Goal: Task Accomplishment & Management: Complete application form

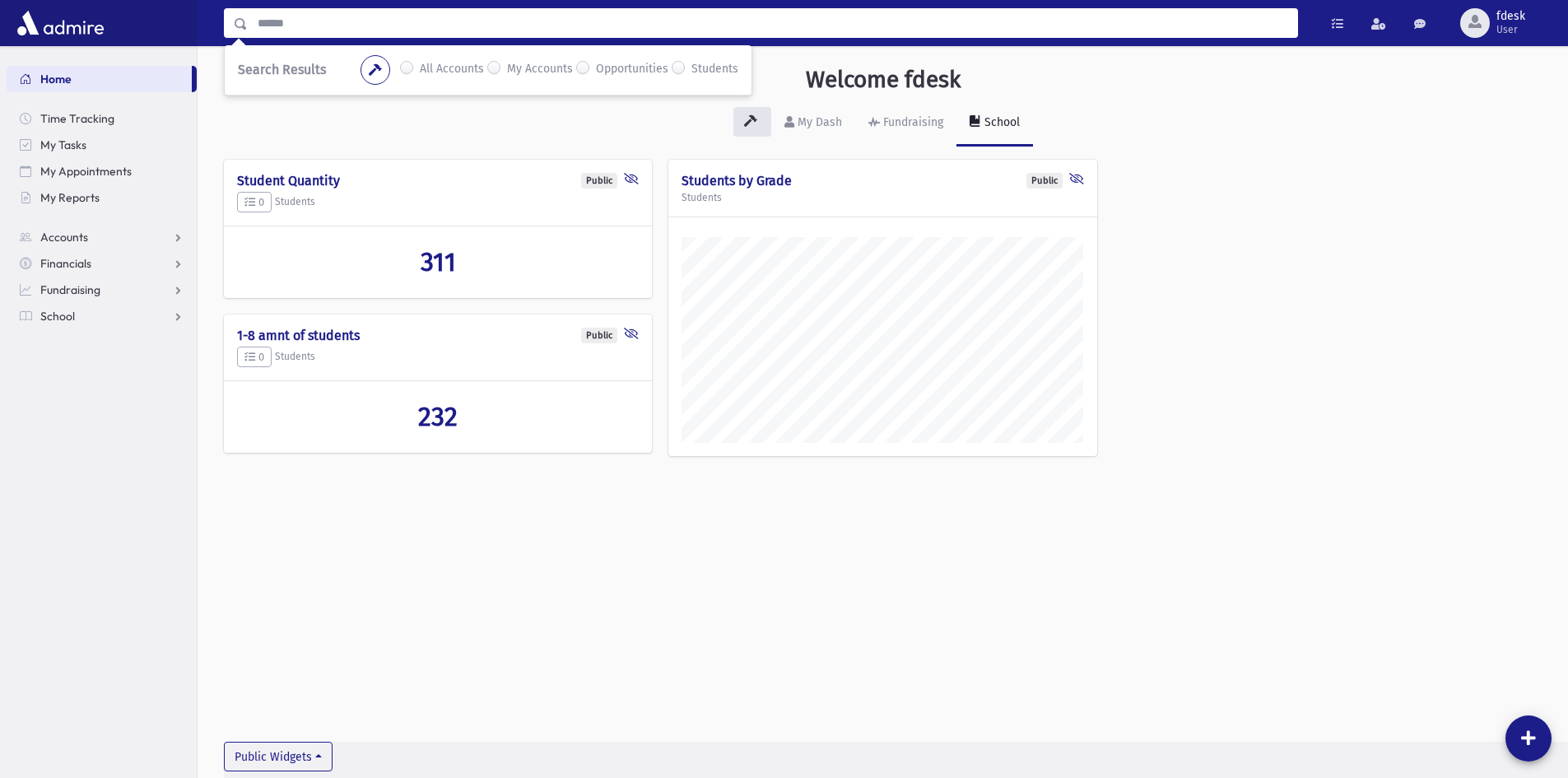
scroll to position [769, 1371]
click at [278, 26] on input "Search" at bounding box center [772, 23] width 1050 height 29
type input "******"
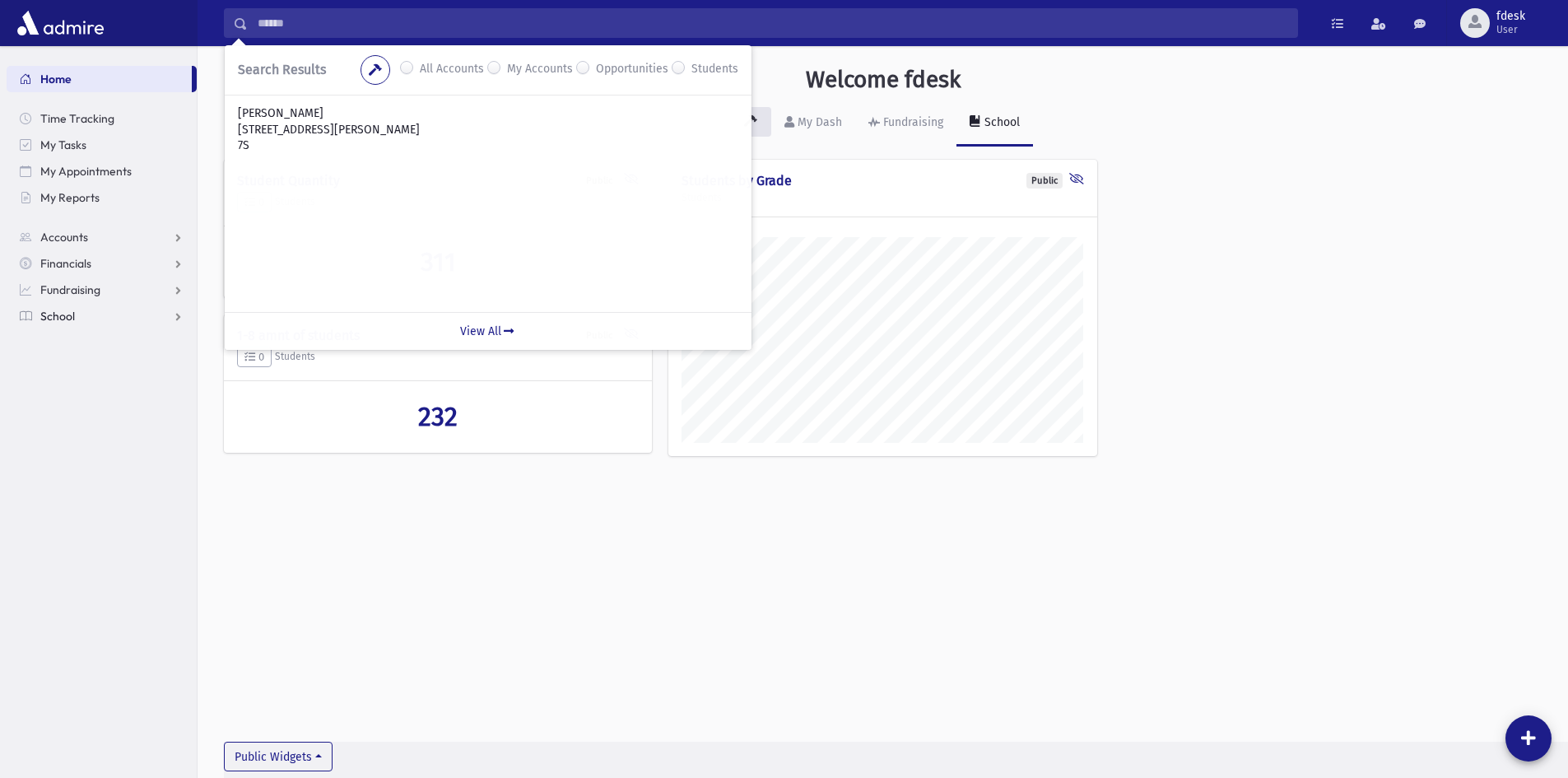
click at [69, 315] on span "School" at bounding box center [57, 316] width 34 height 15
click at [72, 372] on span "Attendance" at bounding box center [80, 369] width 61 height 15
click at [77, 393] on span "Entry" at bounding box center [76, 395] width 28 height 15
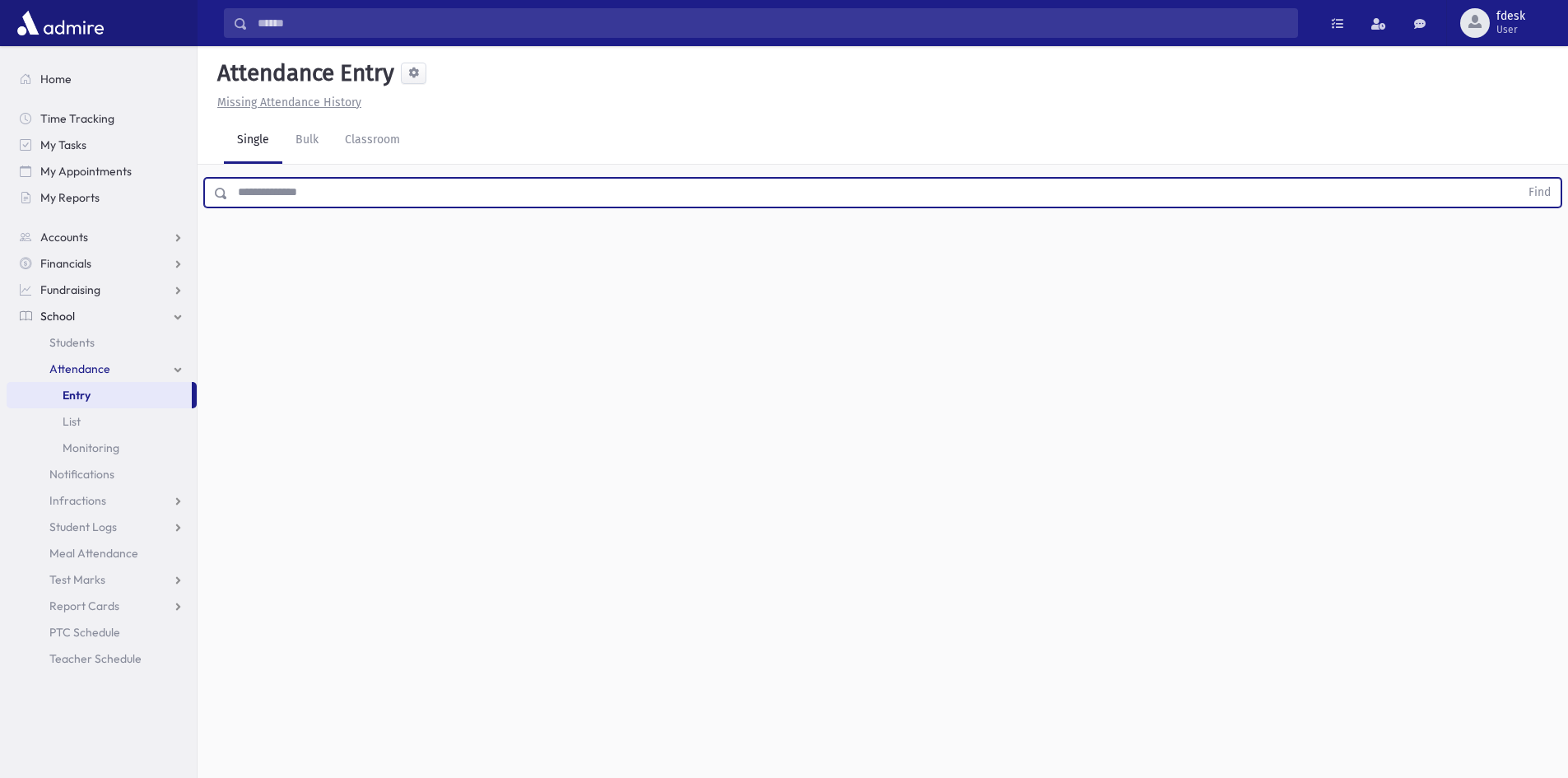
drag, startPoint x: 266, startPoint y: 194, endPoint x: 264, endPoint y: 185, distance: 9.2
click at [264, 185] on input "text" at bounding box center [873, 192] width 1291 height 29
click at [1519, 179] on button "Find" at bounding box center [1539, 192] width 42 height 28
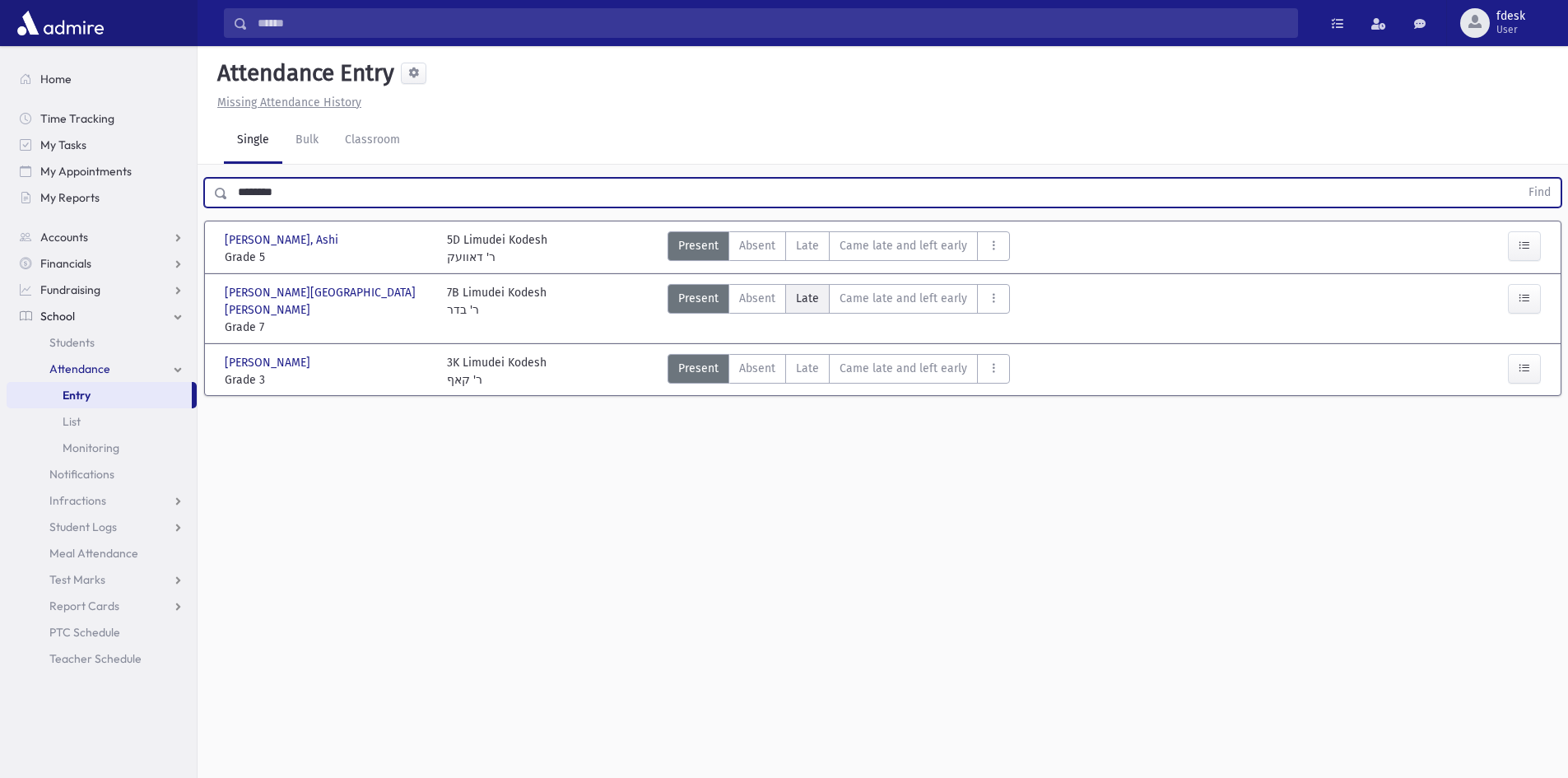
click at [820, 302] on label "Late L" at bounding box center [807, 298] width 44 height 29
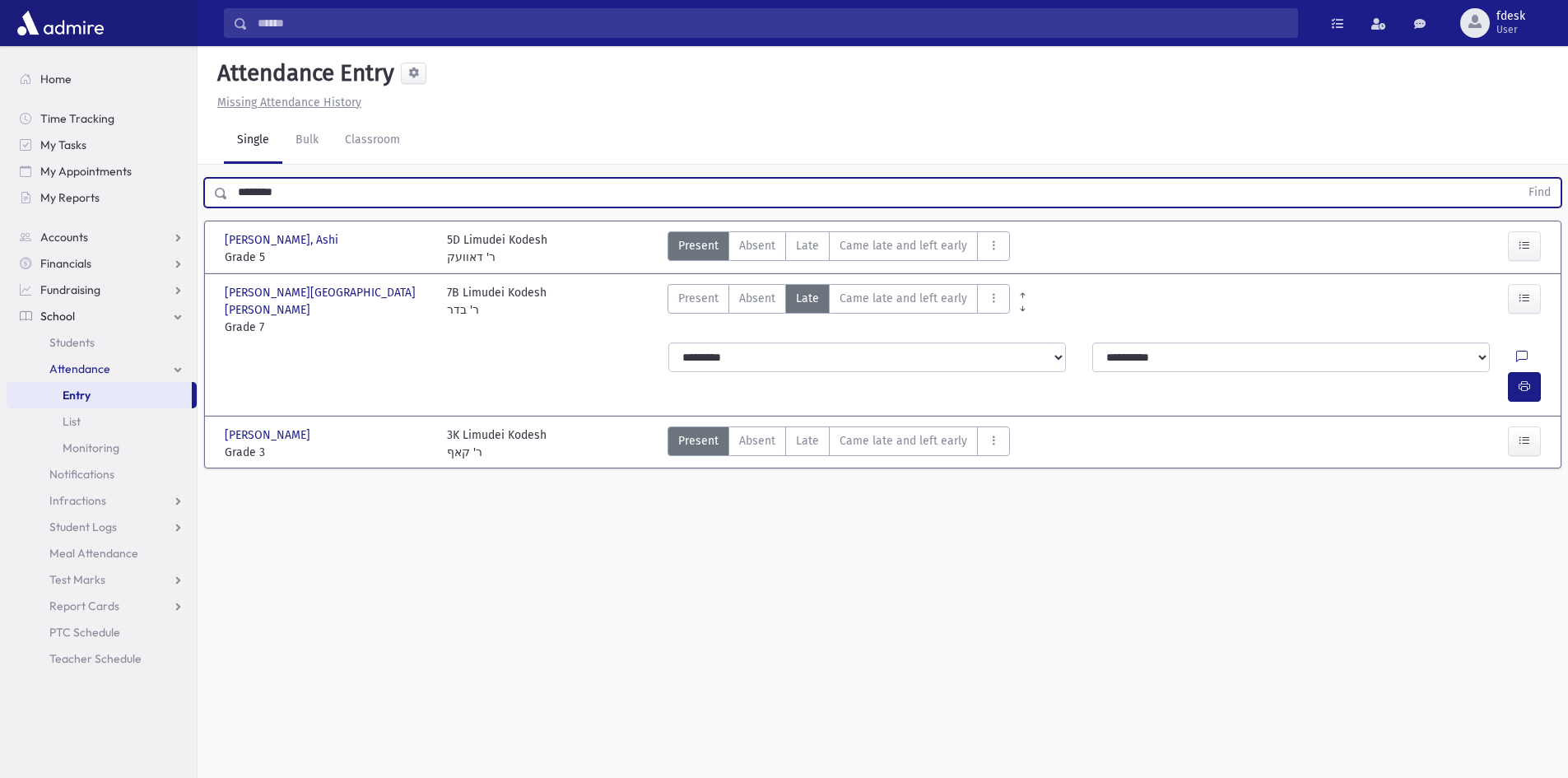
drag, startPoint x: 287, startPoint y: 191, endPoint x: 222, endPoint y: 184, distance: 65.4
click at [222, 183] on div "******** Find" at bounding box center [883, 192] width 1357 height 29
click at [1519, 179] on button "Find" at bounding box center [1539, 192] width 42 height 28
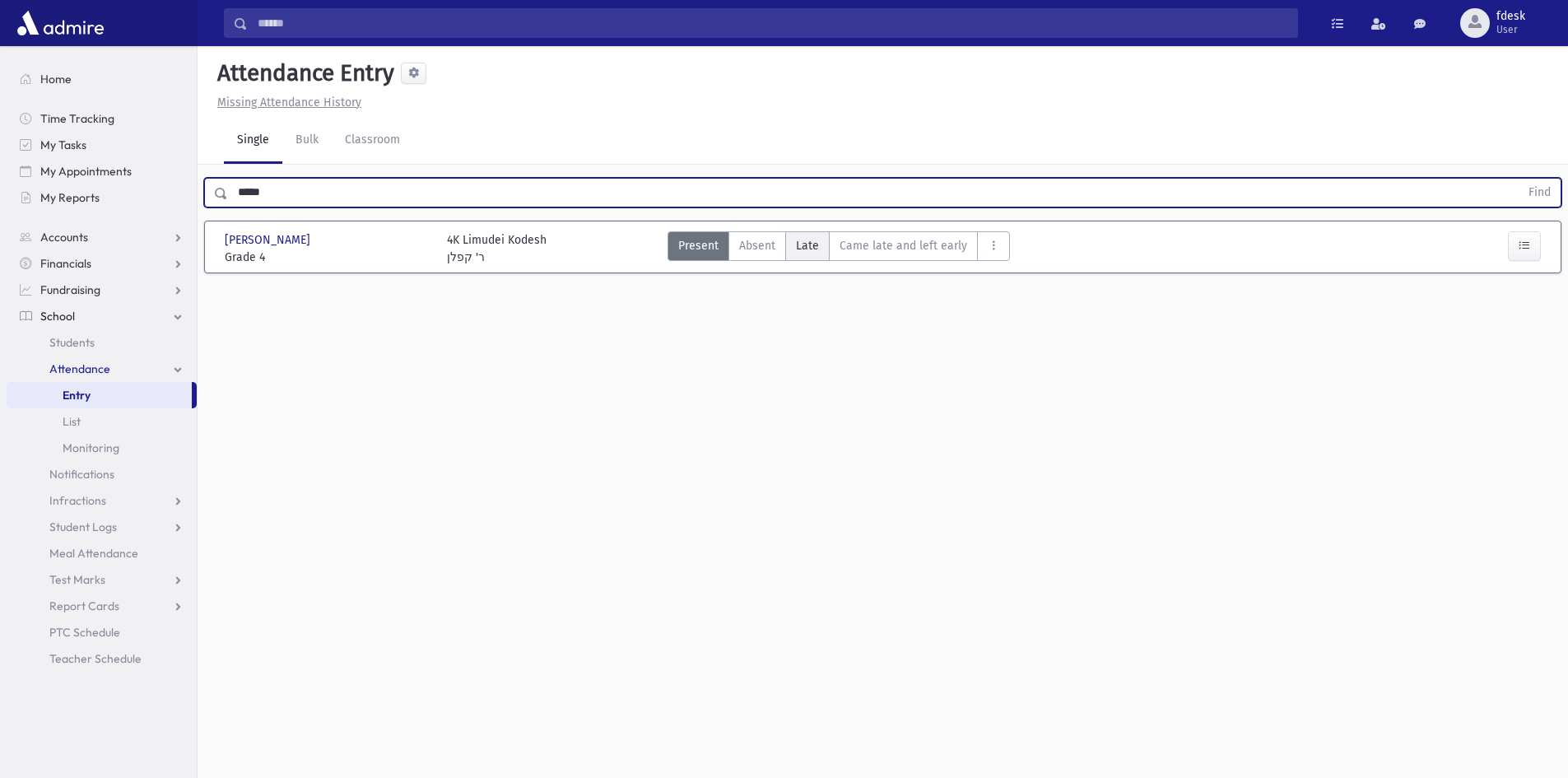
click at [790, 243] on label "Late L" at bounding box center [807, 246] width 44 height 29
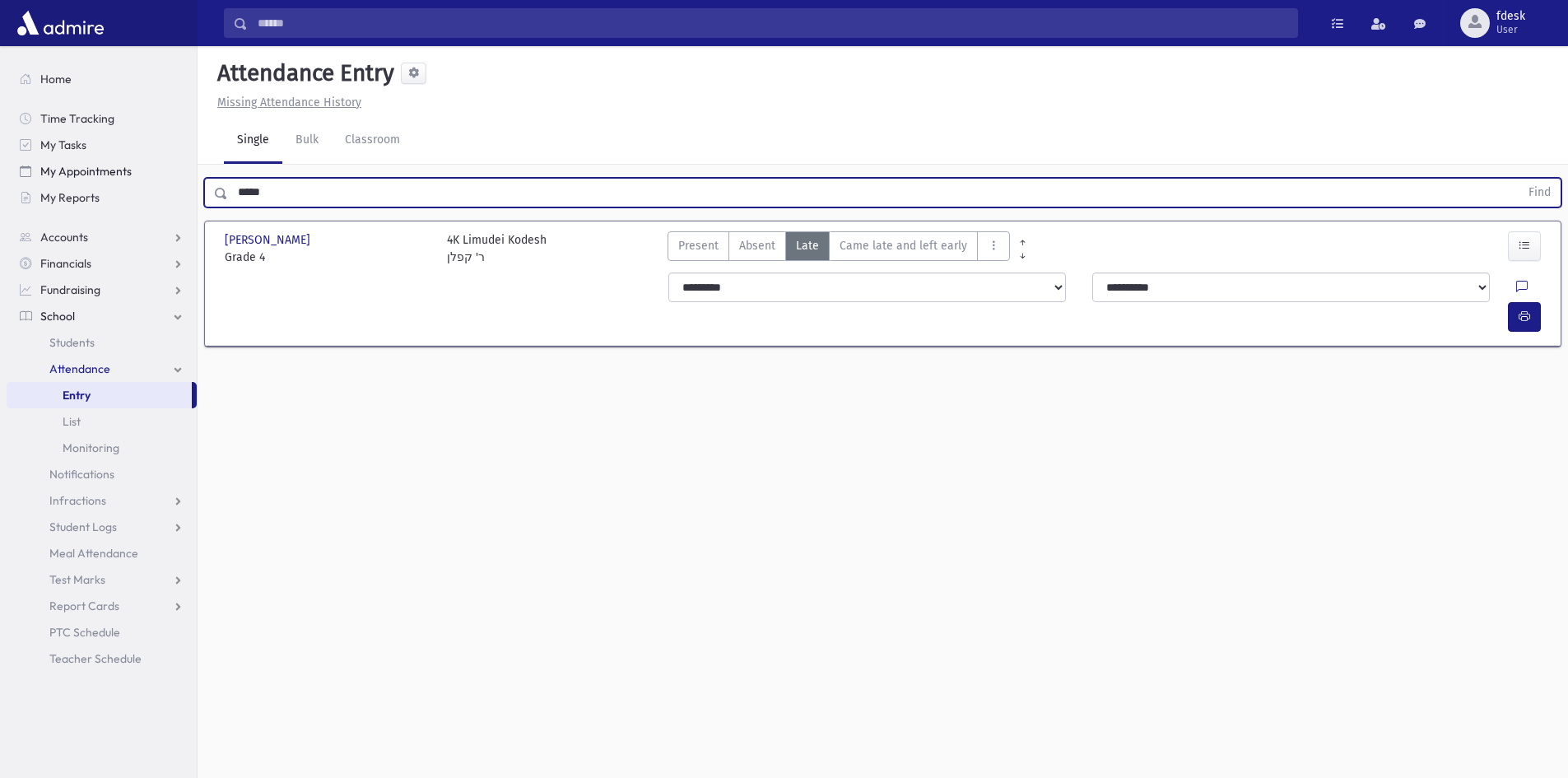
drag, startPoint x: 288, startPoint y: 182, endPoint x: 186, endPoint y: 173, distance: 102.4
click at [186, 173] on div "Search Results All Accounts" at bounding box center [784, 407] width 1568 height 815
click at [1519, 179] on button "Find" at bounding box center [1539, 192] width 42 height 28
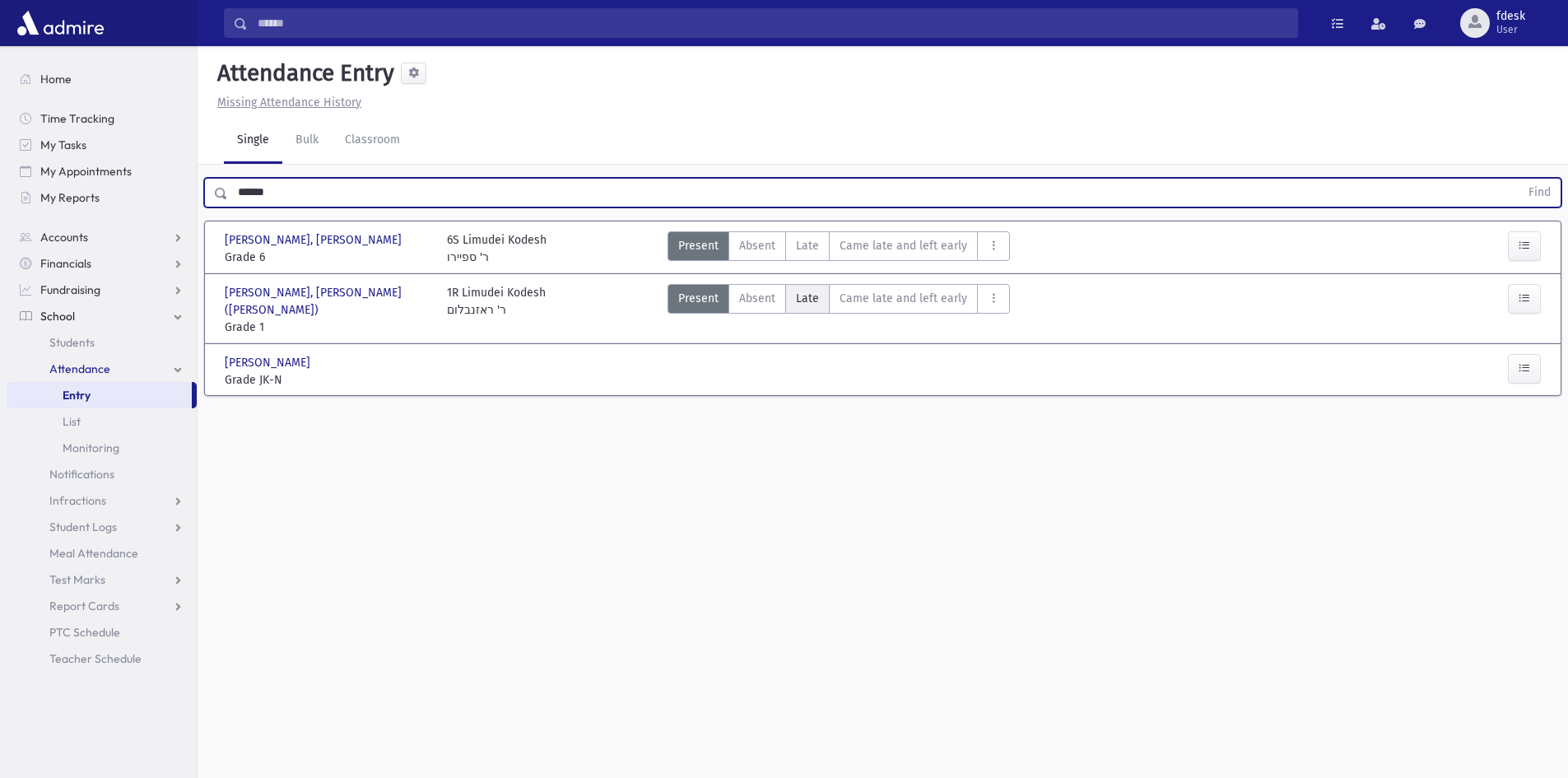
click at [800, 293] on span "Late" at bounding box center [807, 298] width 23 height 18
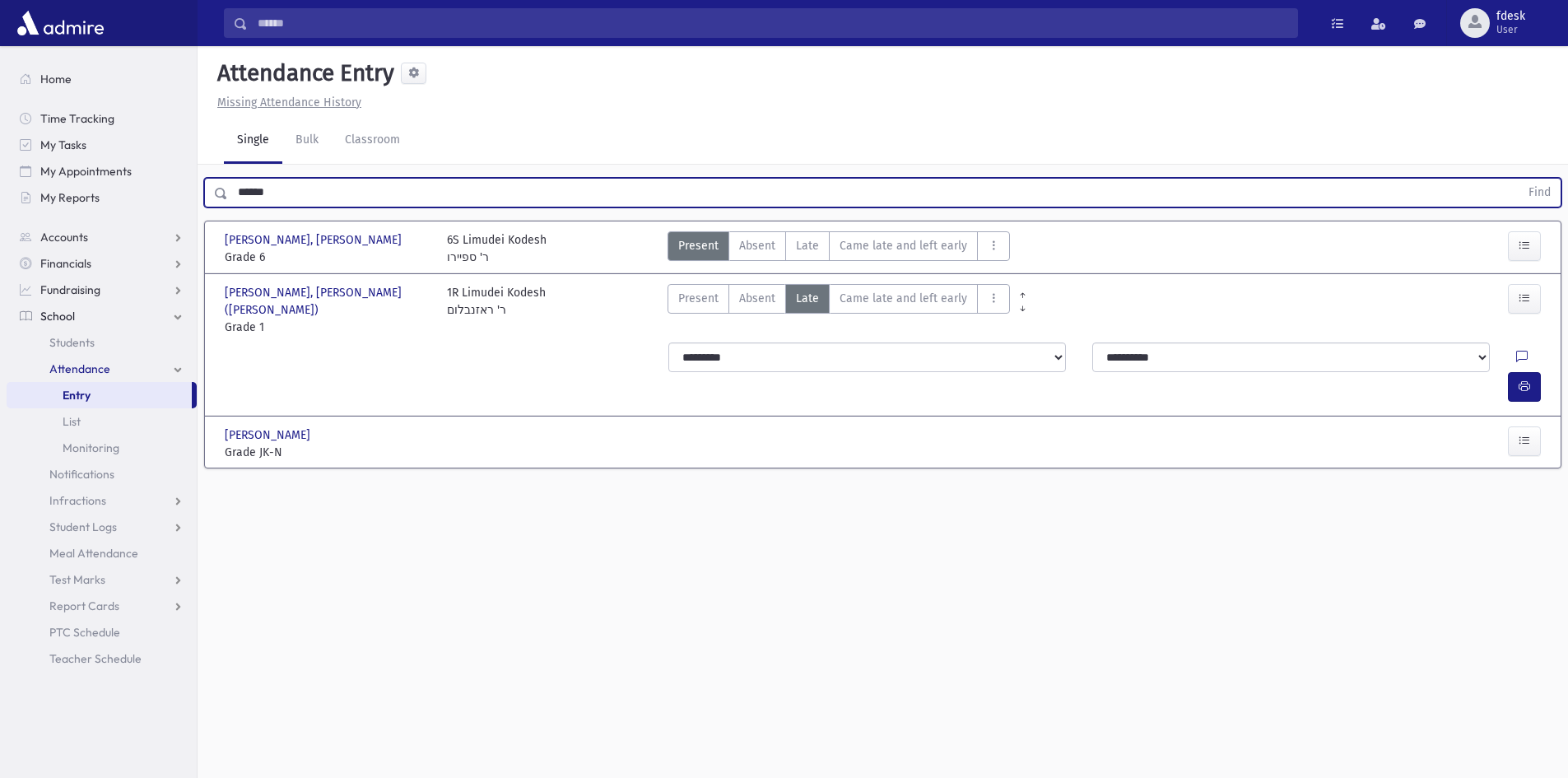
drag, startPoint x: 301, startPoint y: 195, endPoint x: 198, endPoint y: 196, distance: 103.0
click at [198, 196] on div "****** Find" at bounding box center [883, 189] width 1371 height 50
type input "****"
click at [1519, 179] on button "Find" at bounding box center [1539, 192] width 42 height 28
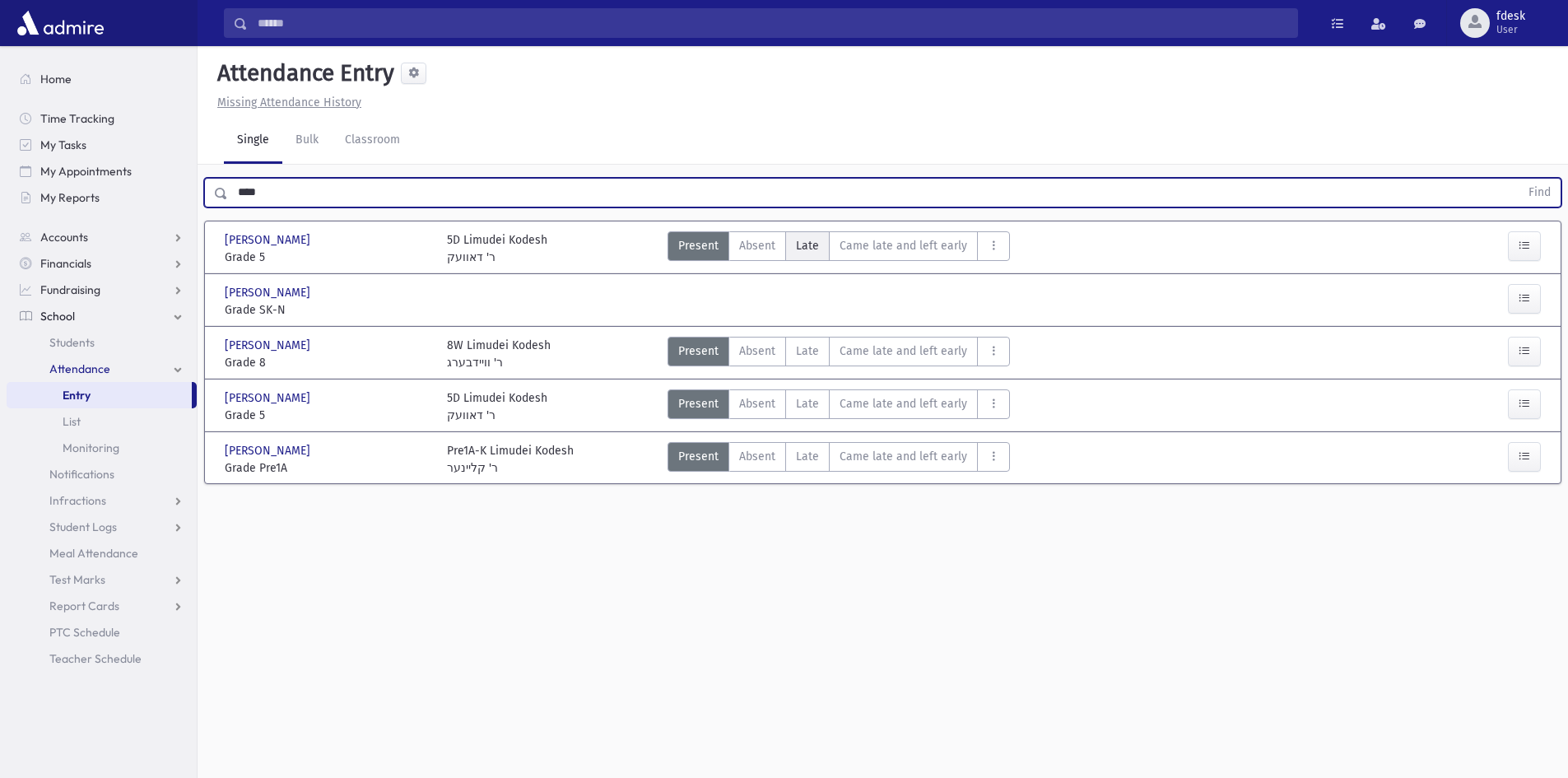
click at [805, 243] on span "Late" at bounding box center [807, 246] width 23 height 18
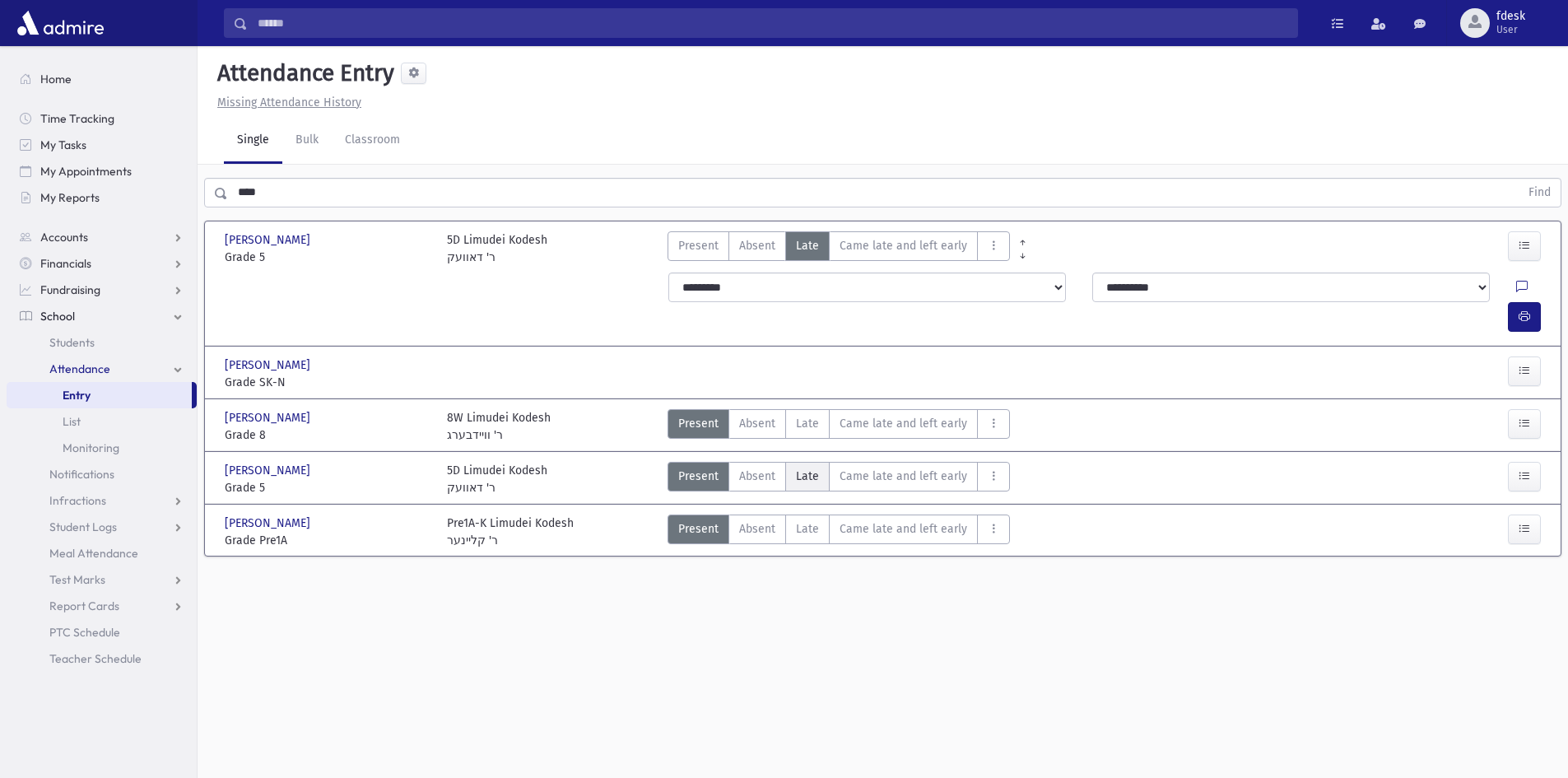
click at [813, 467] on span "Late" at bounding box center [807, 476] width 23 height 18
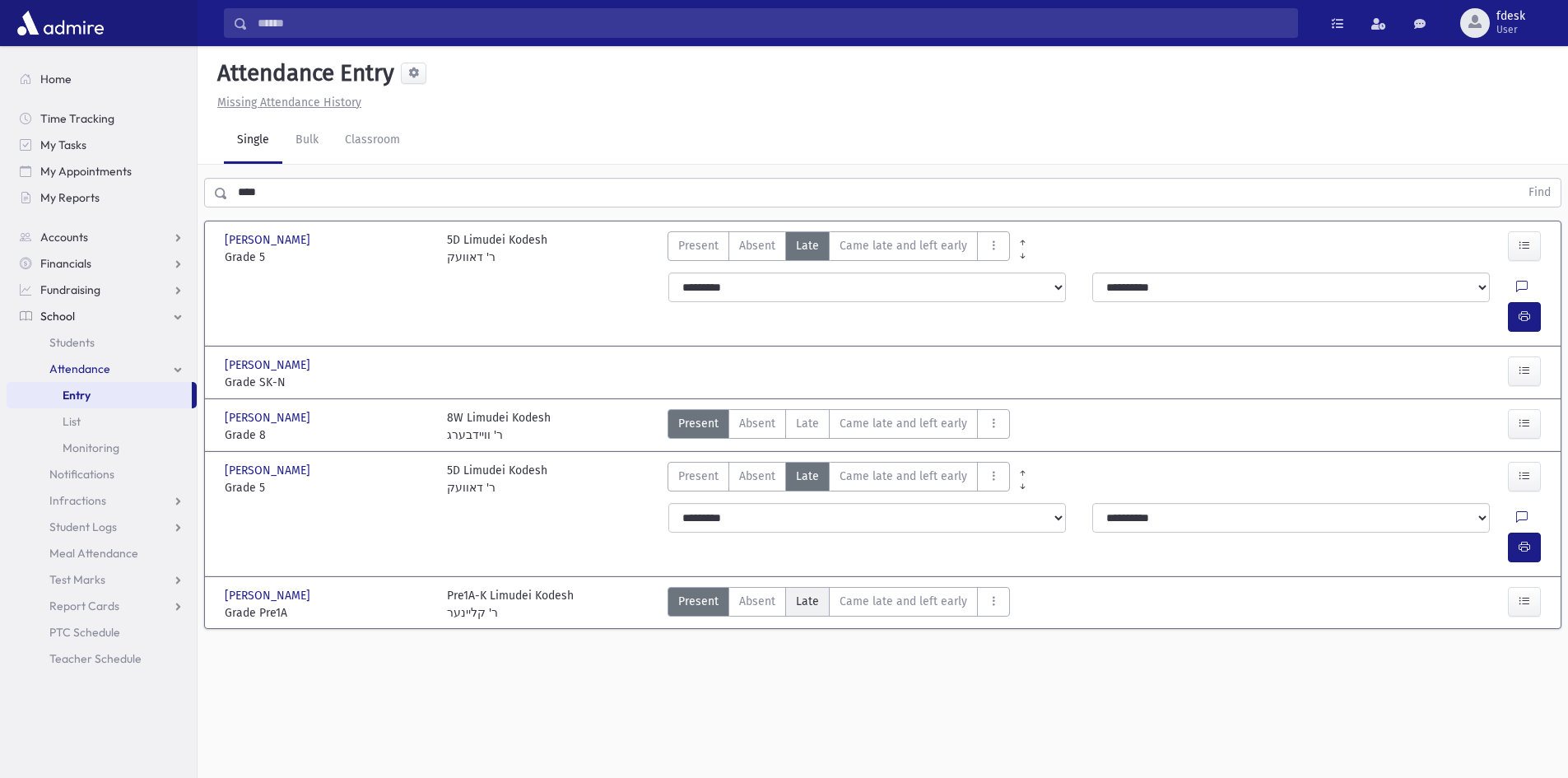
click at [804, 593] on span "Late" at bounding box center [807, 601] width 23 height 18
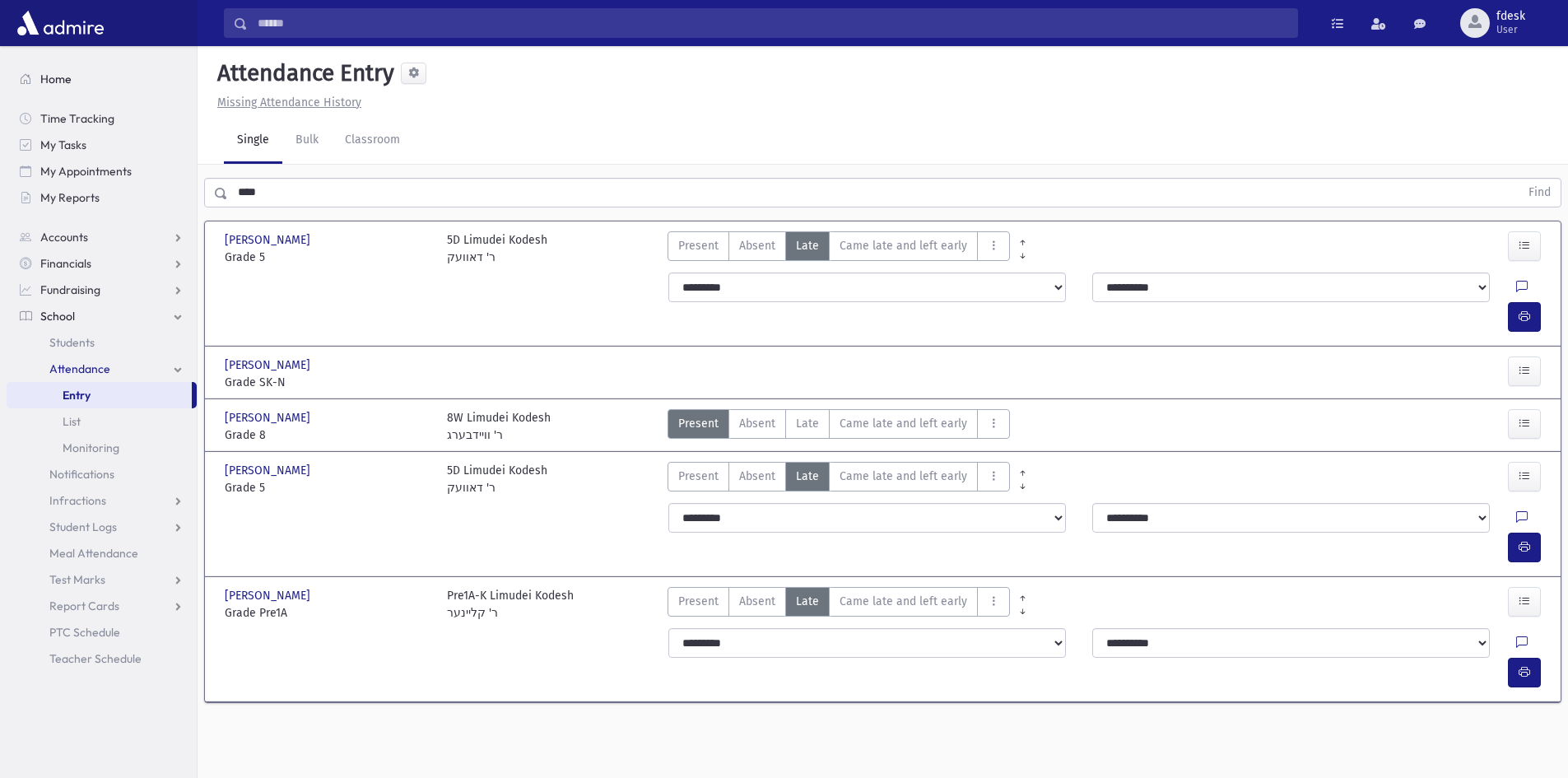
click at [73, 86] on link "Home" at bounding box center [102, 78] width 190 height 26
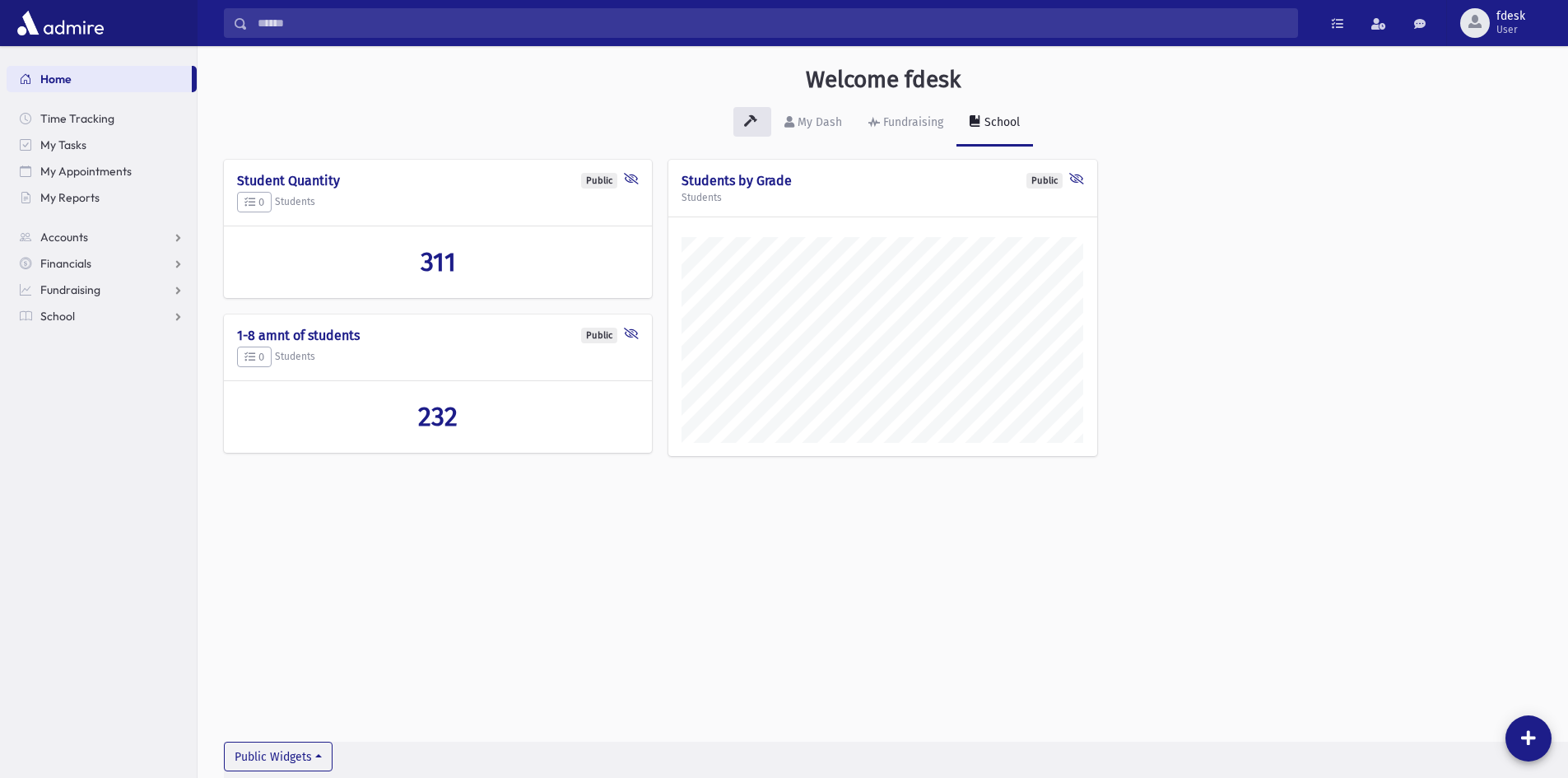
scroll to position [769, 1371]
click at [65, 323] on link "School" at bounding box center [102, 316] width 190 height 26
click at [79, 372] on span "Attendance" at bounding box center [80, 369] width 61 height 15
click at [86, 397] on span "Entry" at bounding box center [76, 395] width 28 height 15
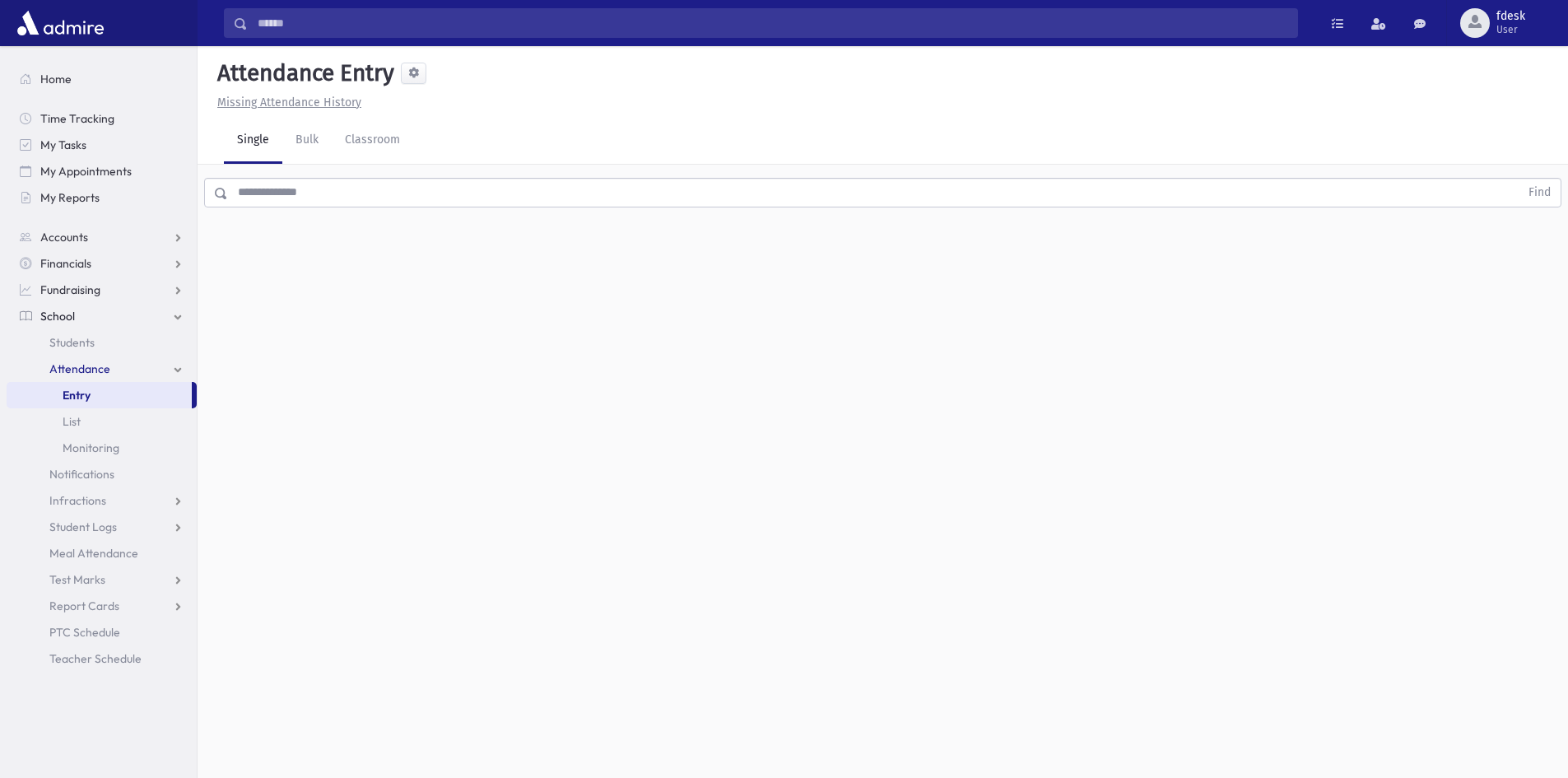
click at [298, 201] on input "text" at bounding box center [873, 192] width 1291 height 29
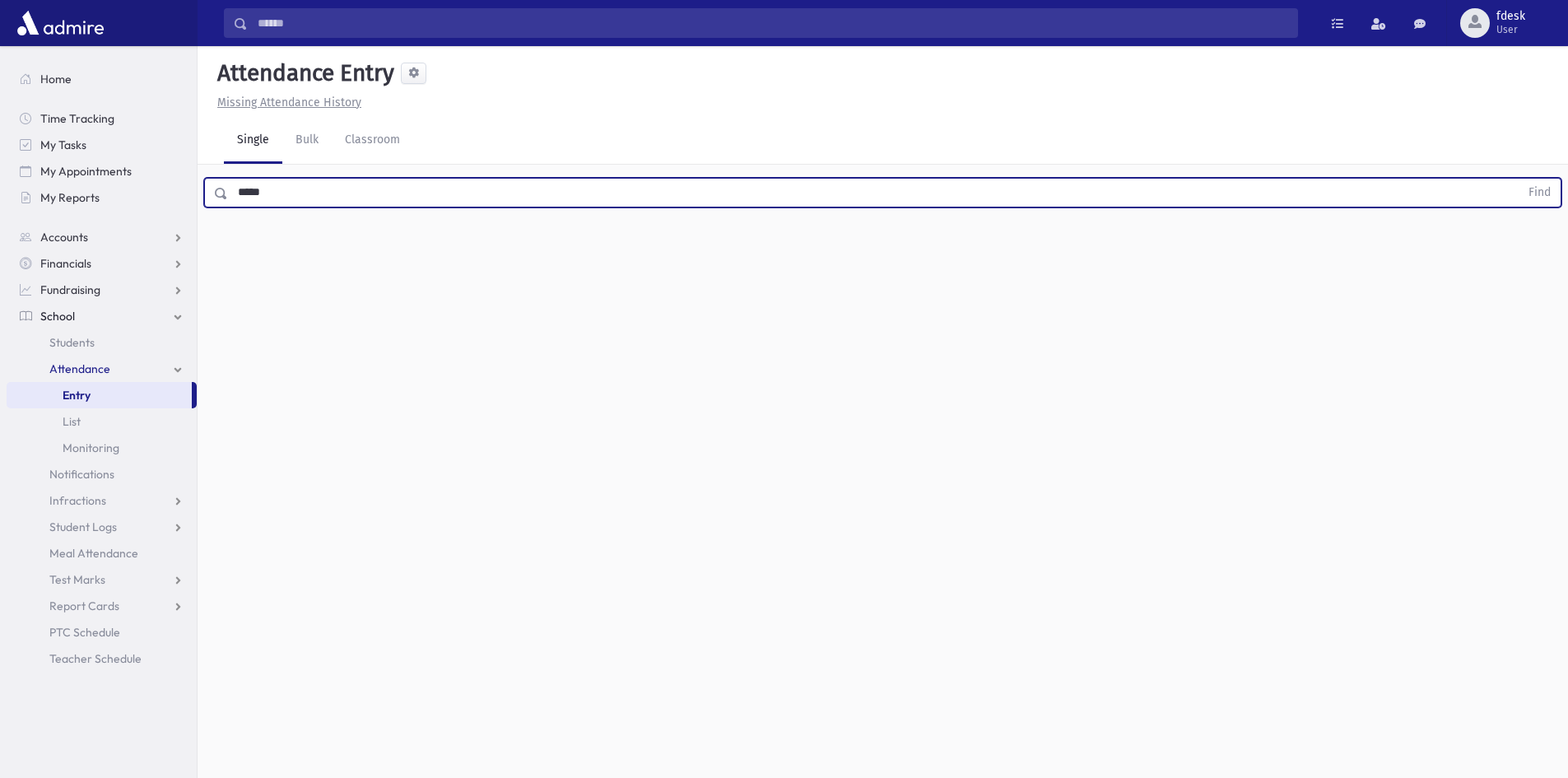
type input "*****"
click at [1519, 179] on button "Find" at bounding box center [1539, 192] width 42 height 28
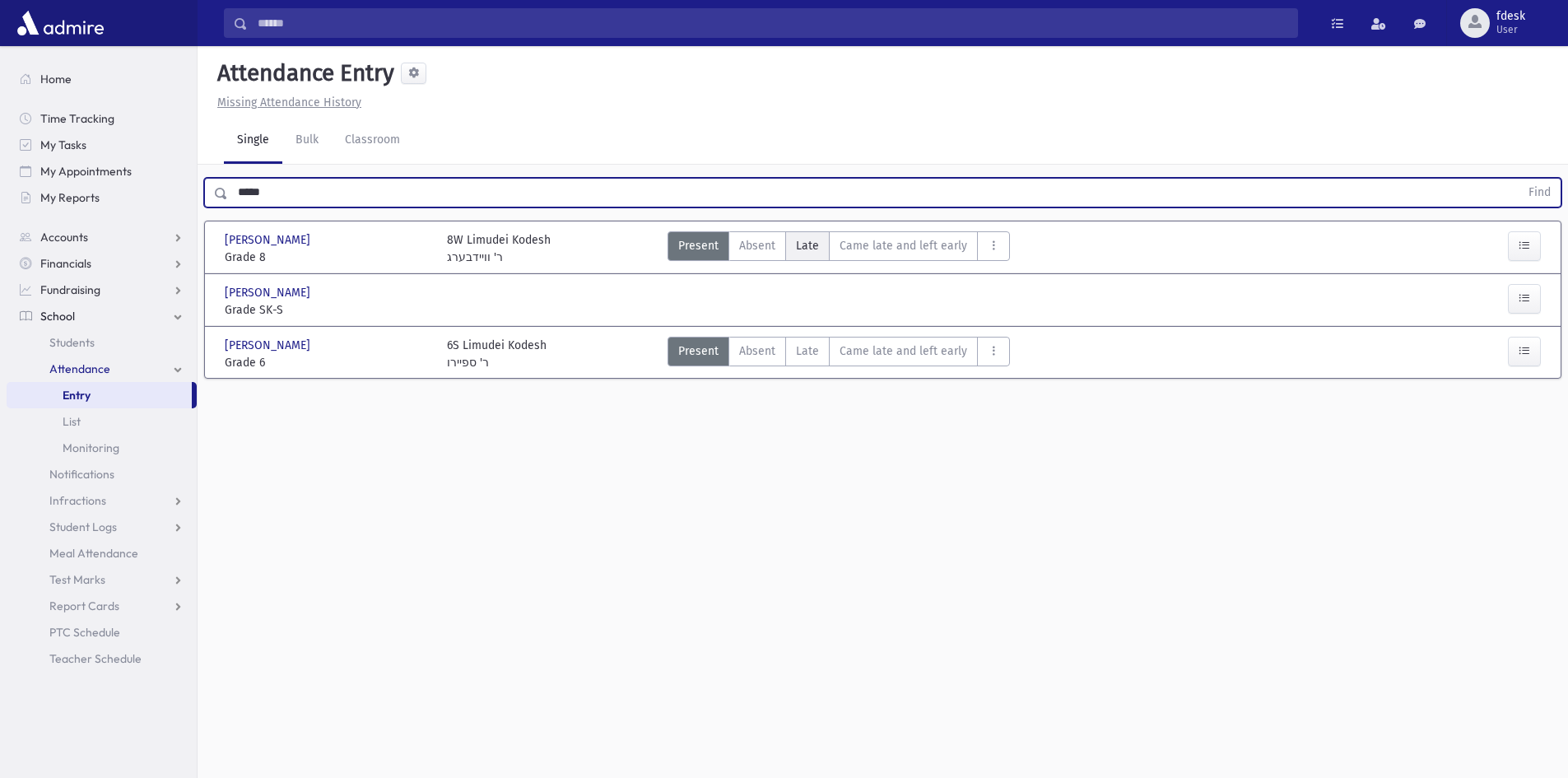
click at [810, 243] on span "Late" at bounding box center [807, 246] width 23 height 18
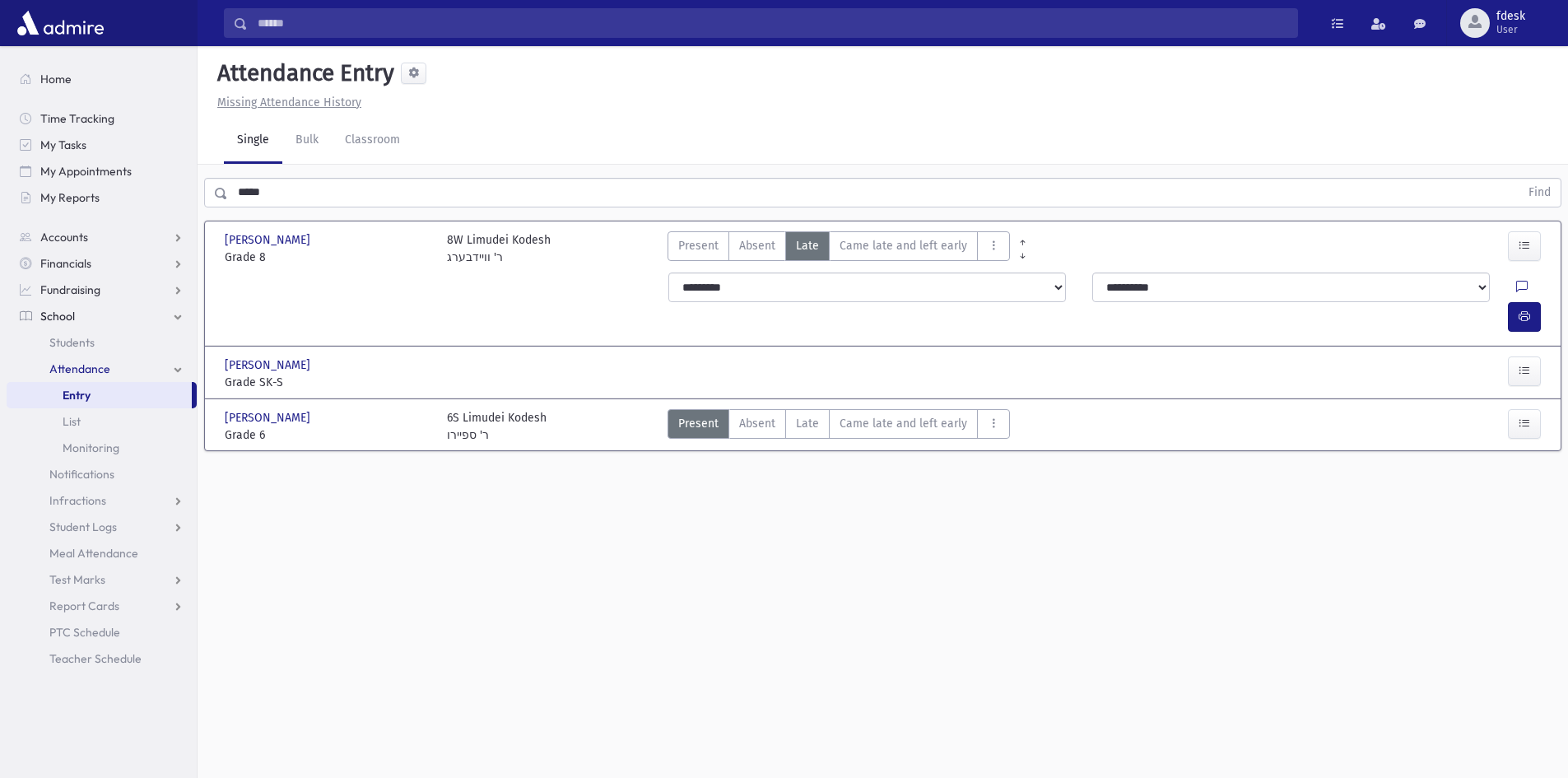
click at [247, 19] on input "Search" at bounding box center [772, 23] width 1050 height 29
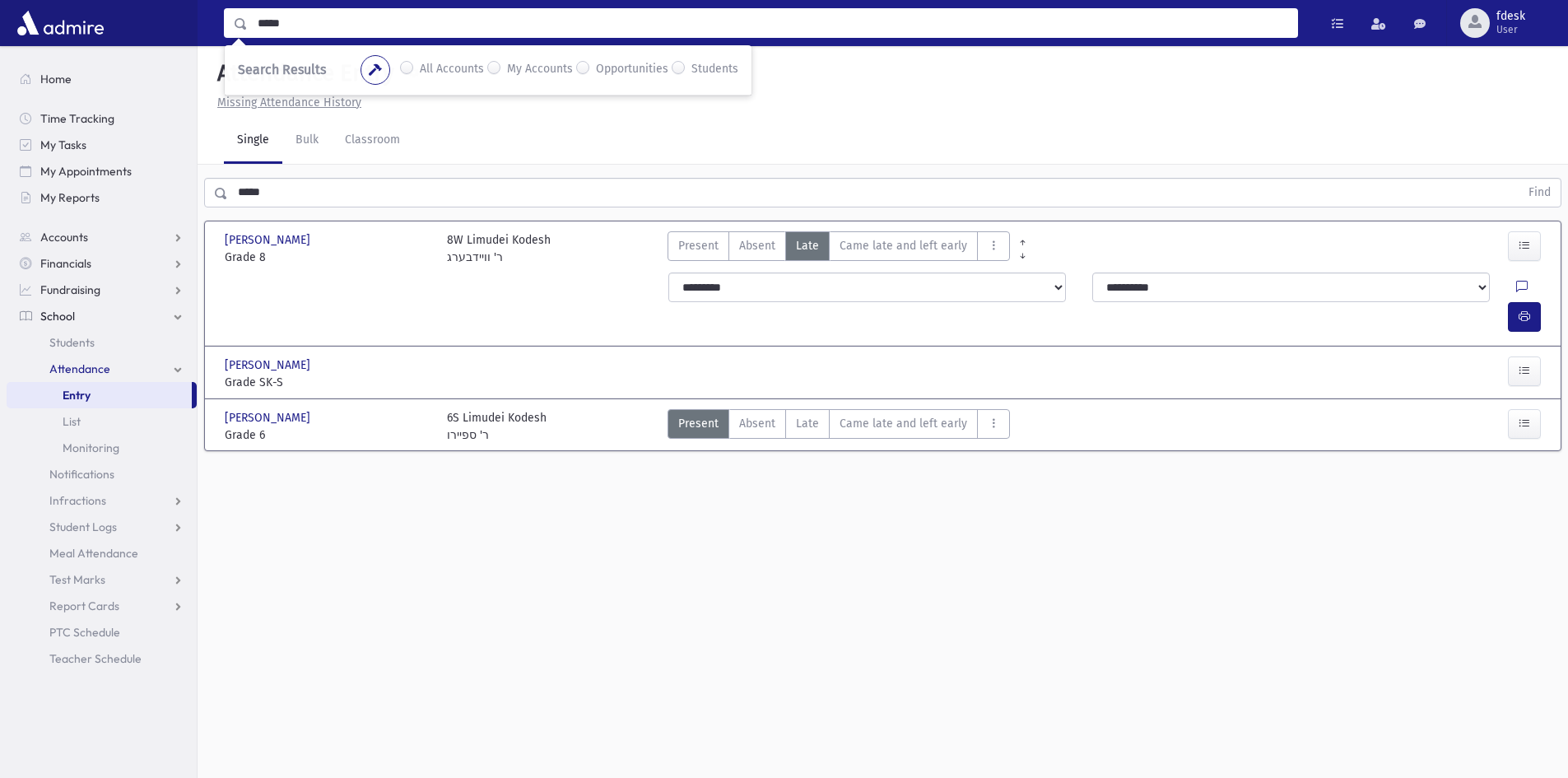
type input "*****"
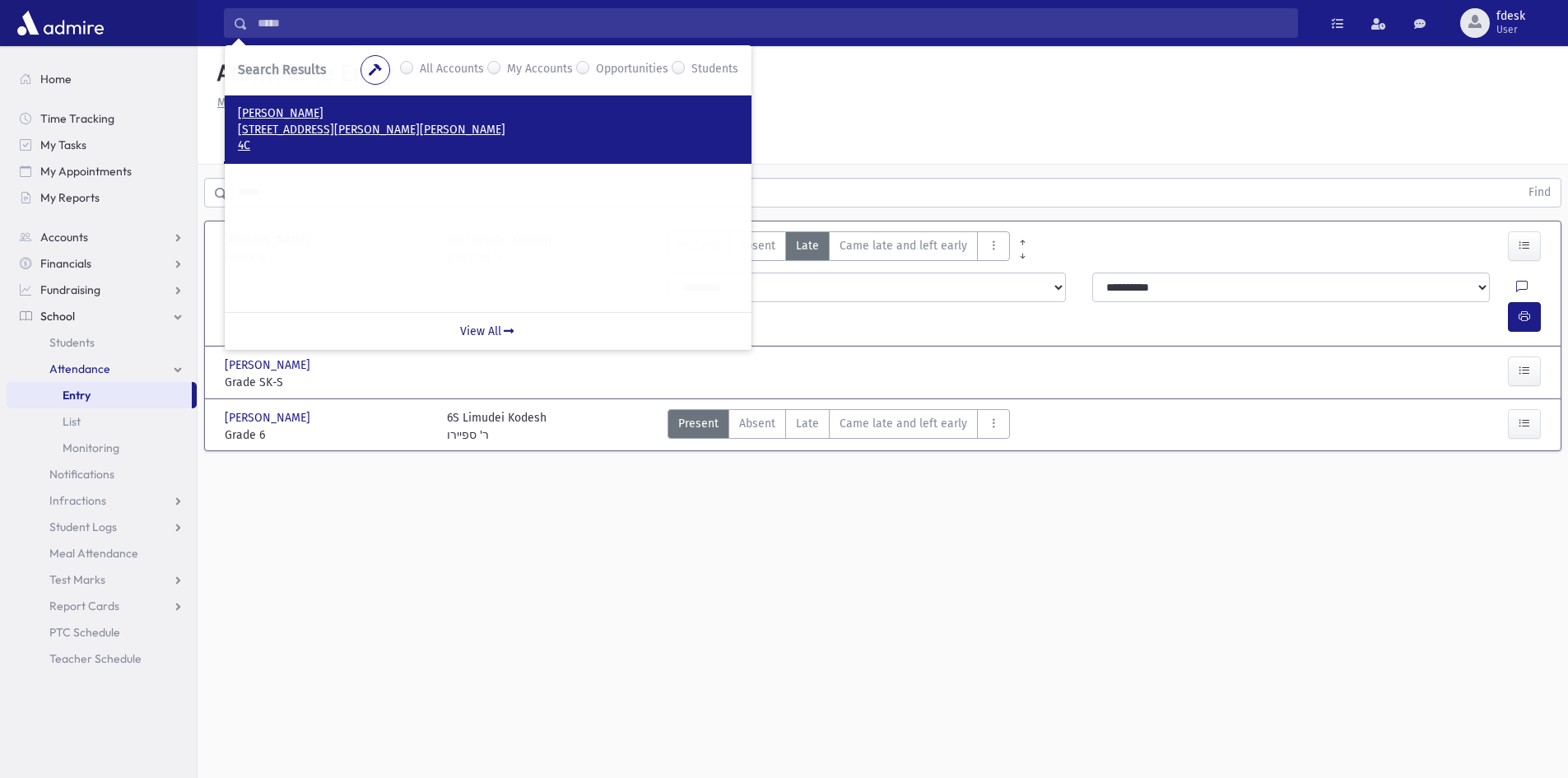
click at [327, 129] on p "140 Esther Crescent Thornhill, ON L4J 3L4 CANADA" at bounding box center [488, 130] width 501 height 17
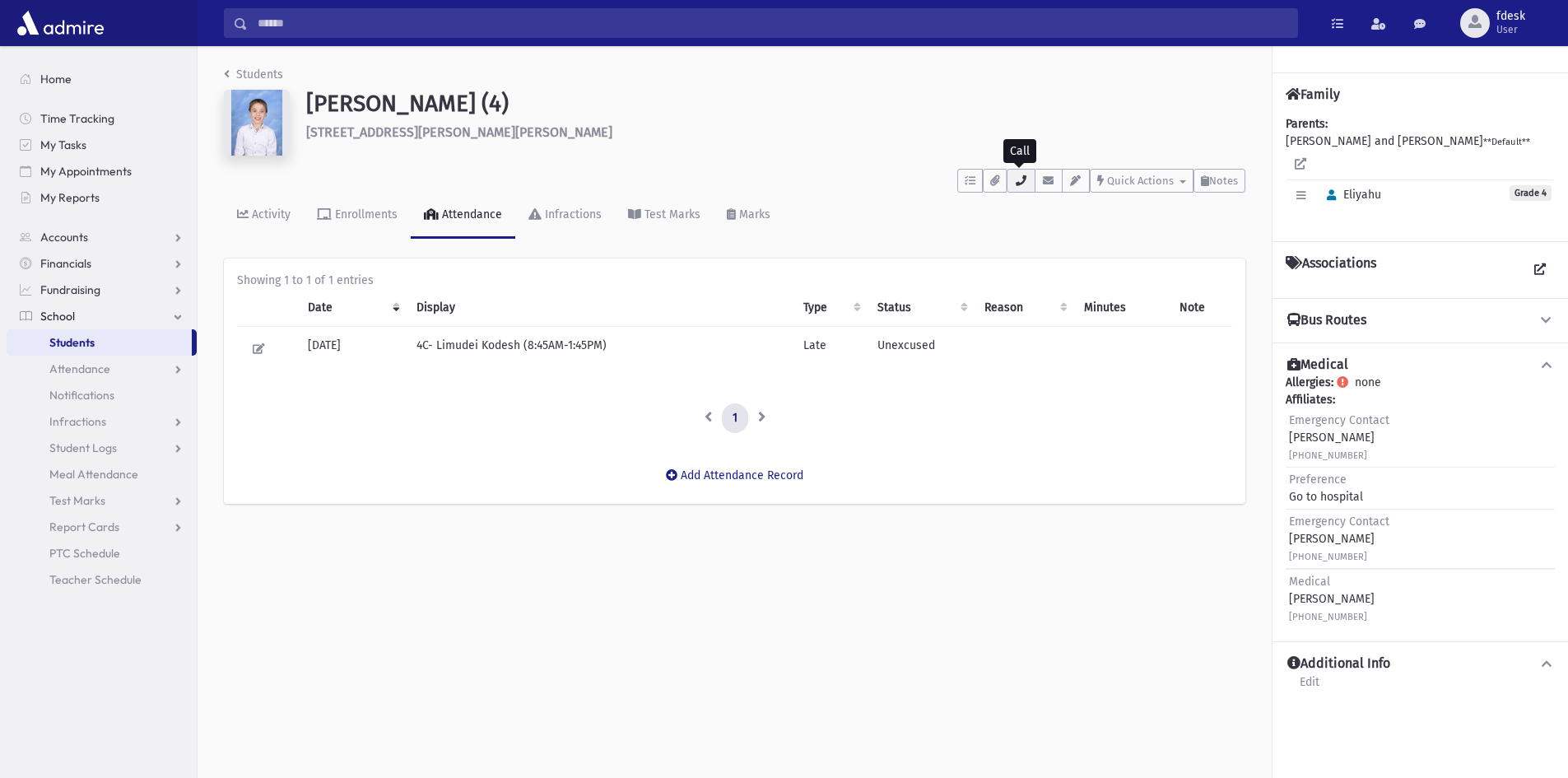
click at [1014, 185] on icon "button" at bounding box center [1021, 180] width 13 height 11
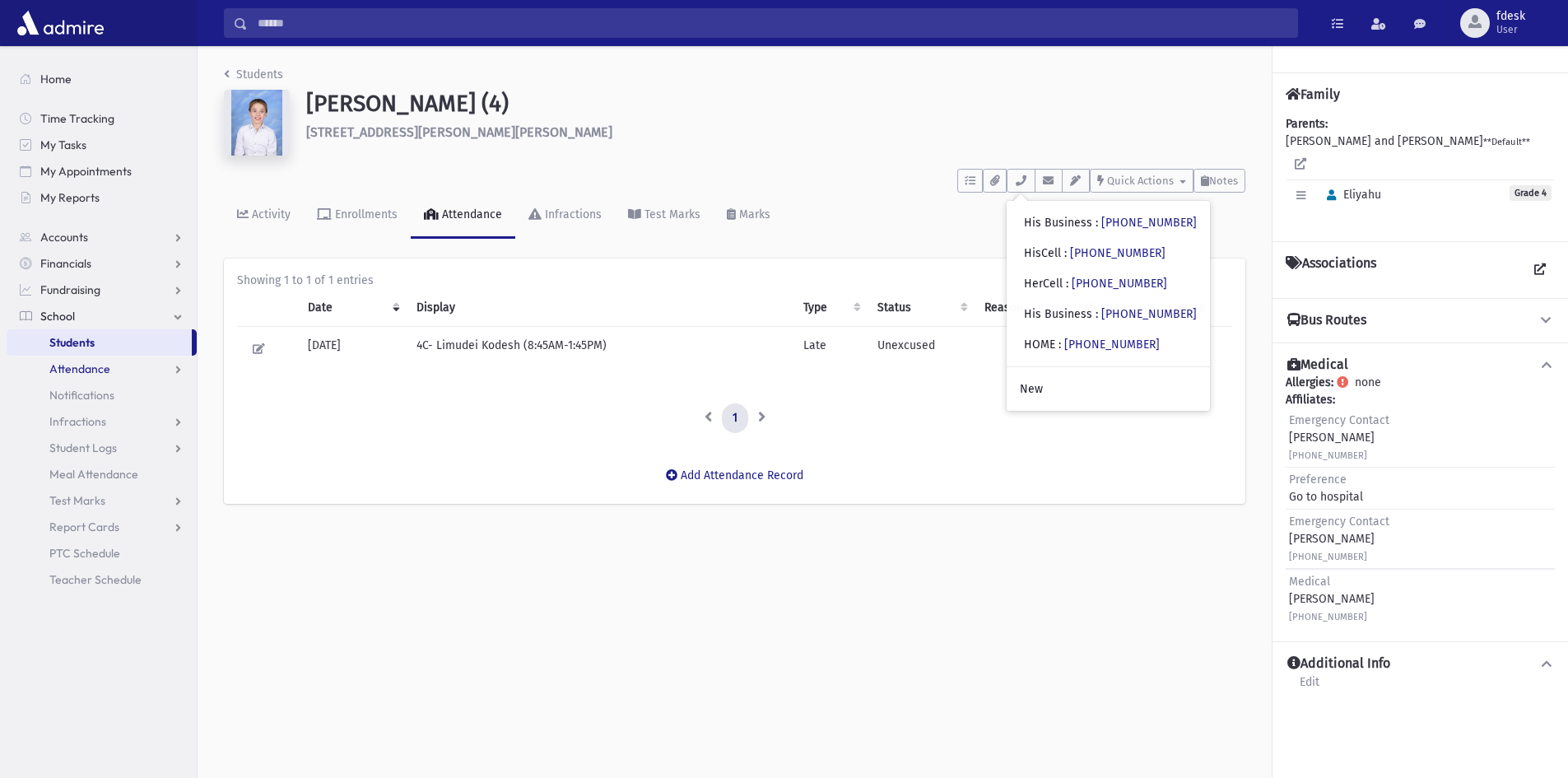
click at [102, 366] on span "Attendance" at bounding box center [80, 369] width 61 height 15
click at [74, 399] on span "Entry" at bounding box center [76, 395] width 28 height 15
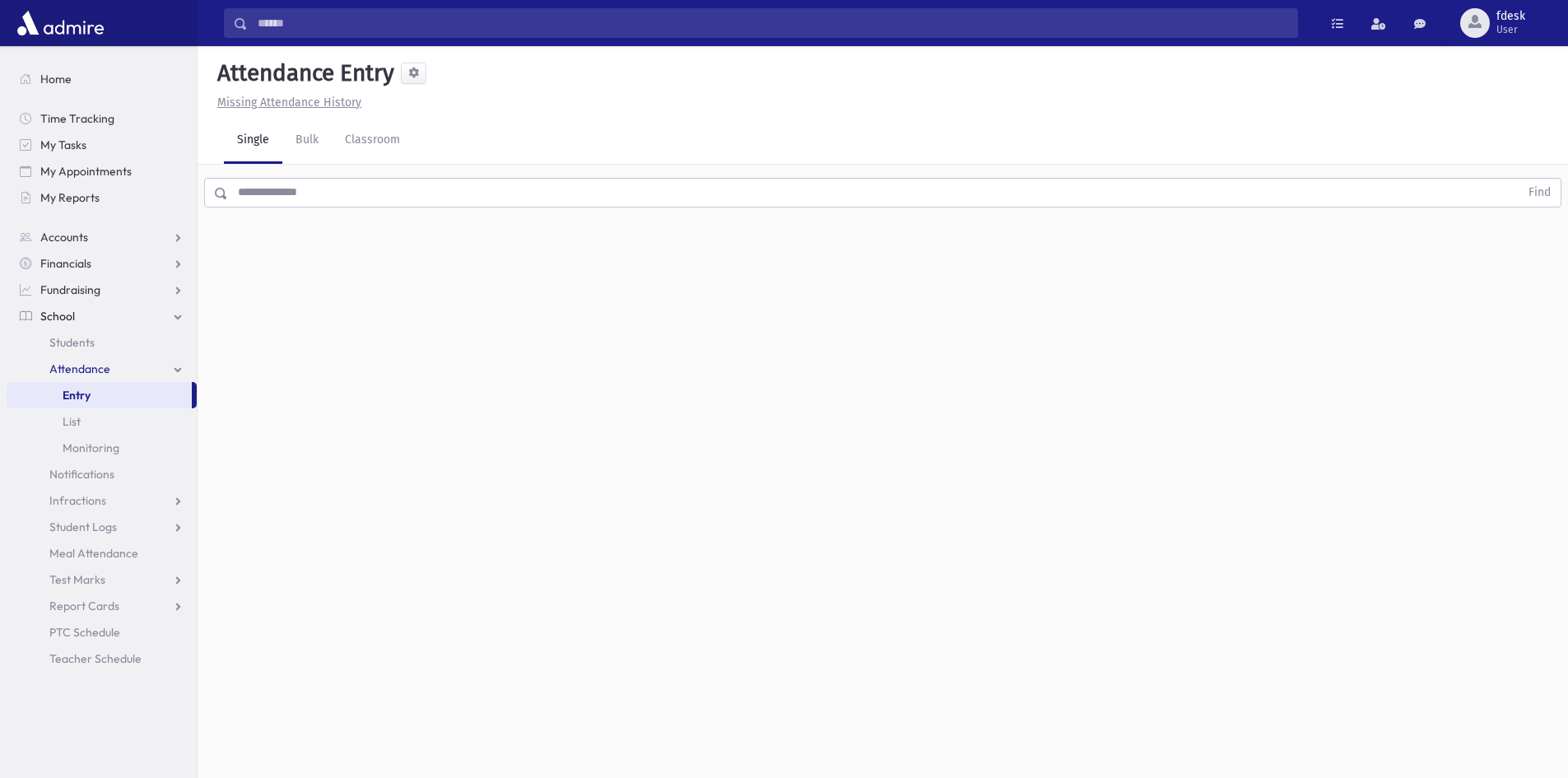
click at [309, 195] on input "text" at bounding box center [873, 192] width 1291 height 29
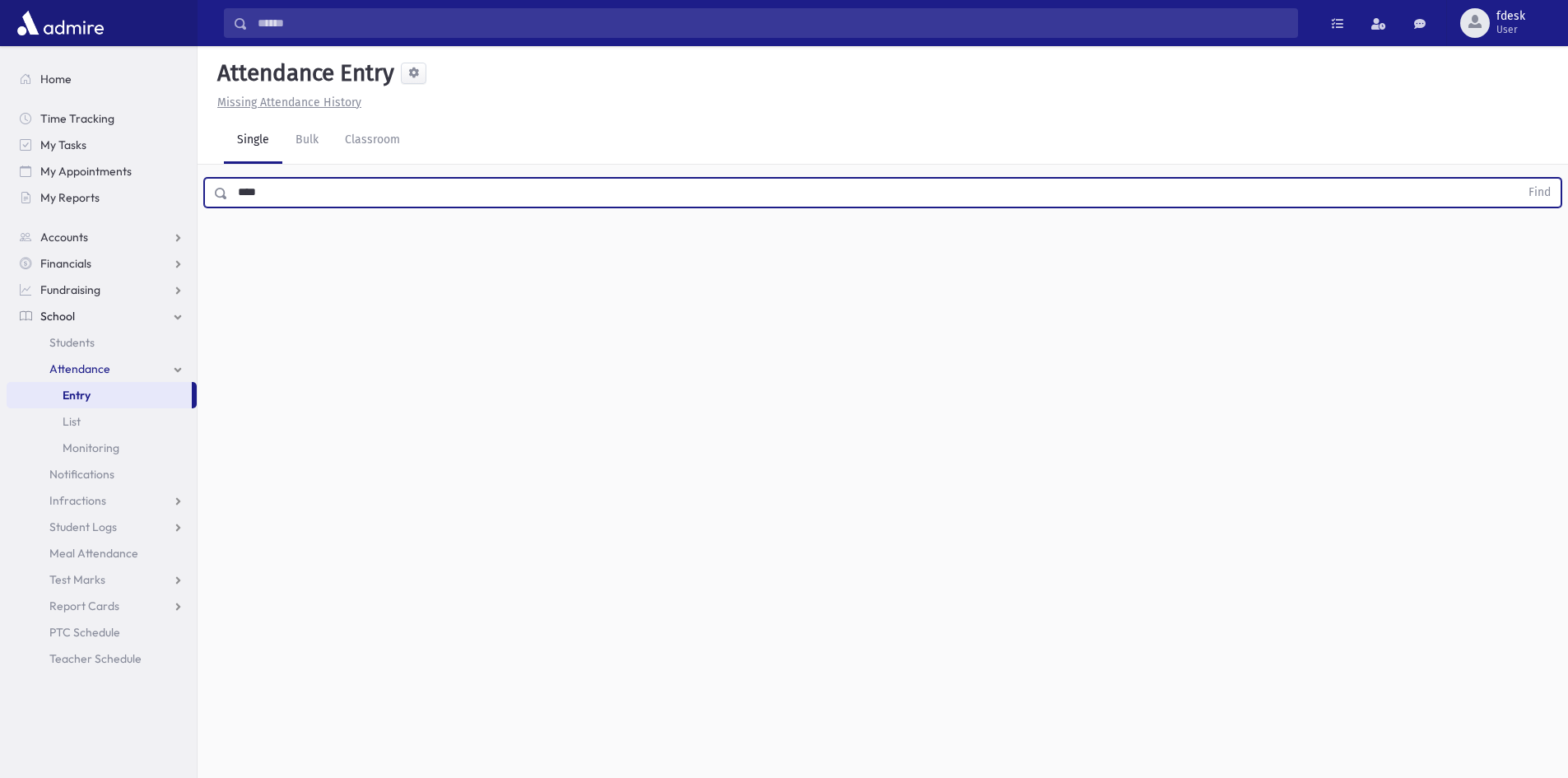
type input "****"
click at [1519, 179] on button "Find" at bounding box center [1539, 192] width 42 height 28
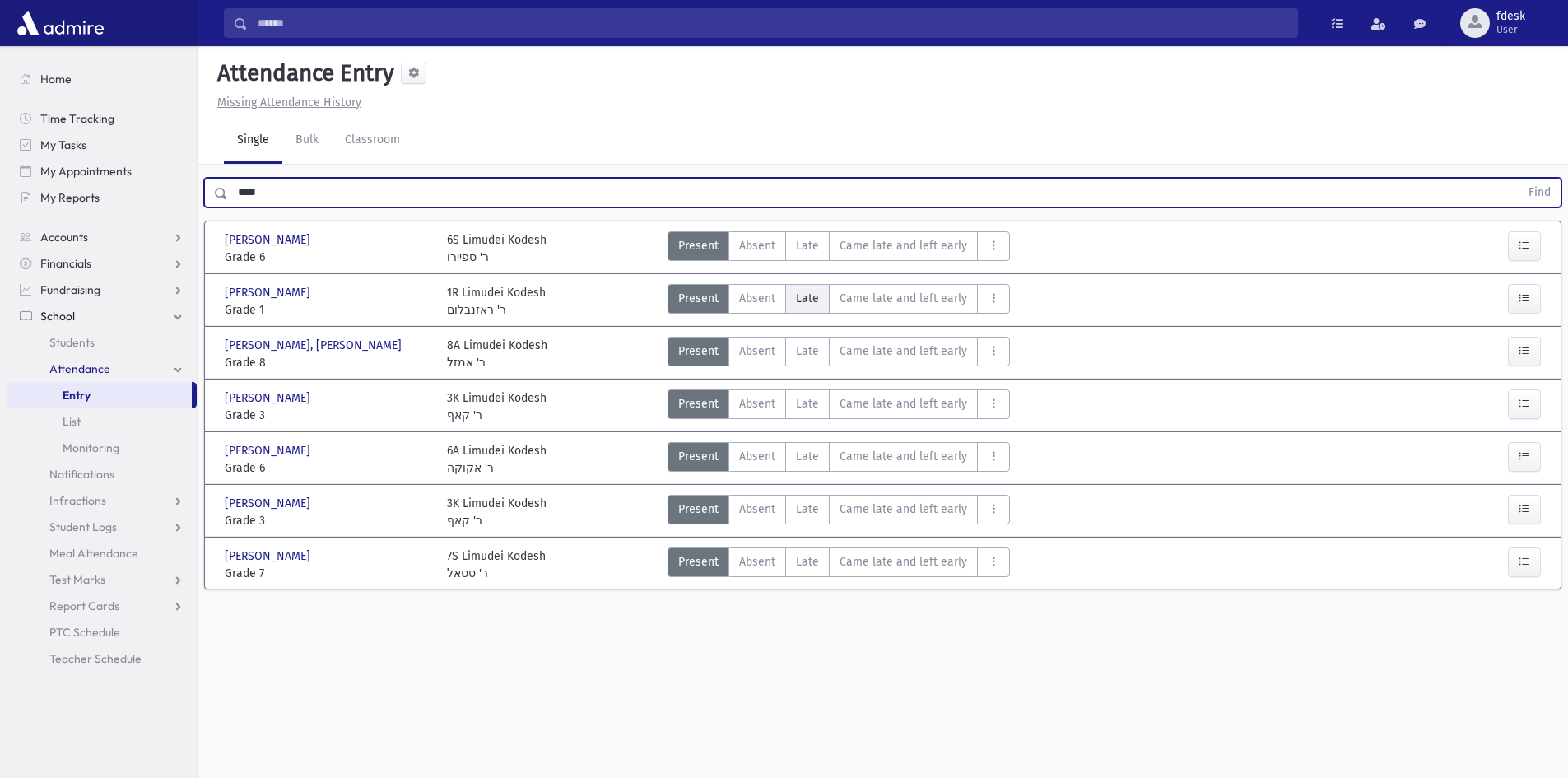
click at [815, 298] on span "Late" at bounding box center [807, 298] width 23 height 18
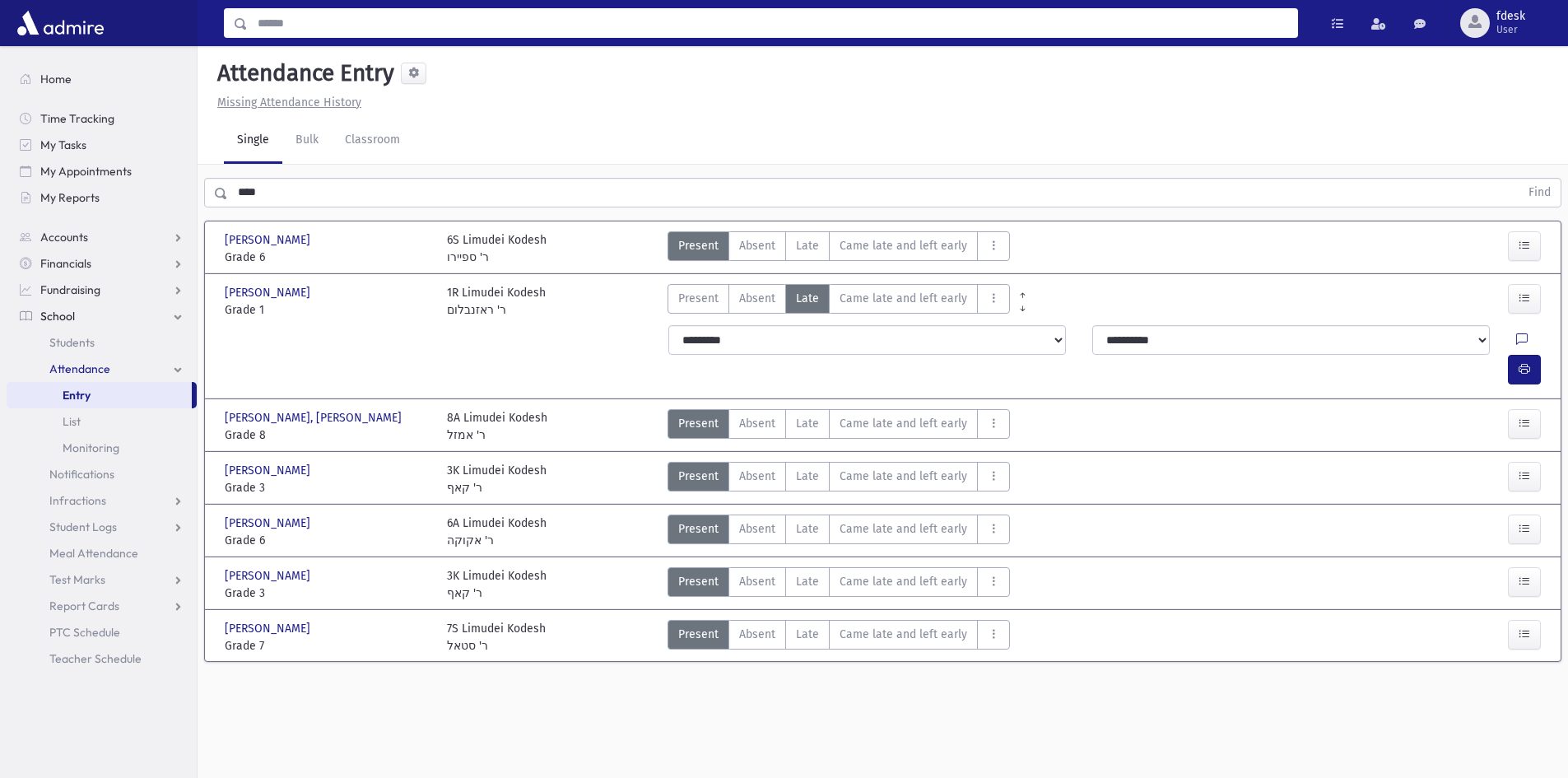
click at [364, 24] on input "Search" at bounding box center [772, 23] width 1050 height 29
type input "******"
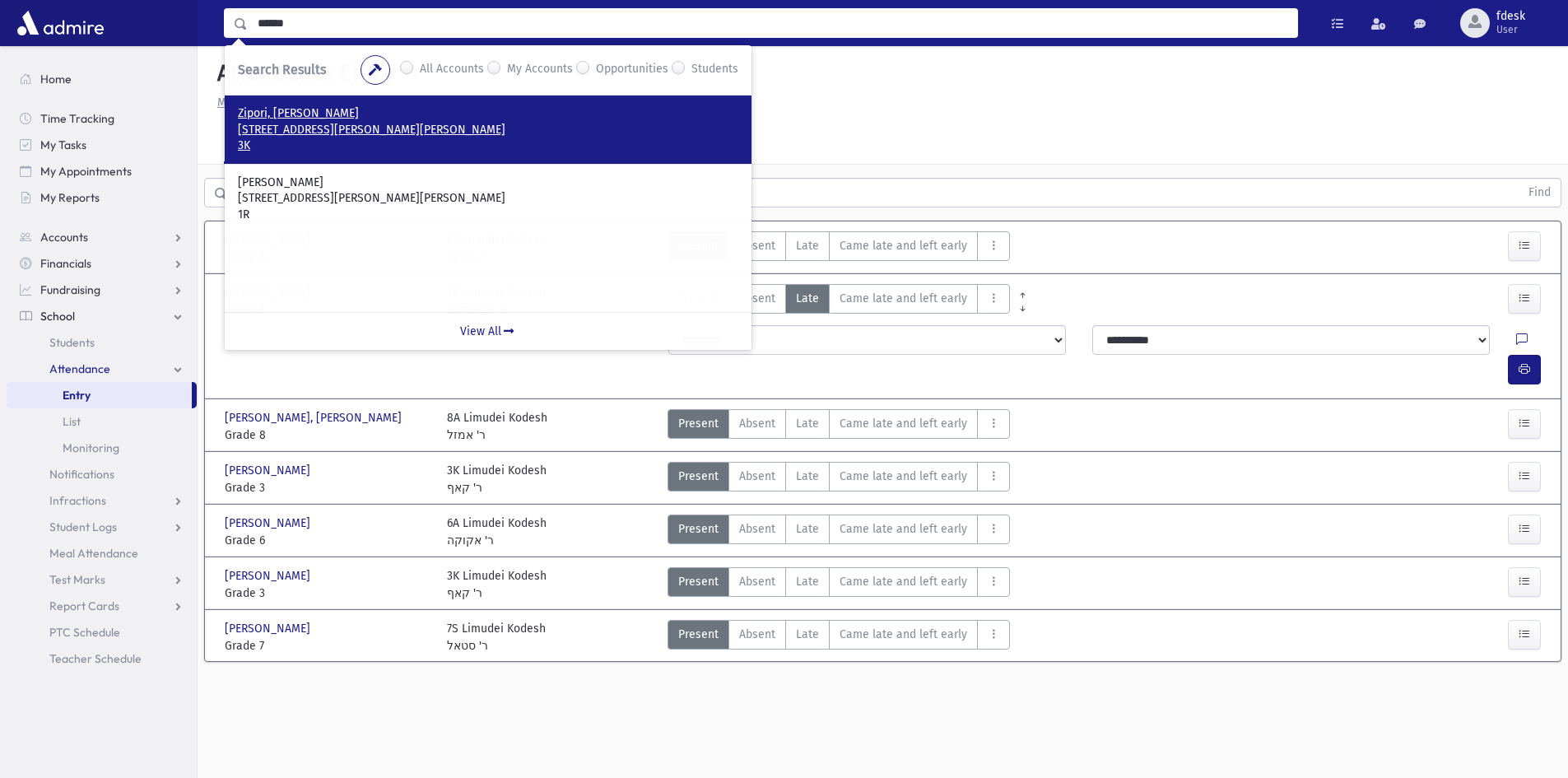
click at [317, 136] on p "[STREET_ADDRESS][PERSON_NAME][PERSON_NAME]" at bounding box center [488, 130] width 501 height 17
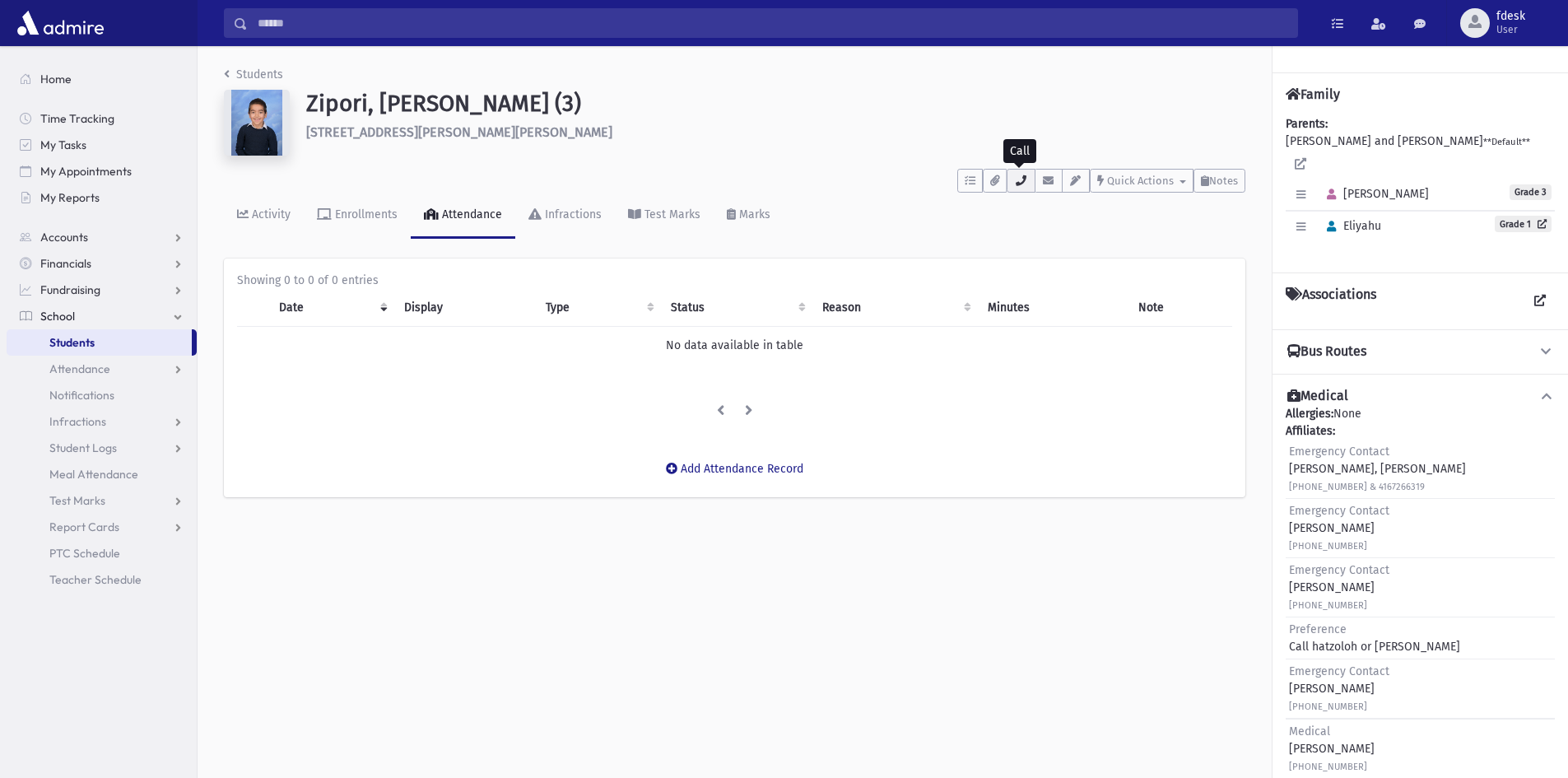
click at [1016, 177] on icon "button" at bounding box center [1021, 180] width 13 height 11
click at [92, 368] on span "Attendance" at bounding box center [80, 369] width 61 height 15
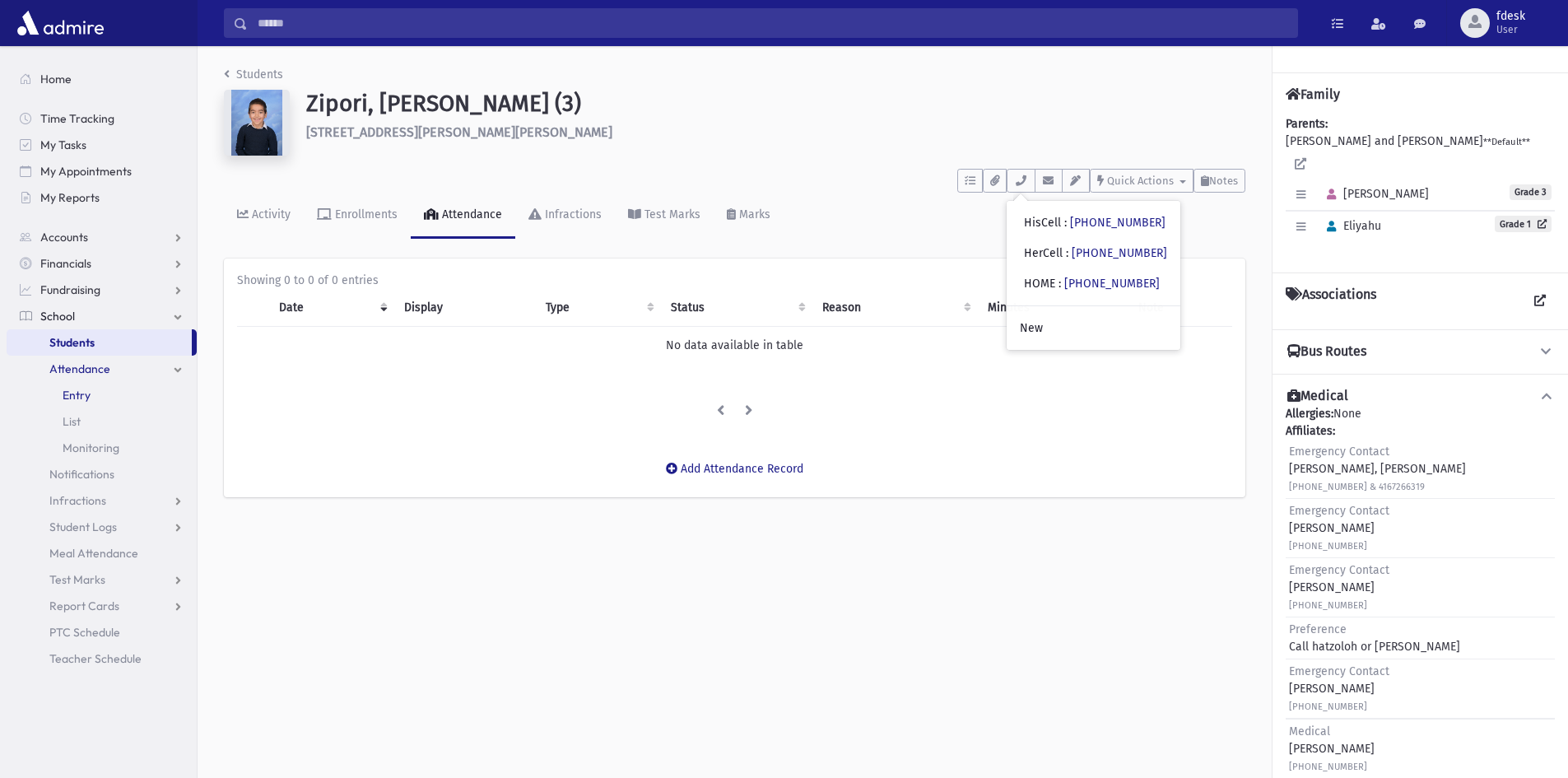
click at [85, 394] on span "Entry" at bounding box center [76, 395] width 28 height 15
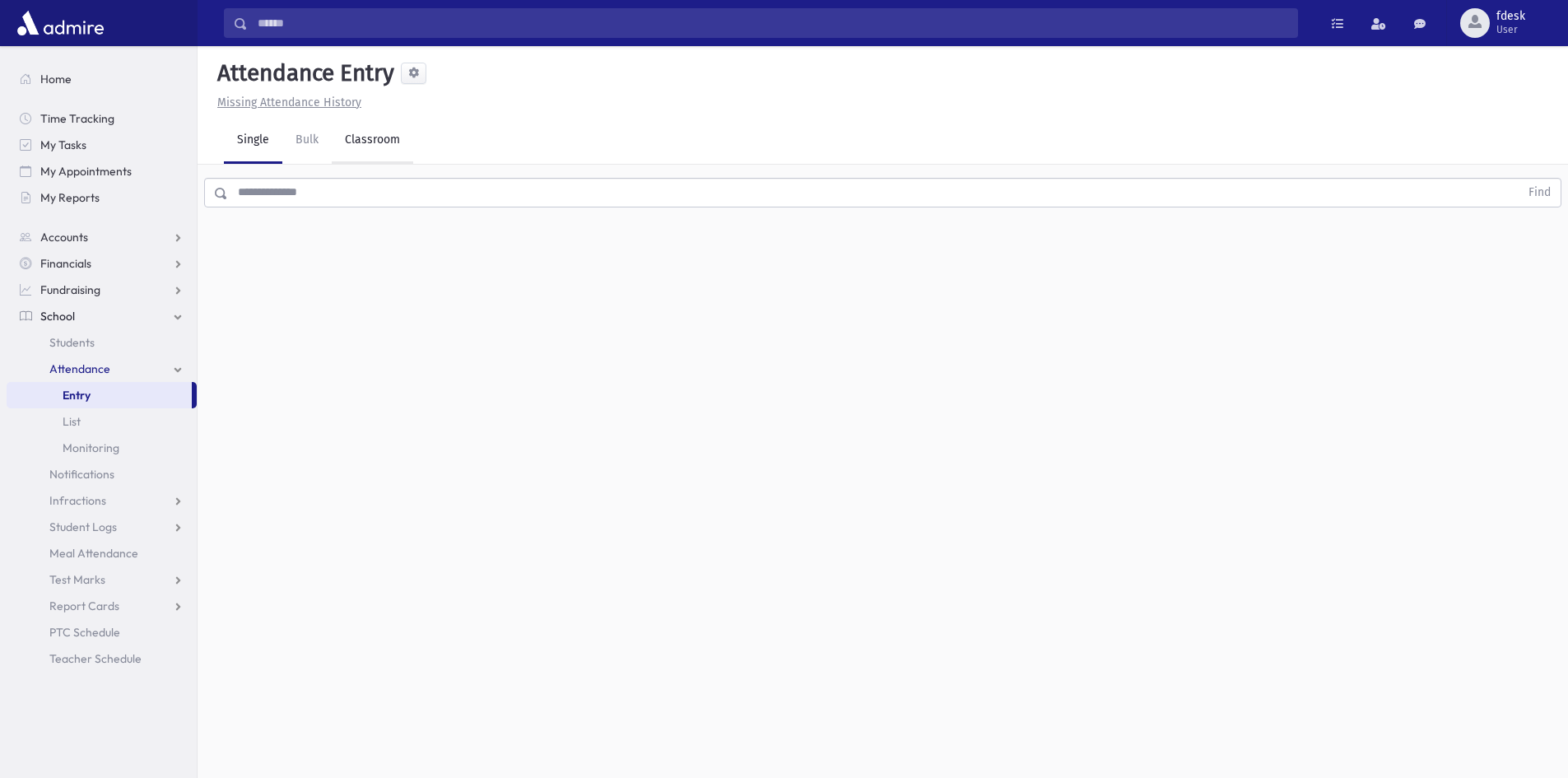
click at [388, 151] on link "Classroom" at bounding box center [372, 140] width 81 height 46
click at [413, 226] on button "--Select One--" at bounding box center [454, 212] width 197 height 29
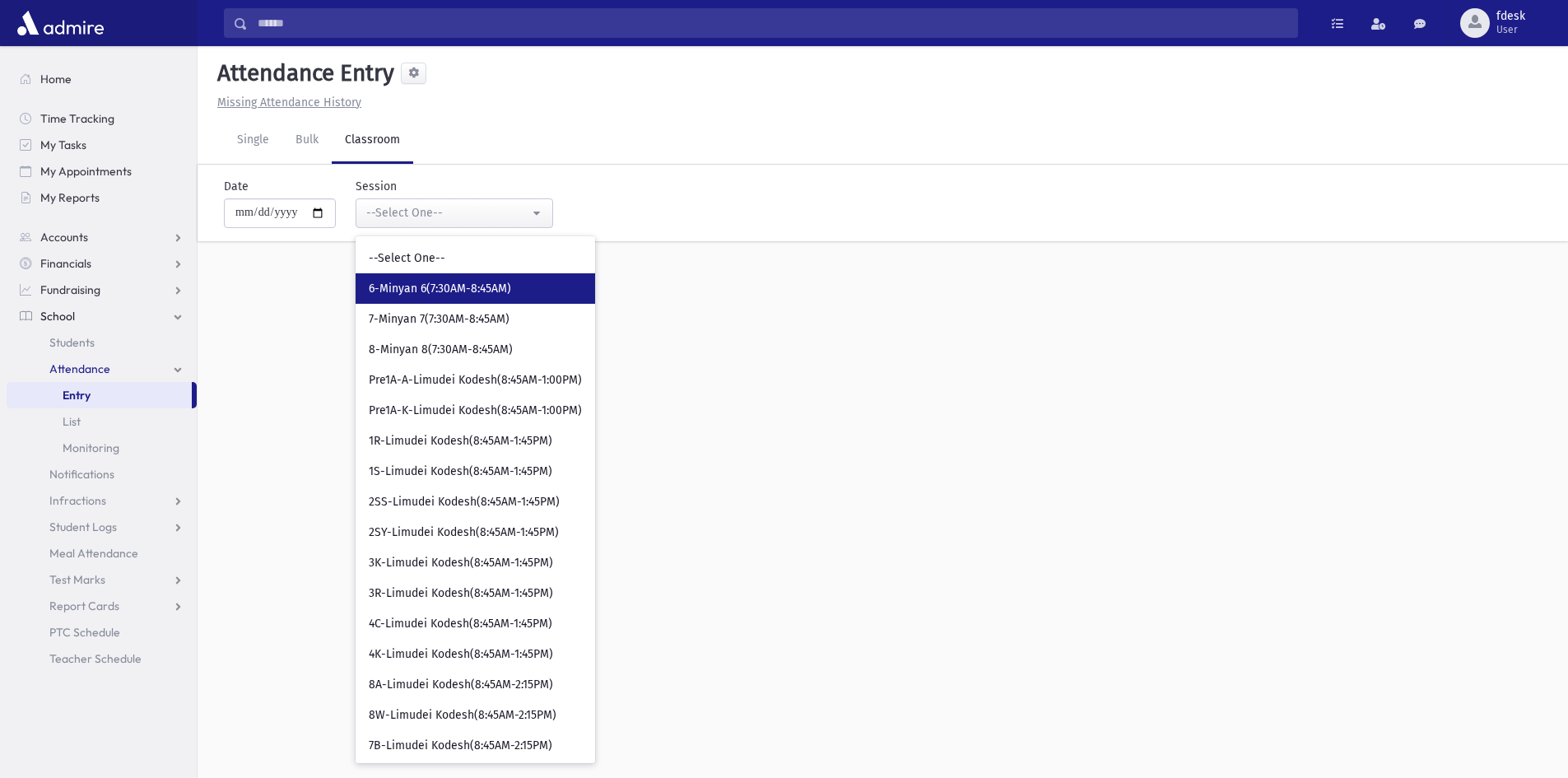
click at [421, 287] on span "6-Minyan 6(7:30AM-8:45AM)" at bounding box center [440, 290] width 143 height 17
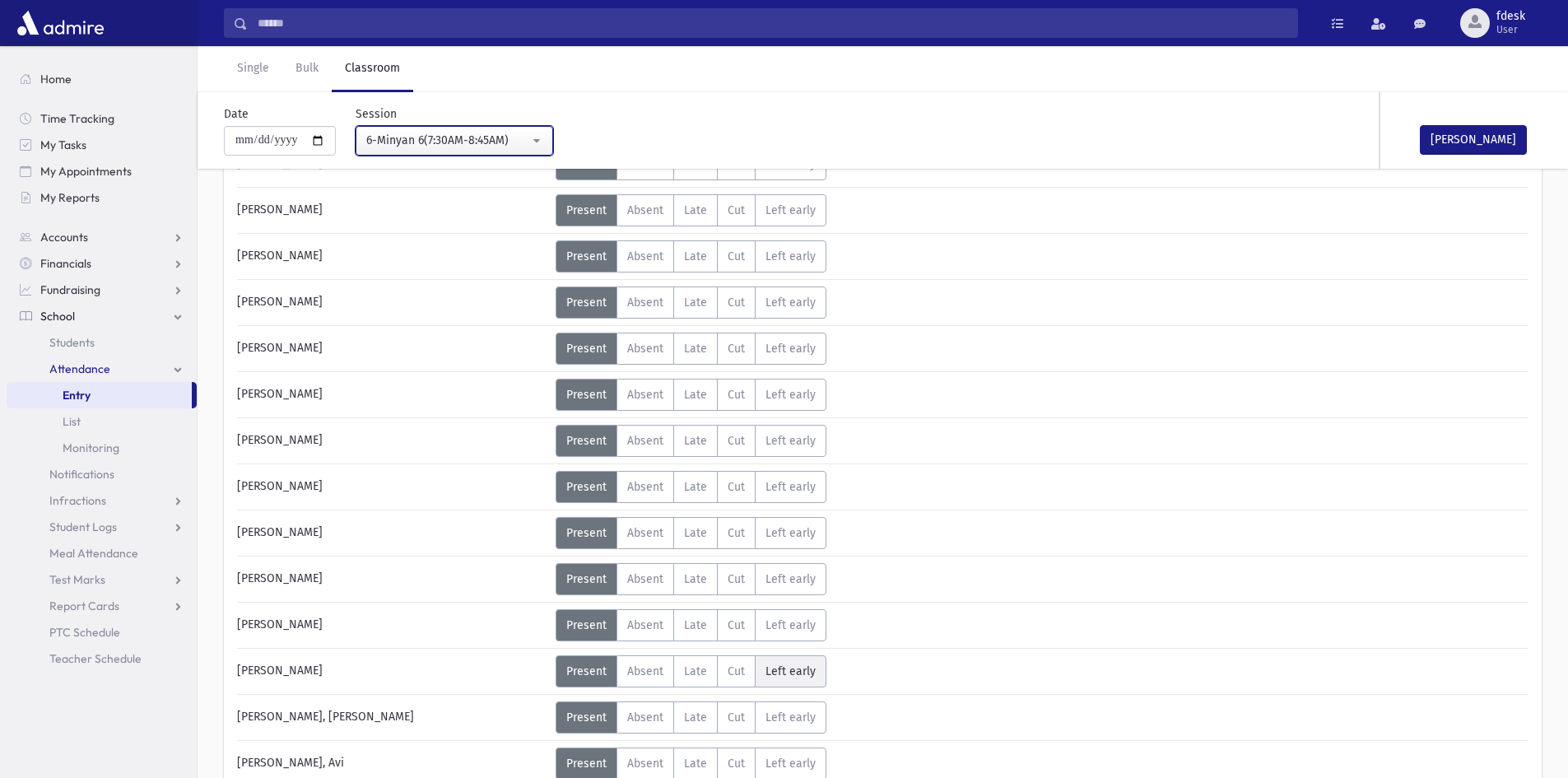
scroll to position [741, 0]
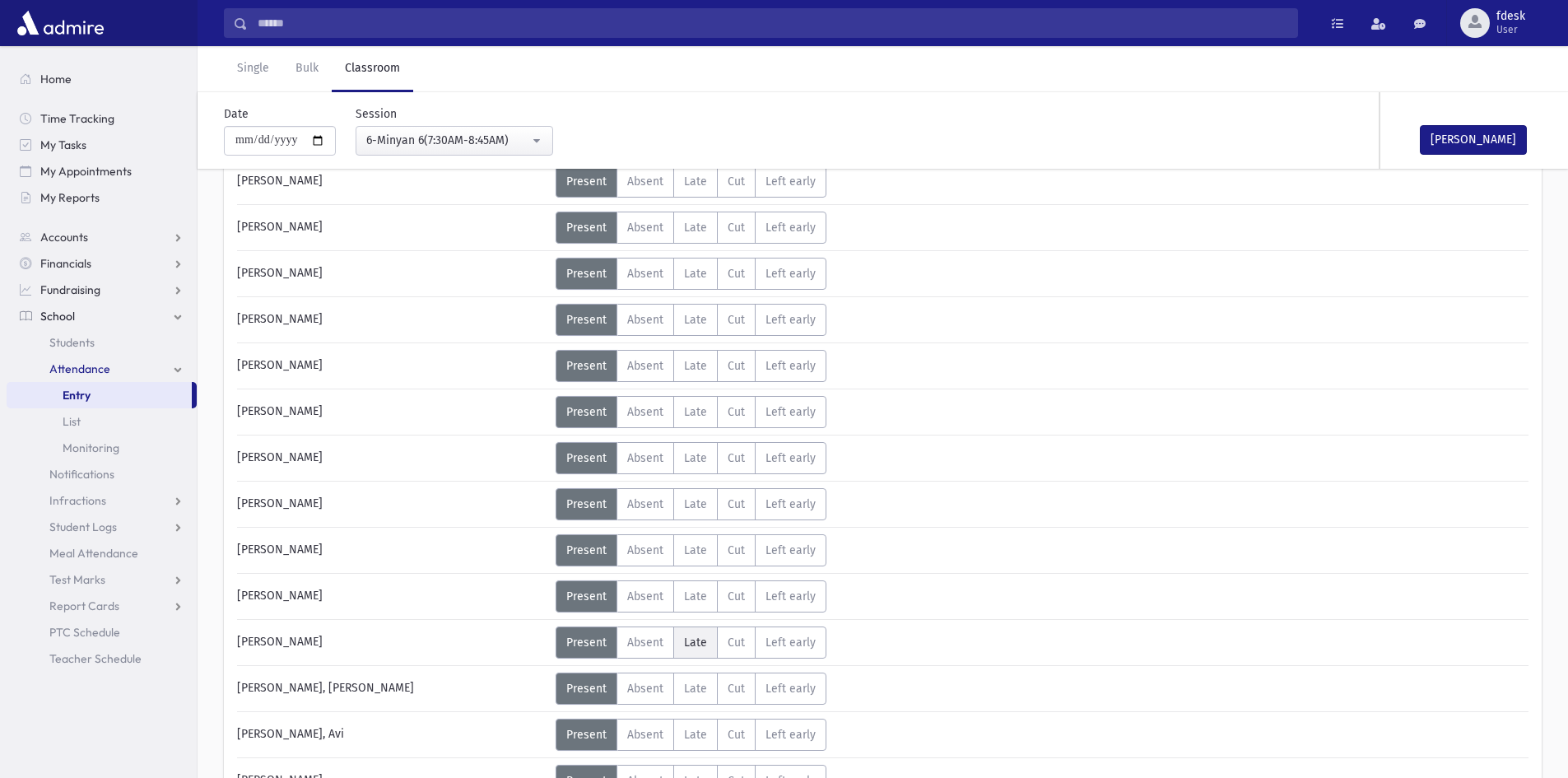
click at [691, 644] on span "Late" at bounding box center [695, 642] width 23 height 14
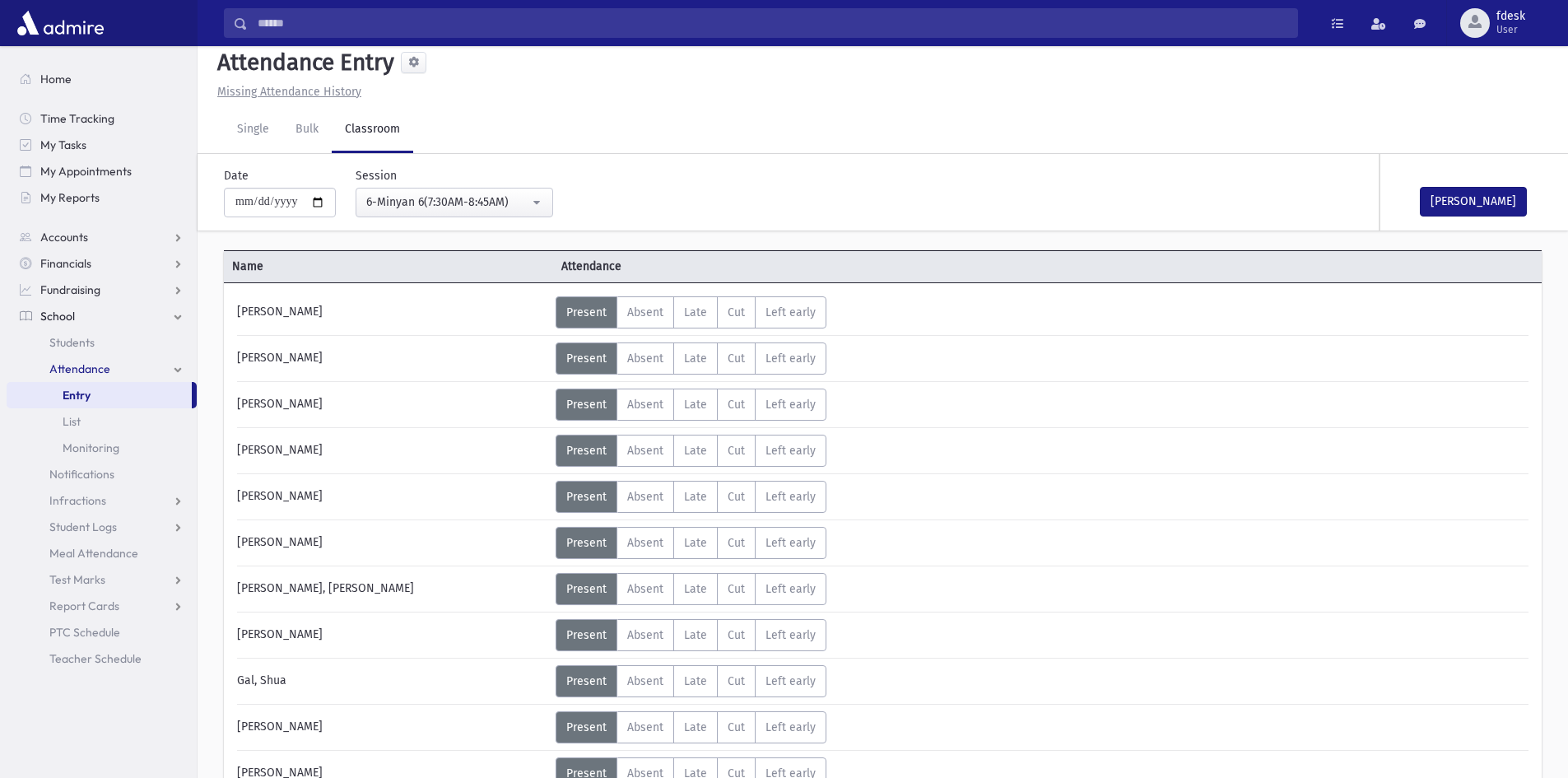
scroll to position [0, 0]
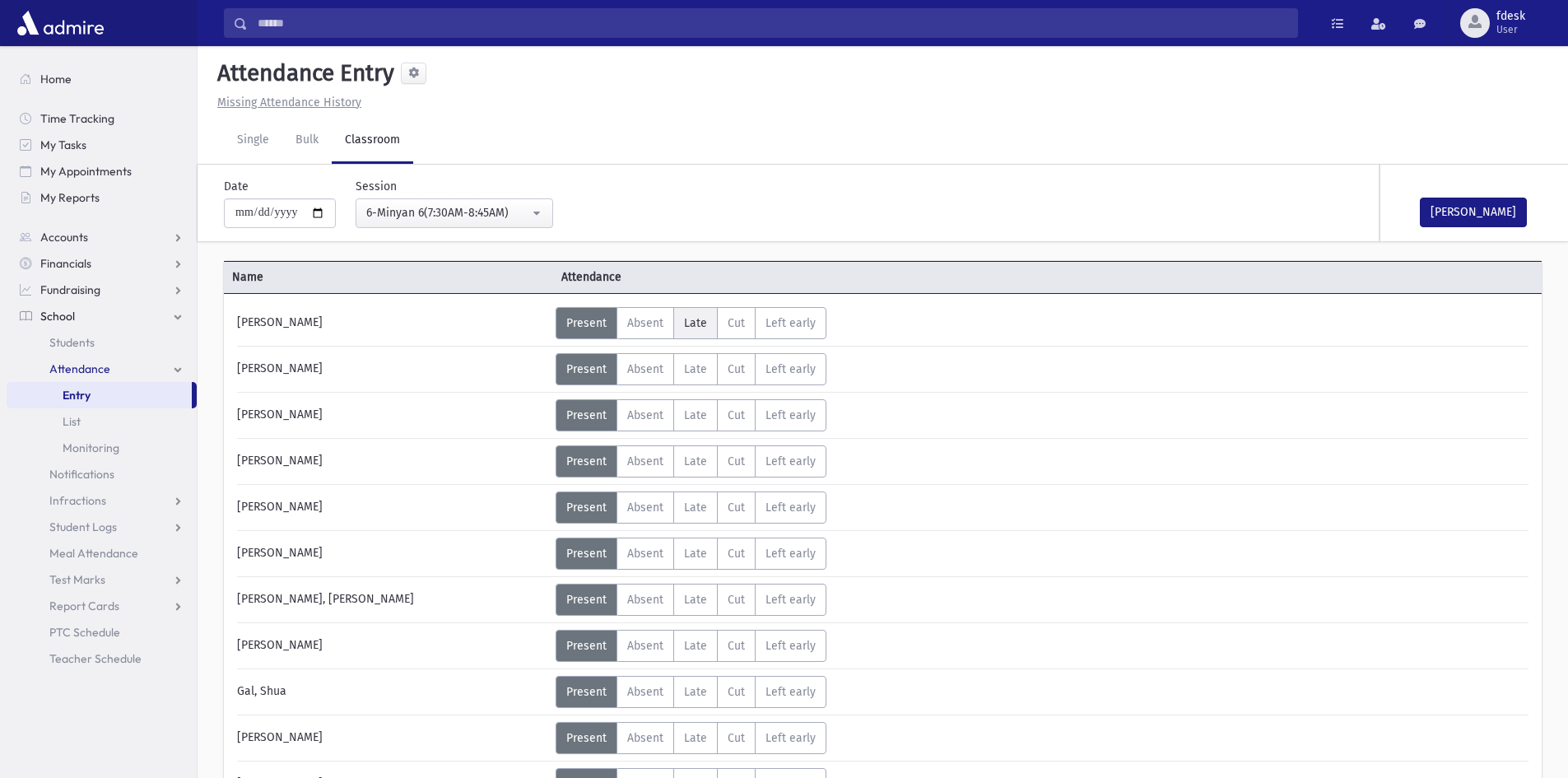
click at [692, 320] on span "Late" at bounding box center [695, 323] width 23 height 14
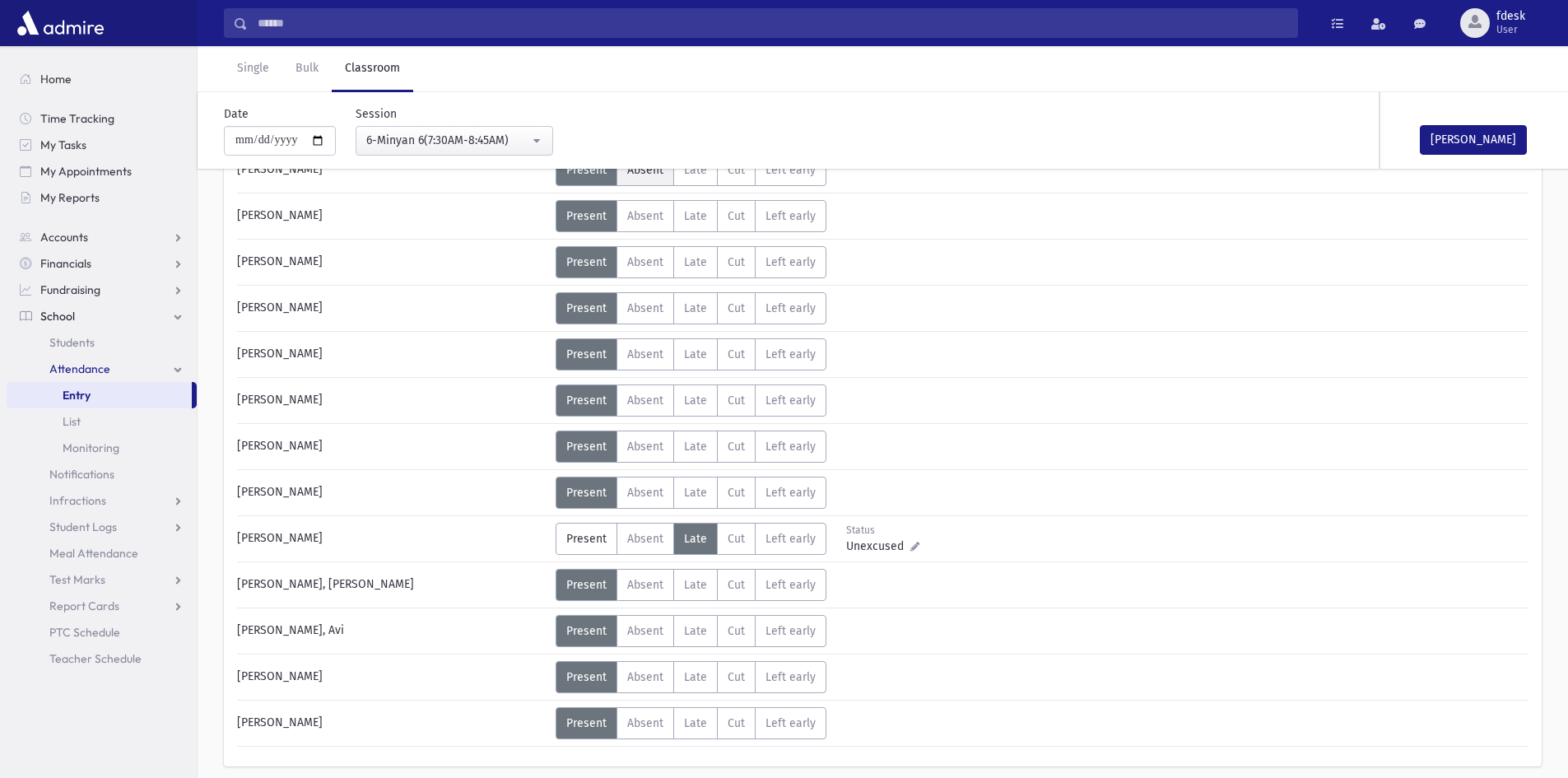
scroll to position [906, 0]
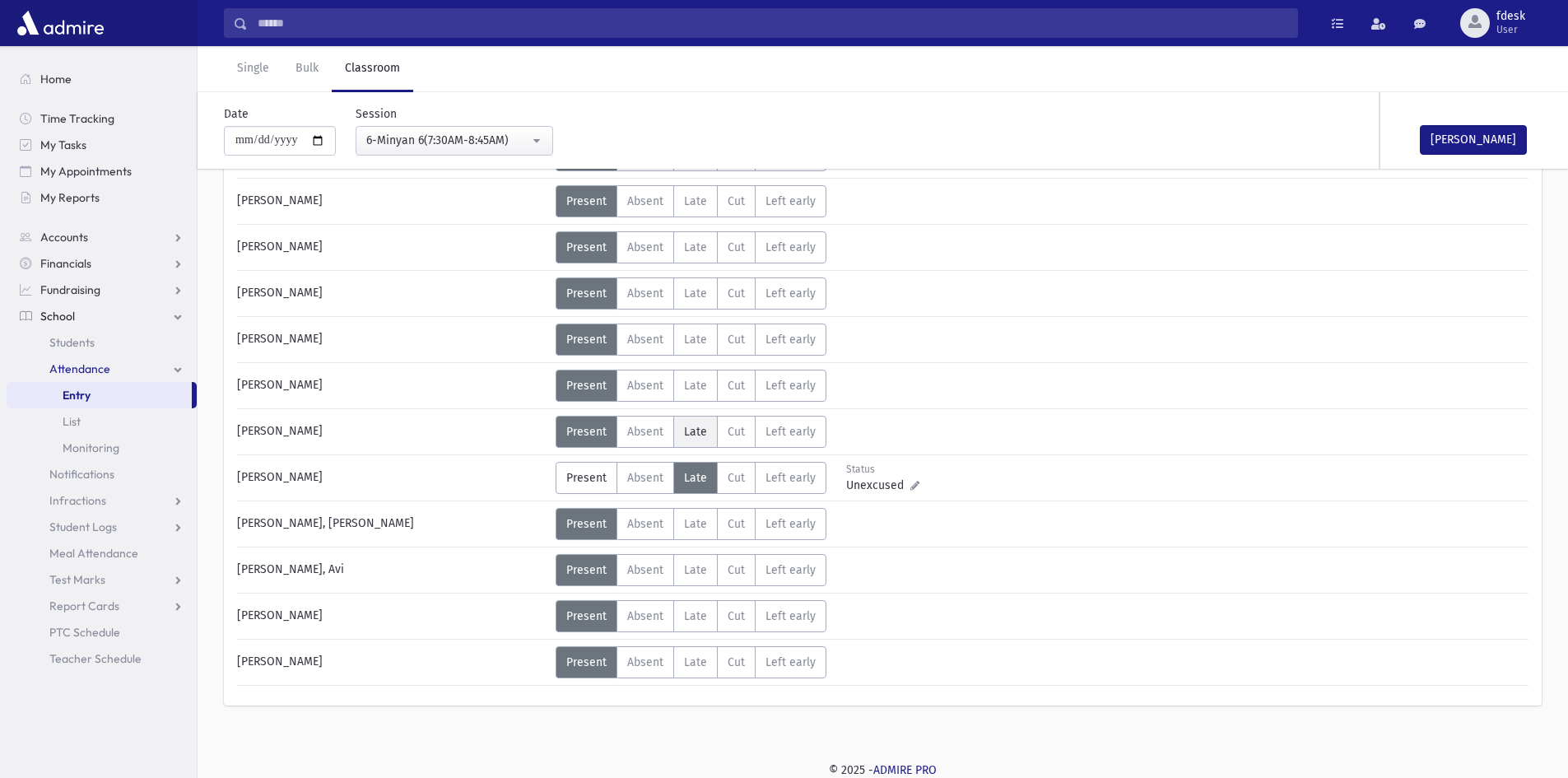
click at [693, 428] on span "Late" at bounding box center [695, 431] width 23 height 14
click at [661, 570] on span "Absent" at bounding box center [645, 569] width 36 height 14
click at [649, 650] on label "Absent A" at bounding box center [645, 661] width 58 height 32
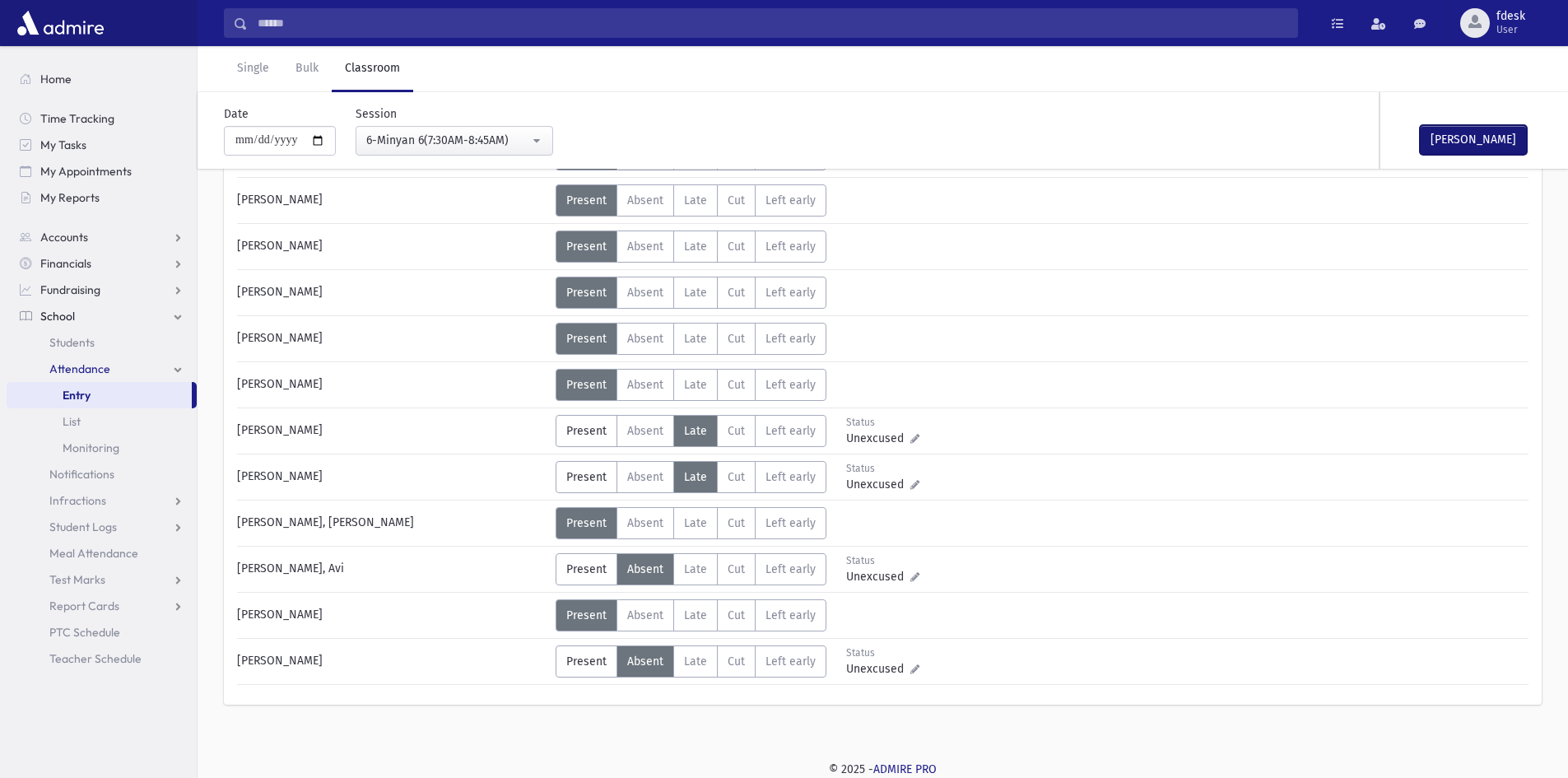
click at [1446, 127] on button "Mark Done" at bounding box center [1473, 139] width 107 height 29
click at [461, 135] on div "6-Minyan 6(7:30AM-8:45AM)" at bounding box center [448, 140] width 163 height 18
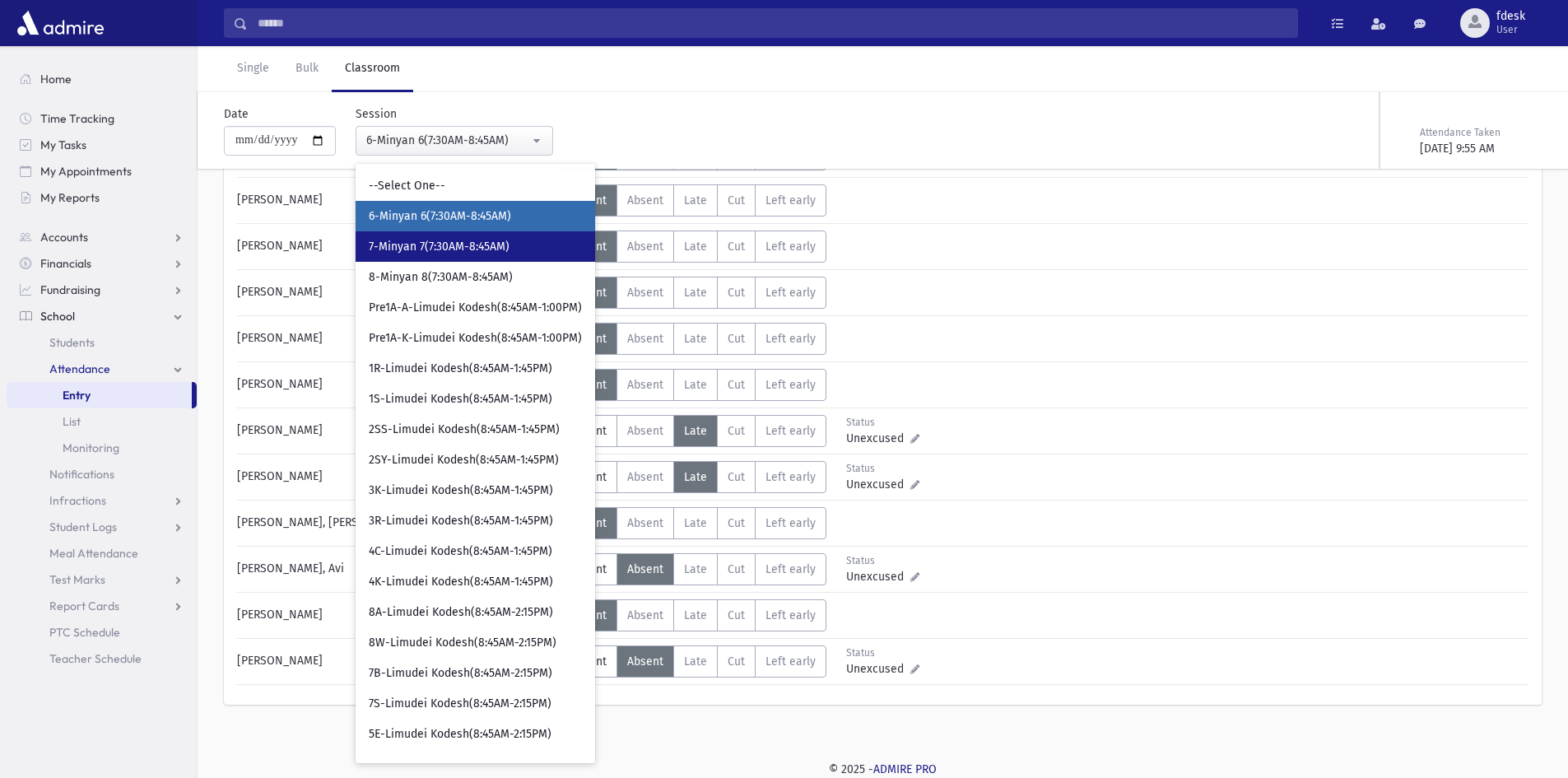
click at [421, 253] on span "7-Minyan 7(7:30AM-8:45AM)" at bounding box center [440, 248] width 141 height 17
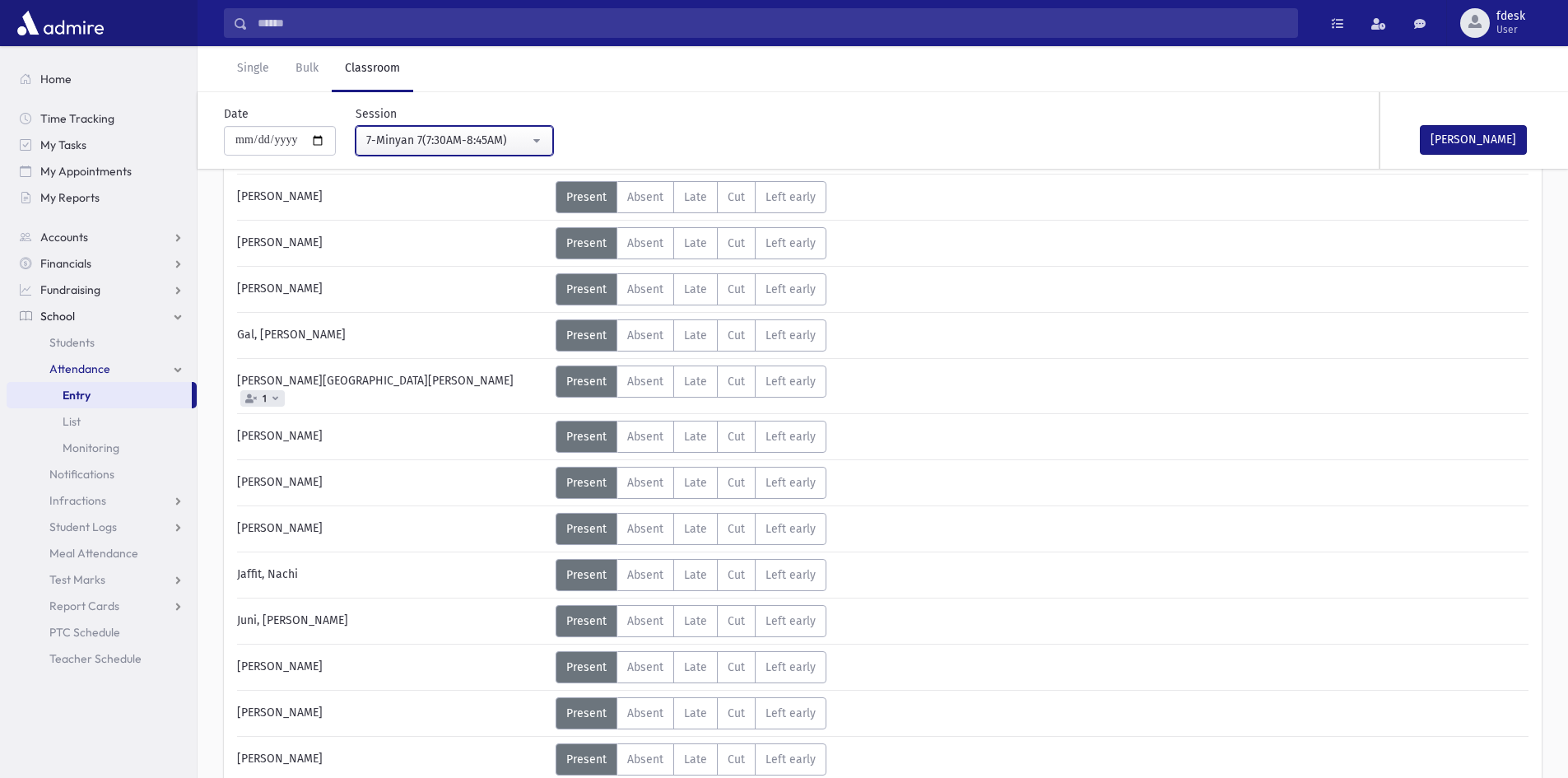
scroll to position [330, 0]
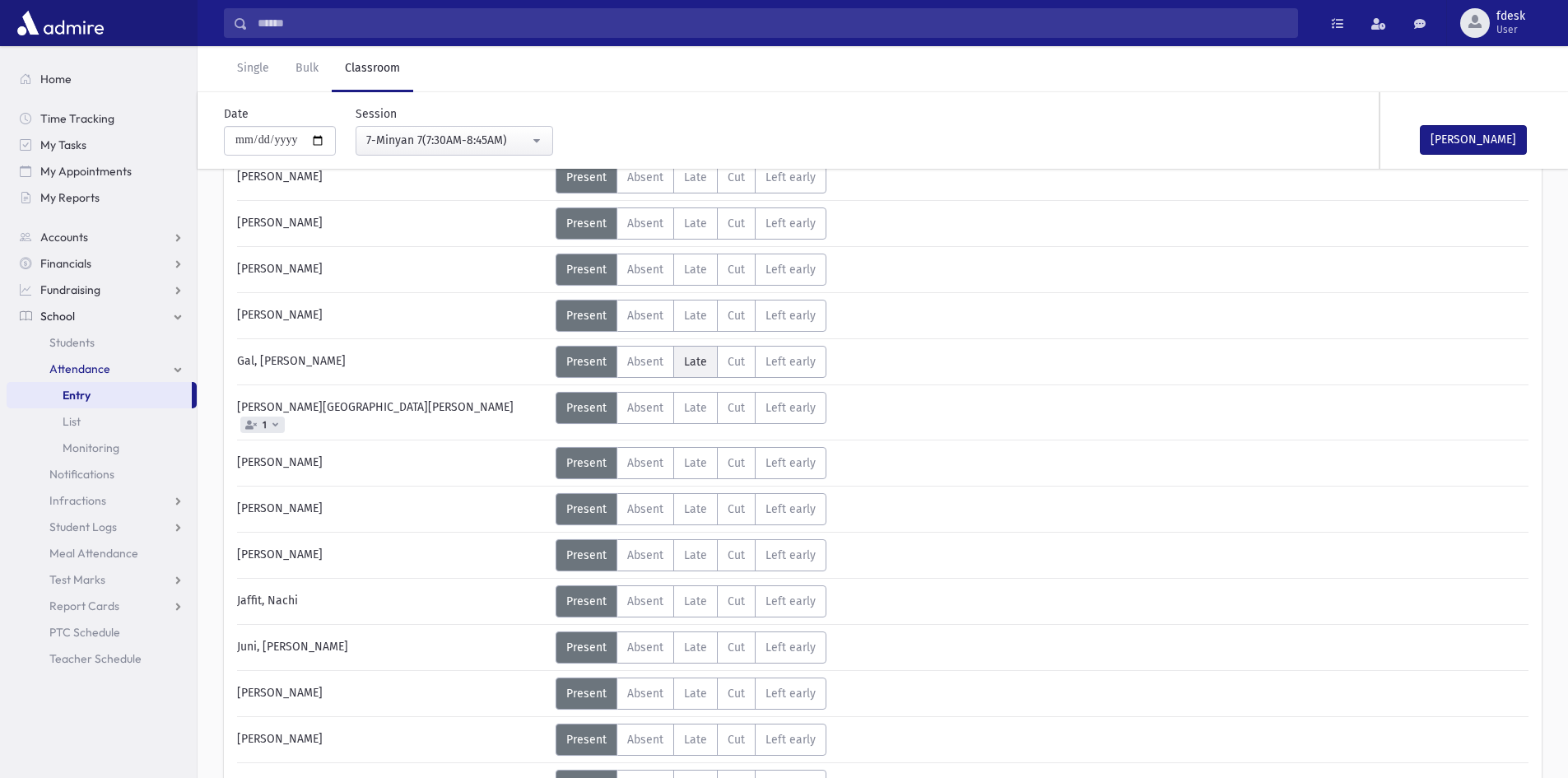
click at [687, 363] on span "Late" at bounding box center [695, 362] width 23 height 14
click at [649, 401] on span "Absent" at bounding box center [645, 408] width 36 height 14
click at [681, 548] on label "Late L" at bounding box center [695, 556] width 44 height 32
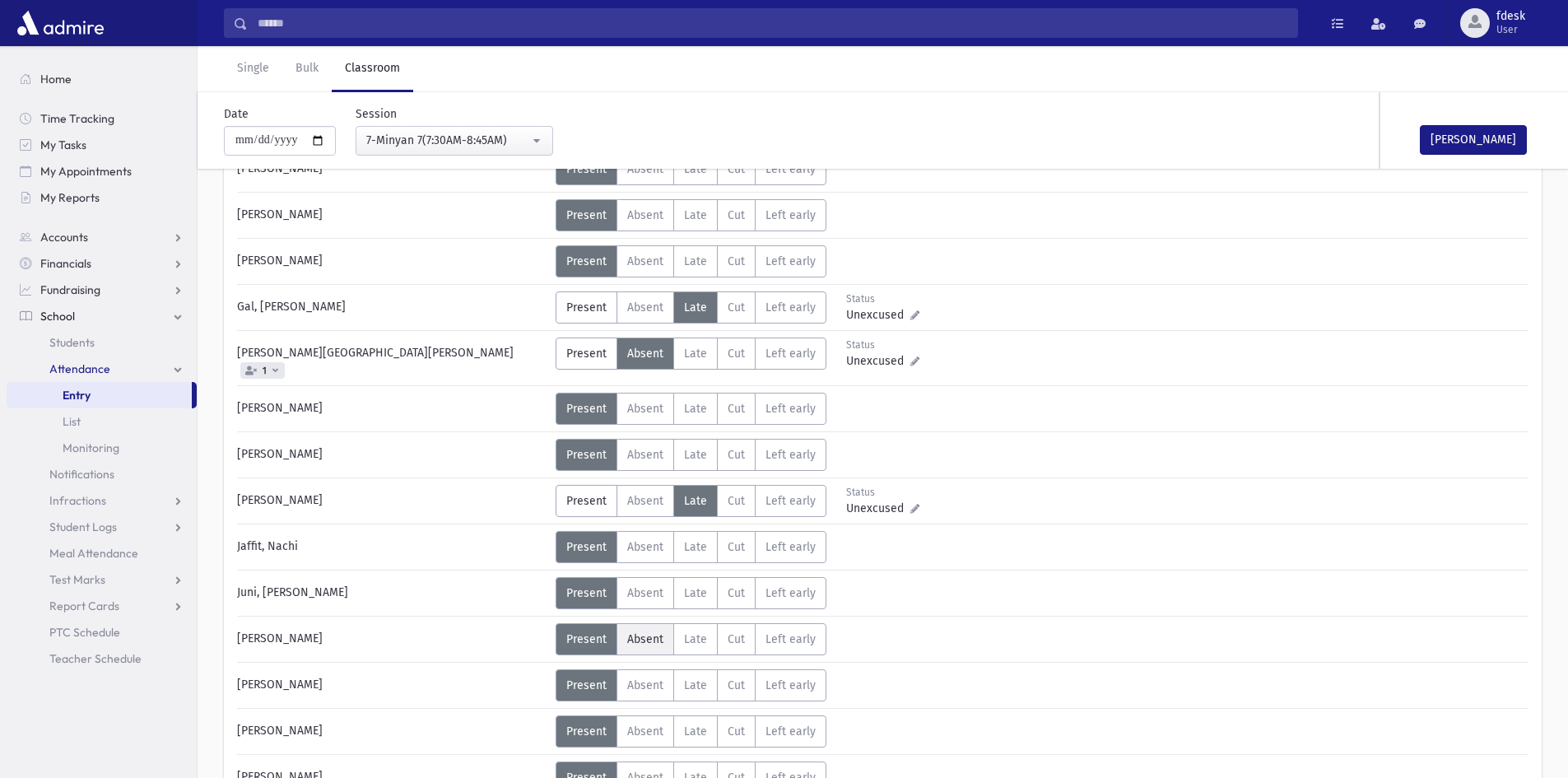
scroll to position [413, 0]
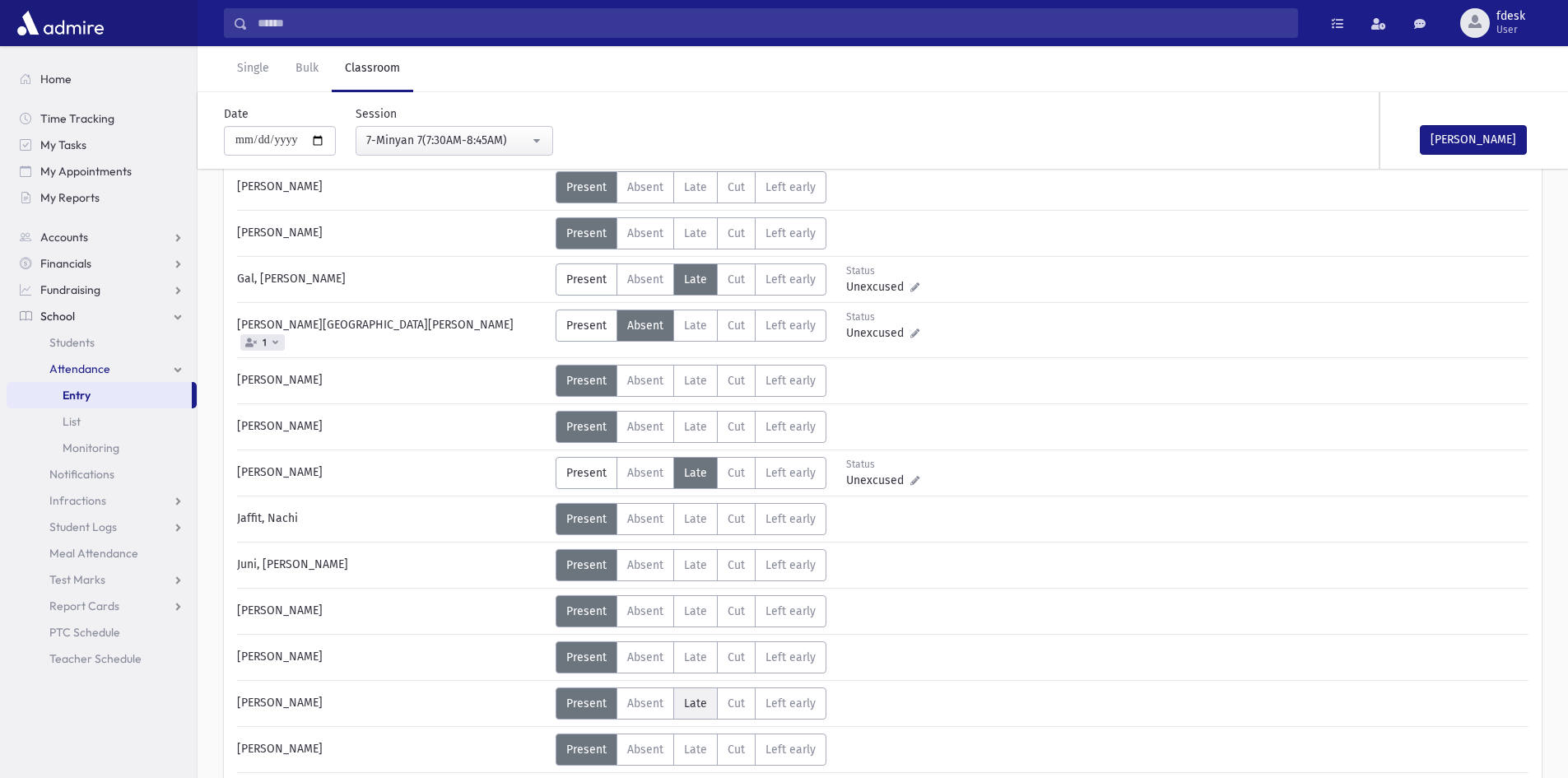
click at [698, 697] on span "Late" at bounding box center [695, 703] width 23 height 14
click at [684, 743] on span "Late" at bounding box center [695, 749] width 23 height 14
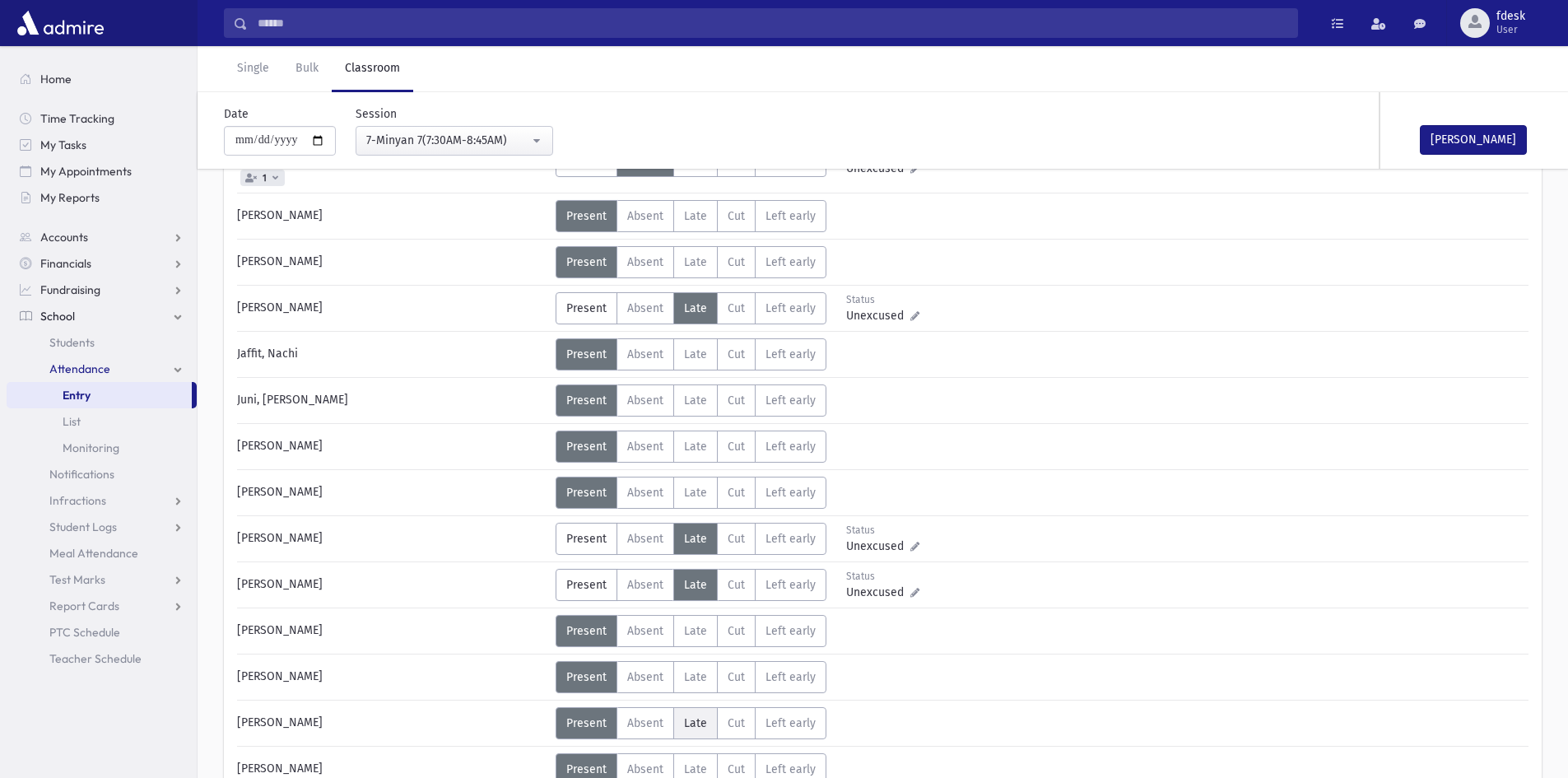
scroll to position [660, 0]
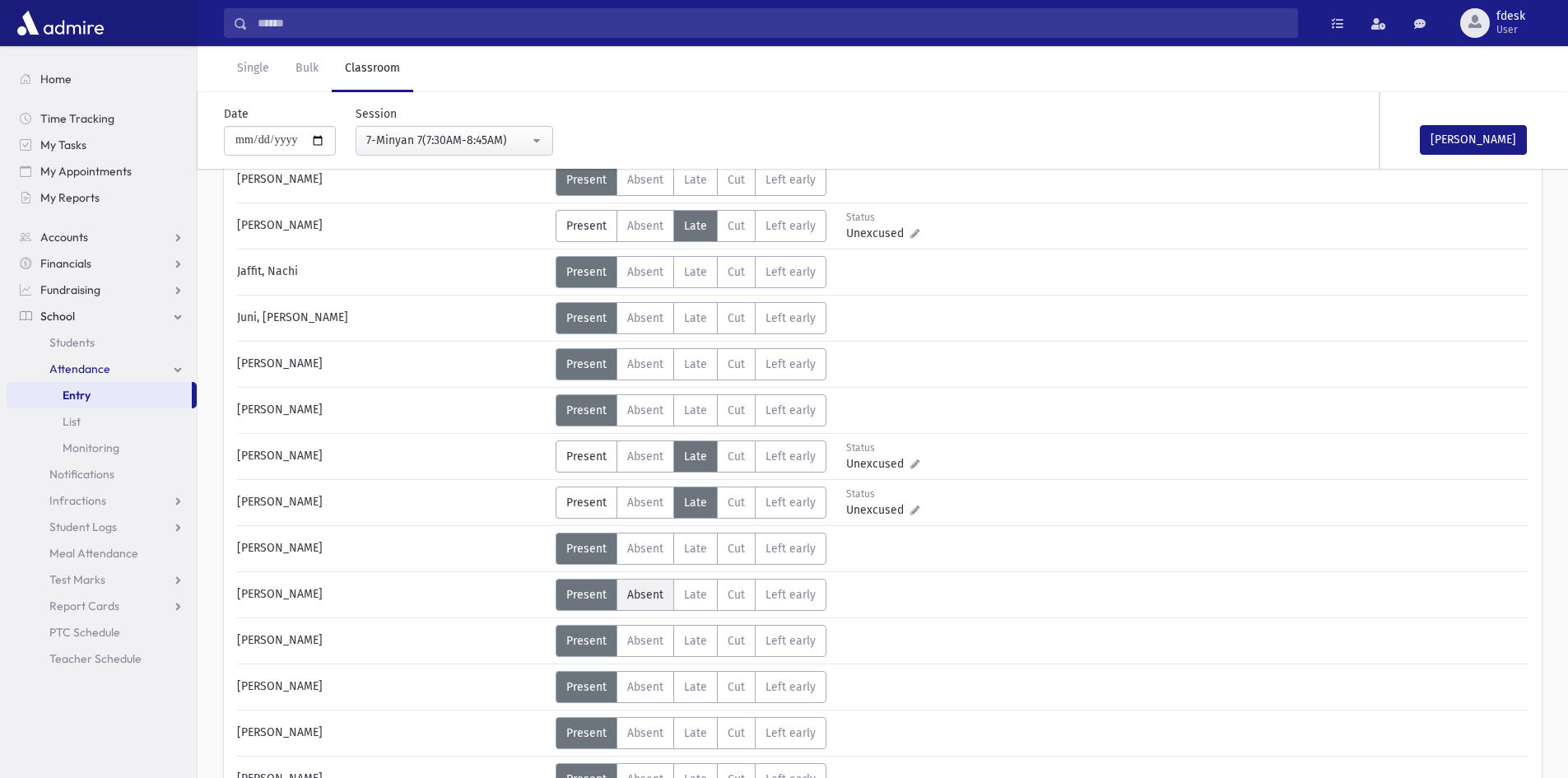
click at [638, 588] on span "Absent" at bounding box center [645, 595] width 36 height 14
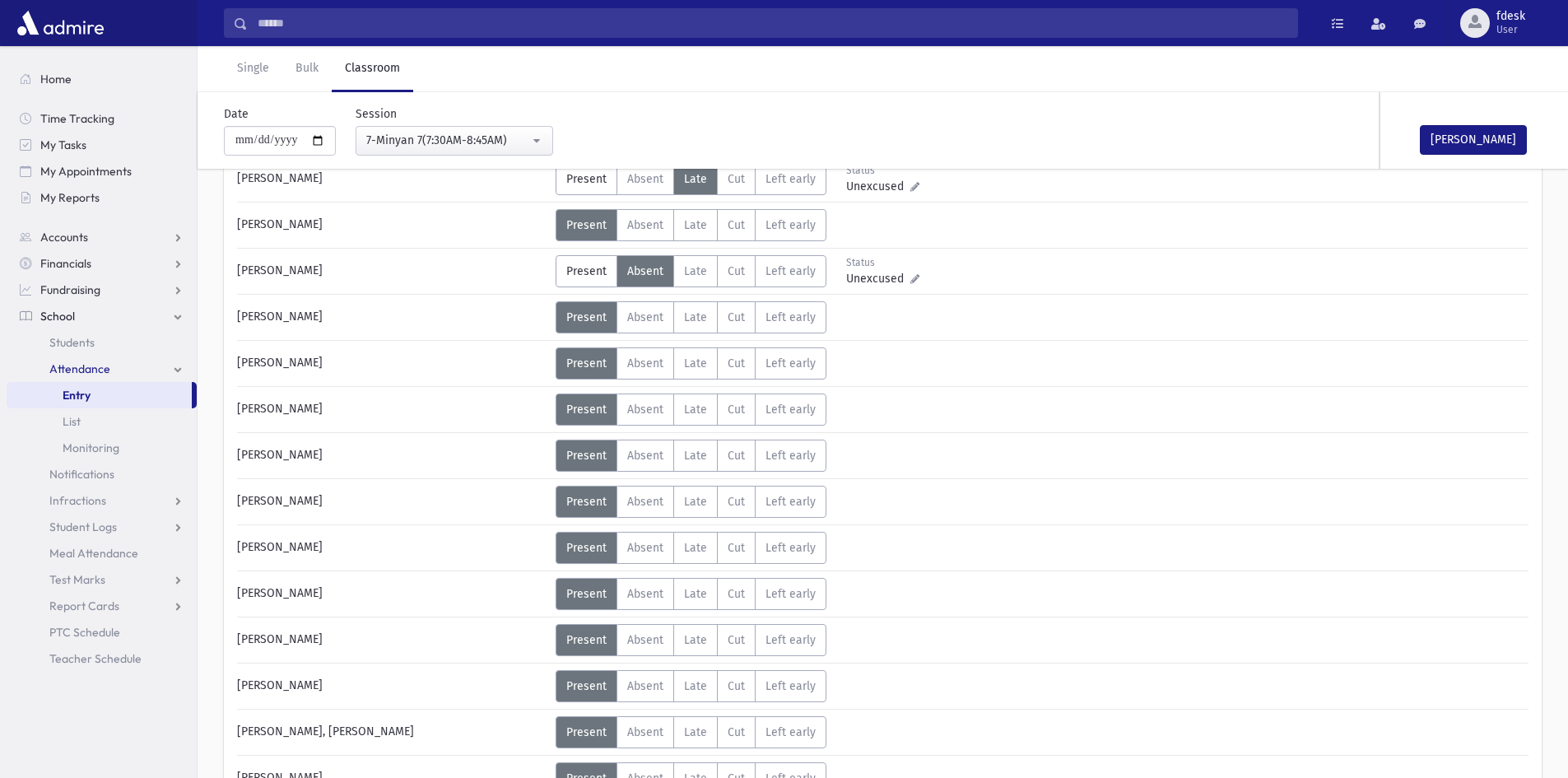
scroll to position [989, 0]
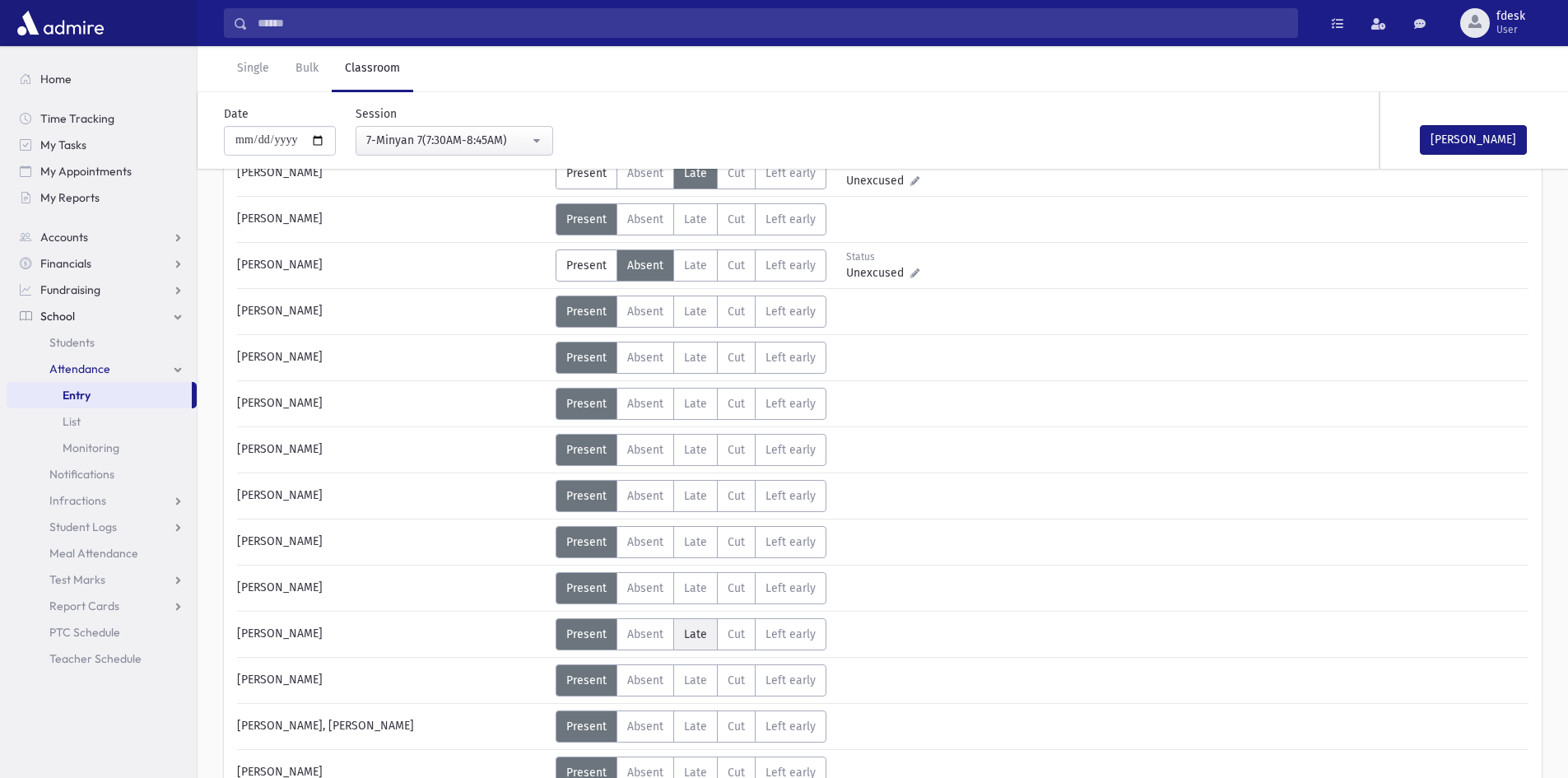
click at [690, 628] on span "Late" at bounding box center [695, 634] width 23 height 14
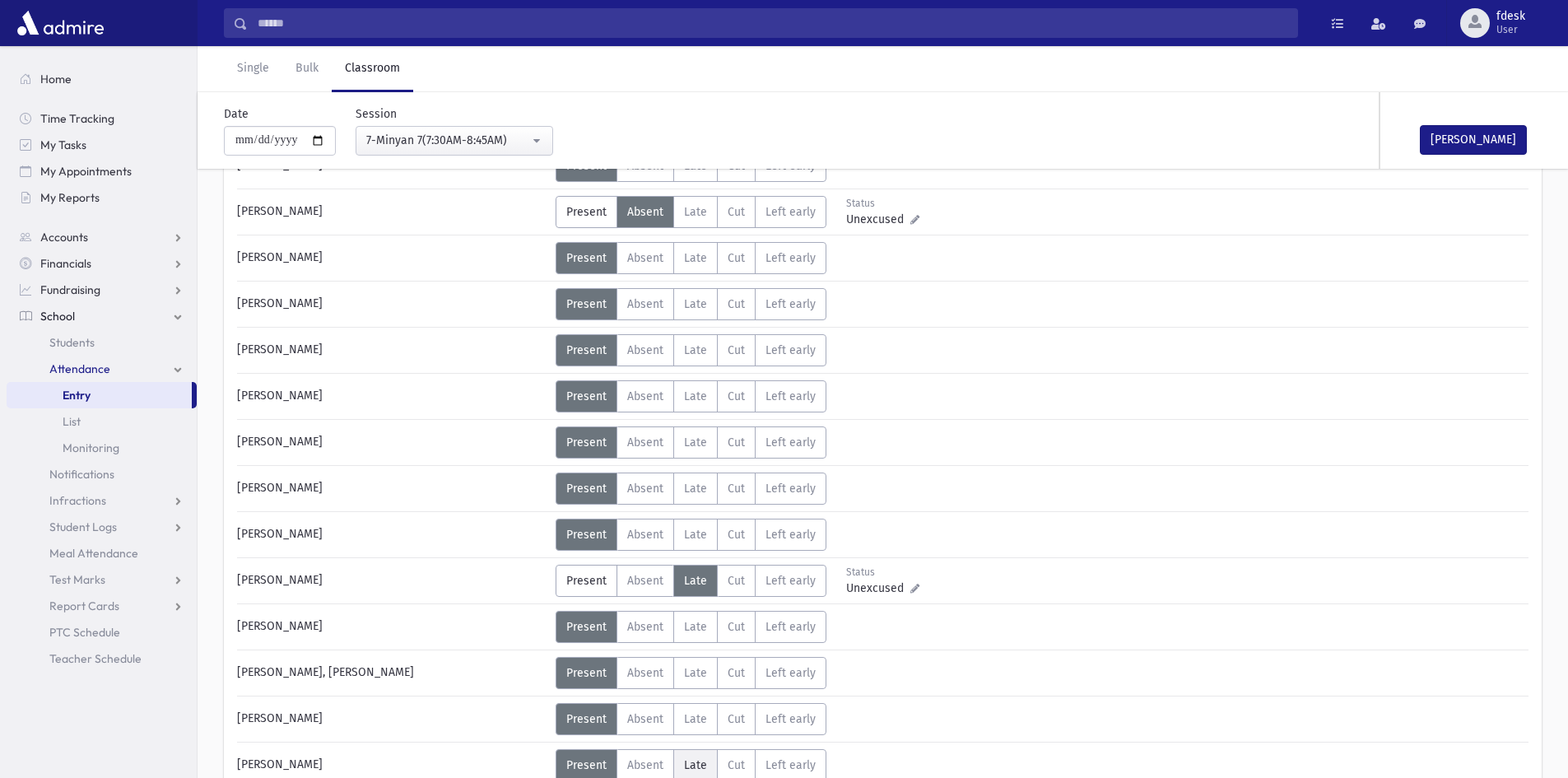
scroll to position [1071, 0]
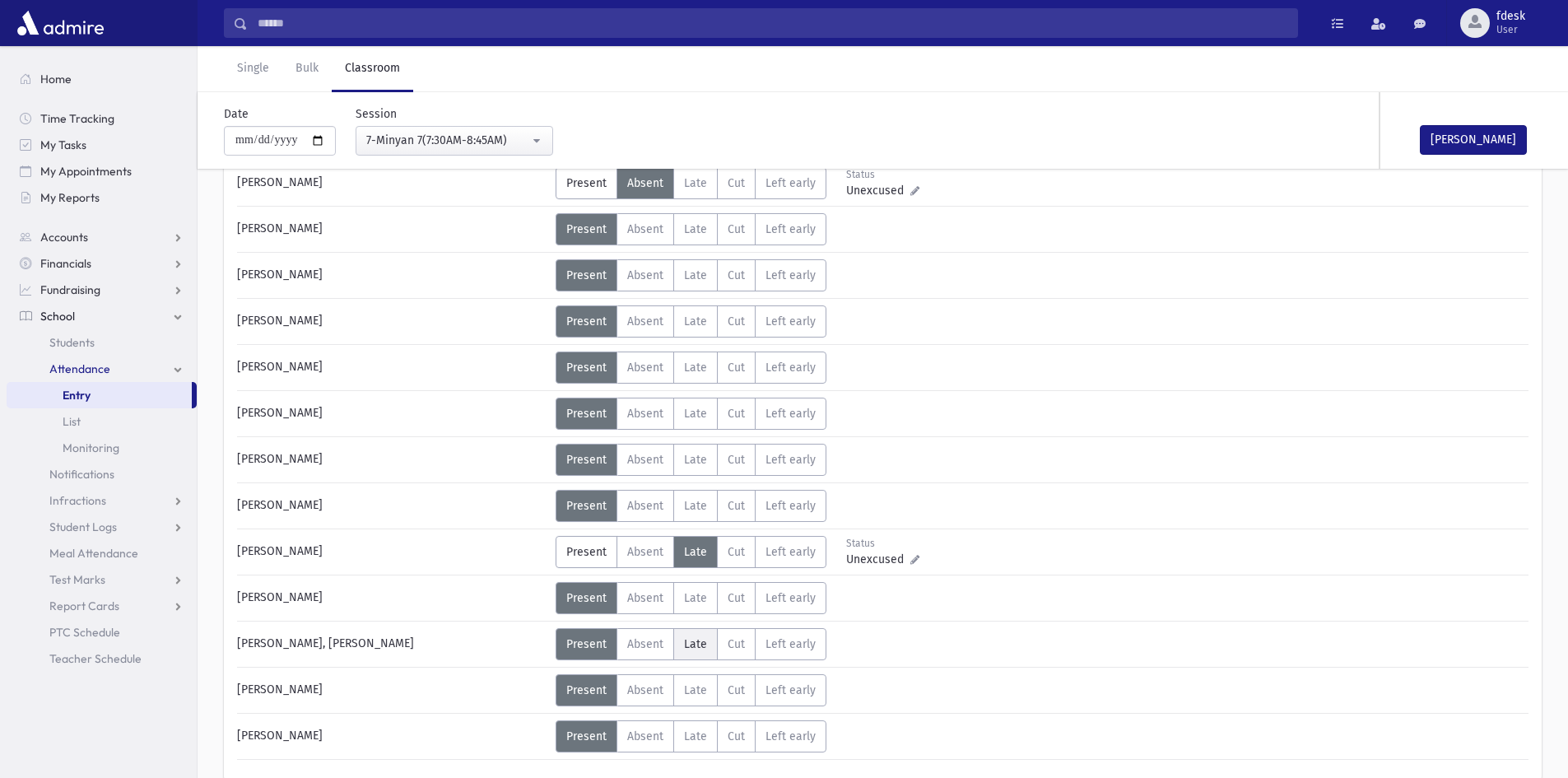
click at [685, 639] on span "Late" at bounding box center [695, 644] width 23 height 14
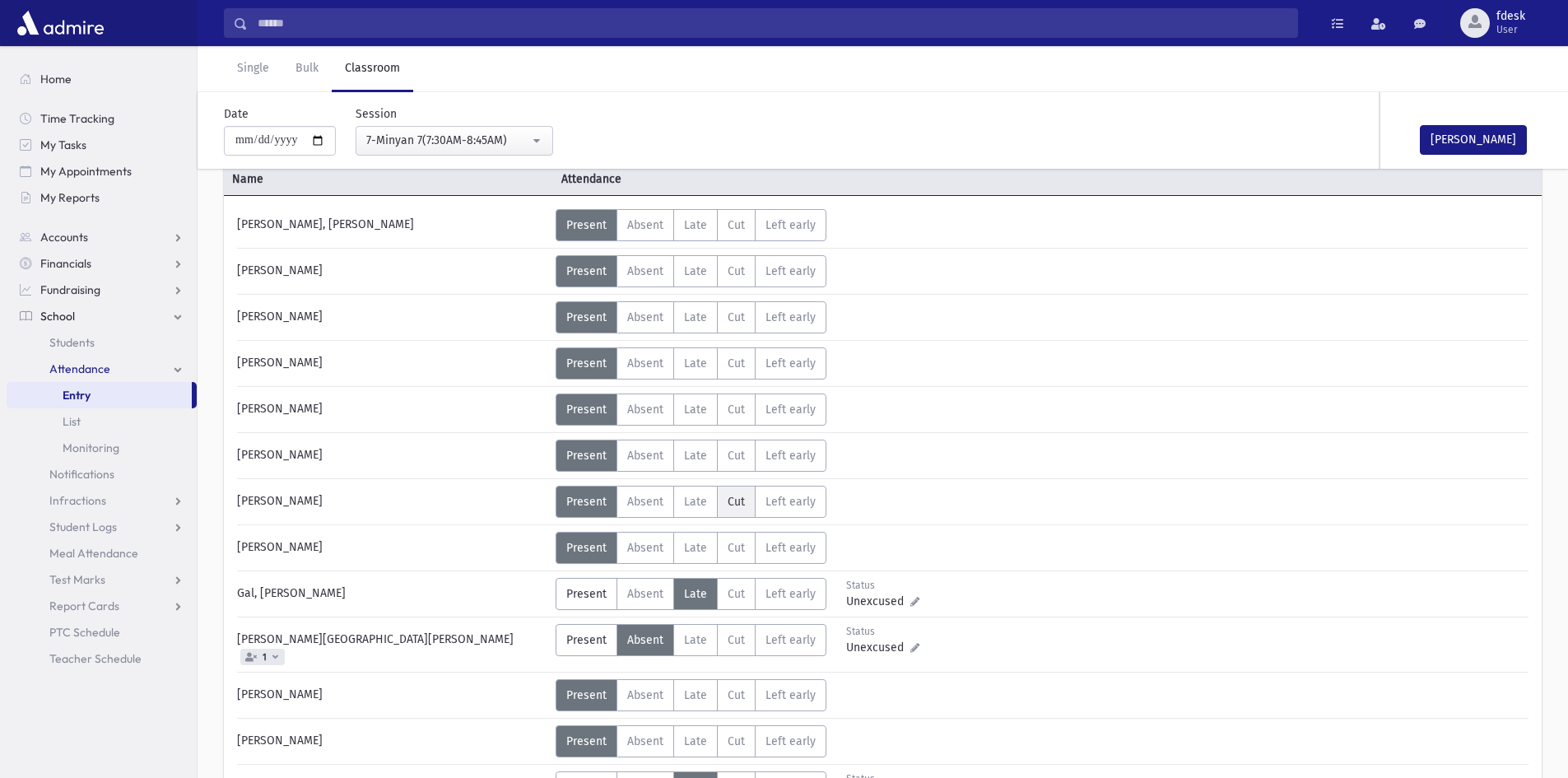
scroll to position [0, 0]
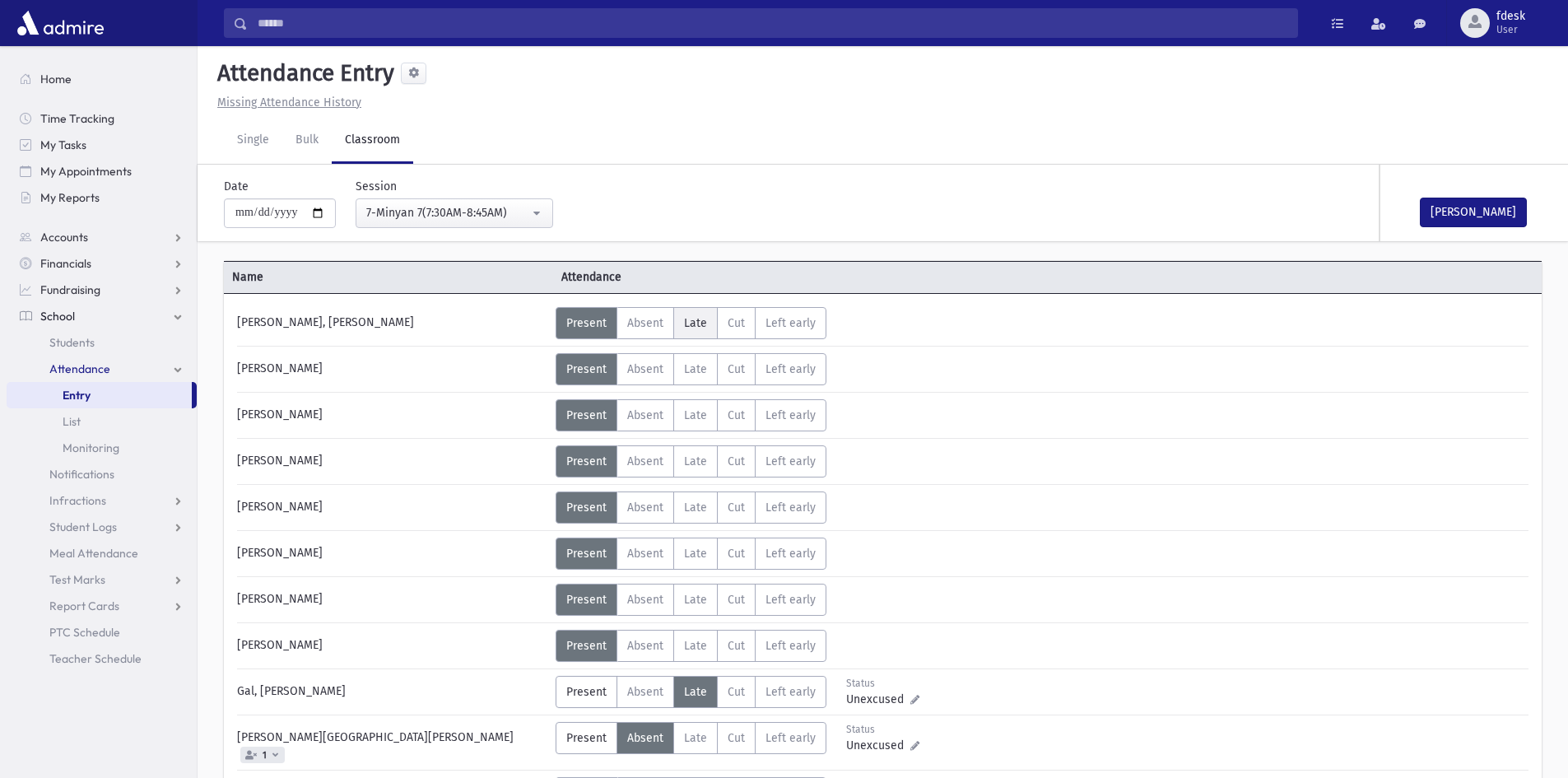
click at [699, 326] on span "Late" at bounding box center [695, 323] width 23 height 14
click at [685, 418] on span "Late" at bounding box center [695, 415] width 23 height 14
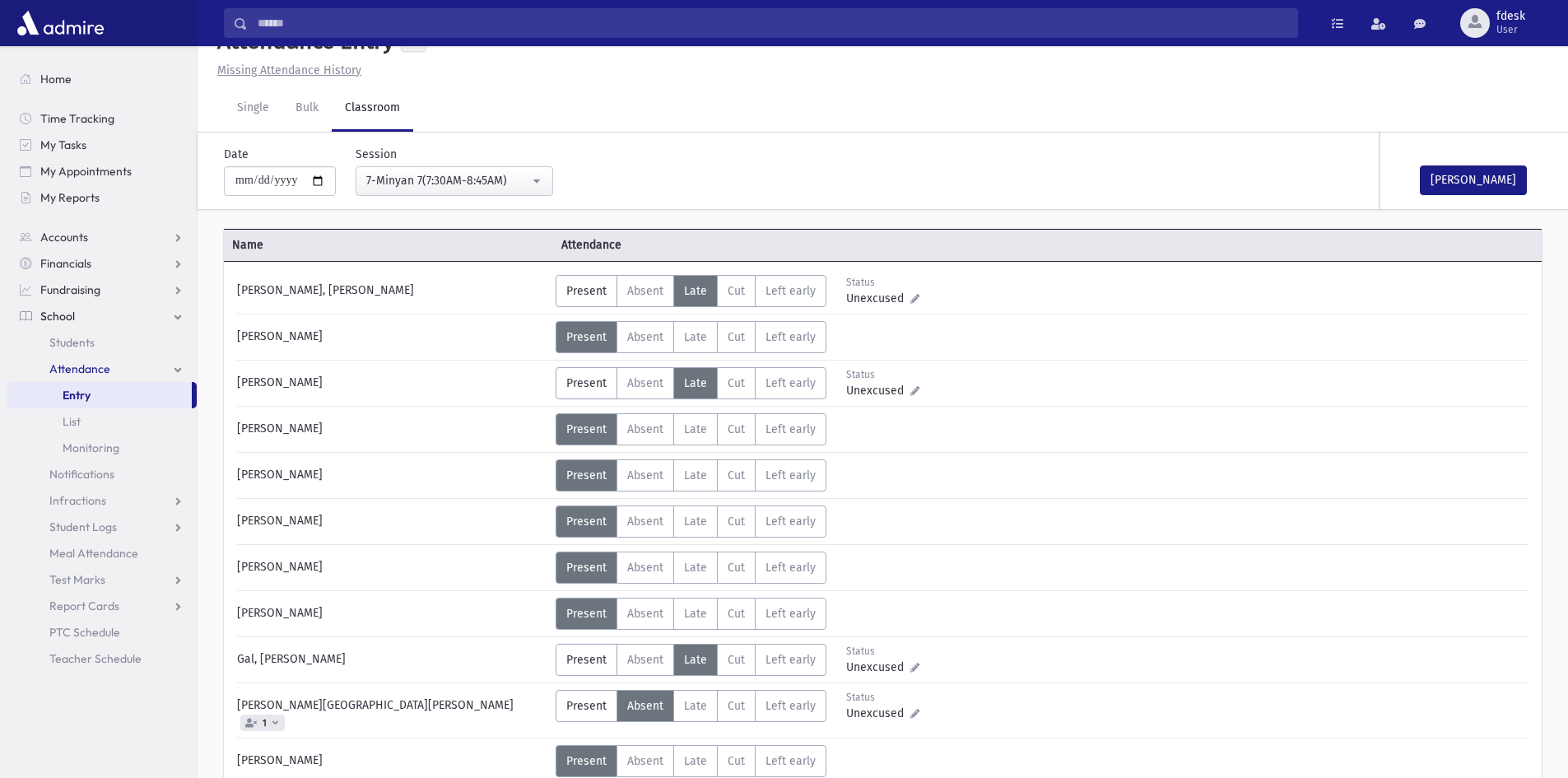
scroll to position [82, 0]
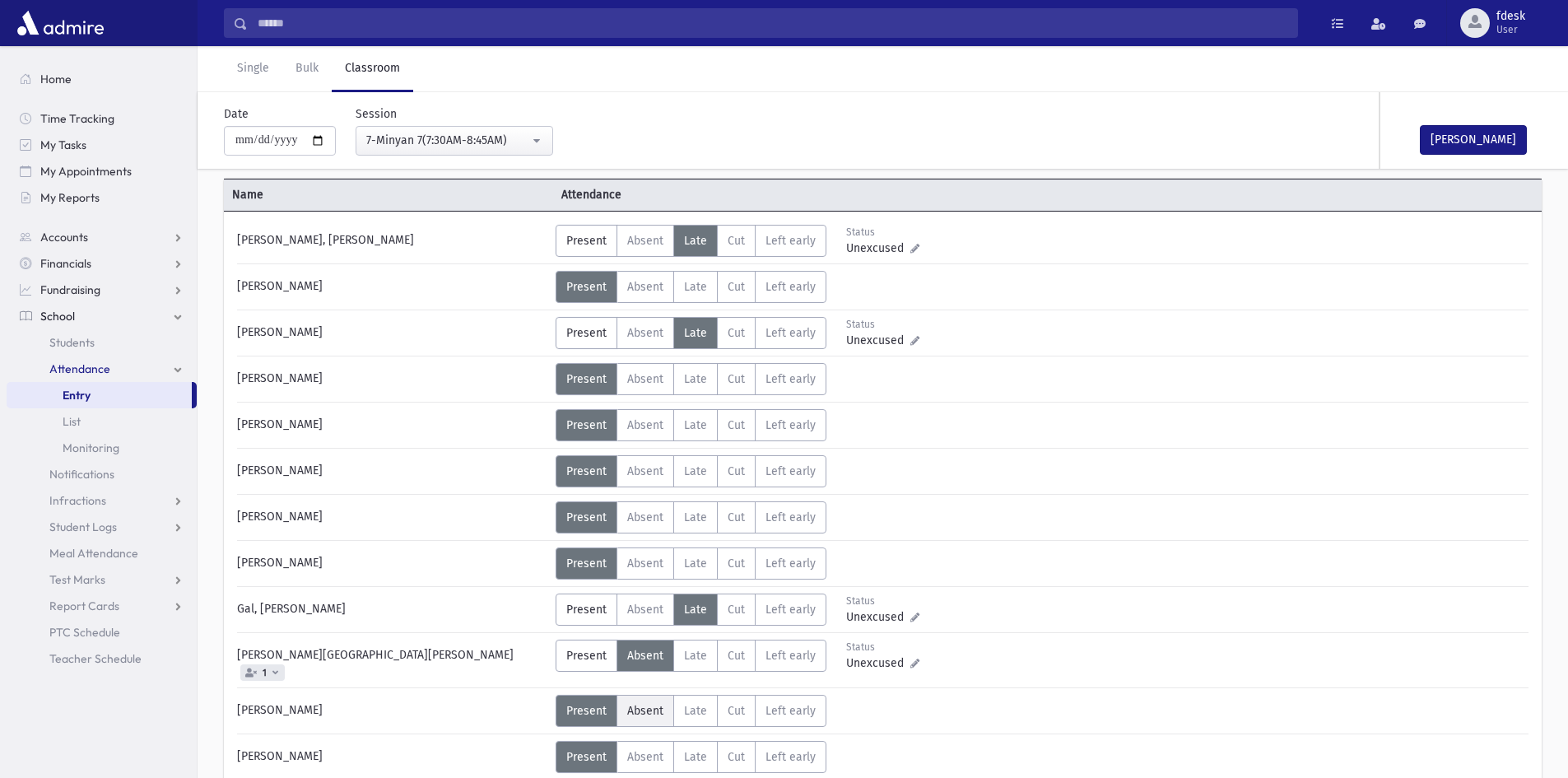
click at [624, 708] on label "Absent A" at bounding box center [645, 711] width 58 height 32
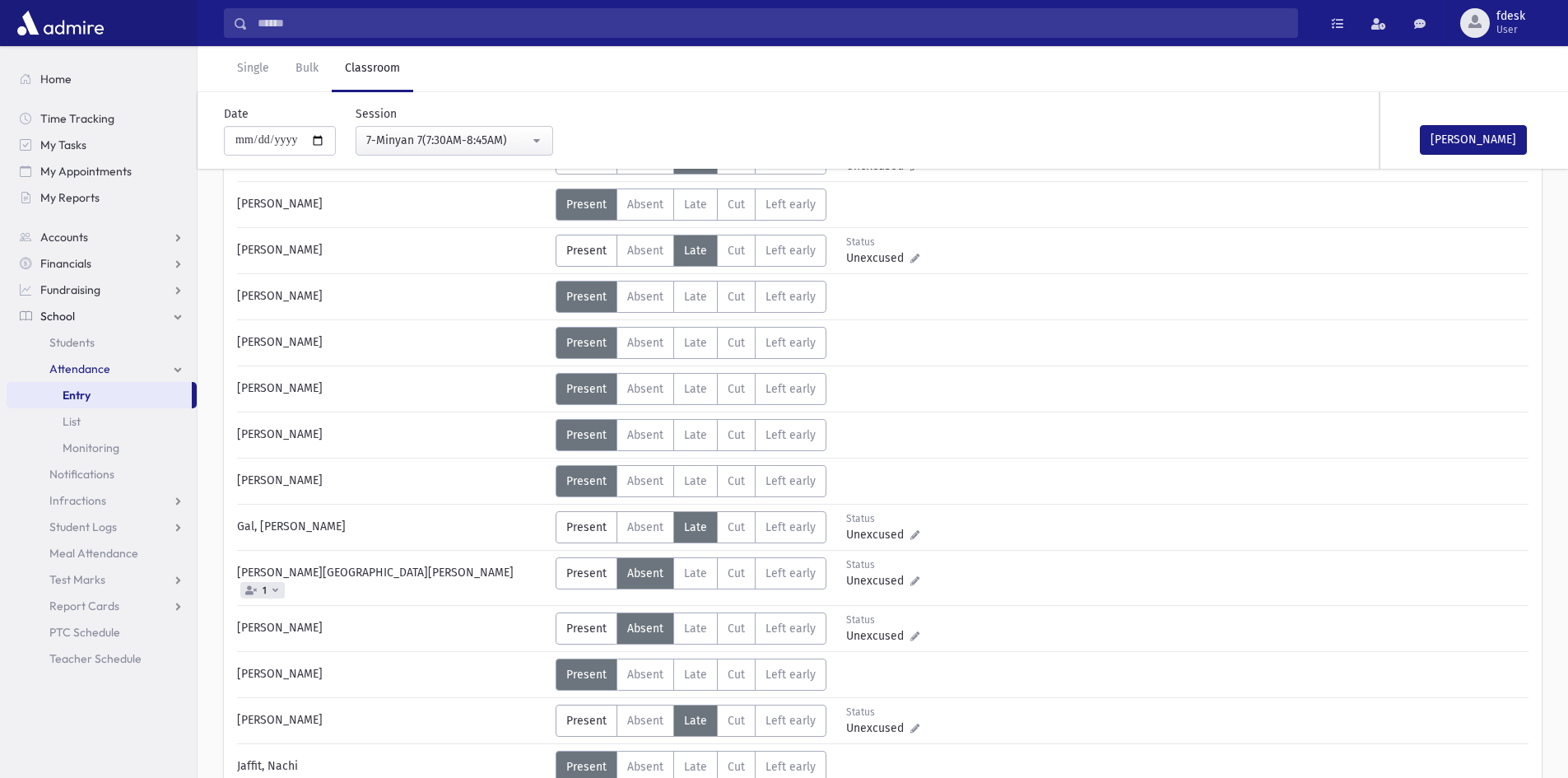
scroll to position [247, 0]
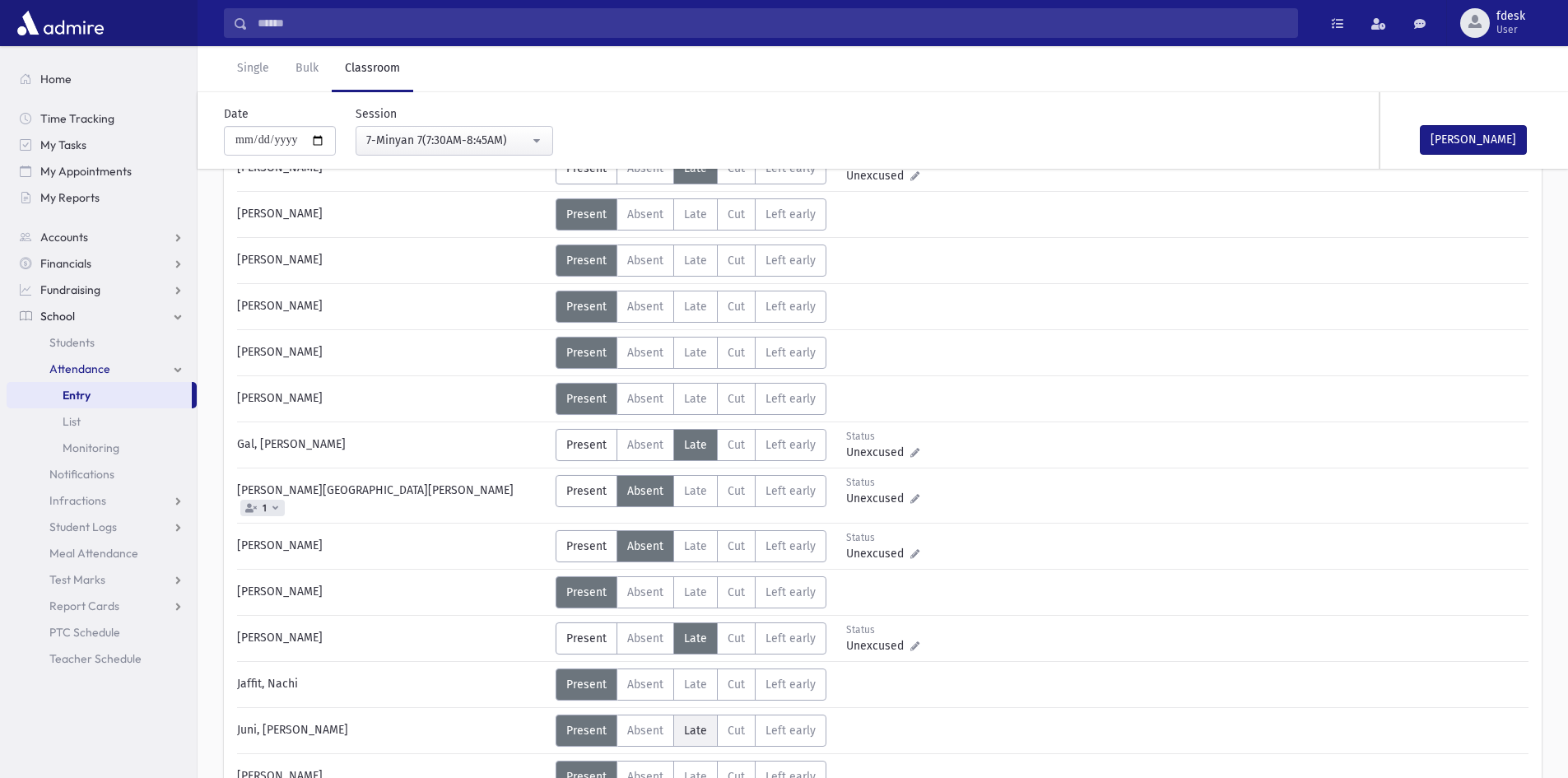
click at [703, 723] on span "Late" at bounding box center [695, 730] width 23 height 14
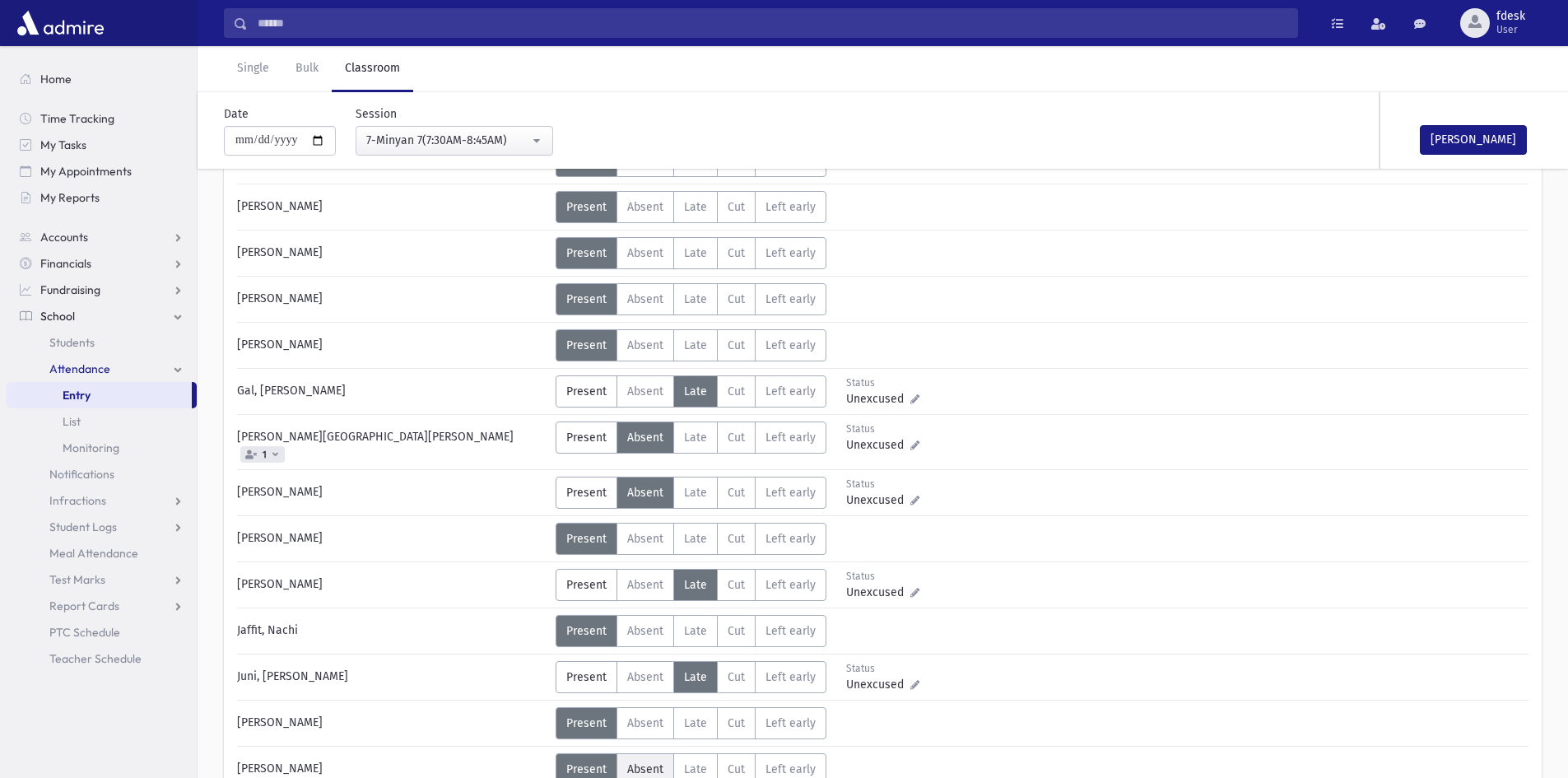
scroll to position [329, 0]
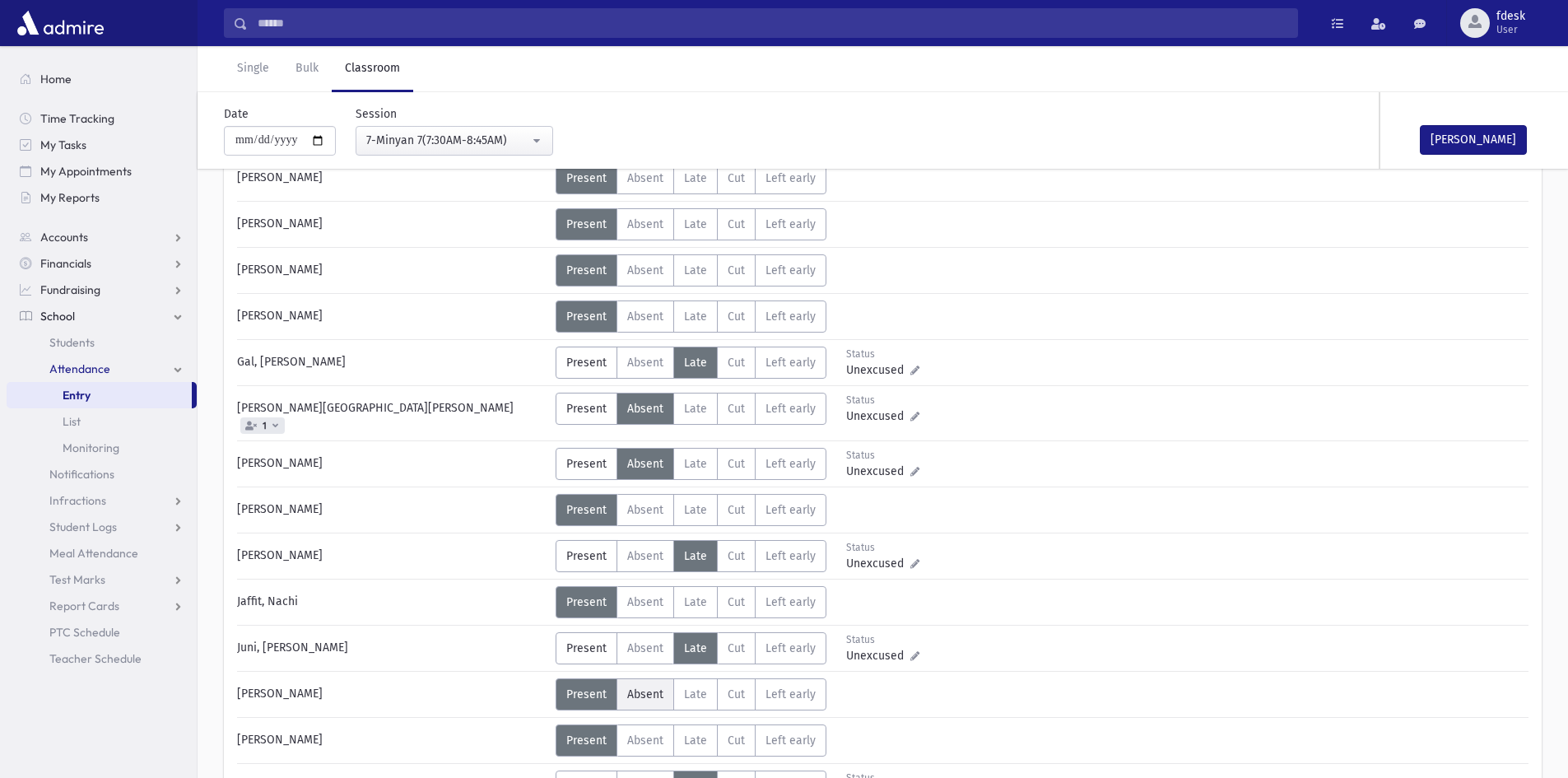
click at [632, 689] on span "Absent" at bounding box center [645, 694] width 36 height 14
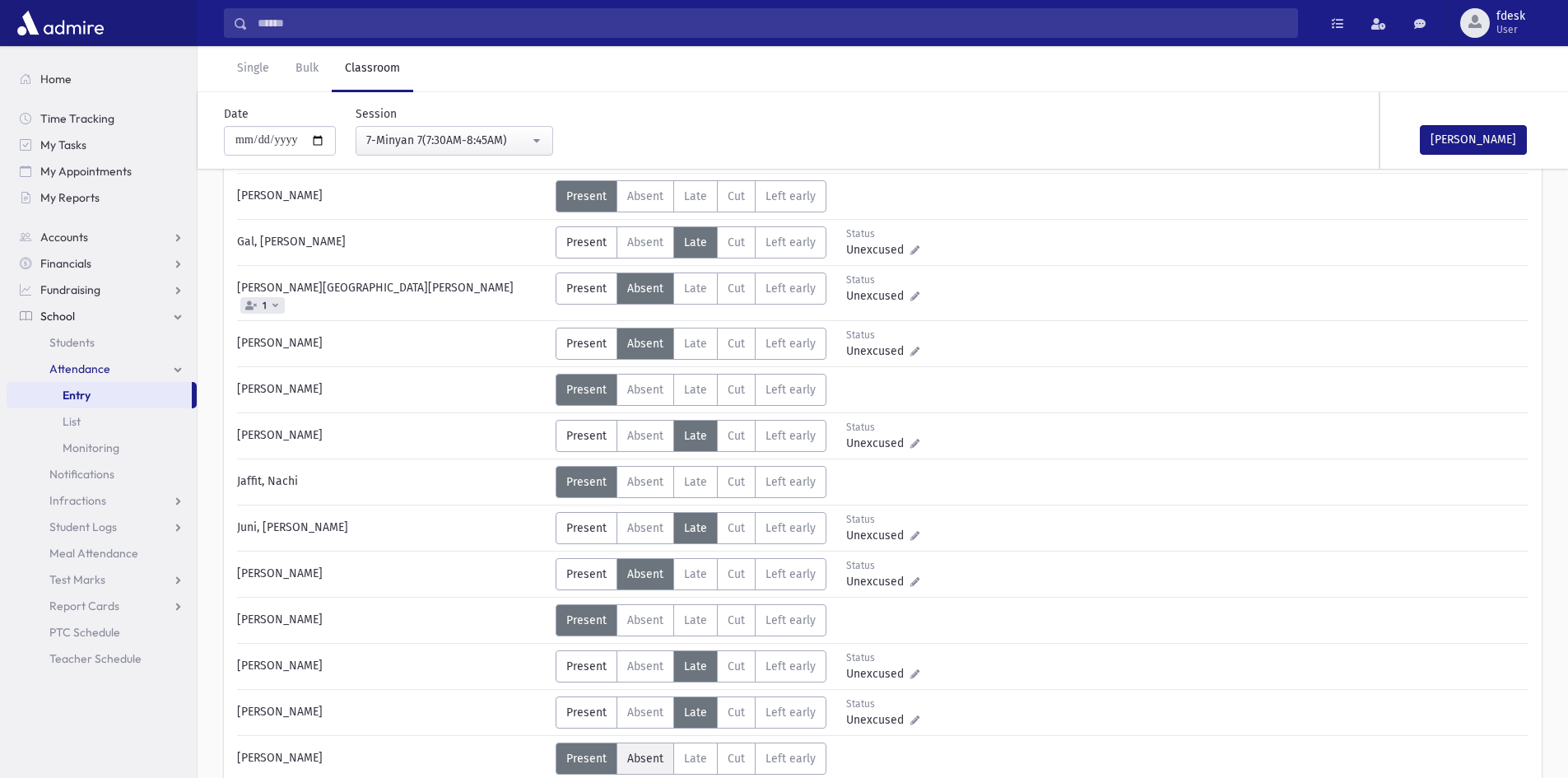
scroll to position [494, 0]
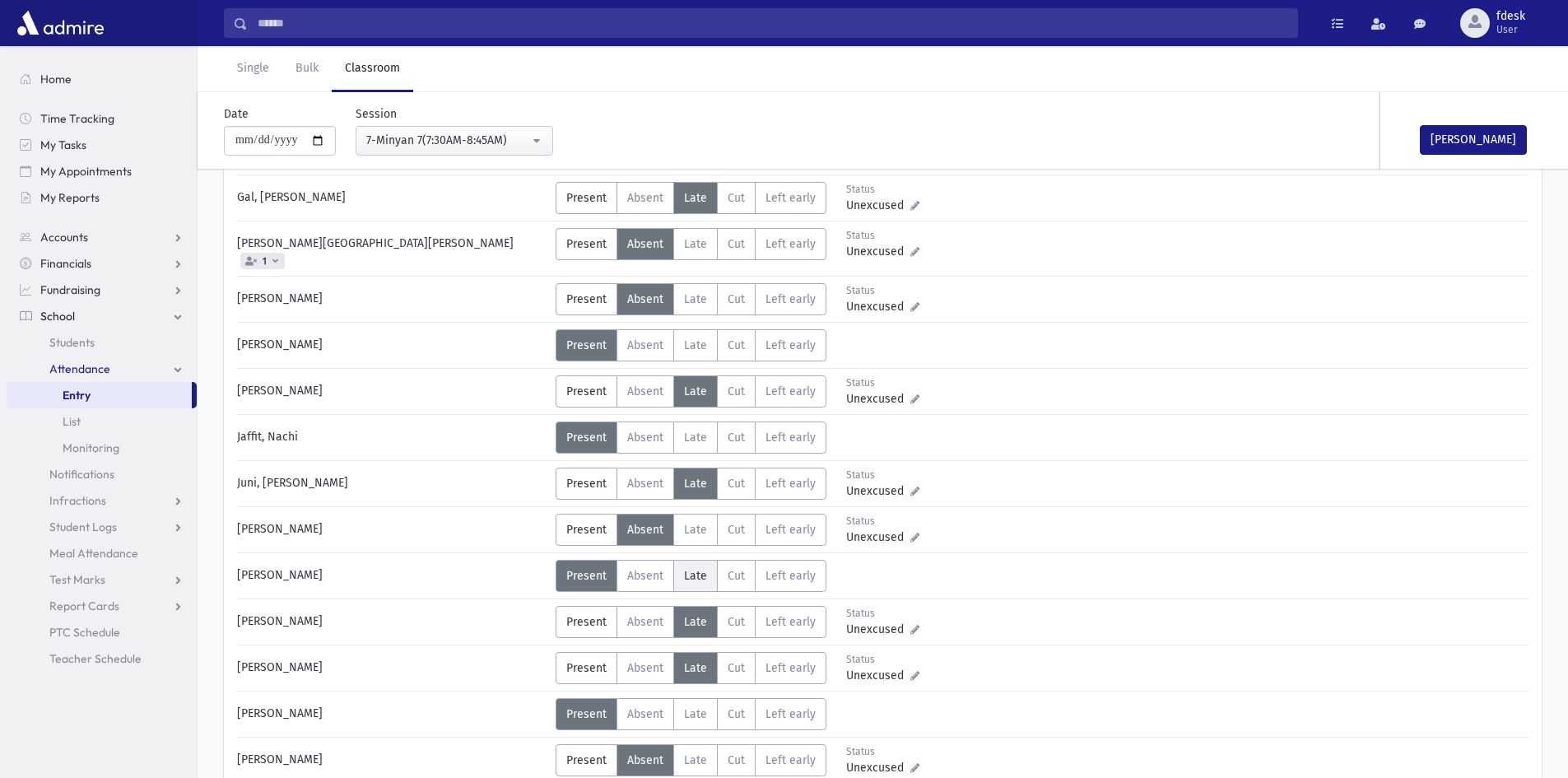
click at [690, 572] on span "Late" at bounding box center [695, 576] width 23 height 14
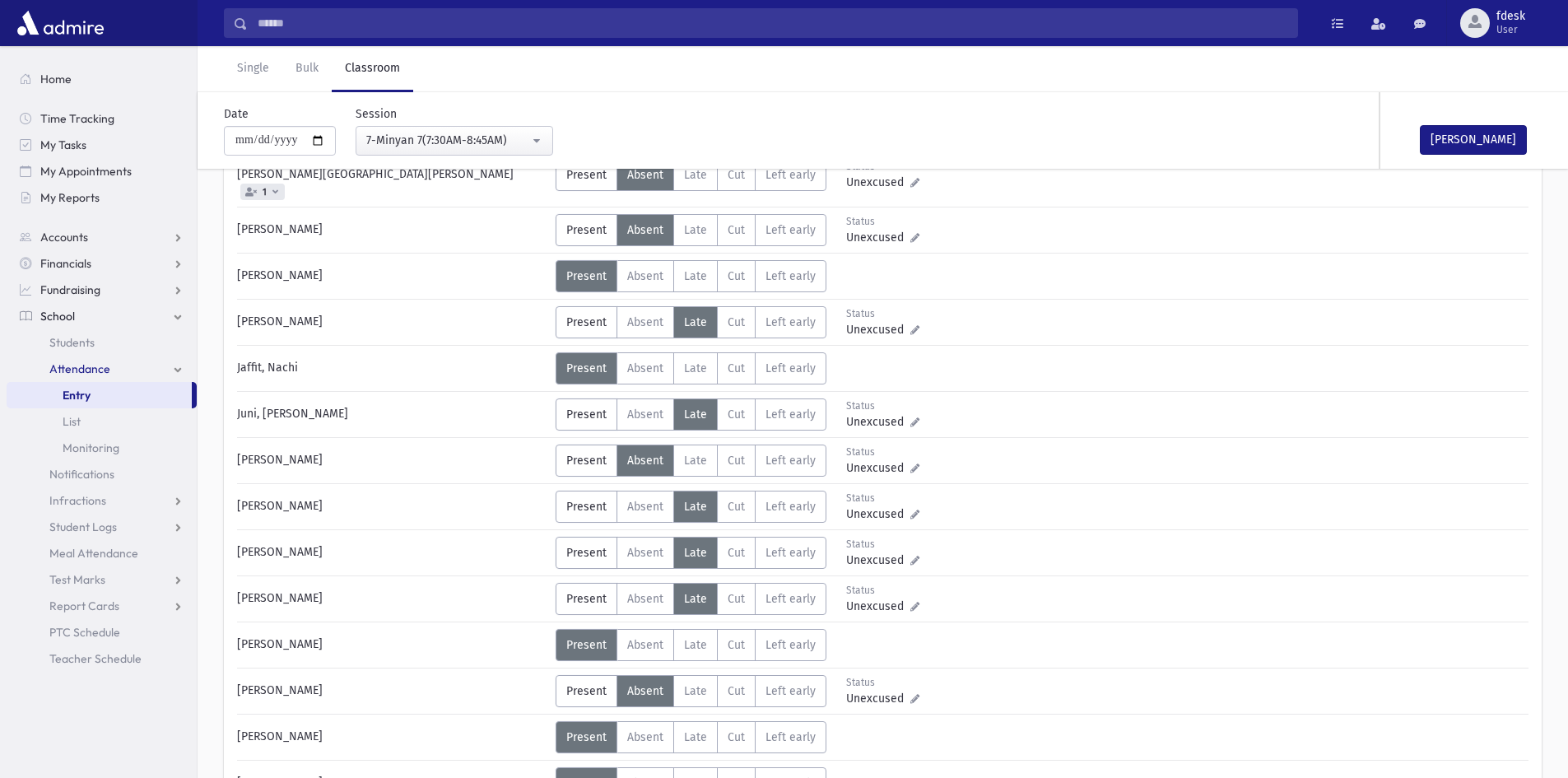
scroll to position [659, 0]
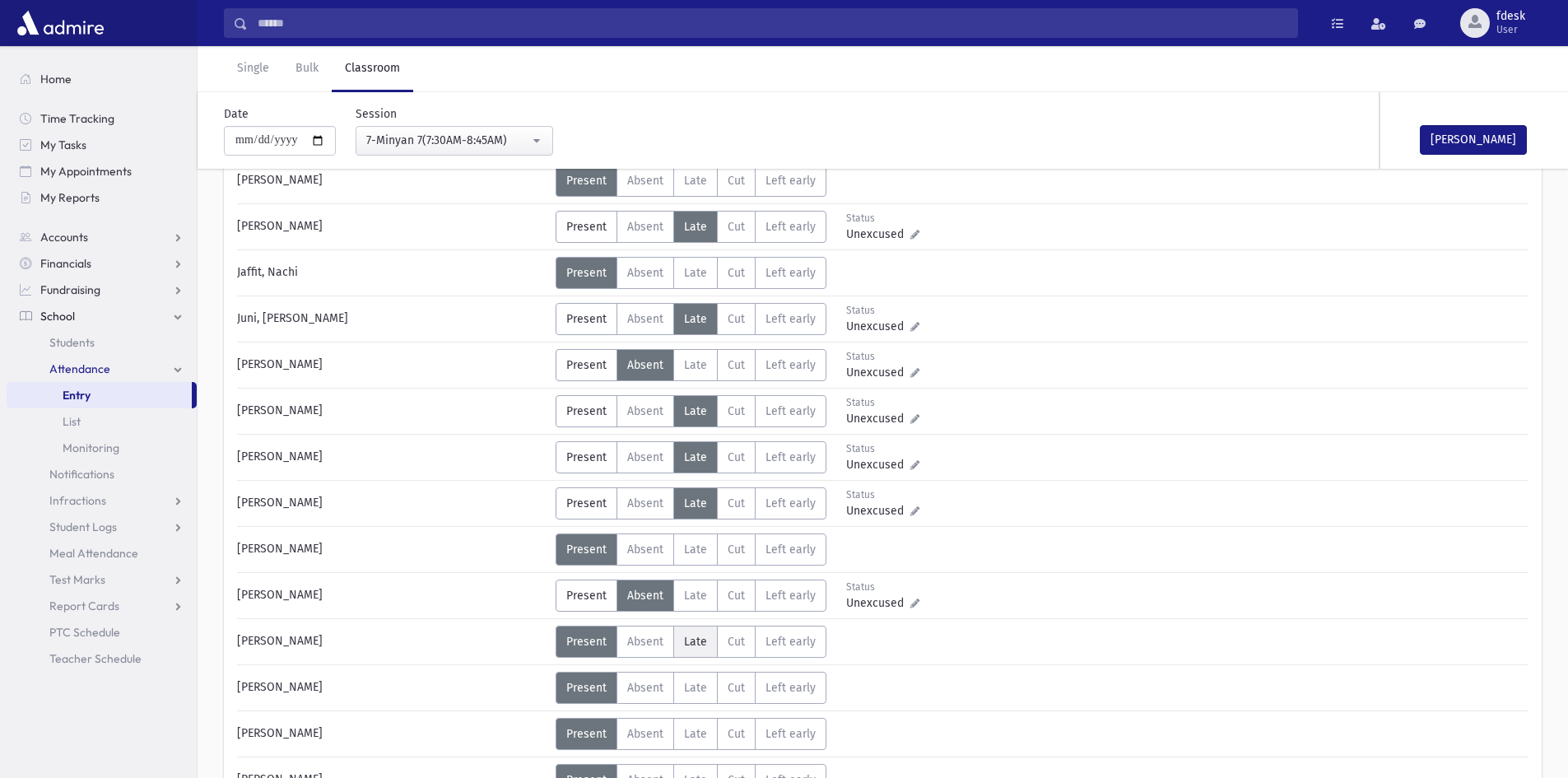
click at [691, 635] on span "Late" at bounding box center [695, 641] width 23 height 14
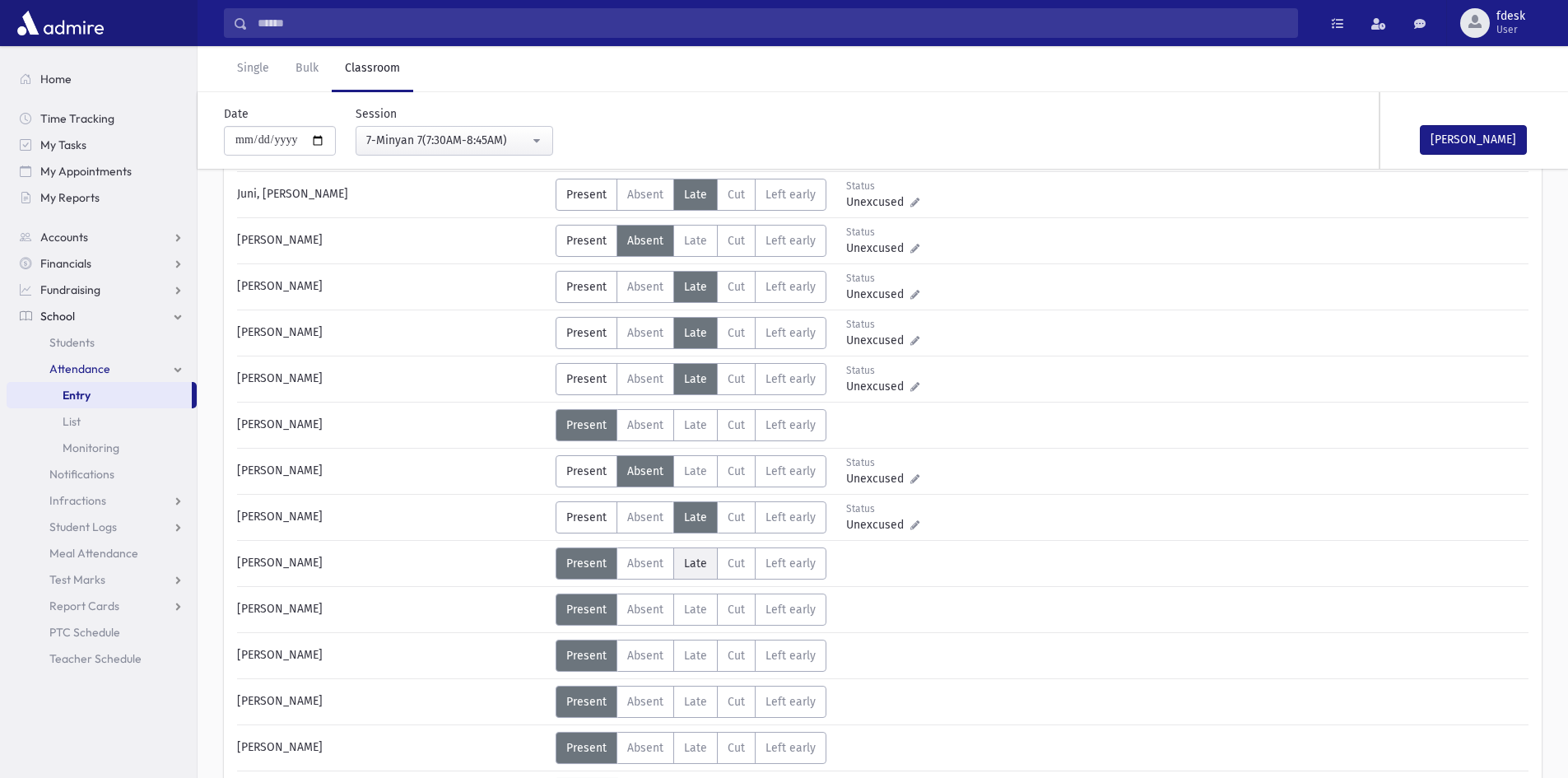
scroll to position [823, 0]
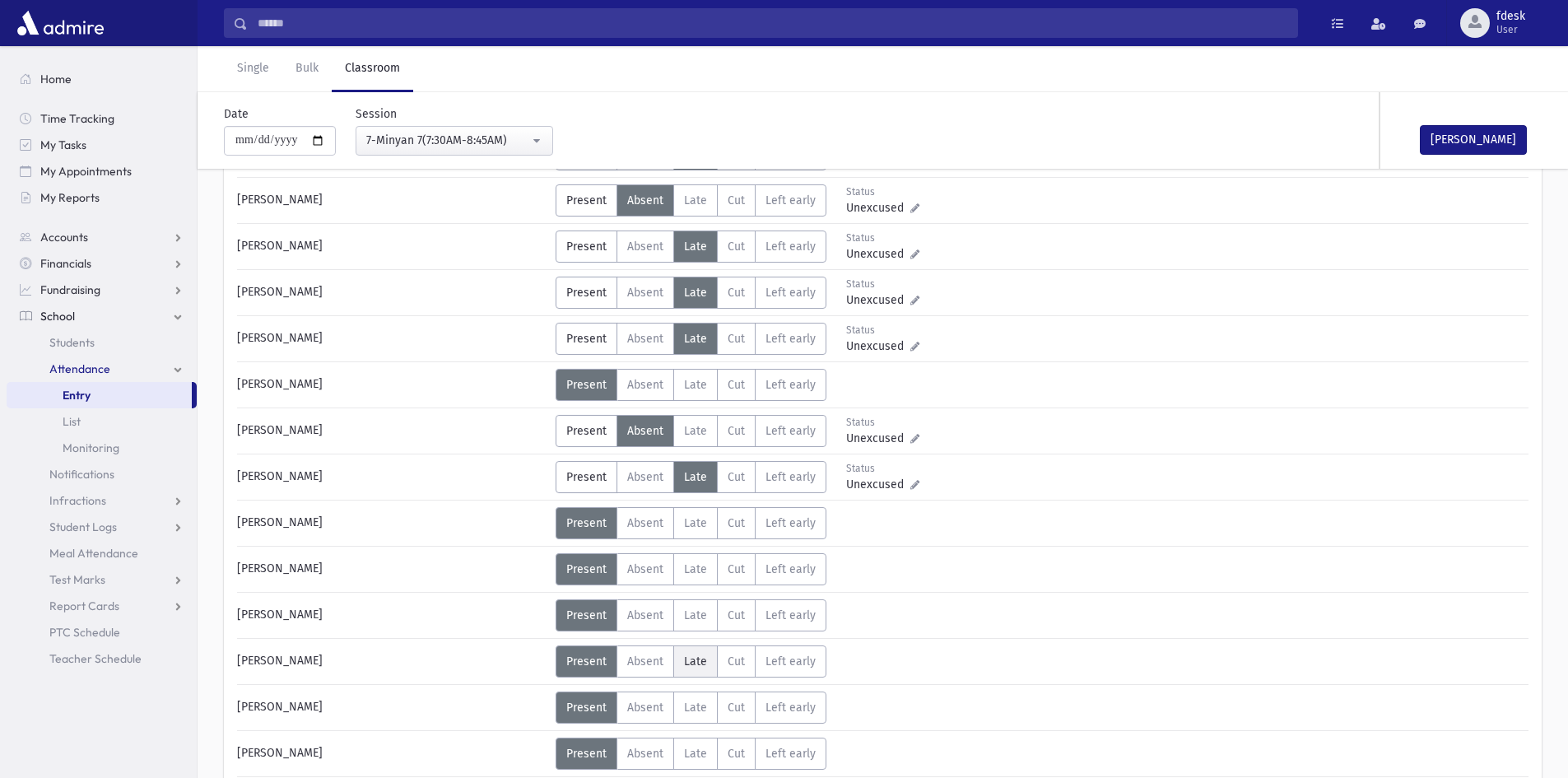
click at [685, 656] on span "Late" at bounding box center [695, 661] width 23 height 14
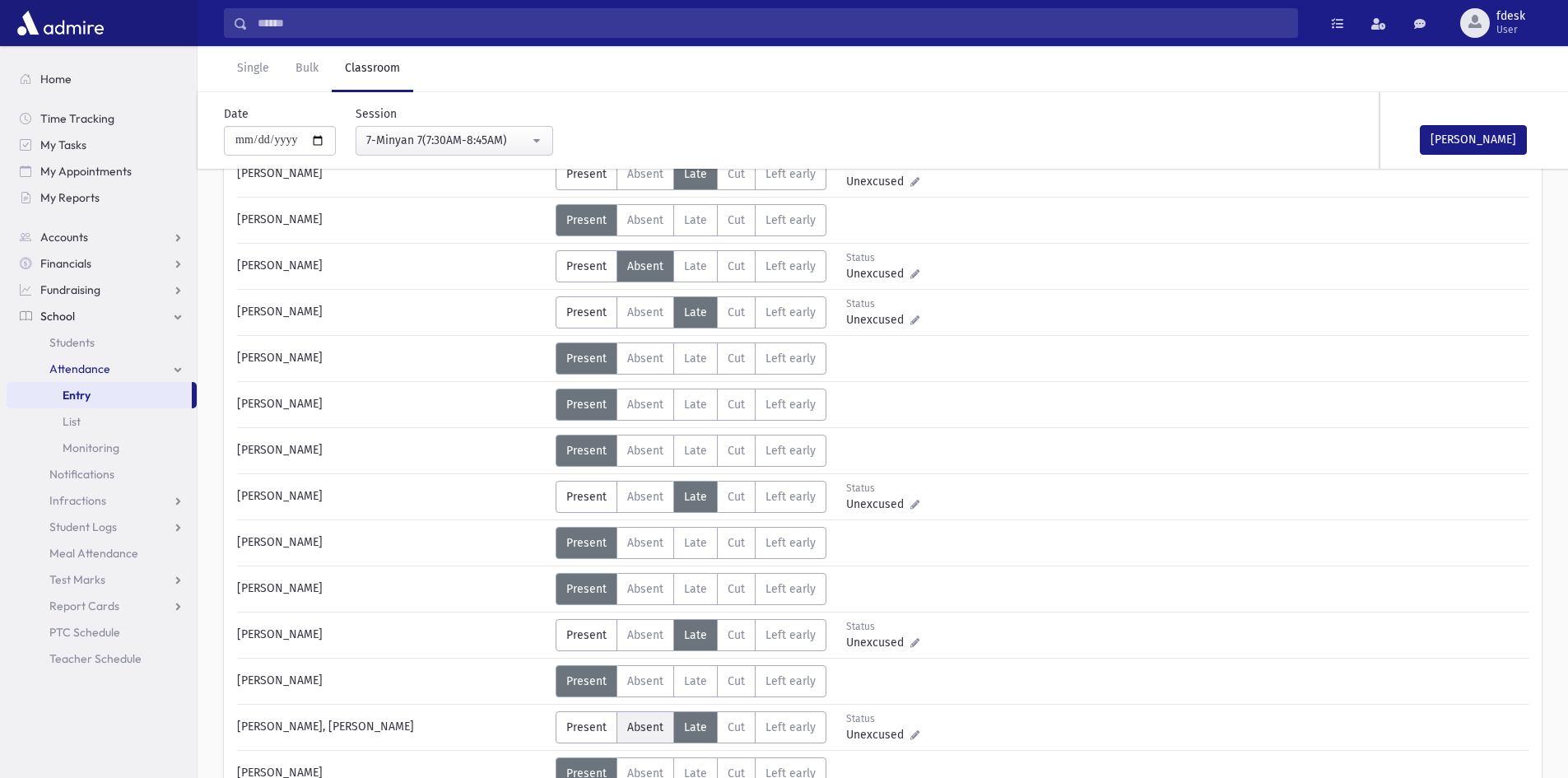
scroll to position [1070, 0]
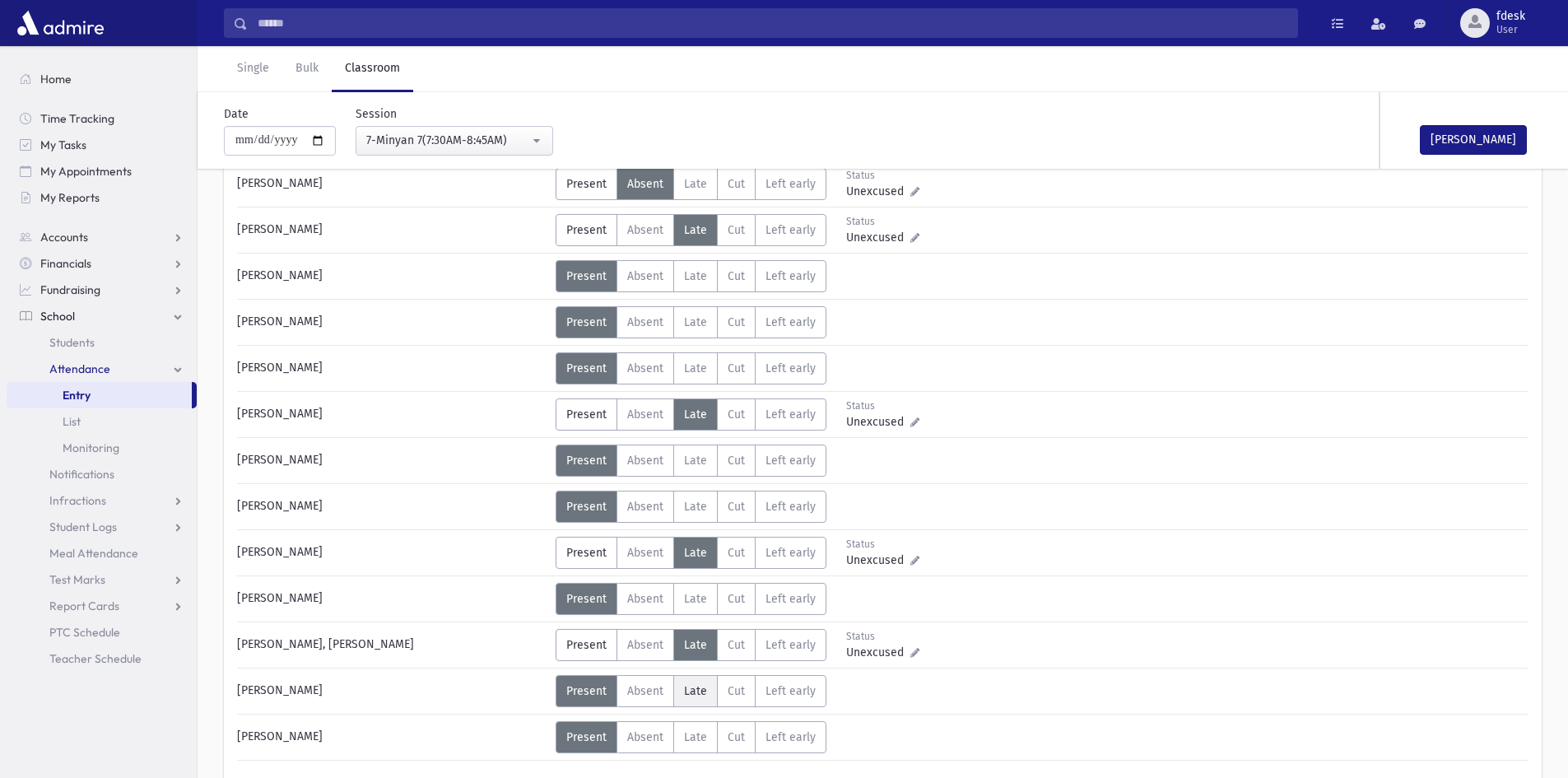
click at [688, 684] on span "Late" at bounding box center [695, 691] width 23 height 14
click at [694, 592] on span "Late" at bounding box center [695, 598] width 23 height 14
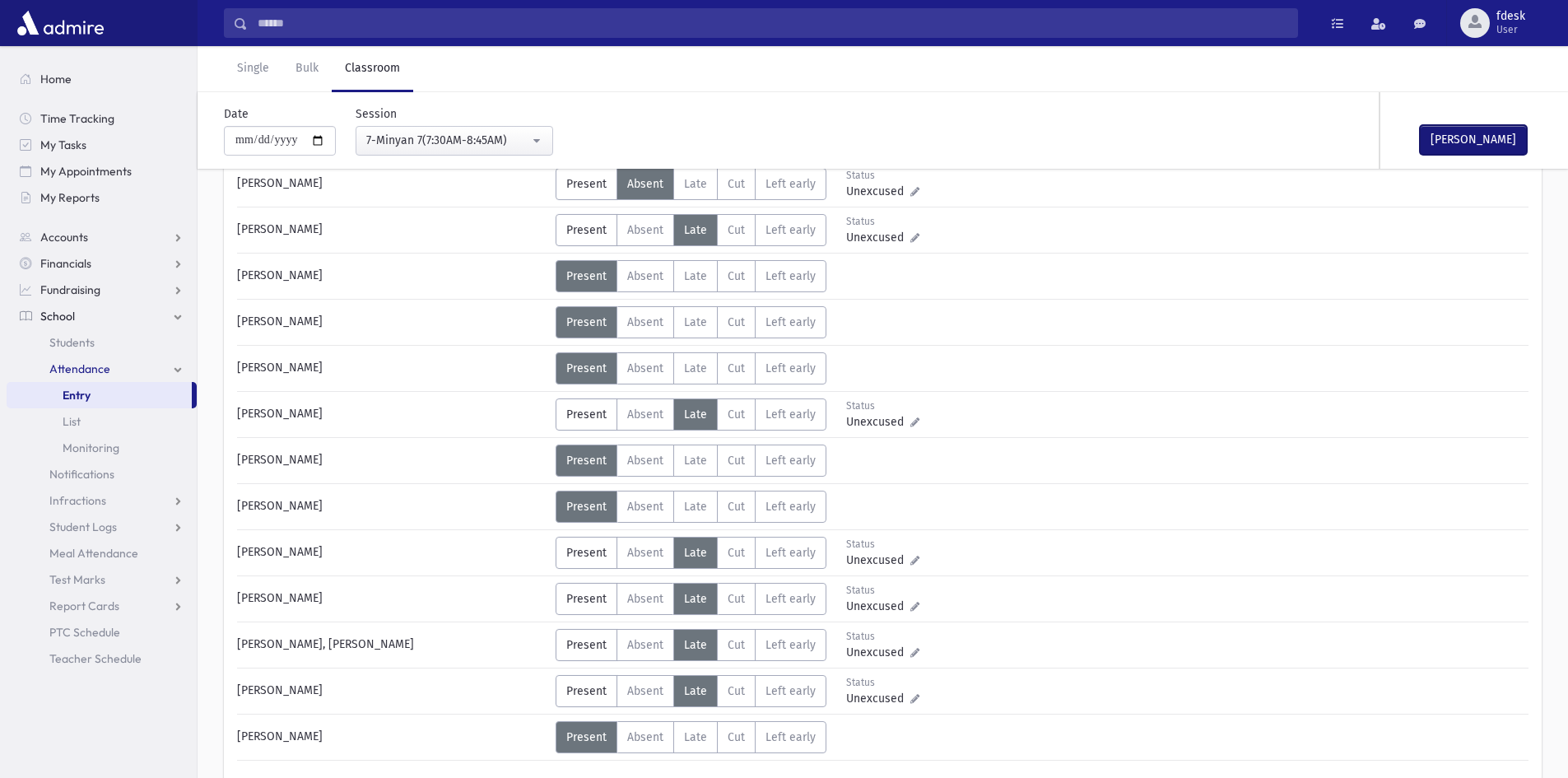
click at [1456, 146] on button "Mark Done" at bounding box center [1473, 139] width 107 height 29
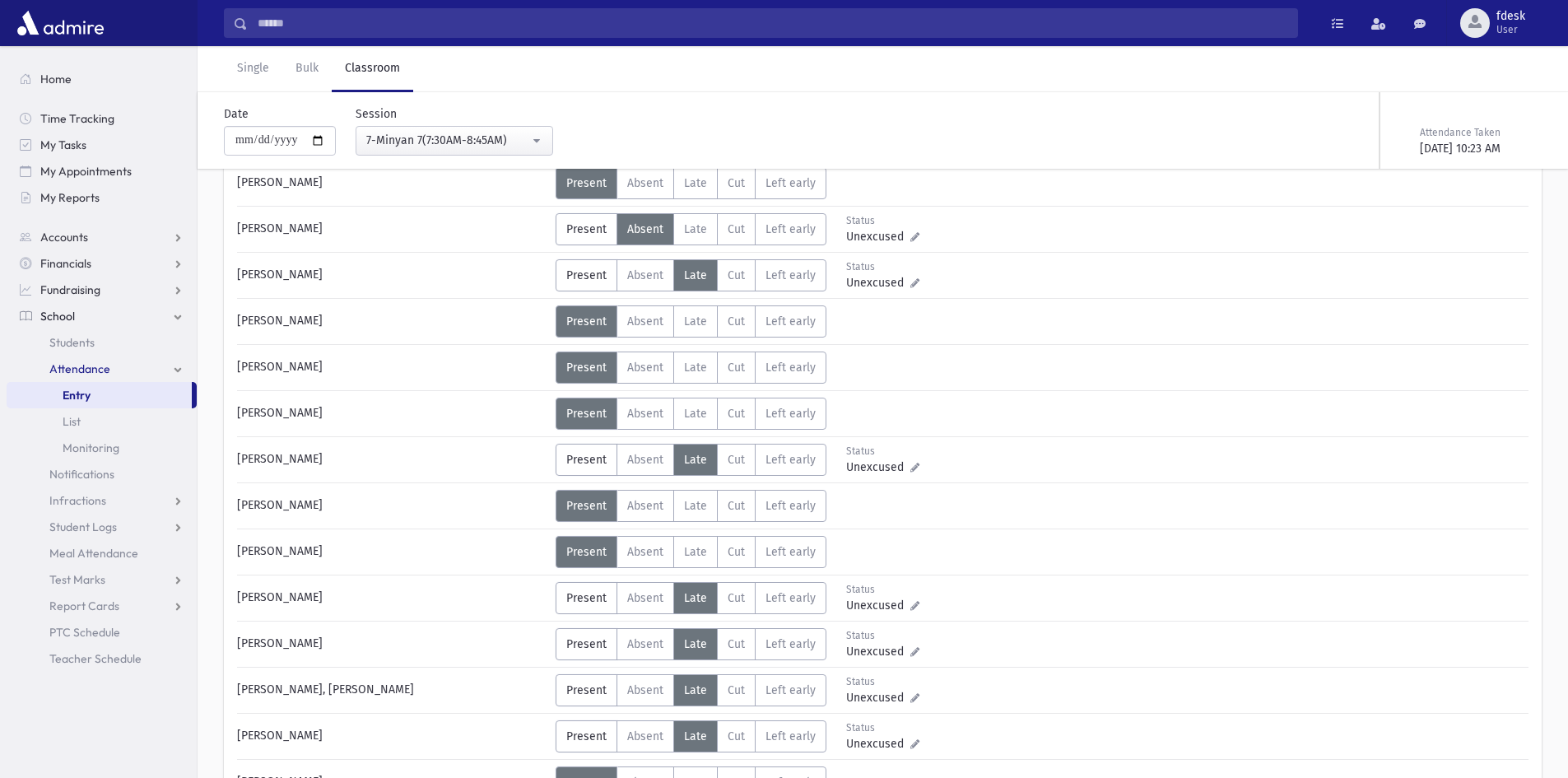
scroll to position [988, 0]
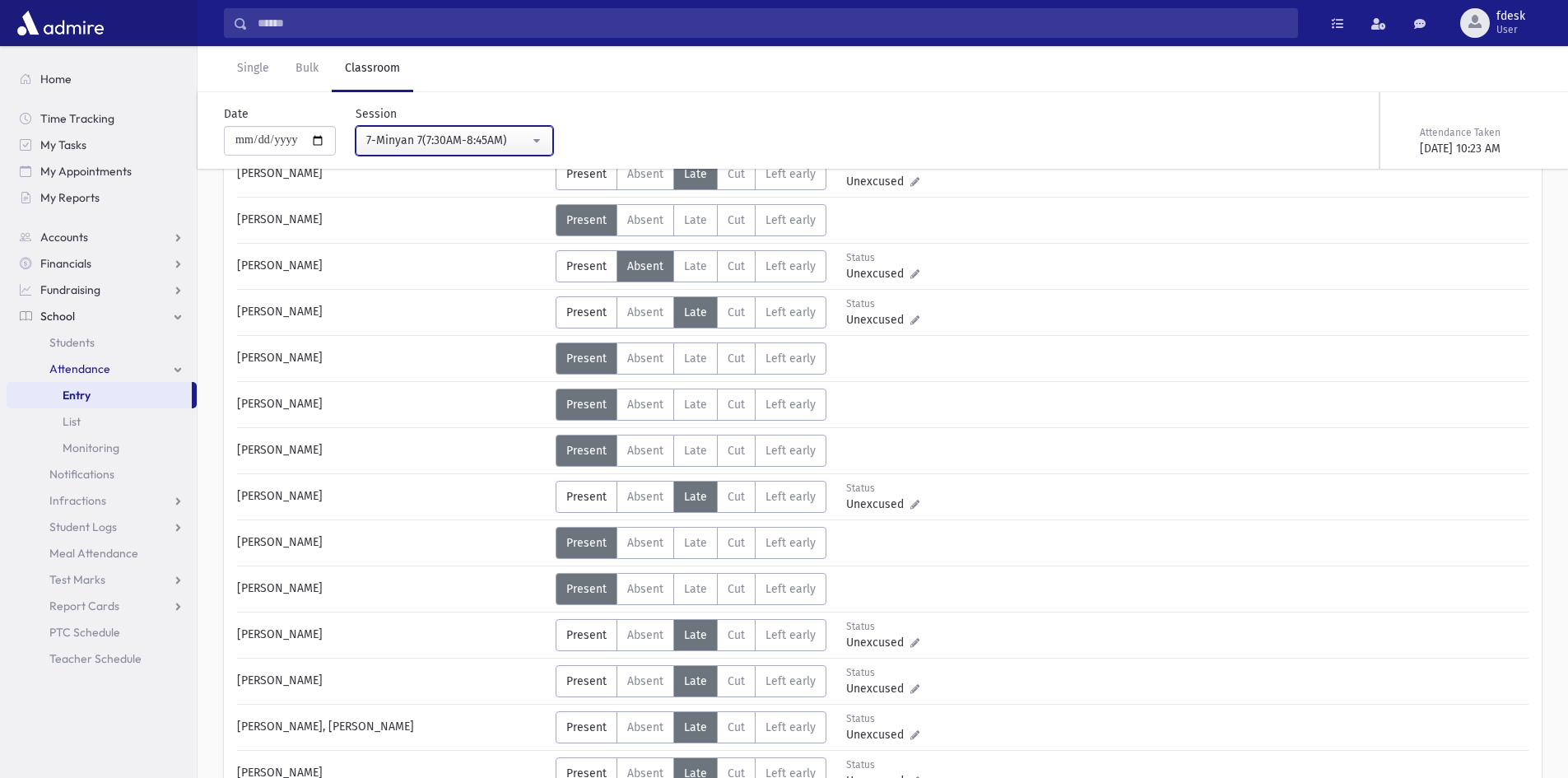
click at [402, 134] on div "7-Minyan 7(7:30AM-8:45AM)" at bounding box center [448, 140] width 163 height 18
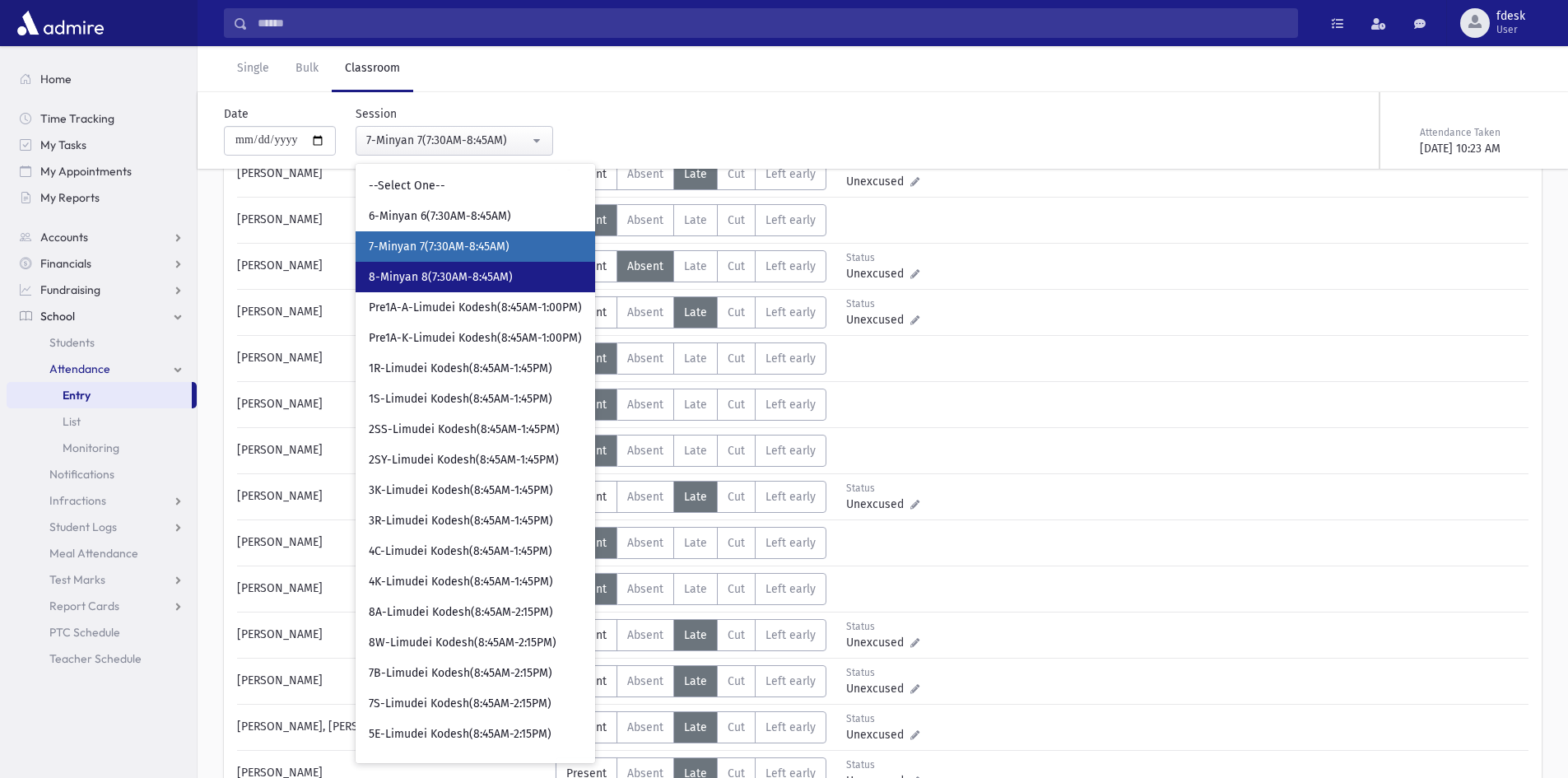
click at [446, 283] on span "8-Minyan 8(7:30AM-8:45AM)" at bounding box center [441, 278] width 144 height 17
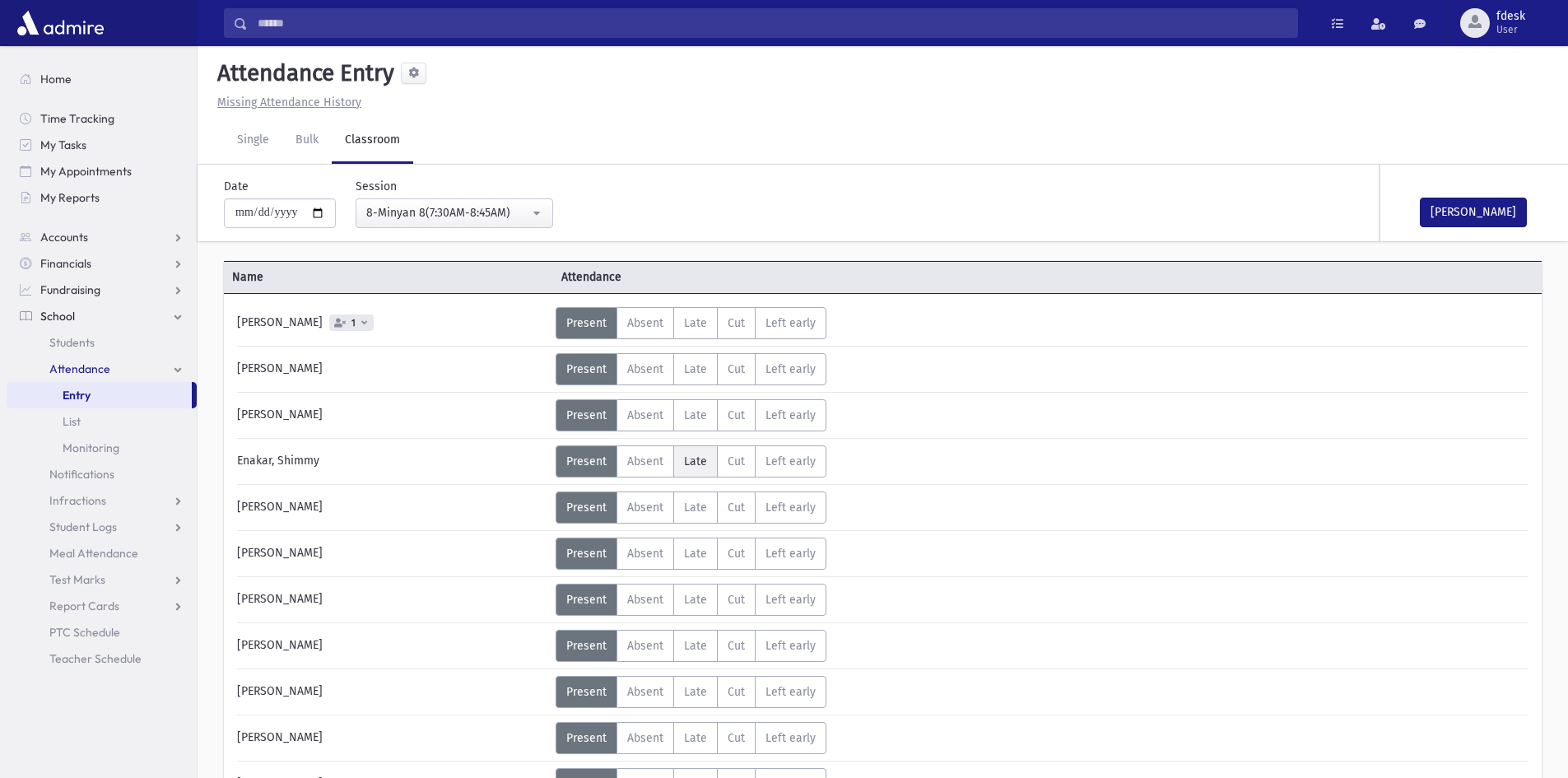
click at [689, 457] on span "Late" at bounding box center [695, 462] width 23 height 14
click at [678, 499] on label "Late L" at bounding box center [695, 508] width 44 height 32
click at [680, 560] on label "Late L" at bounding box center [695, 554] width 44 height 32
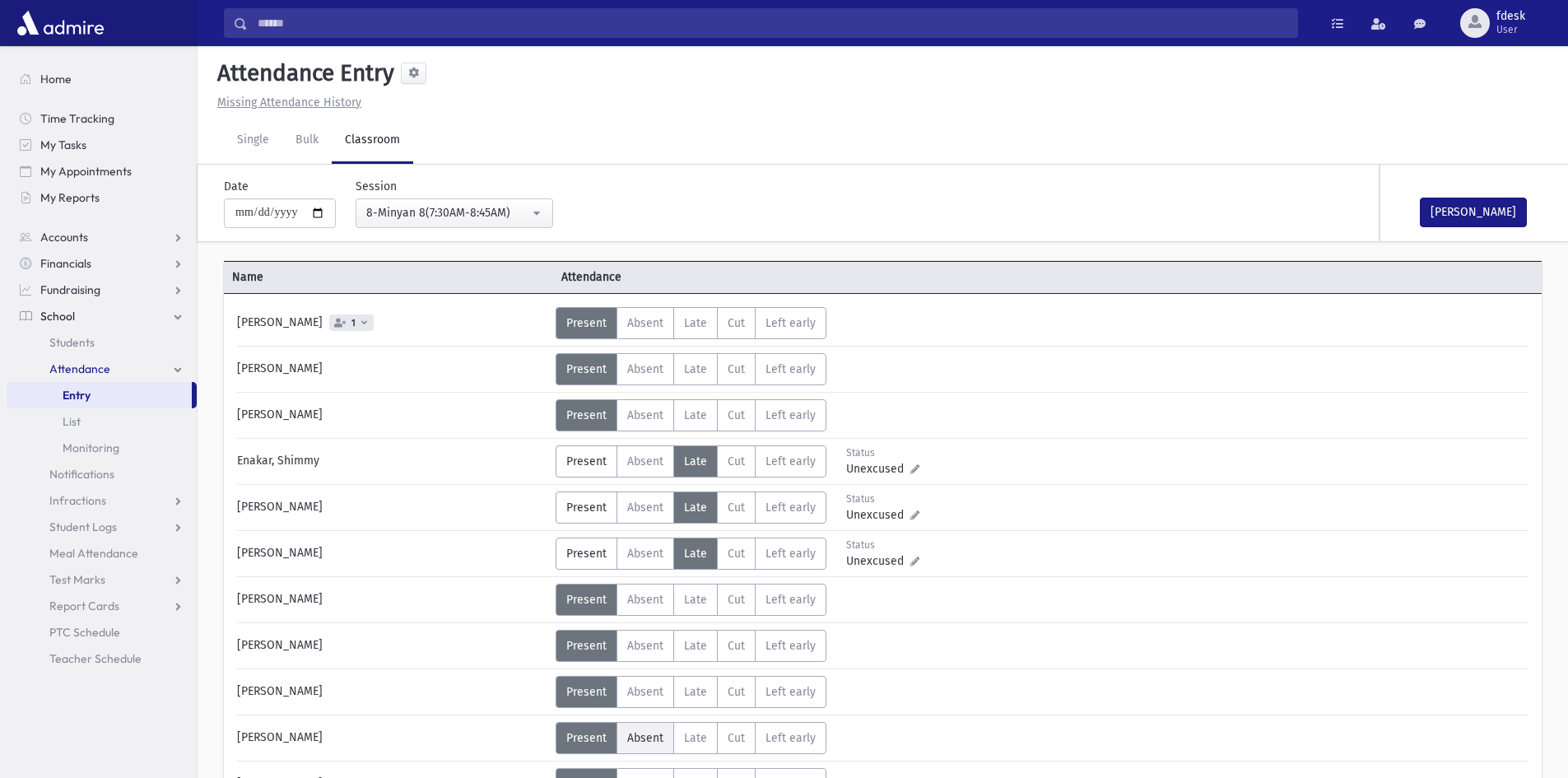
click at [636, 726] on label "Absent A" at bounding box center [645, 738] width 58 height 32
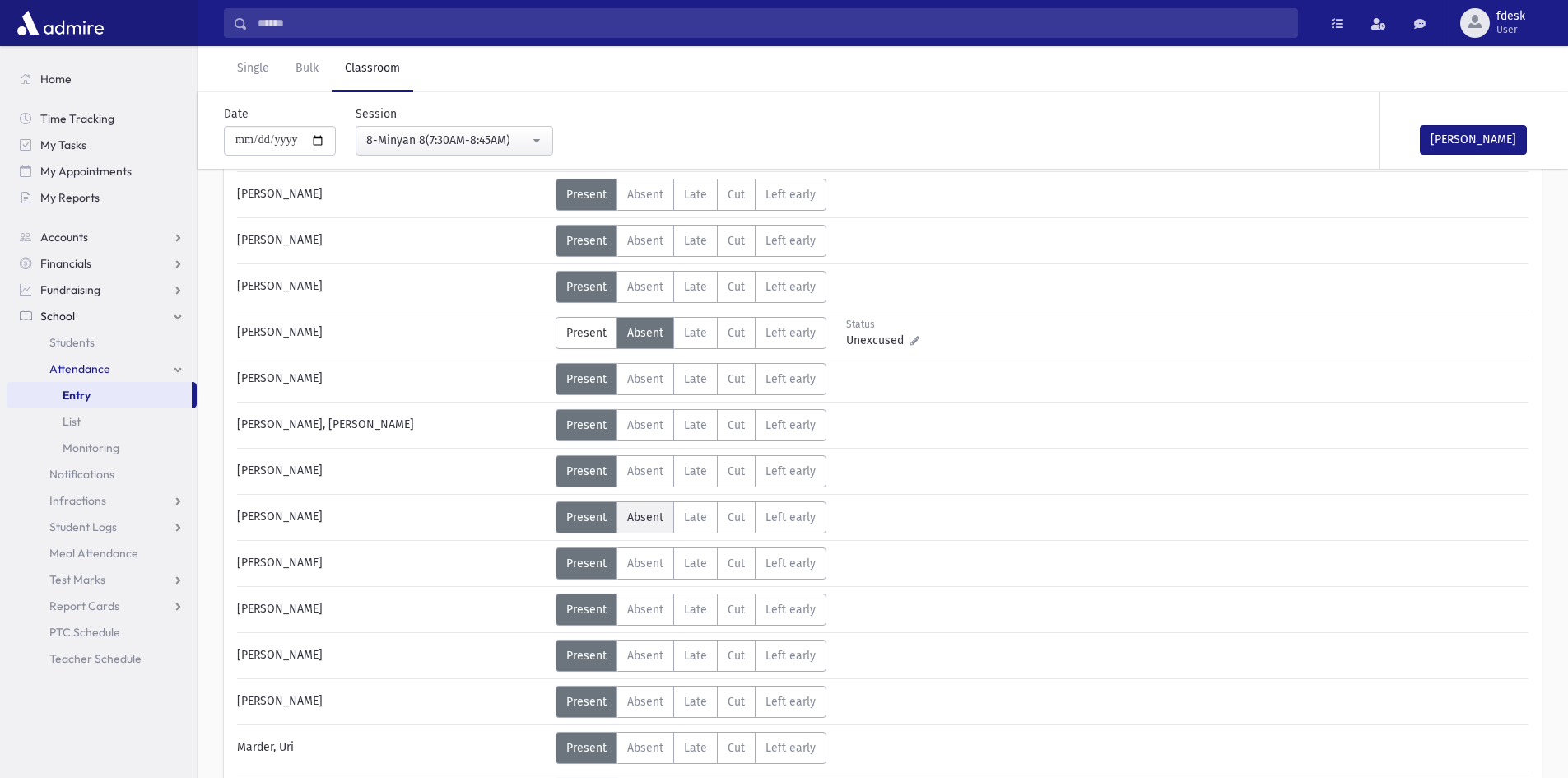
scroll to position [412, 0]
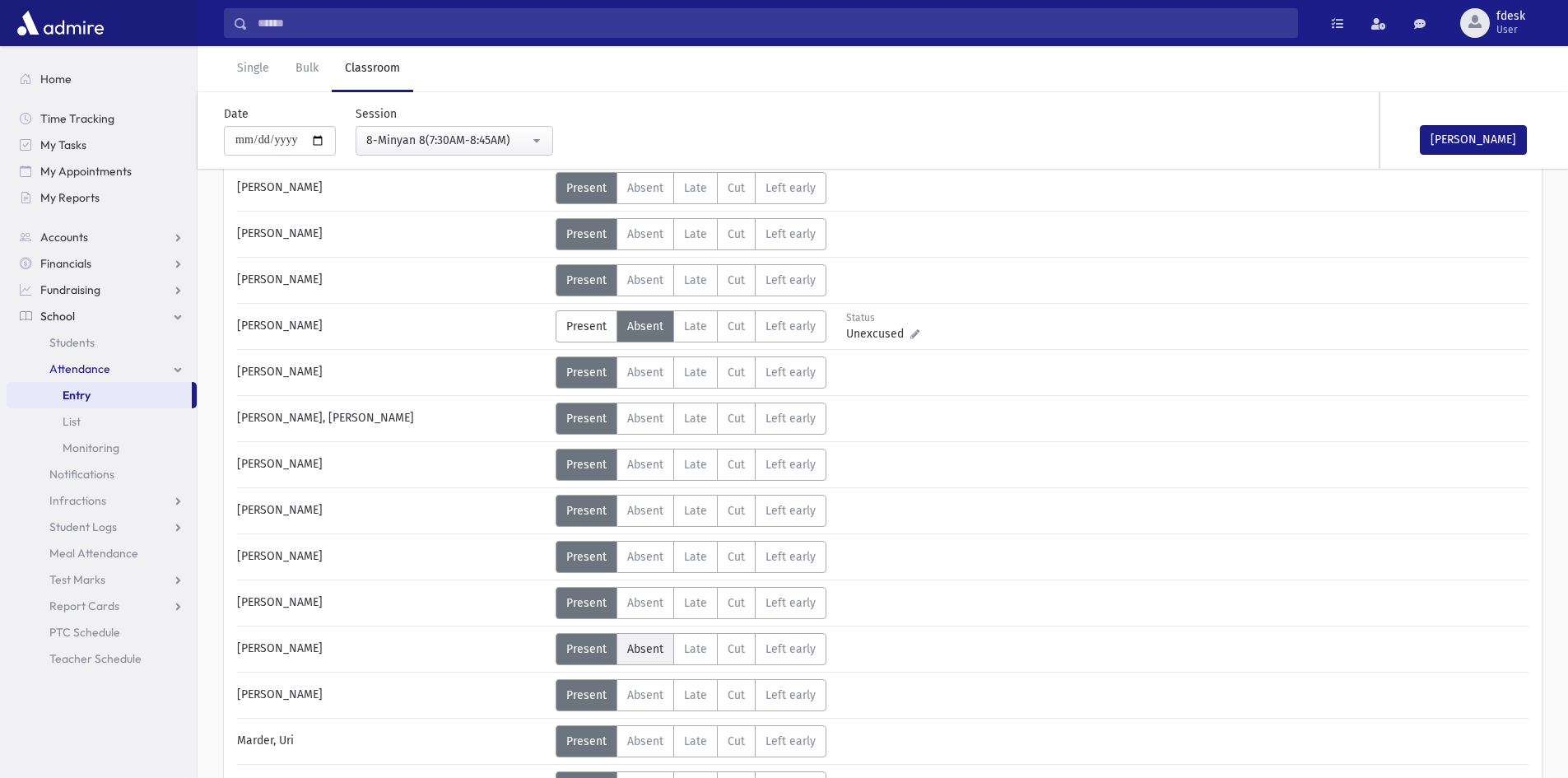
click at [643, 647] on span "Absent" at bounding box center [645, 649] width 36 height 14
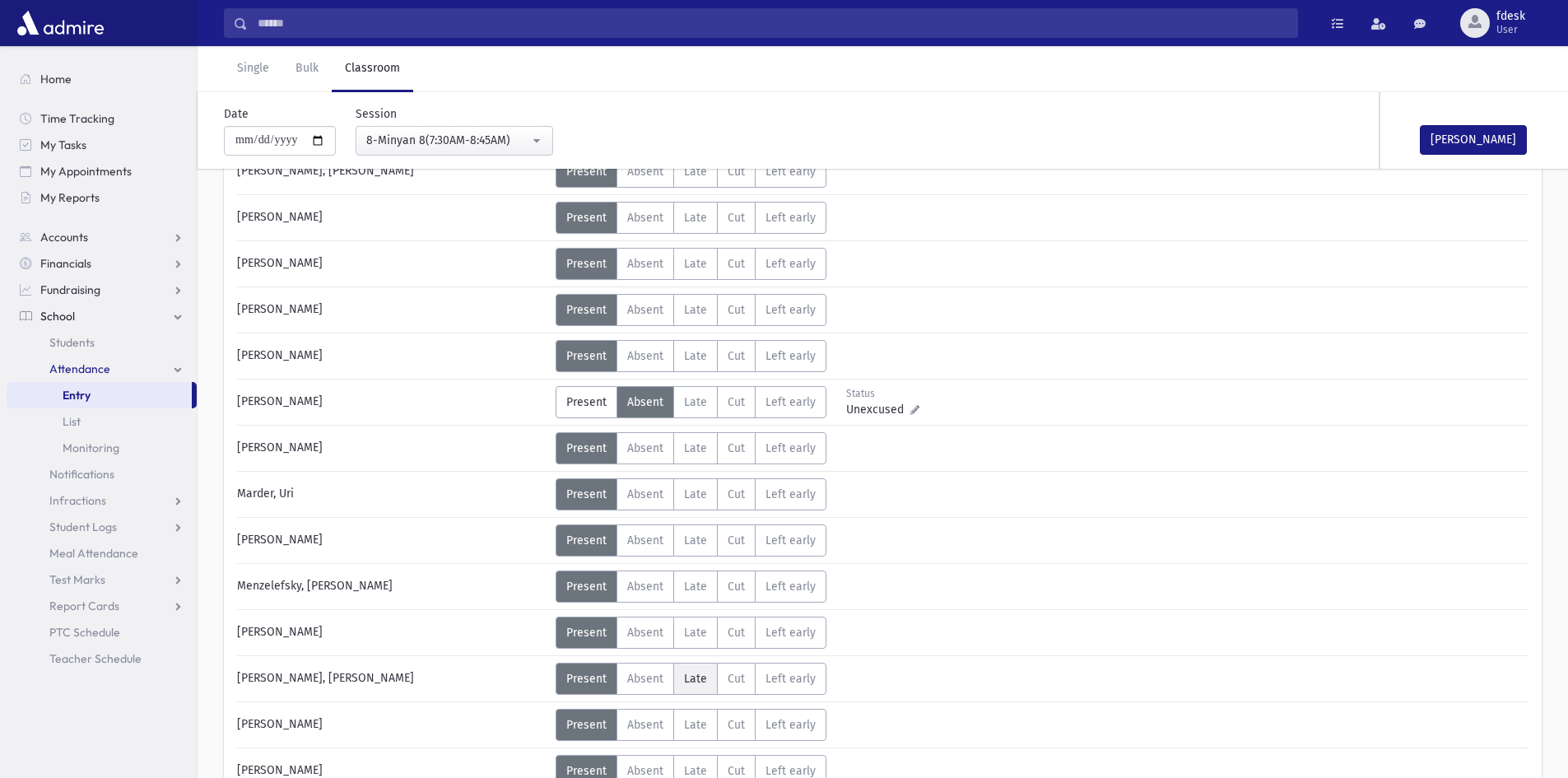
click at [688, 670] on label "Late L" at bounding box center [695, 679] width 44 height 32
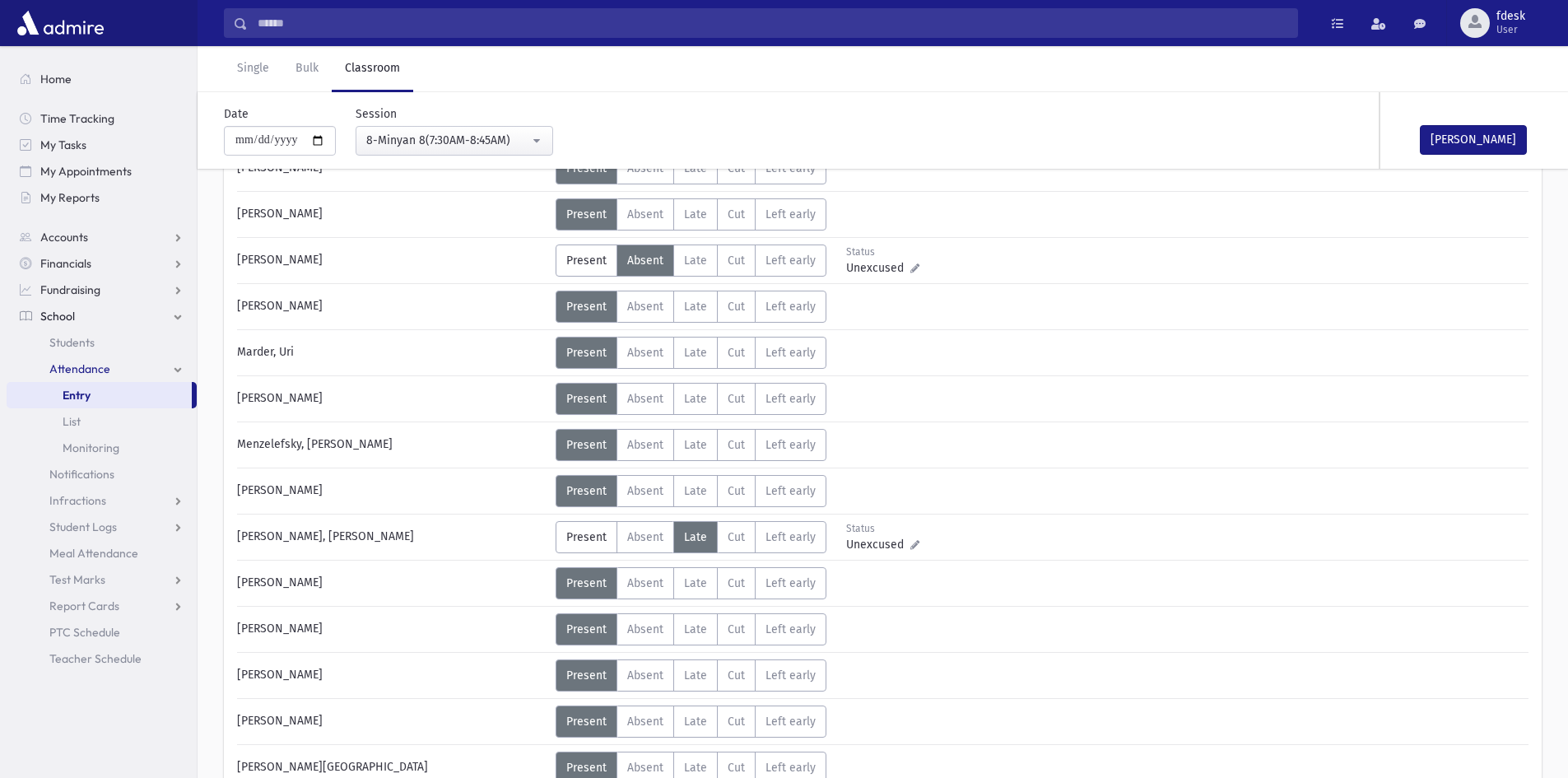
scroll to position [823, 0]
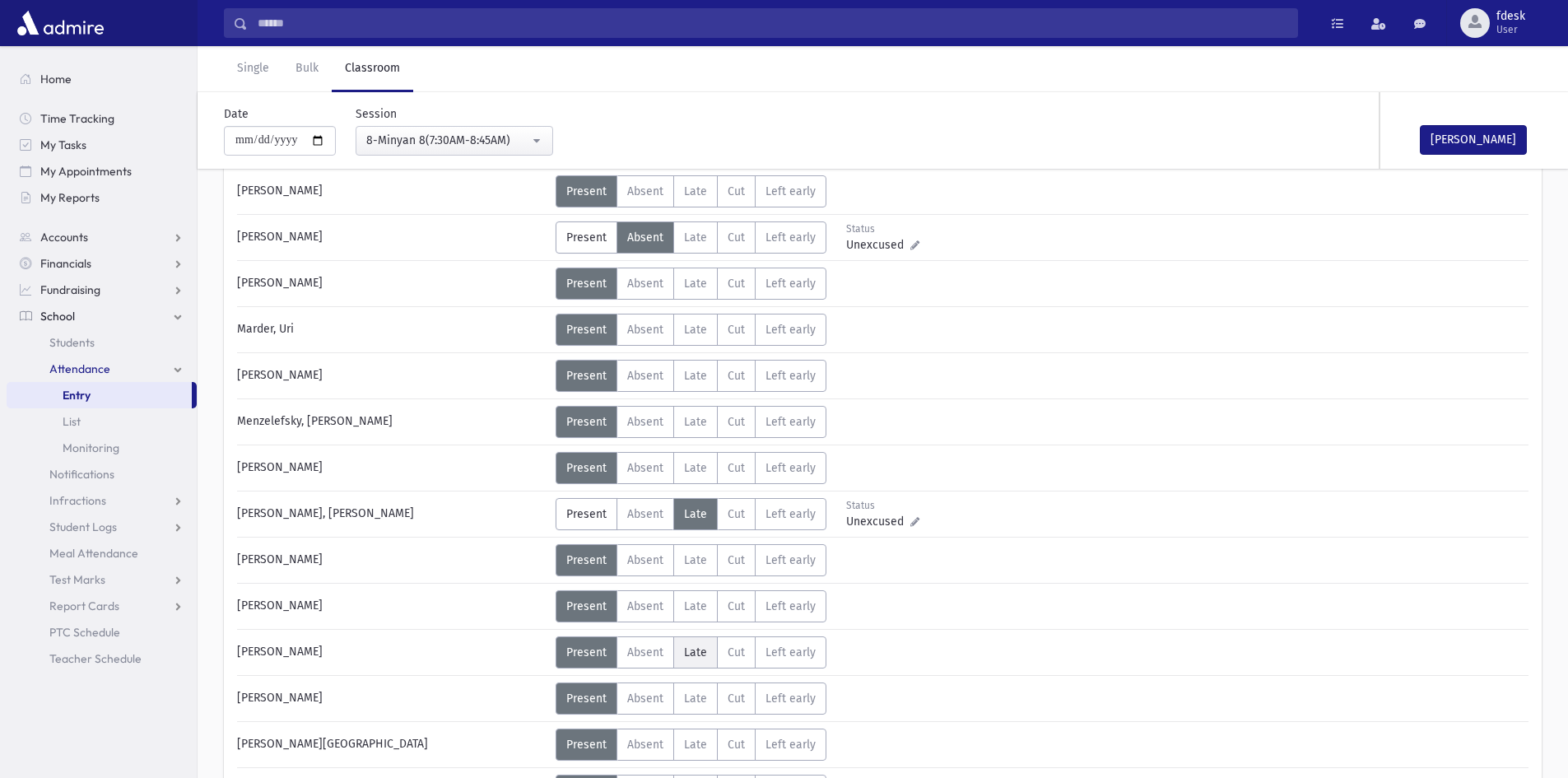
click at [698, 659] on label "Late L" at bounding box center [695, 652] width 44 height 32
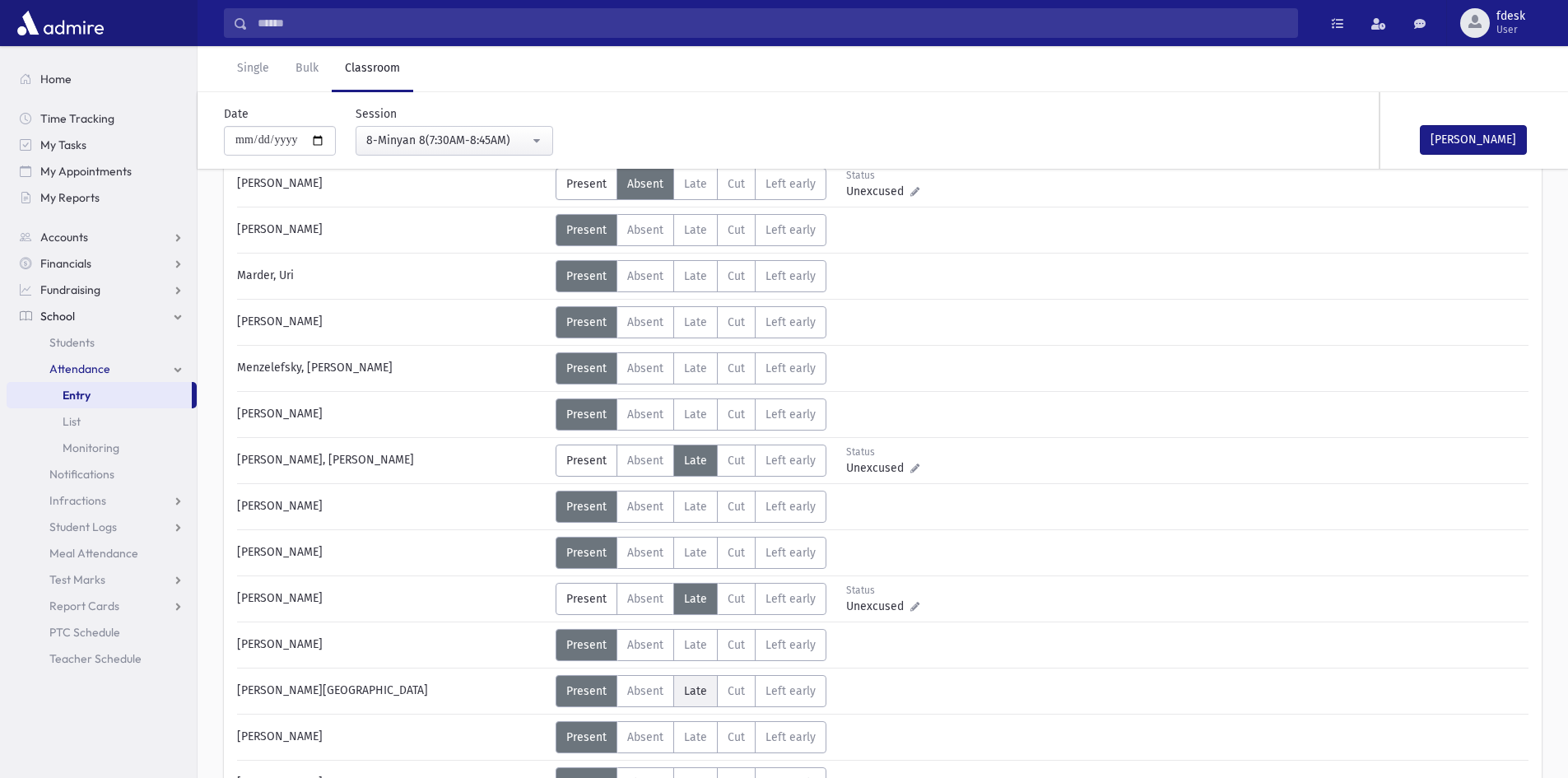
scroll to position [906, 0]
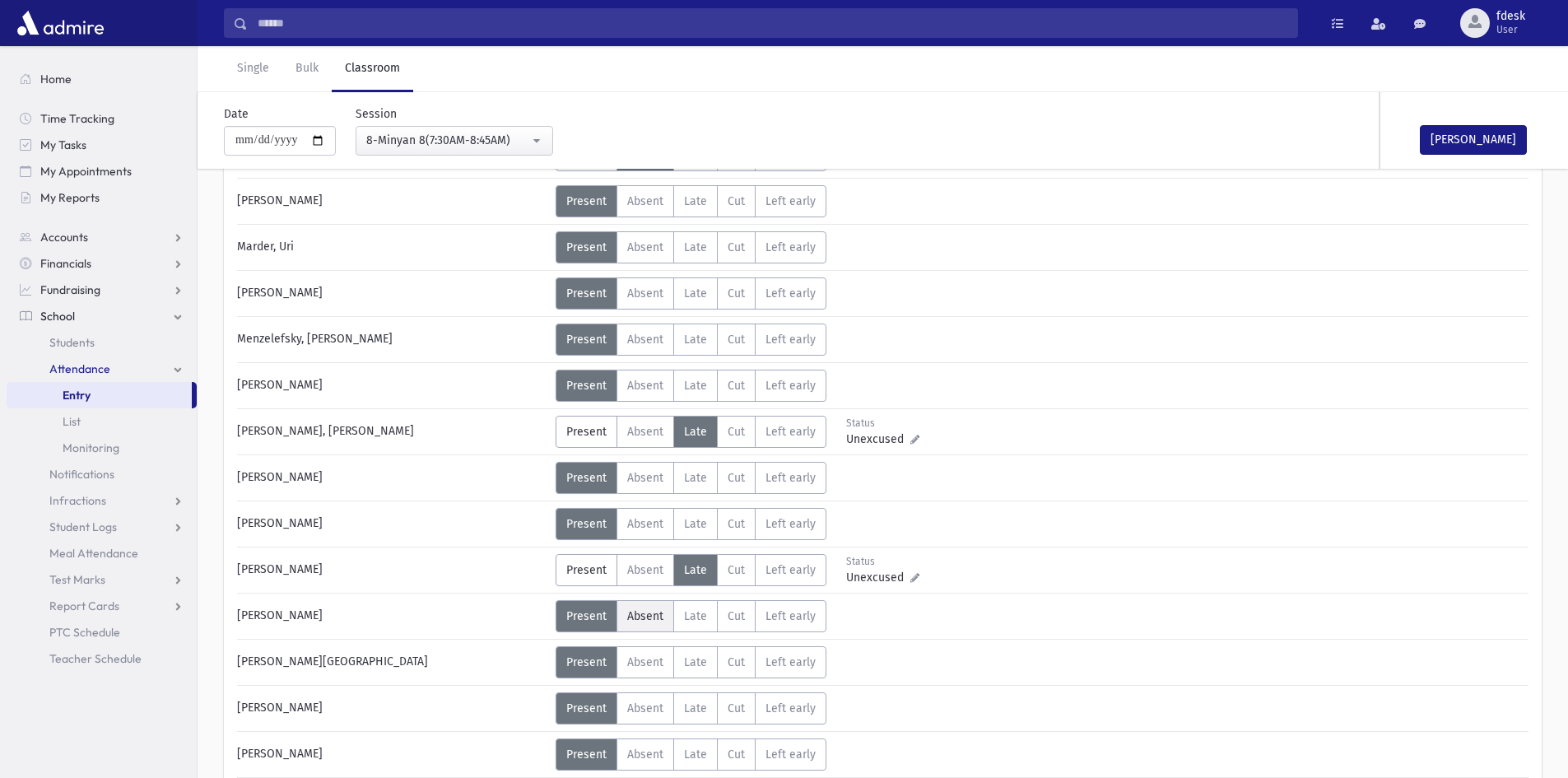
click at [653, 614] on span "Absent" at bounding box center [645, 616] width 36 height 14
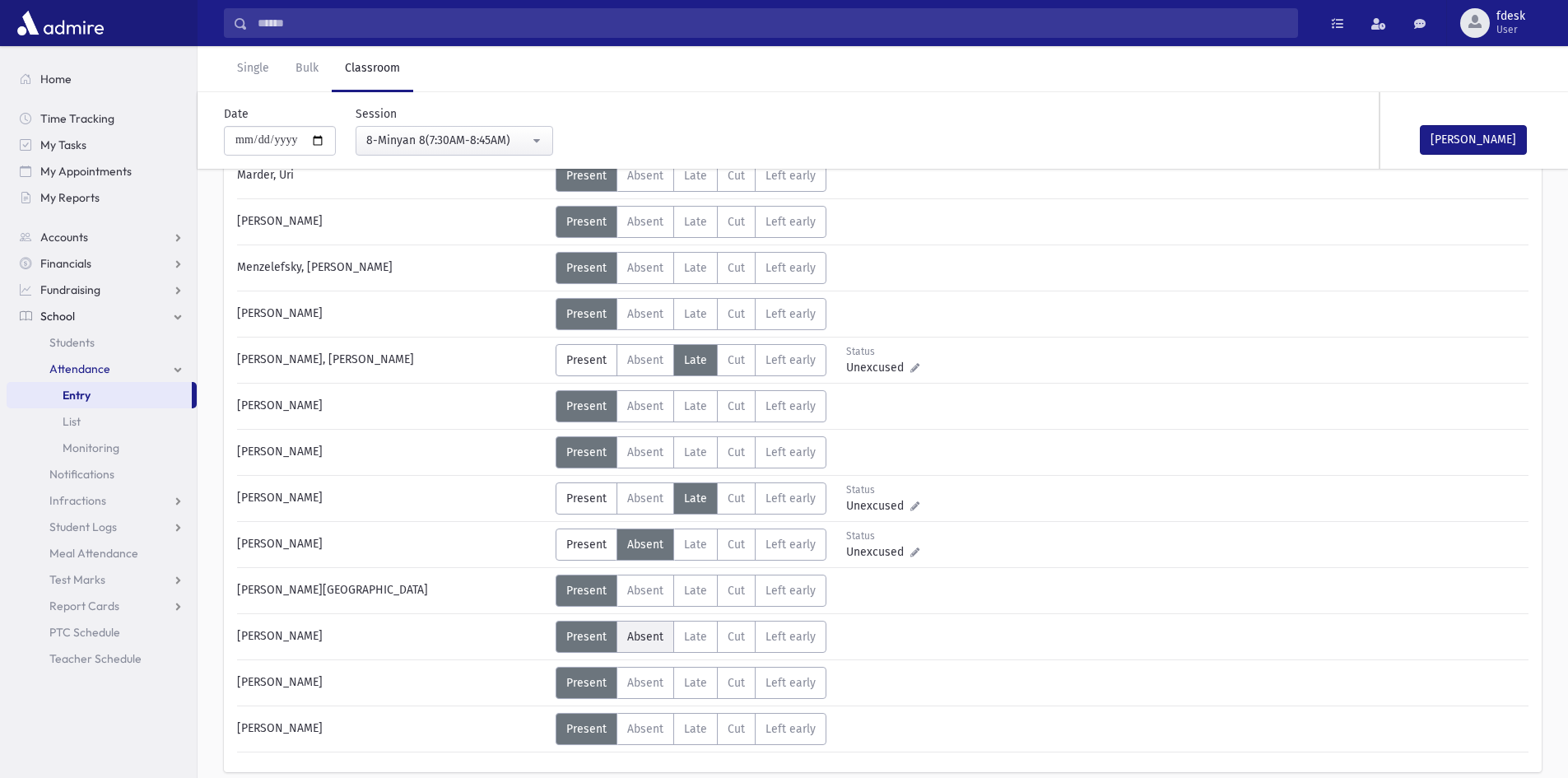
scroll to position [1045, 0]
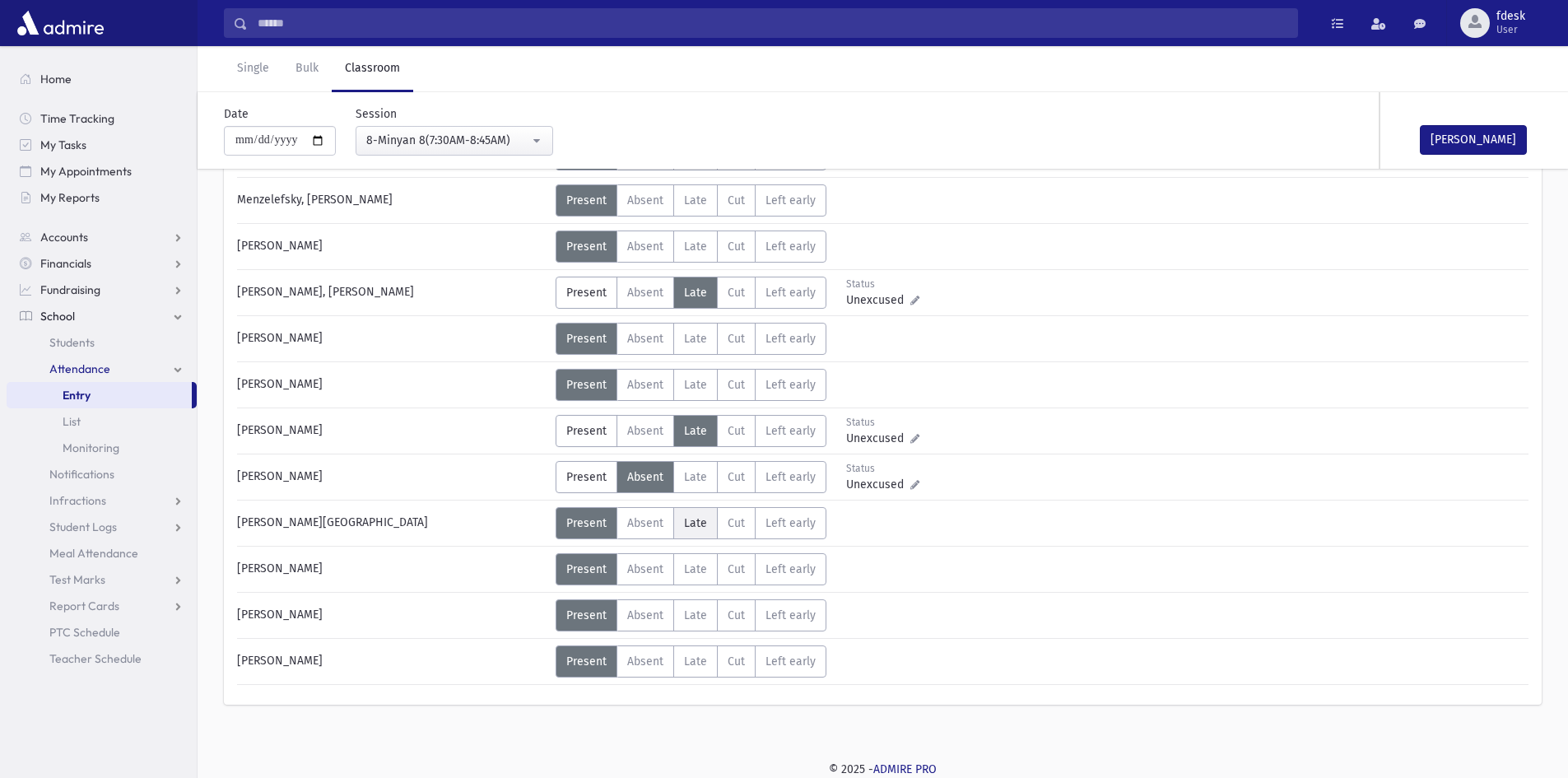
click at [686, 519] on span "Late" at bounding box center [695, 523] width 23 height 14
click at [686, 568] on span "Late" at bounding box center [695, 569] width 23 height 14
click at [656, 608] on span "Absent" at bounding box center [645, 615] width 36 height 14
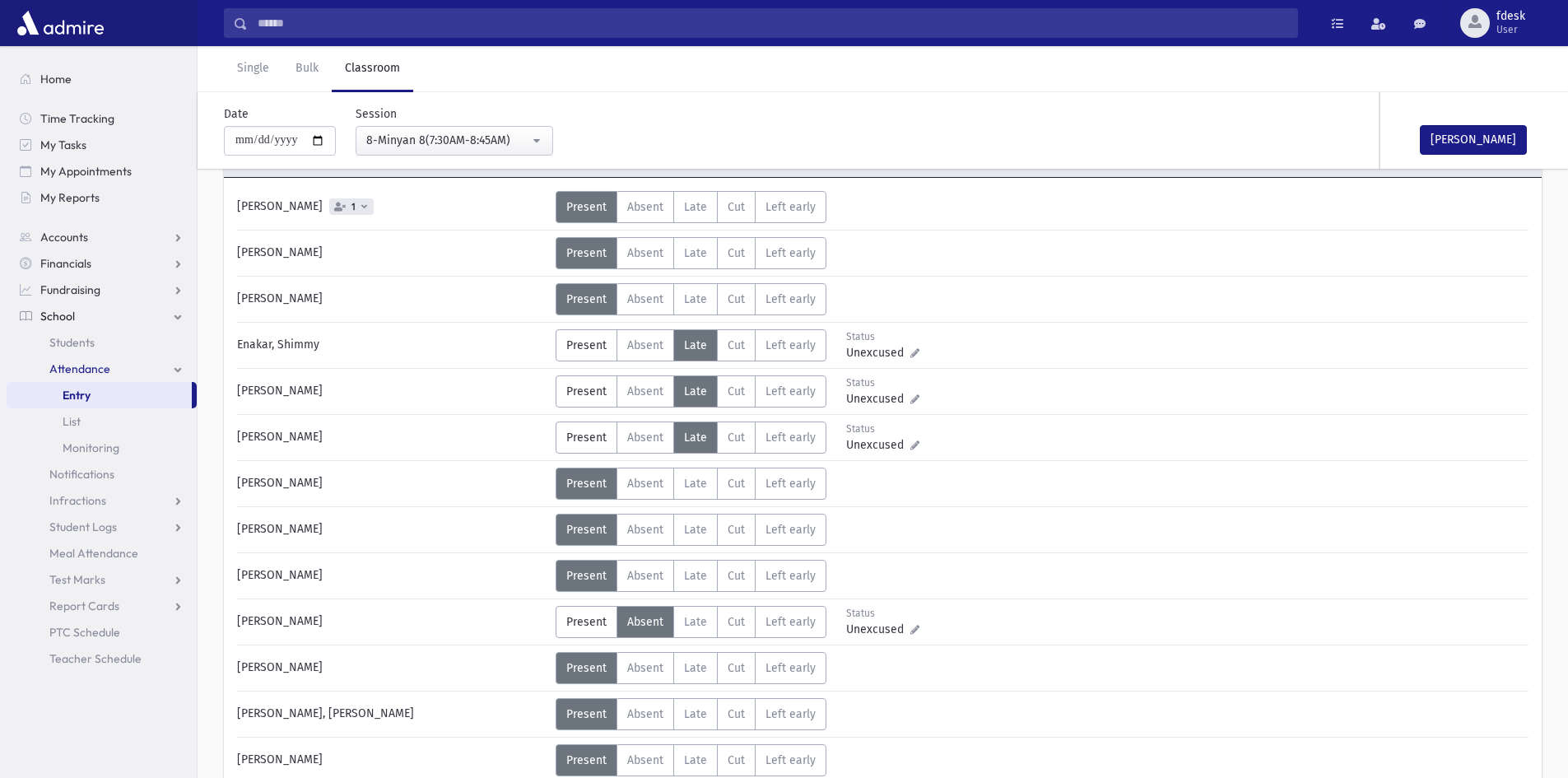
scroll to position [0, 0]
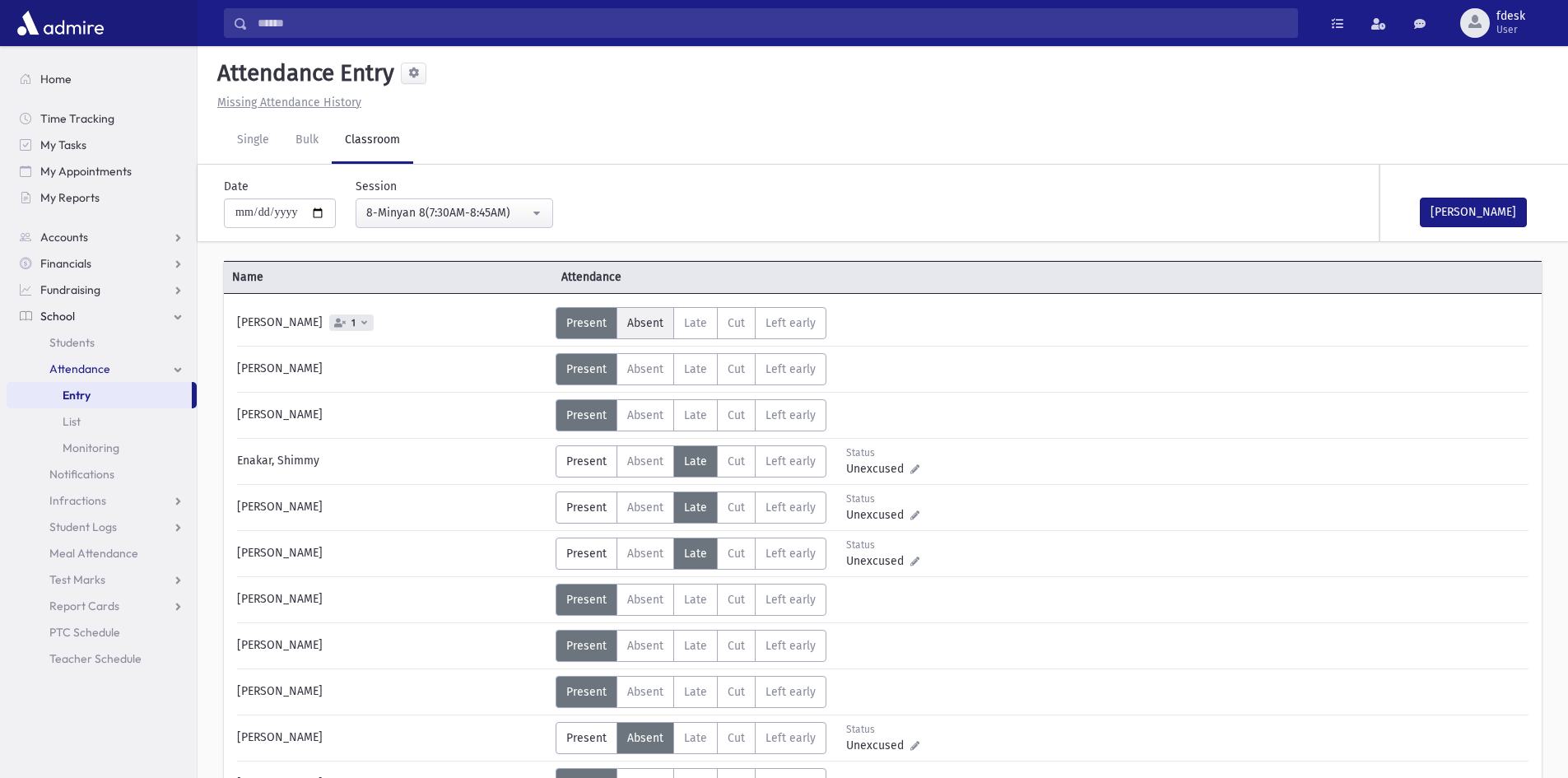
click at [645, 314] on label "Absent A" at bounding box center [645, 323] width 58 height 32
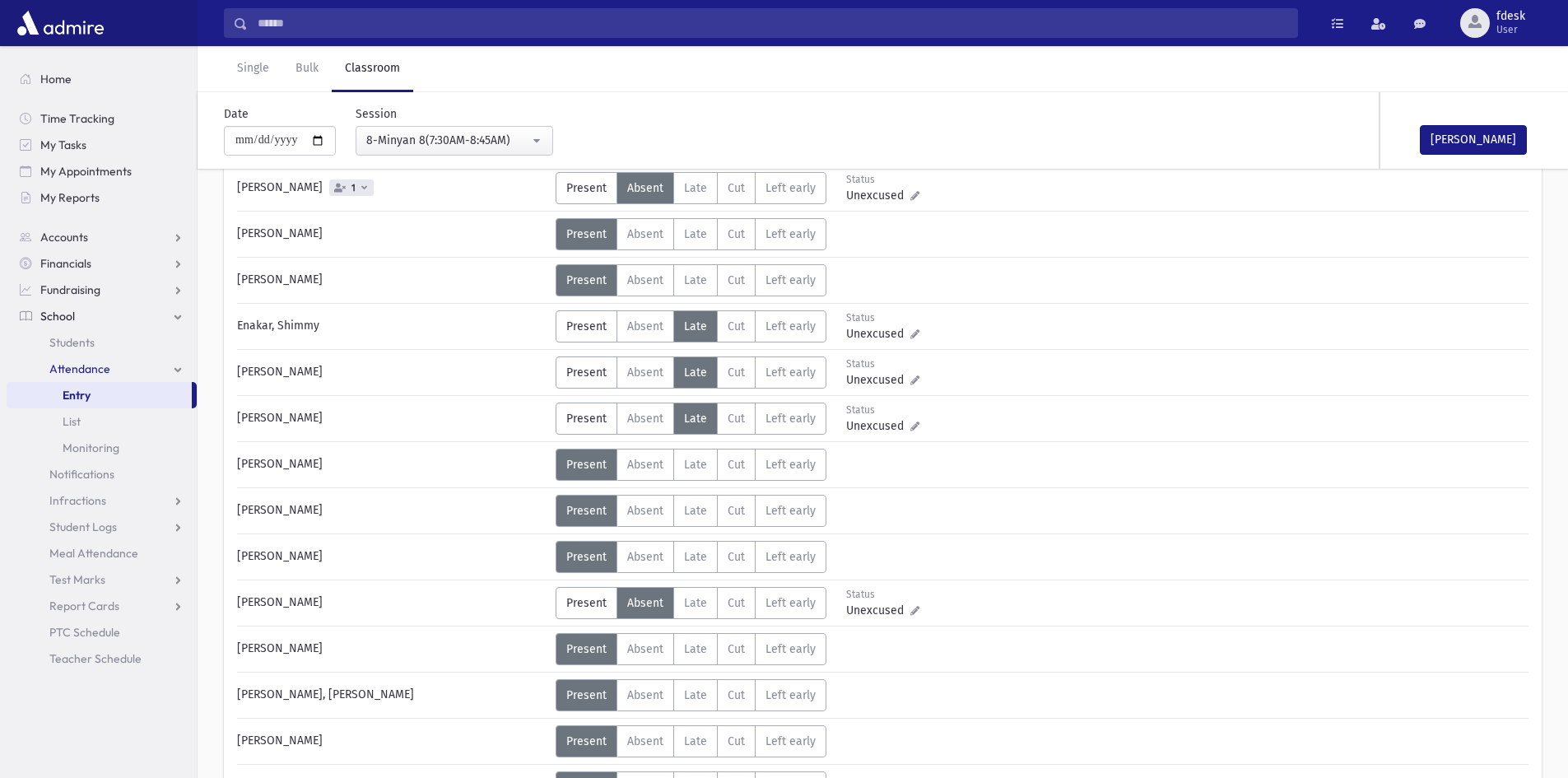
scroll to position [164, 0]
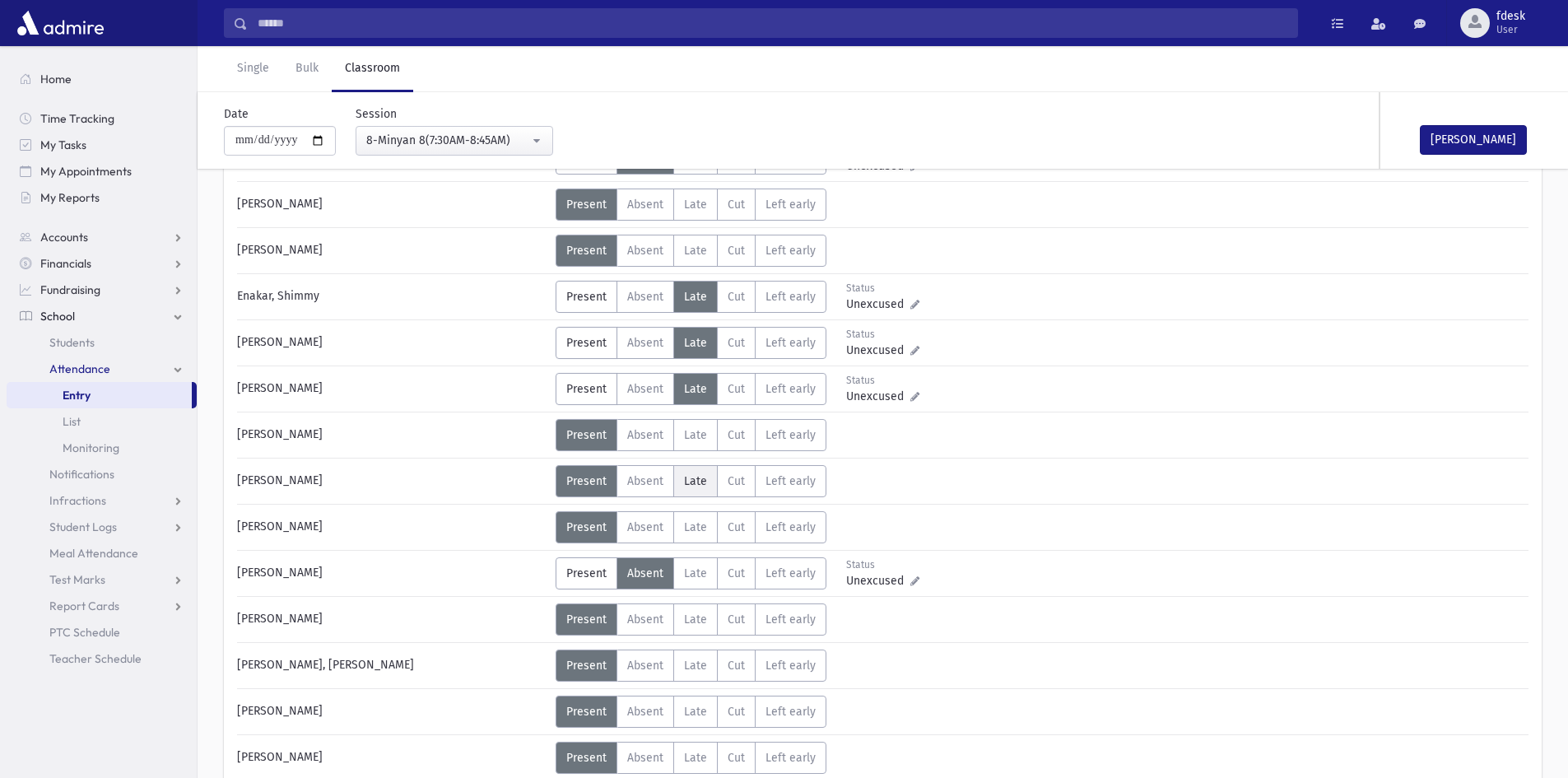
click at [684, 474] on span "Late" at bounding box center [695, 481] width 23 height 14
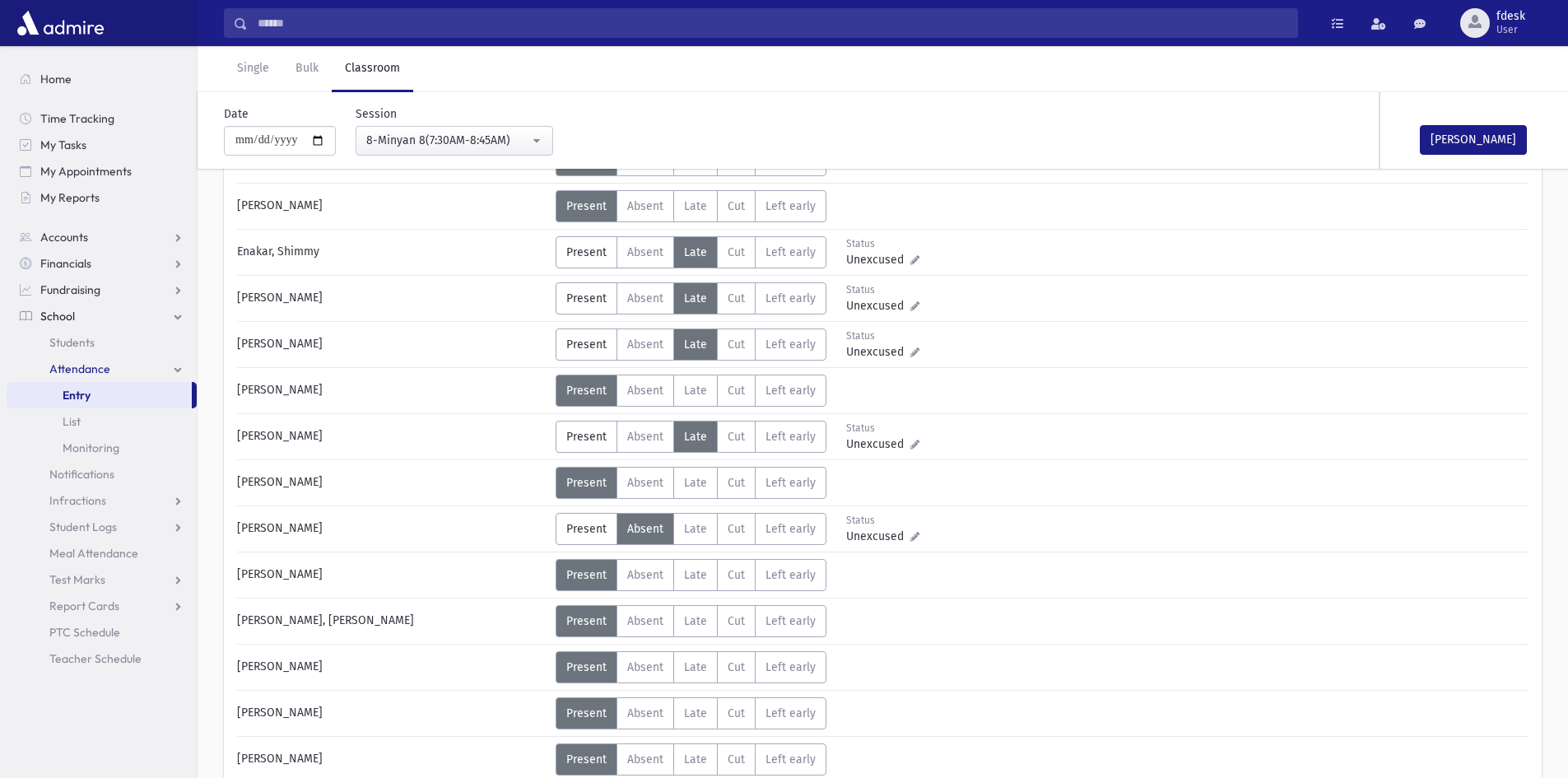
scroll to position [247, 0]
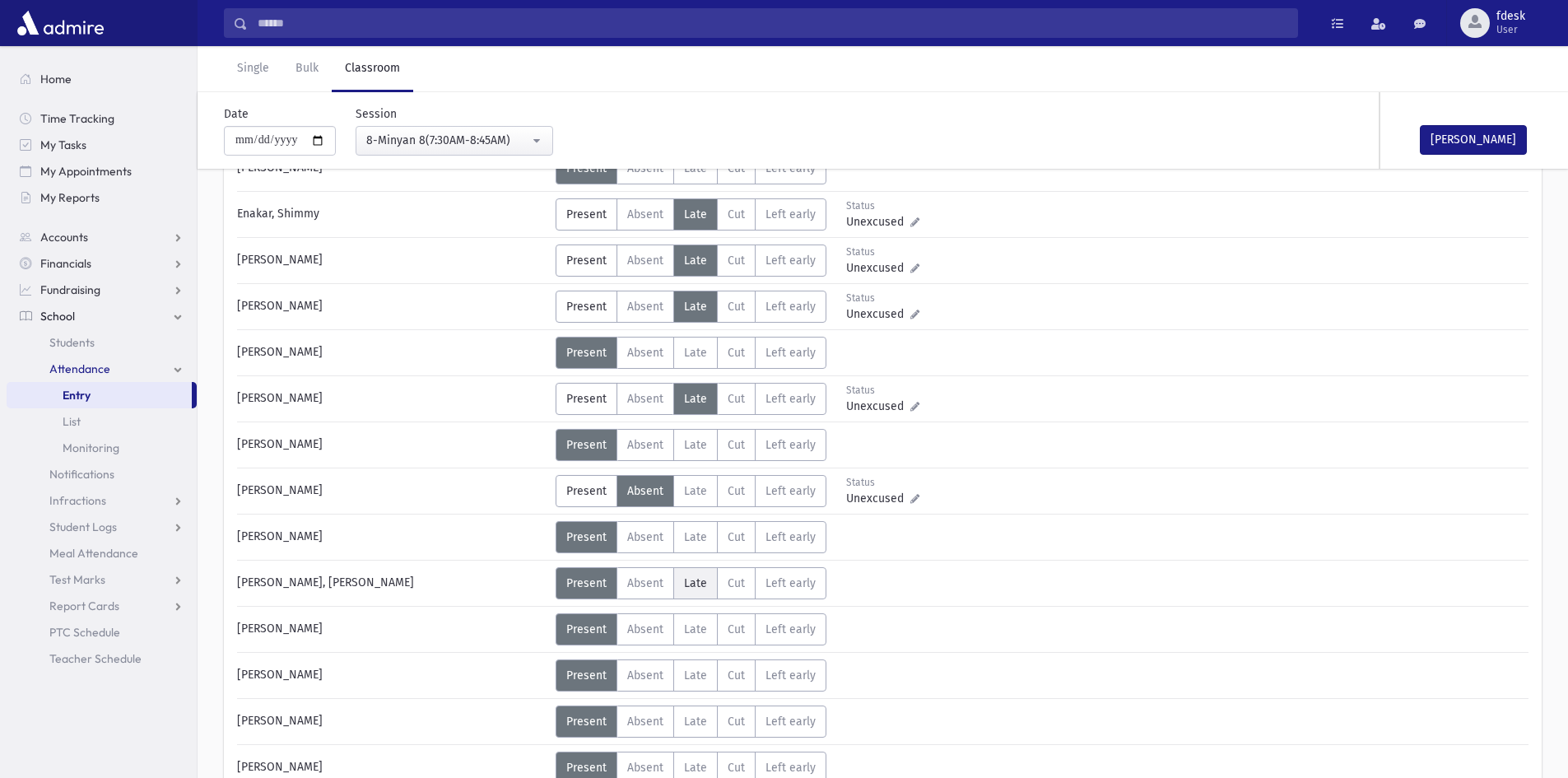
click at [684, 587] on span "Late" at bounding box center [695, 583] width 23 height 14
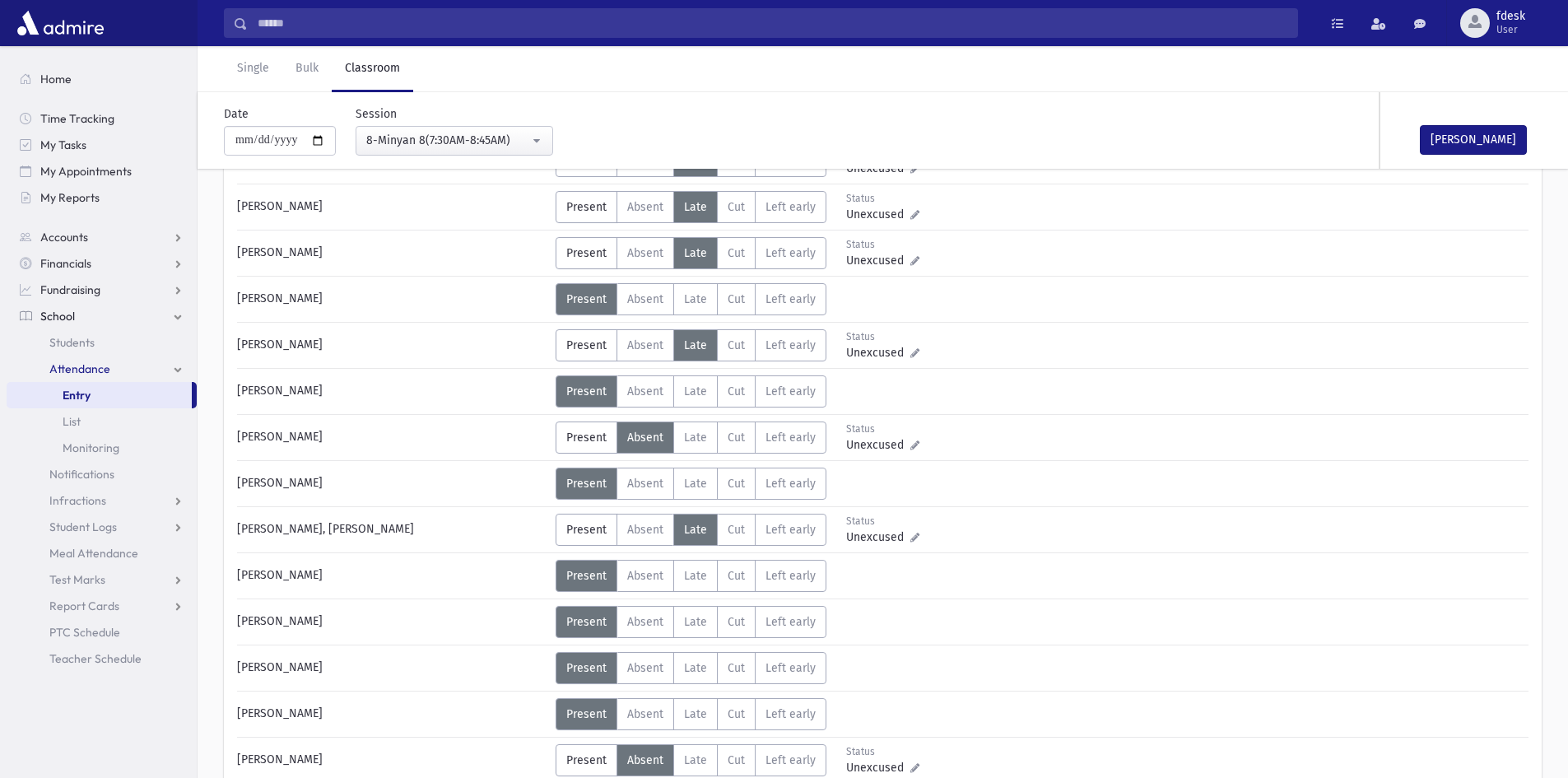
scroll to position [329, 0]
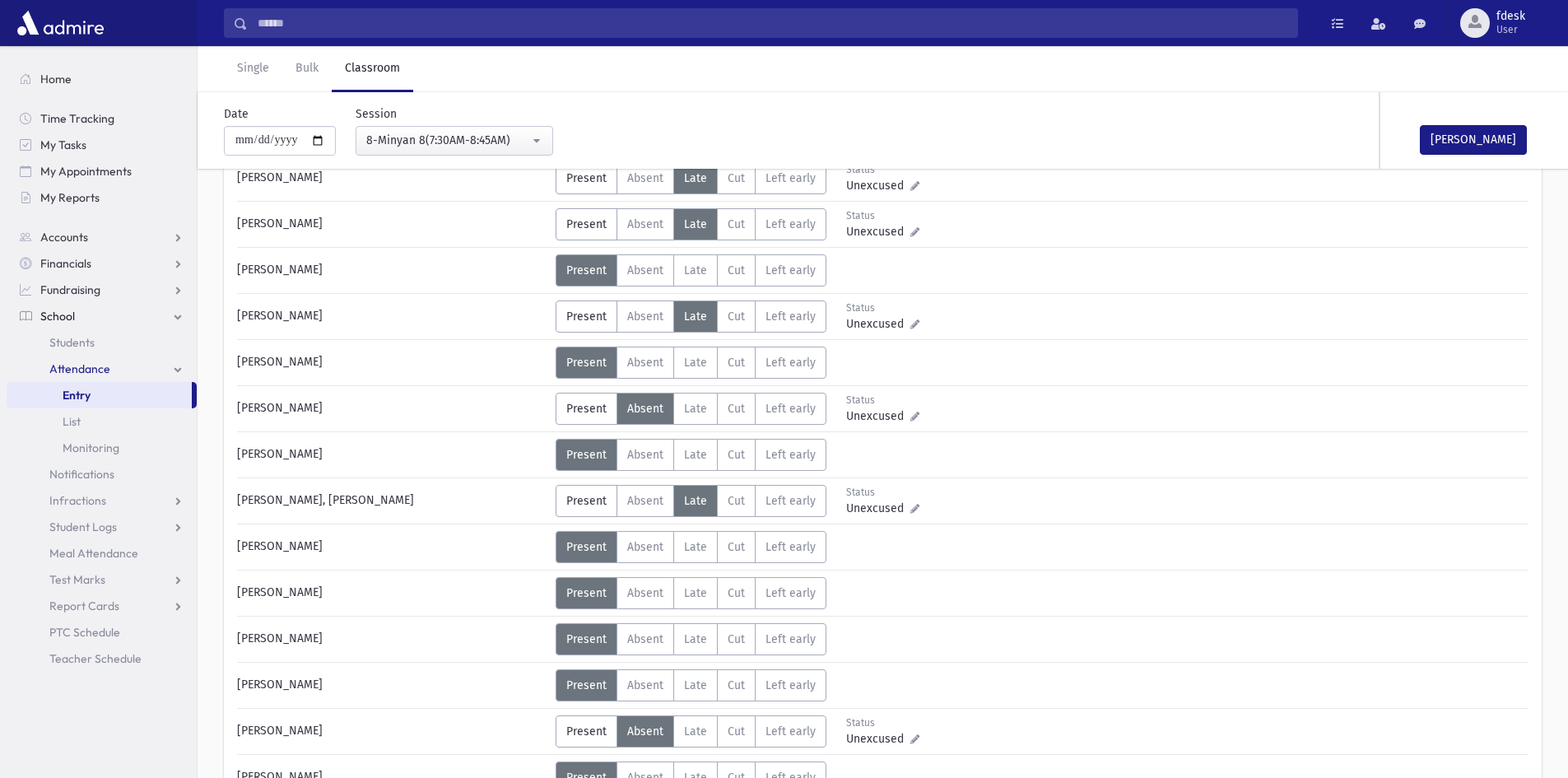
click at [685, 585] on label "Late L" at bounding box center [695, 593] width 44 height 32
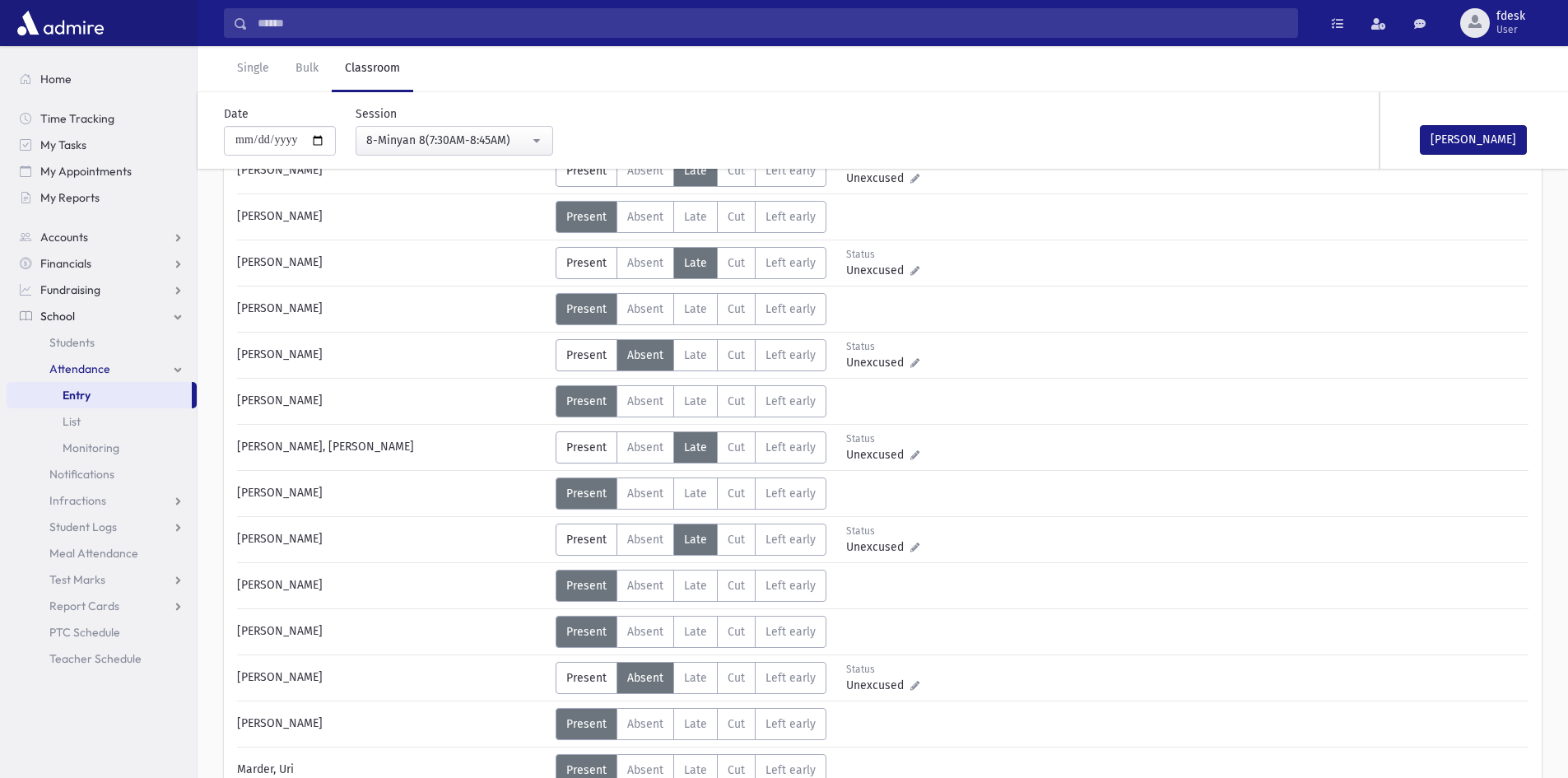
scroll to position [412, 0]
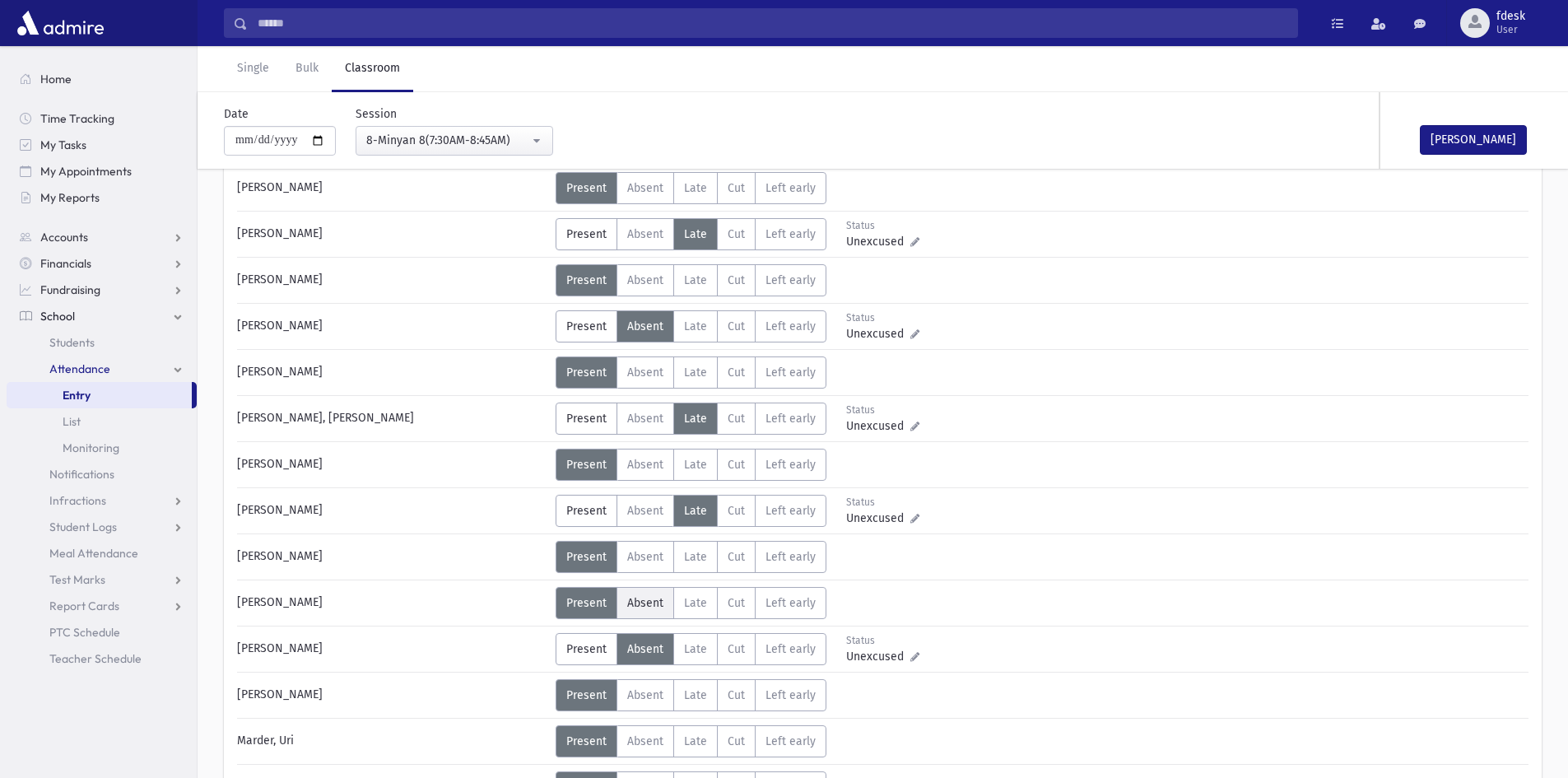
click at [638, 592] on label "Absent A" at bounding box center [645, 603] width 58 height 32
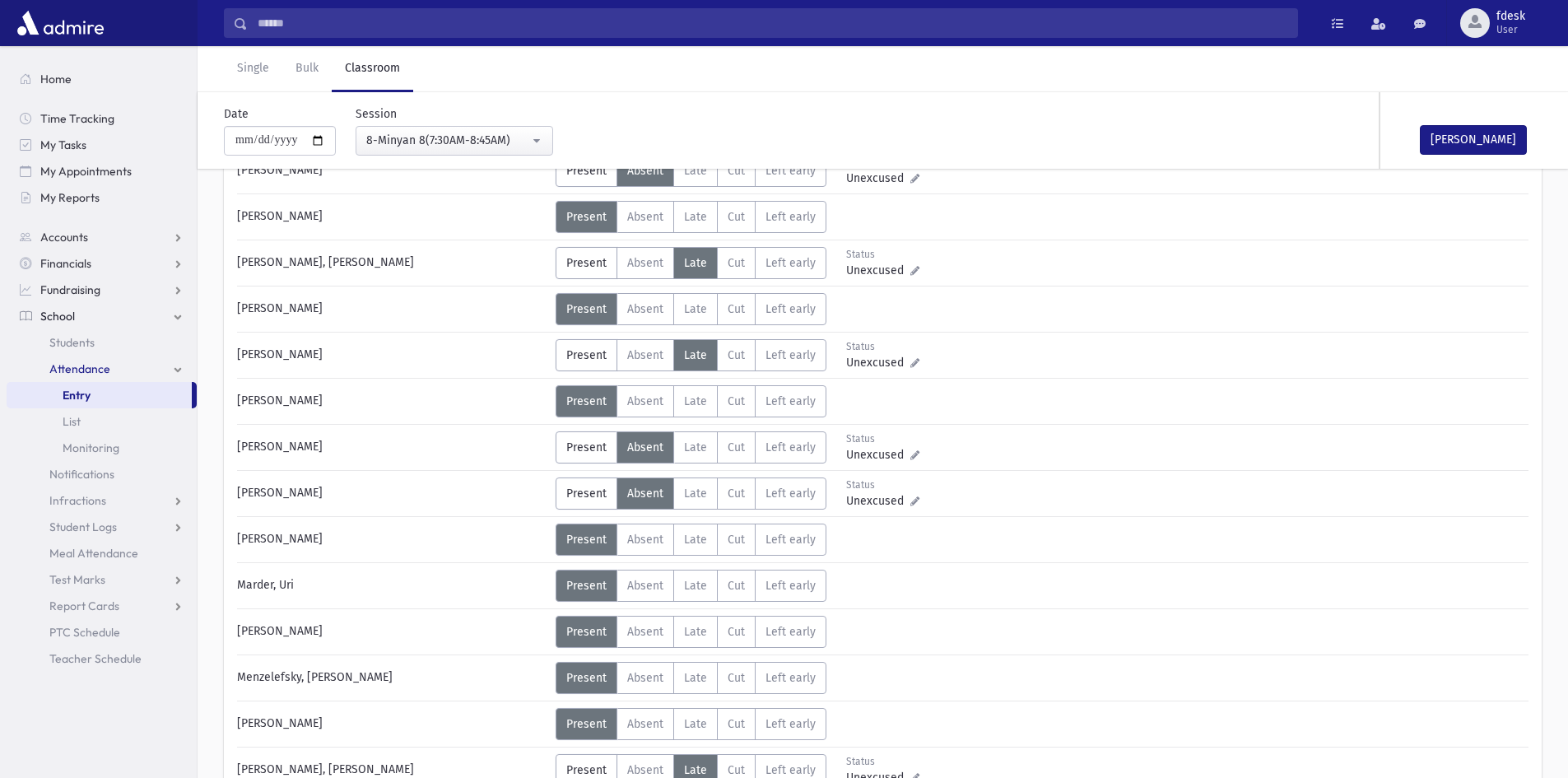
scroll to position [577, 0]
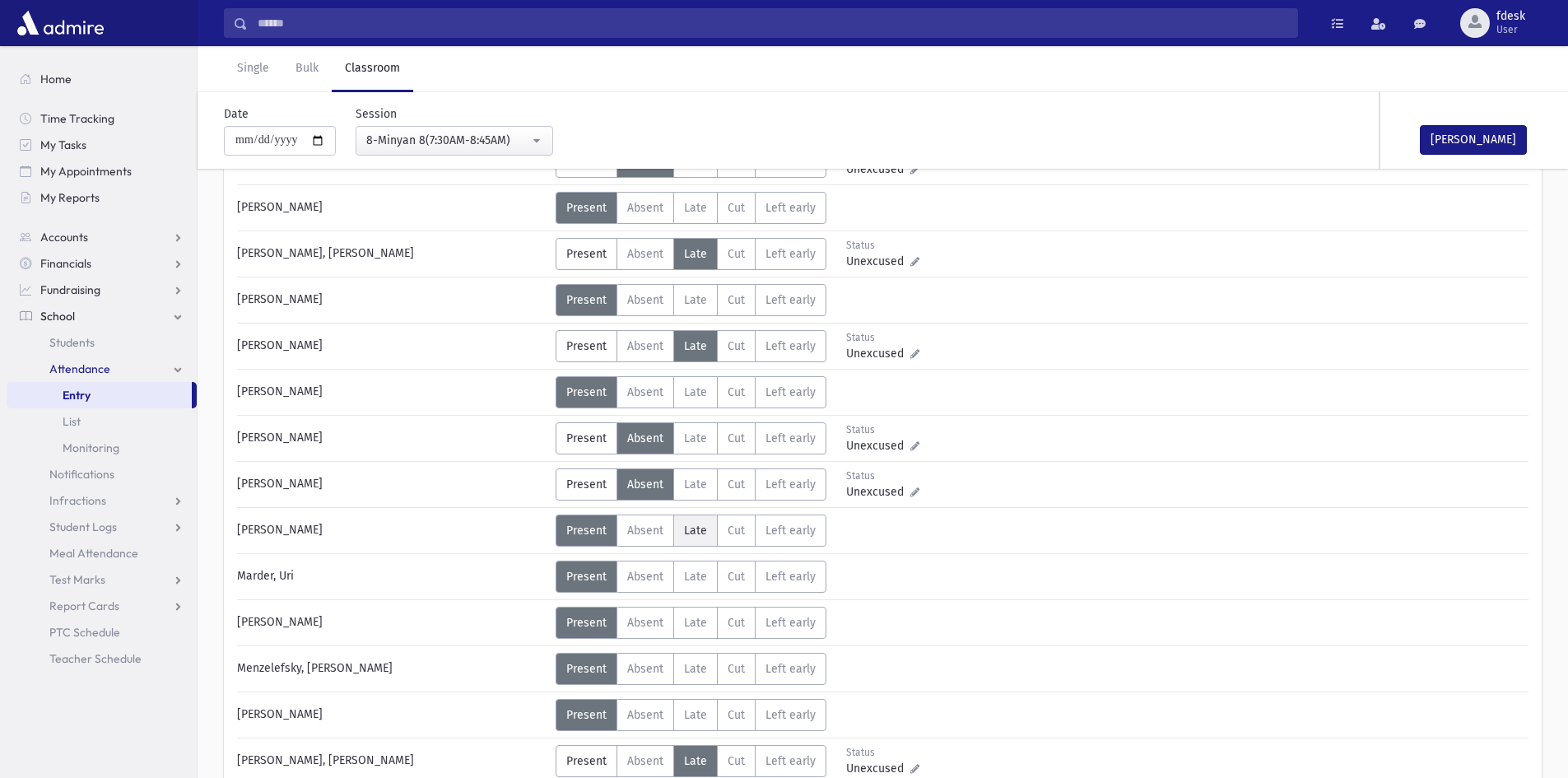
click at [691, 524] on span "Late" at bounding box center [695, 530] width 23 height 14
click at [691, 618] on span "Late" at bounding box center [695, 623] width 23 height 14
click at [692, 659] on label "Late L" at bounding box center [695, 669] width 44 height 32
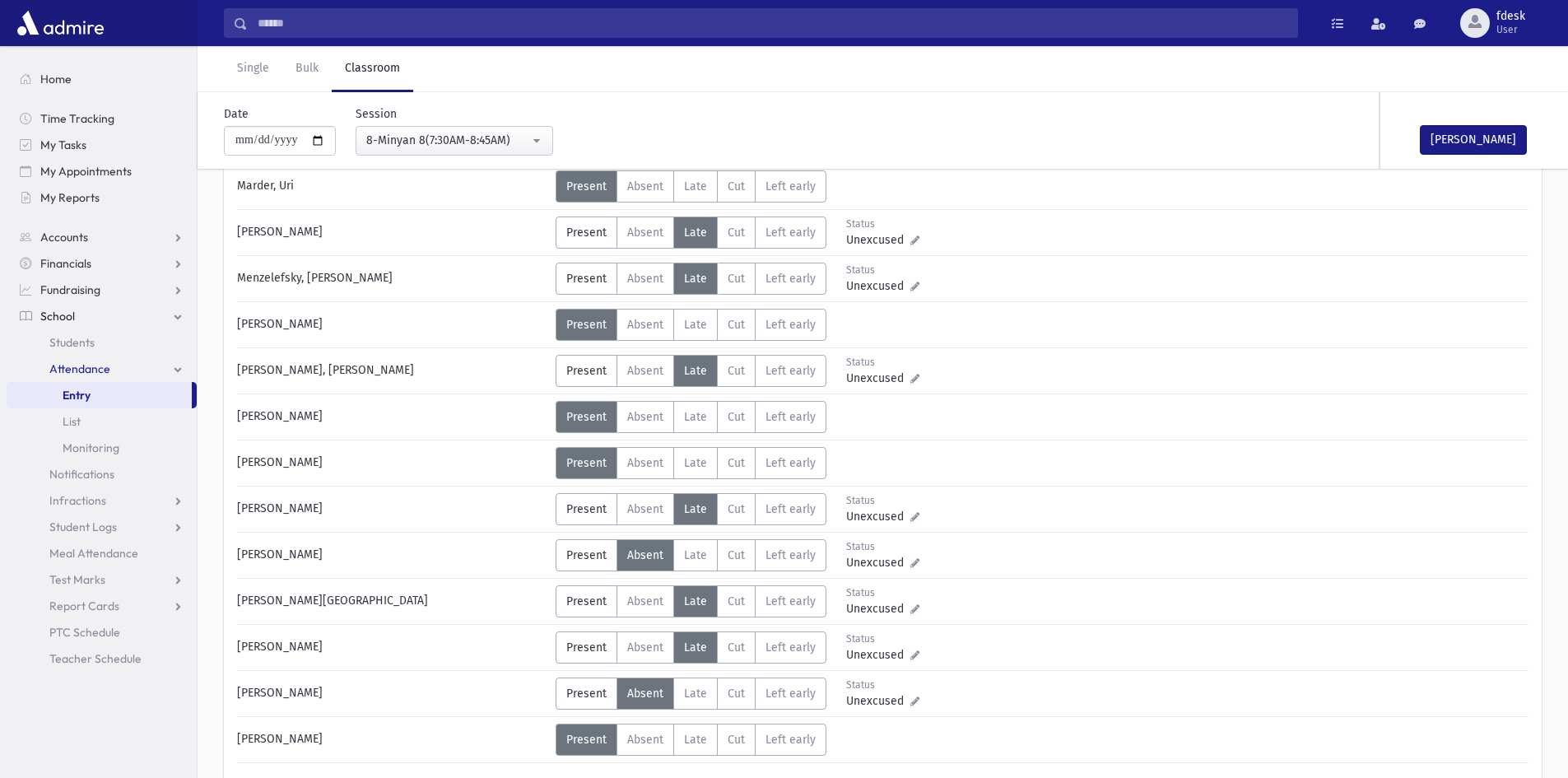
scroll to position [1045, 0]
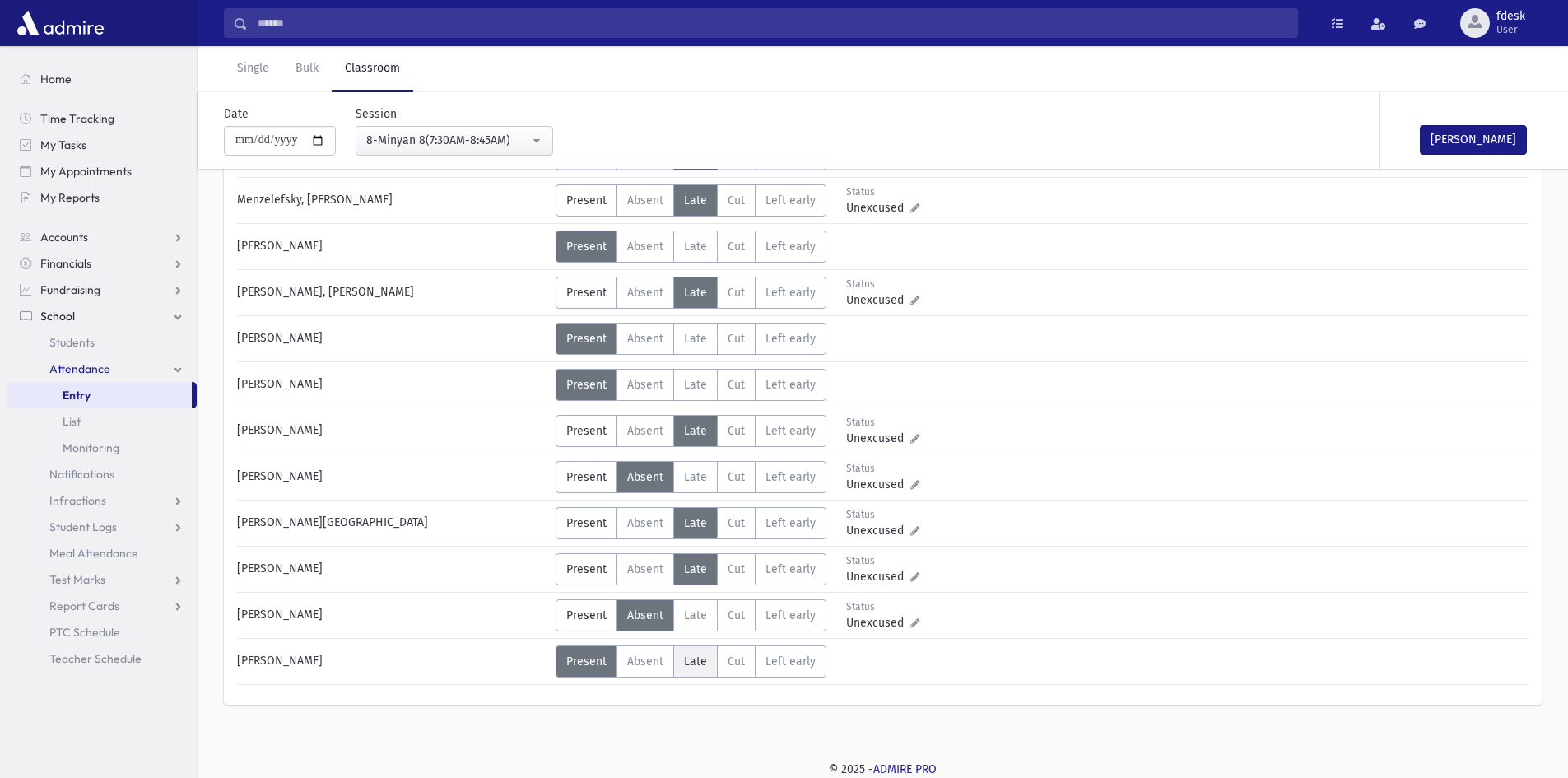
click at [690, 646] on label "Late L" at bounding box center [695, 661] width 44 height 32
click at [1432, 138] on button "Mark Done" at bounding box center [1473, 139] width 107 height 29
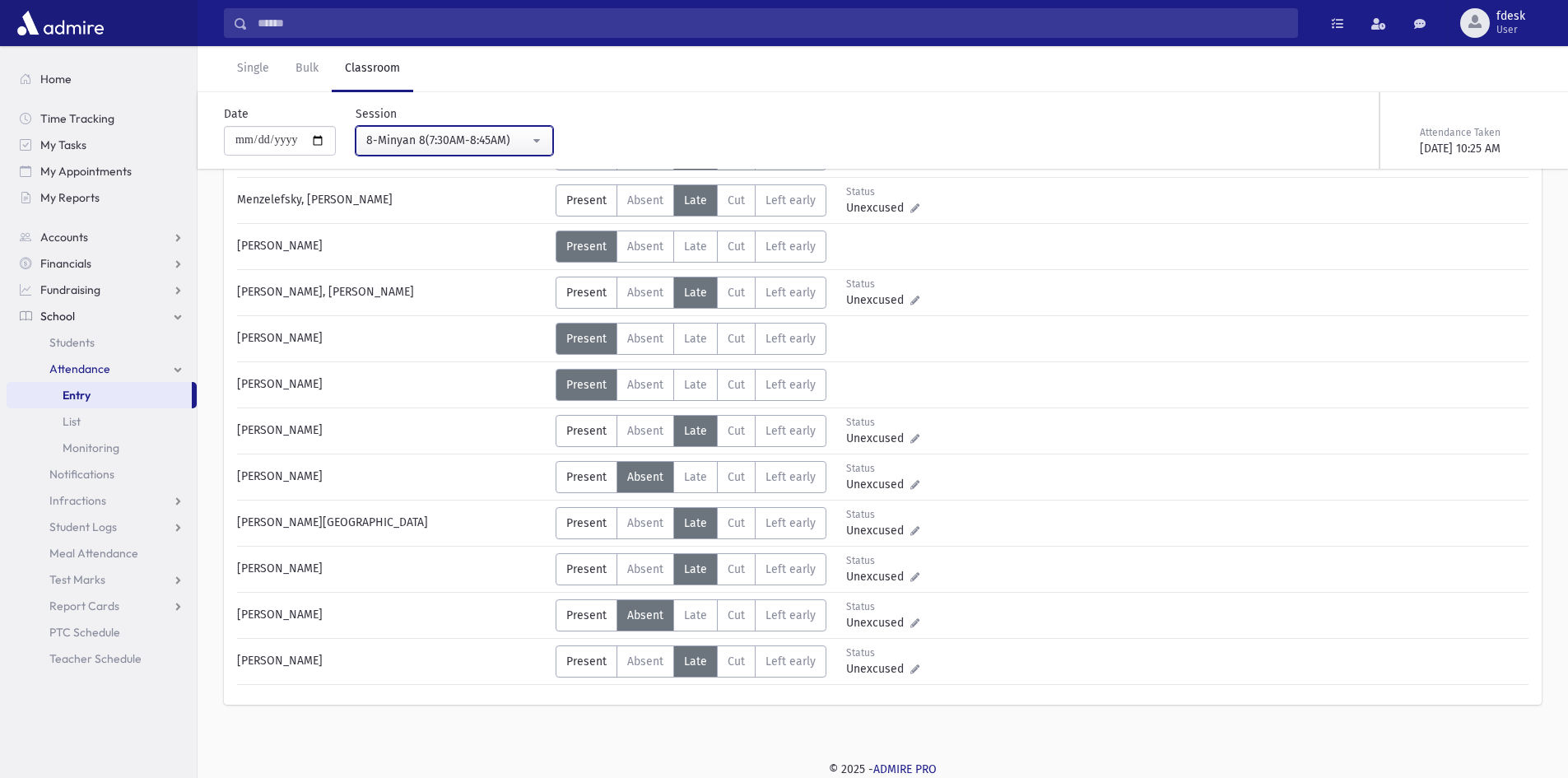
click at [440, 135] on div "8-Minyan 8(7:30AM-8:45AM)" at bounding box center [448, 140] width 163 height 18
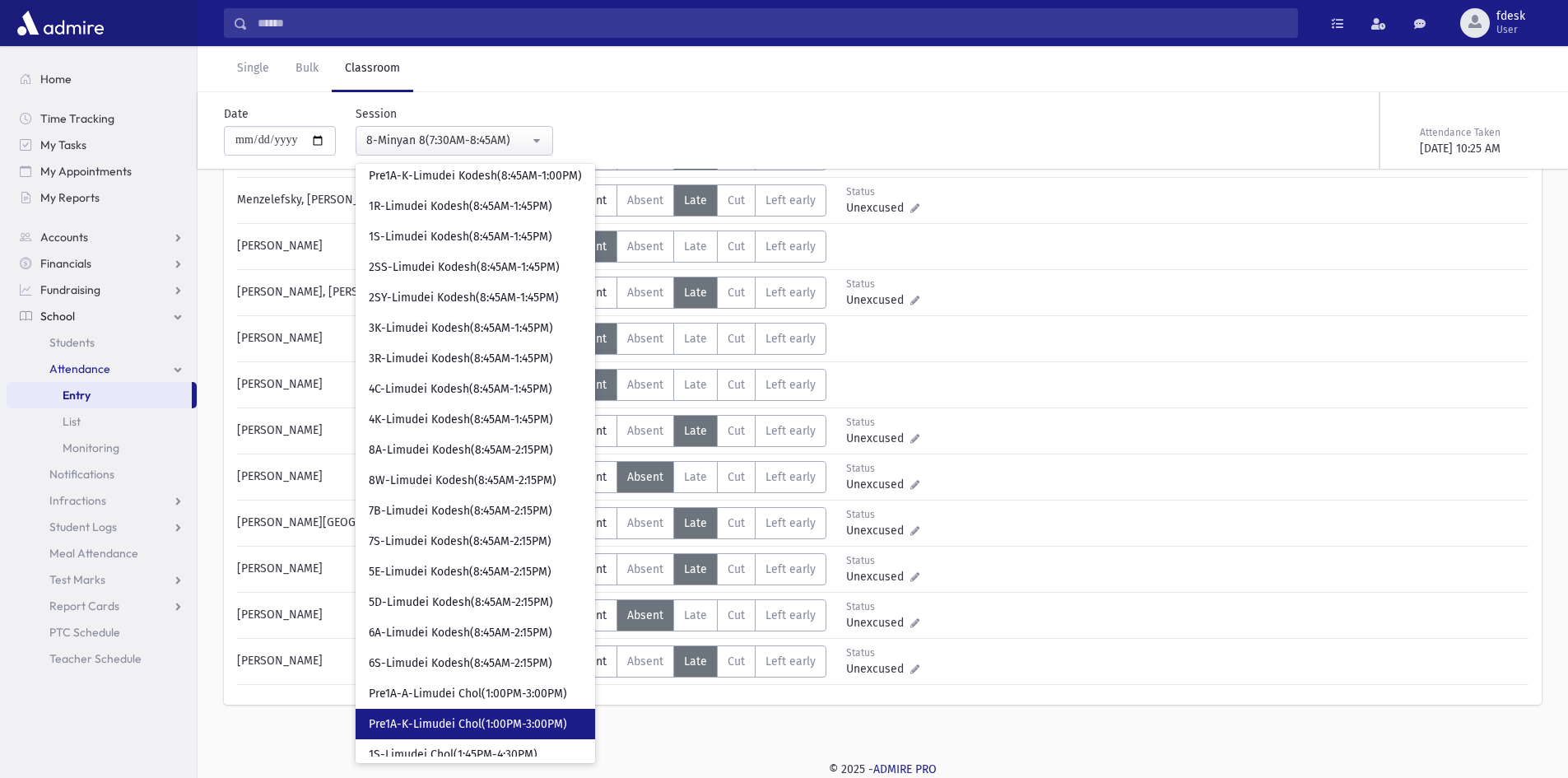
scroll to position [164, 0]
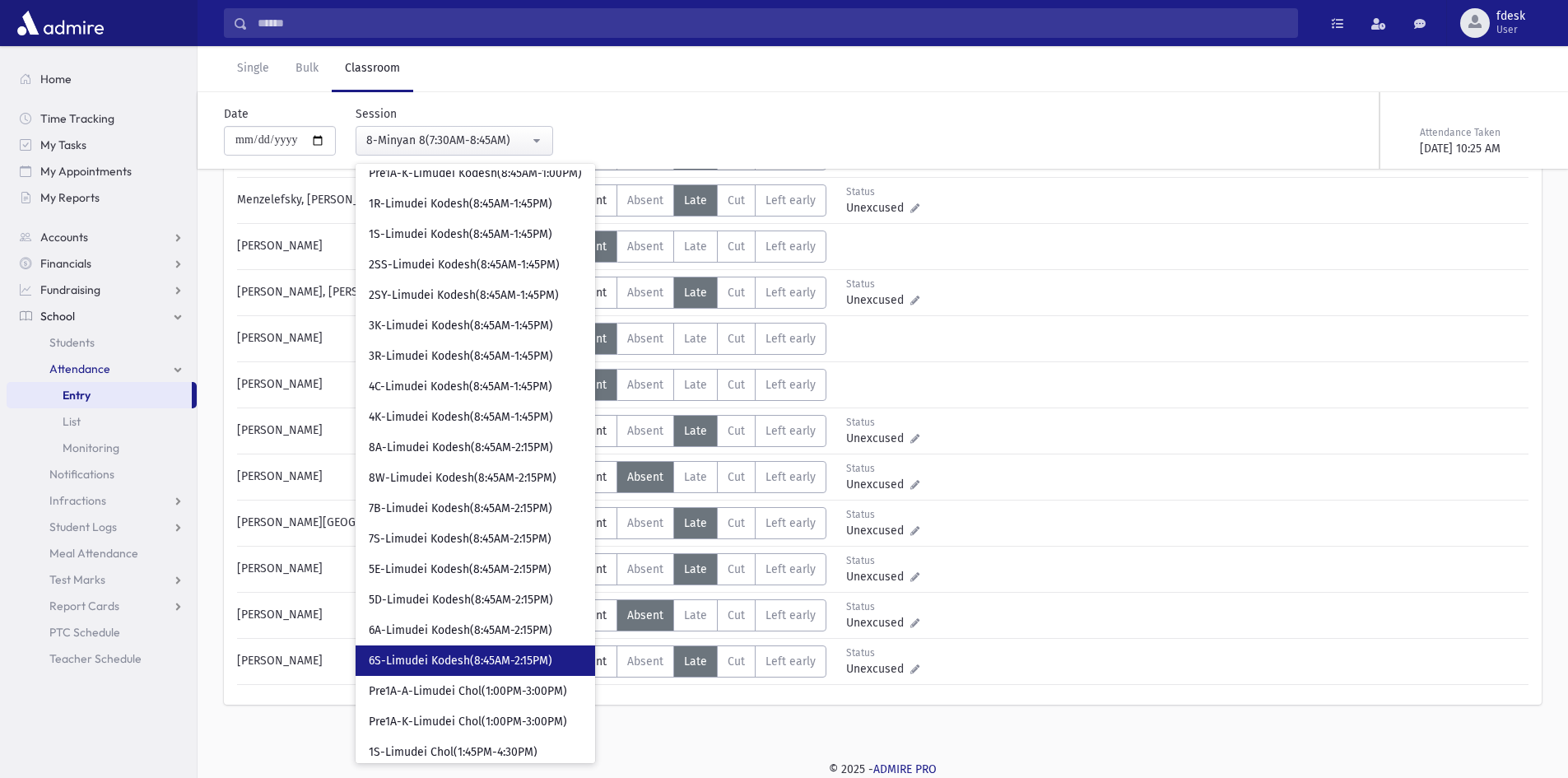
click at [476, 657] on span "6S-Limudei Kodesh(8:45AM-2:15PM)" at bounding box center [461, 661] width 184 height 17
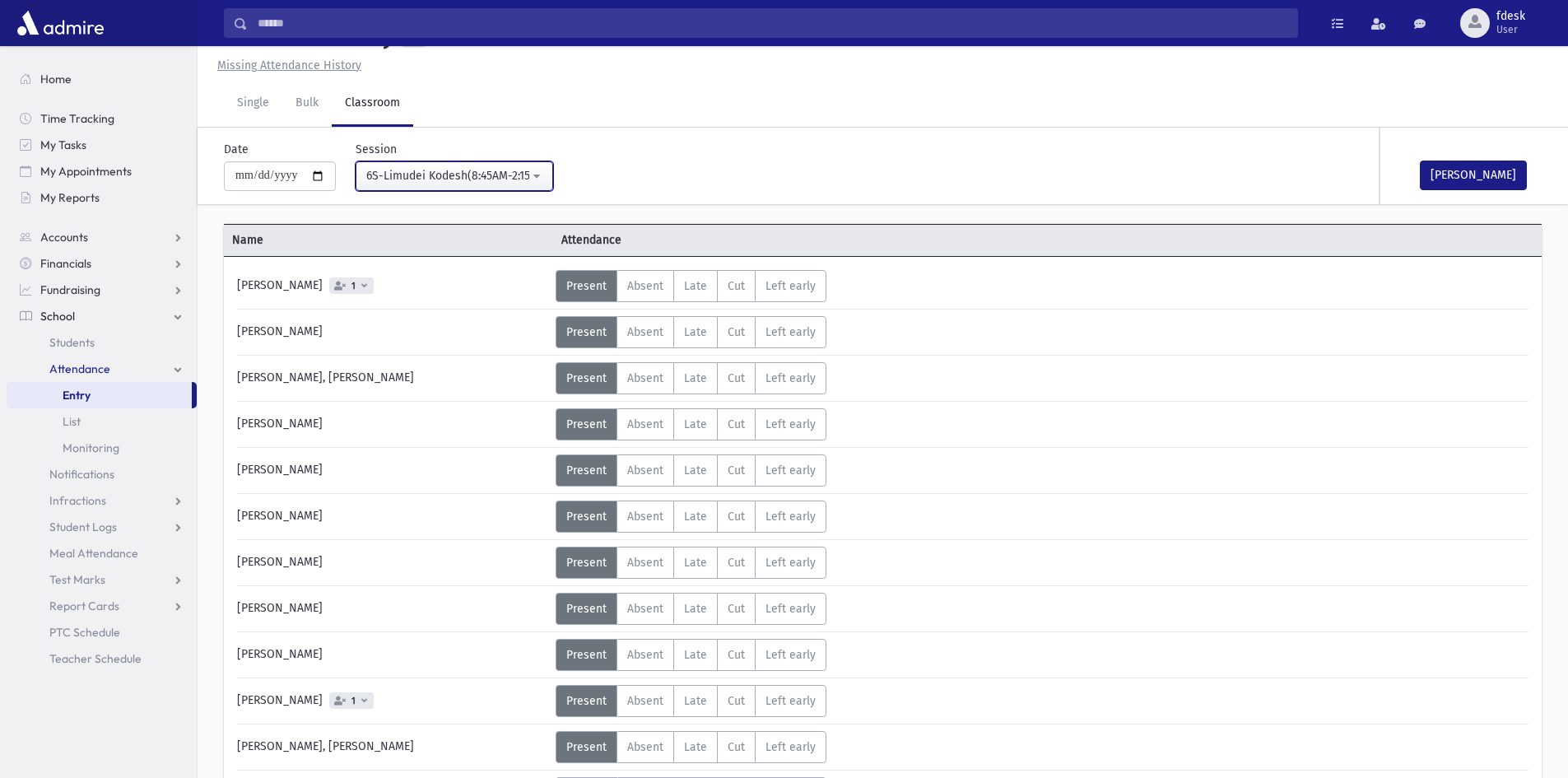
scroll to position [261, 0]
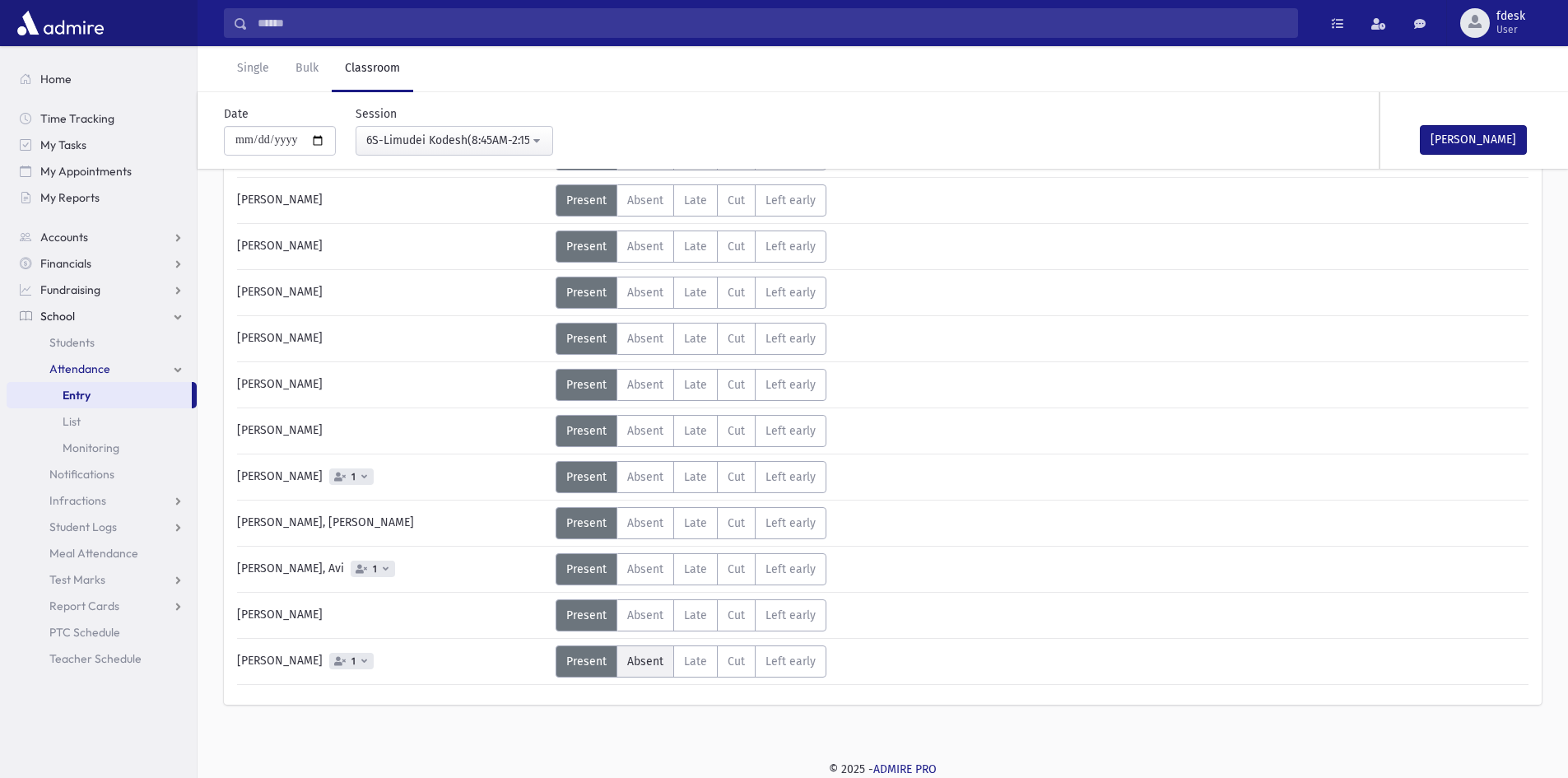
click at [649, 659] on span "Absent" at bounding box center [645, 661] width 36 height 14
click at [1454, 139] on button "Mark Done" at bounding box center [1473, 139] width 107 height 29
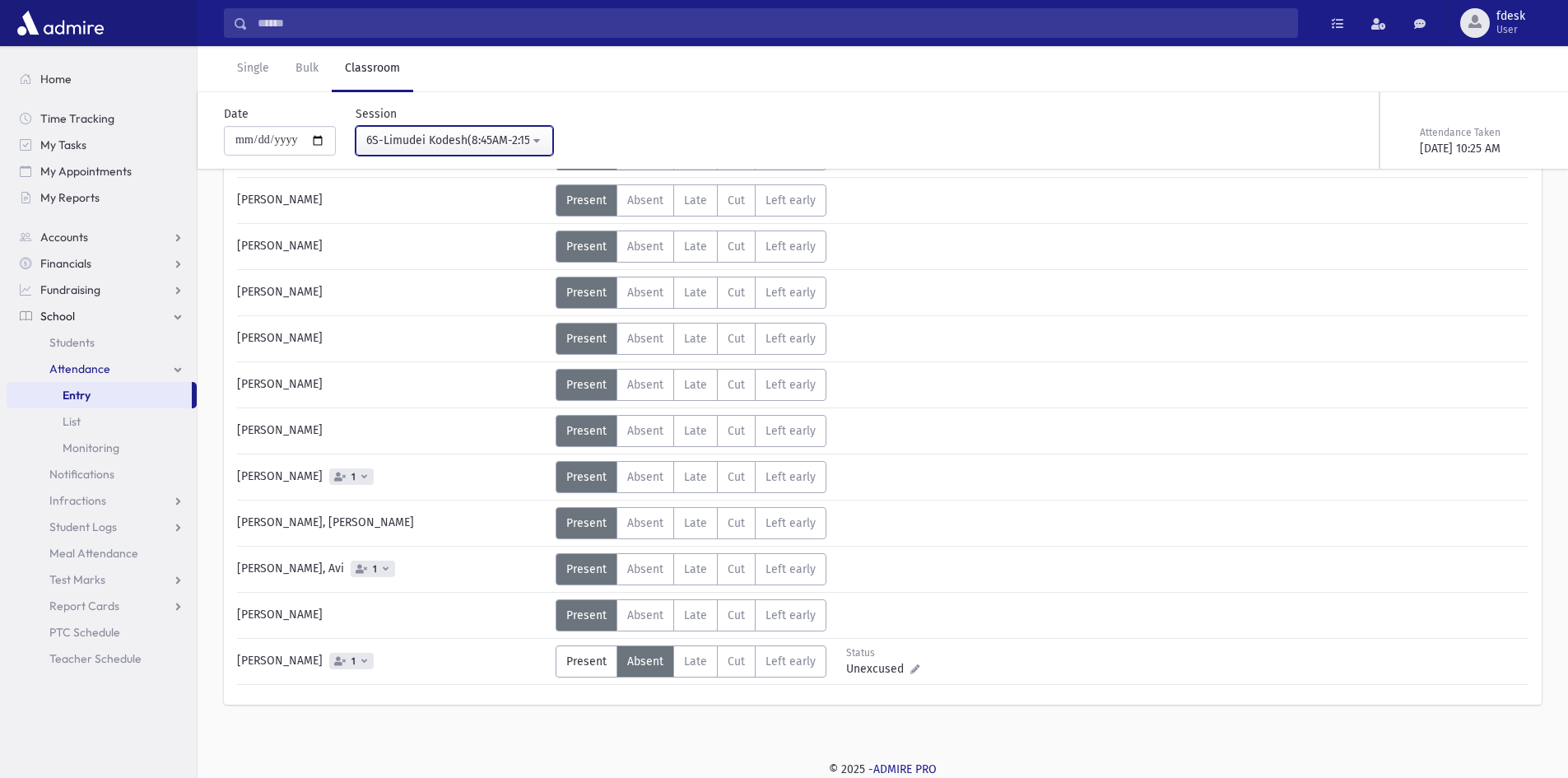
drag, startPoint x: 484, startPoint y: 143, endPoint x: 482, endPoint y: 299, distance: 156.0
click at [480, 154] on button "6S-Limudei Kodesh(8:45AM-2:15PM)" at bounding box center [454, 140] width 197 height 29
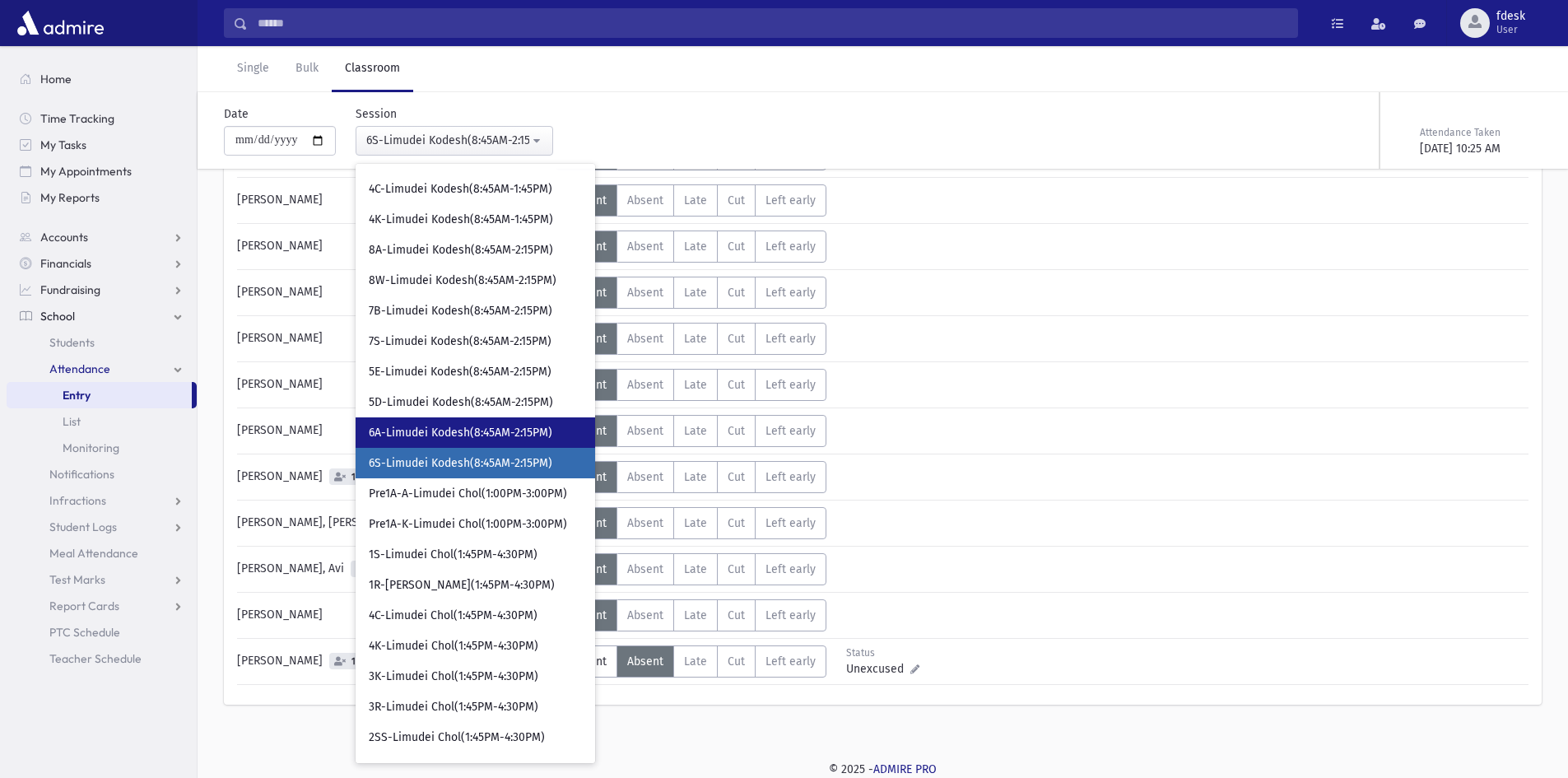
drag, startPoint x: 471, startPoint y: 430, endPoint x: 829, endPoint y: 420, distance: 358.1
click at [471, 429] on span "6A-Limudei Kodesh(8:45AM-2:15PM)" at bounding box center [461, 433] width 184 height 17
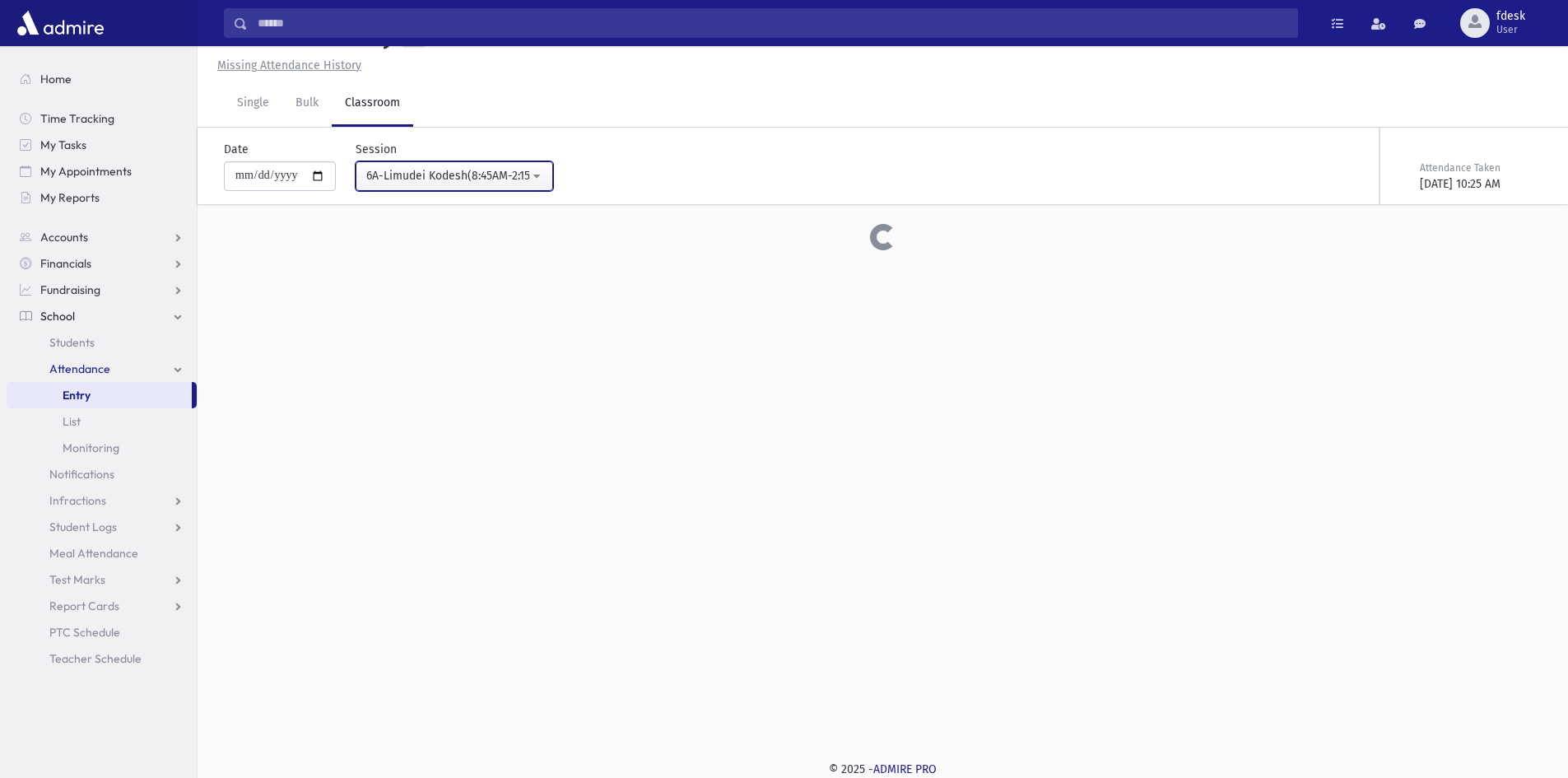
scroll to position [261, 0]
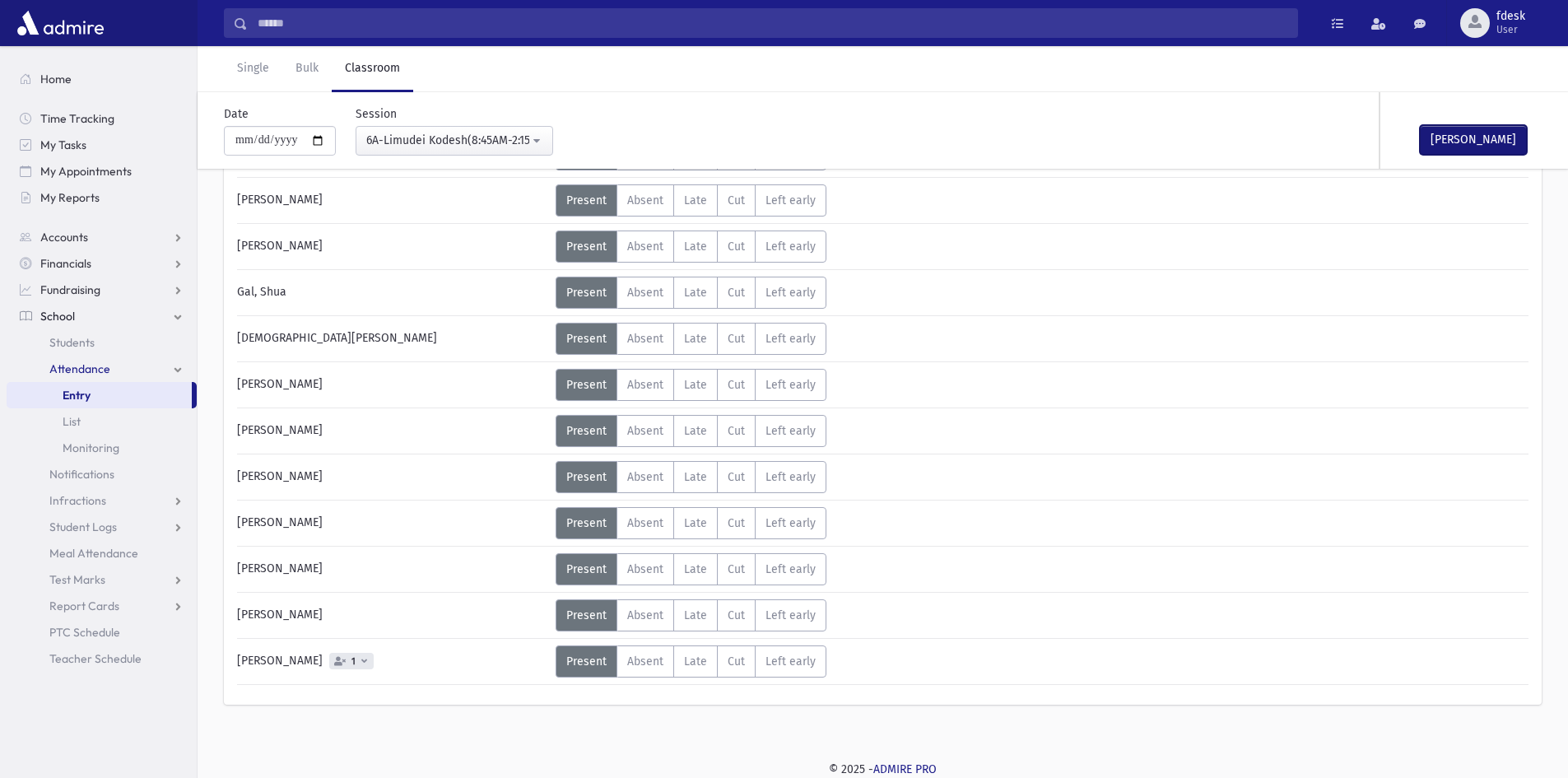
click at [1452, 133] on button "Mark Done" at bounding box center [1473, 139] width 107 height 29
click at [427, 144] on div "6A-Limudei Kodesh(8:45AM-2:15PM)" at bounding box center [448, 140] width 163 height 18
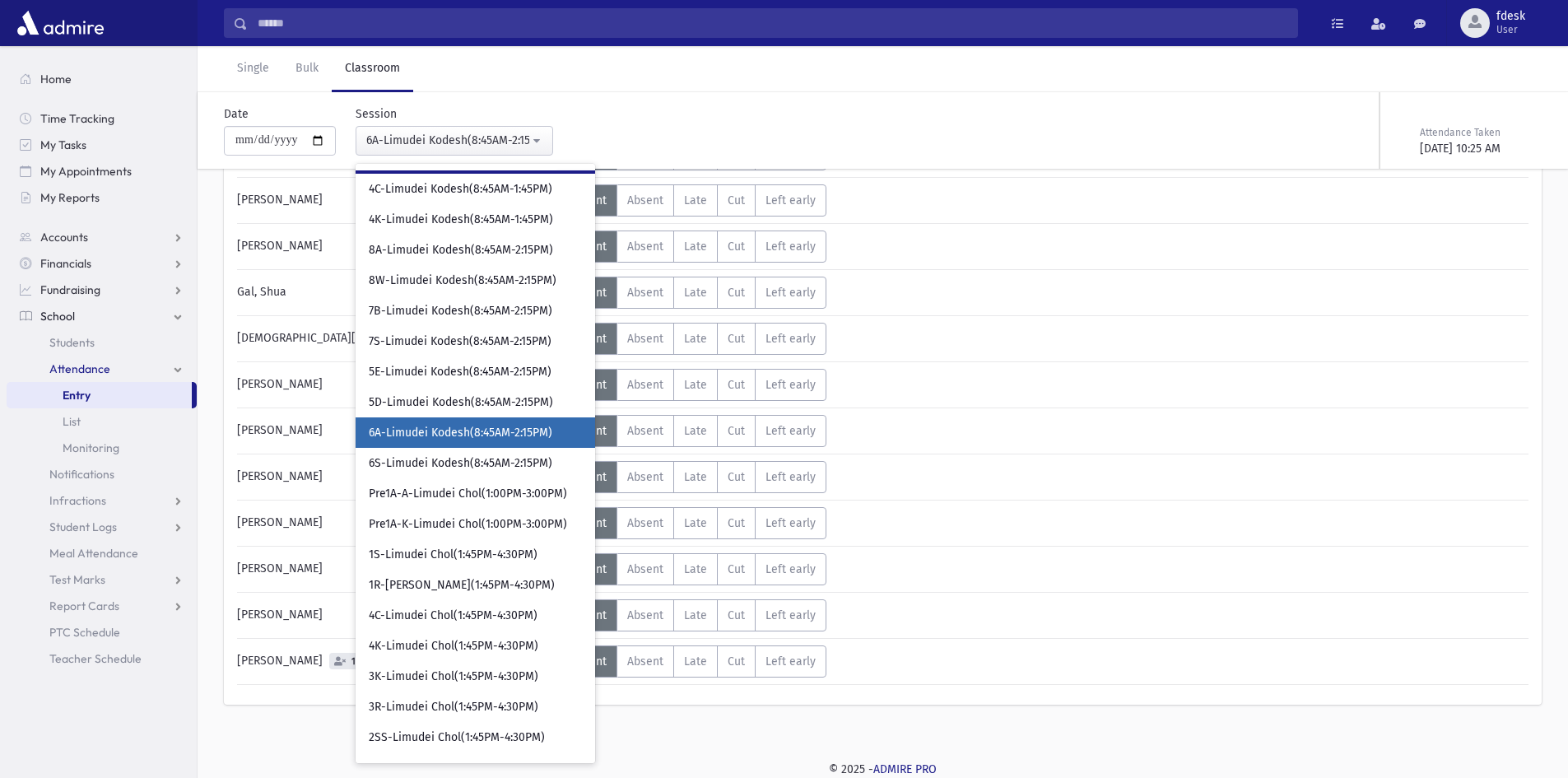
scroll to position [332, 0]
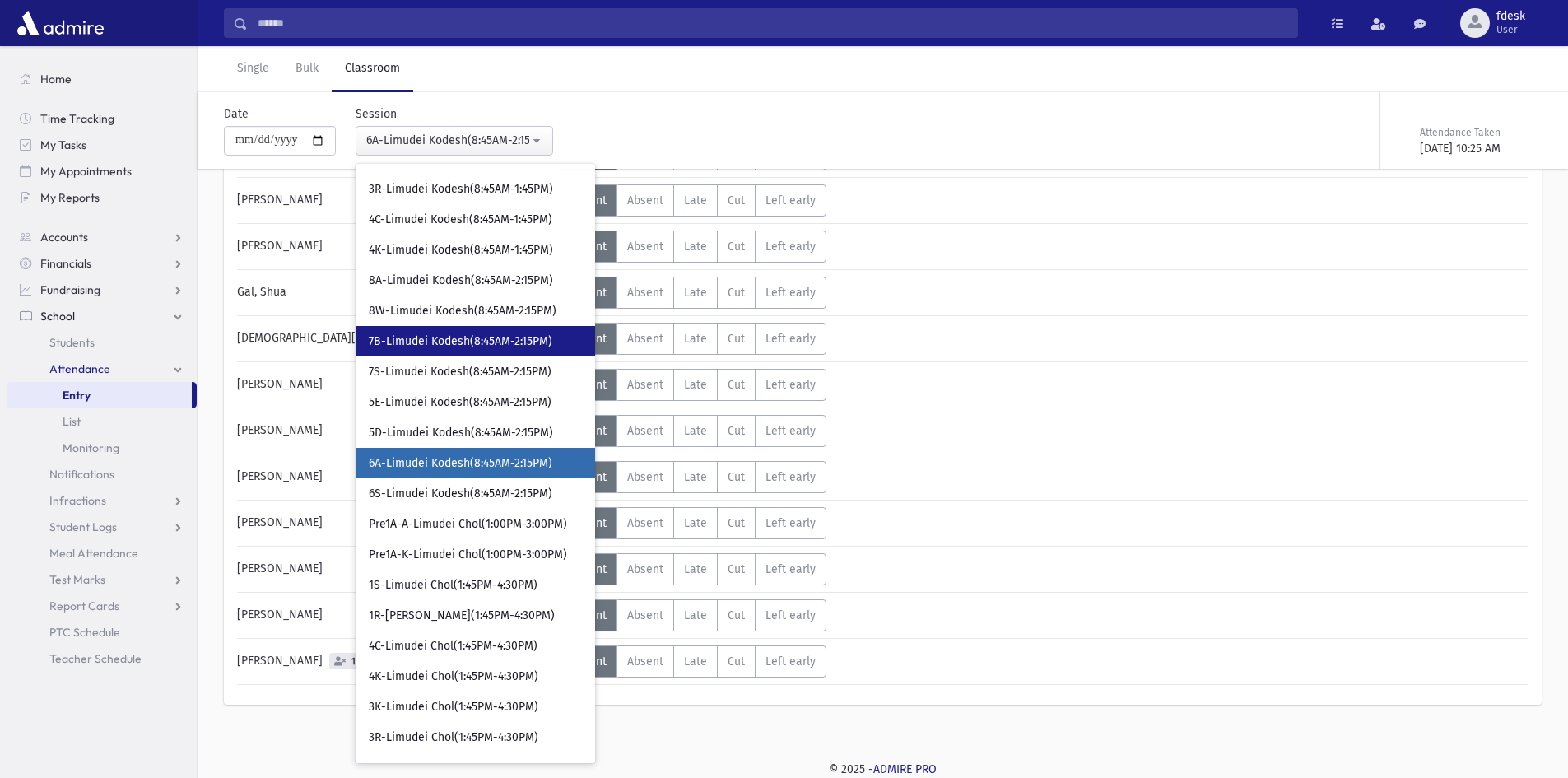
click at [410, 348] on span "7B-Limudei Kodesh(8:45AM-2:15PM)" at bounding box center [461, 342] width 184 height 17
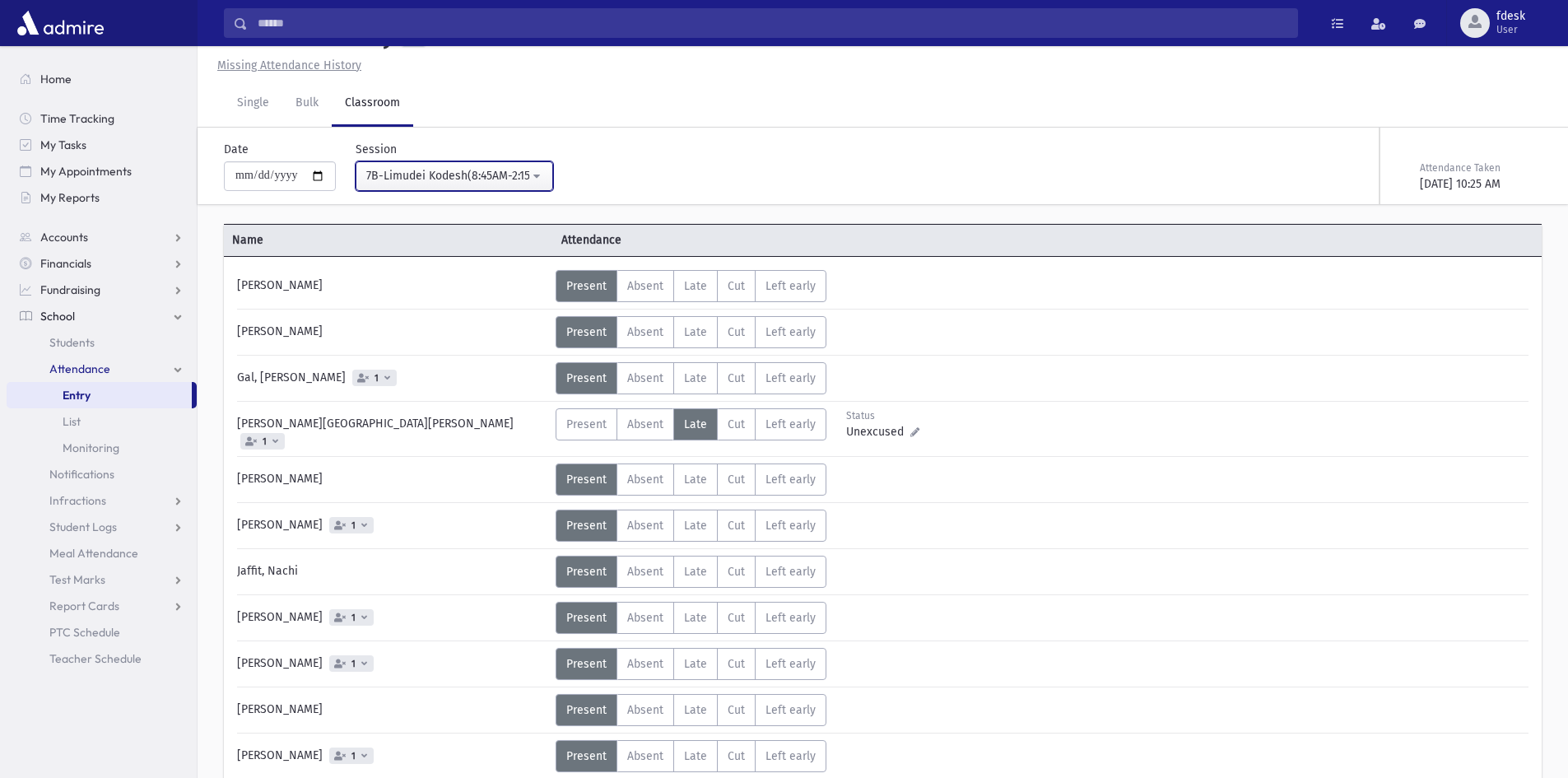
scroll to position [261, 0]
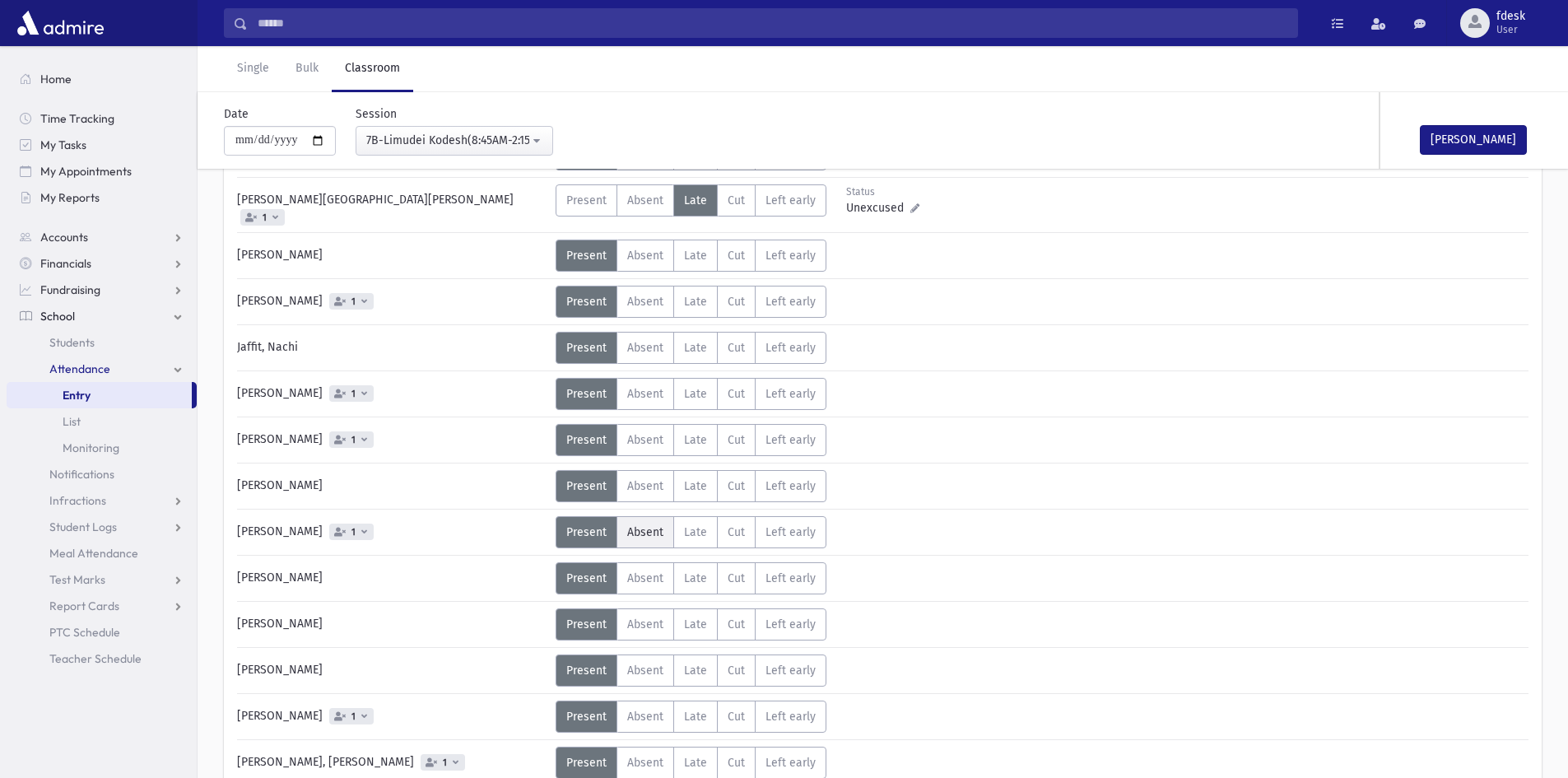
click at [640, 516] on label "Absent A" at bounding box center [645, 532] width 58 height 32
click at [1459, 133] on button "Mark Done" at bounding box center [1473, 139] width 107 height 29
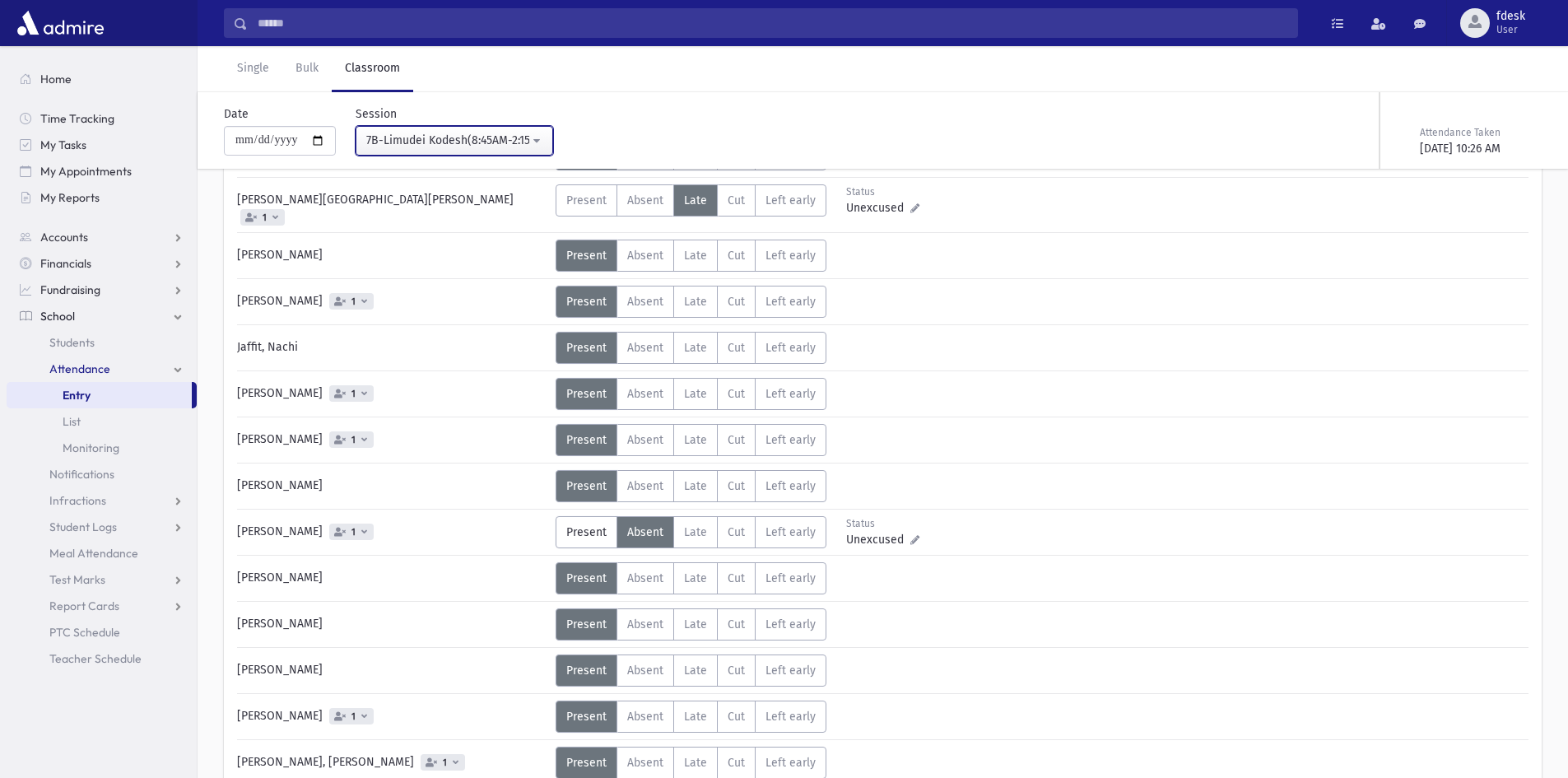
click at [414, 135] on div "7B-Limudei Kodesh(8:45AM-2:15PM)" at bounding box center [448, 140] width 163 height 18
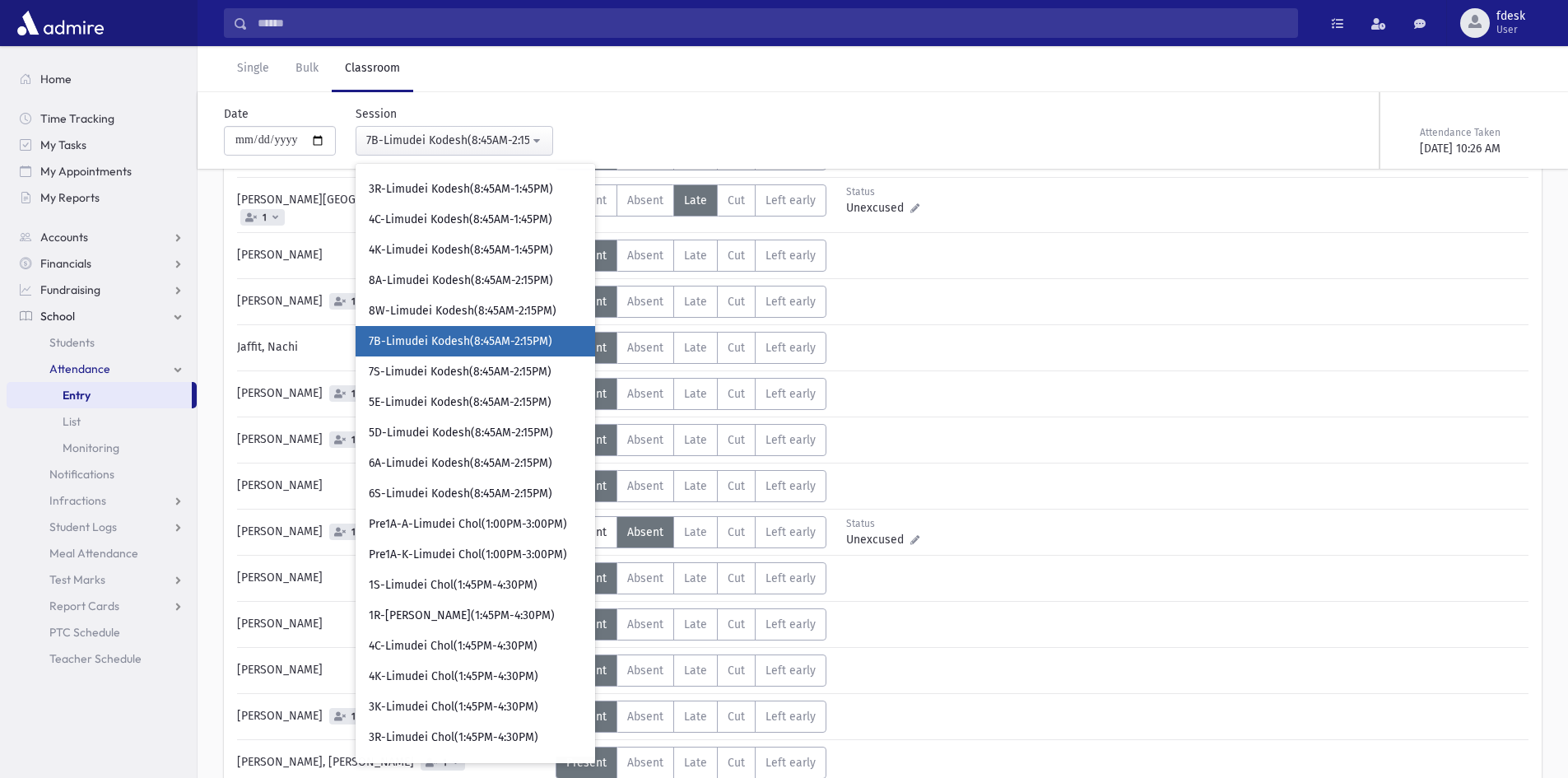
scroll to position [210, 0]
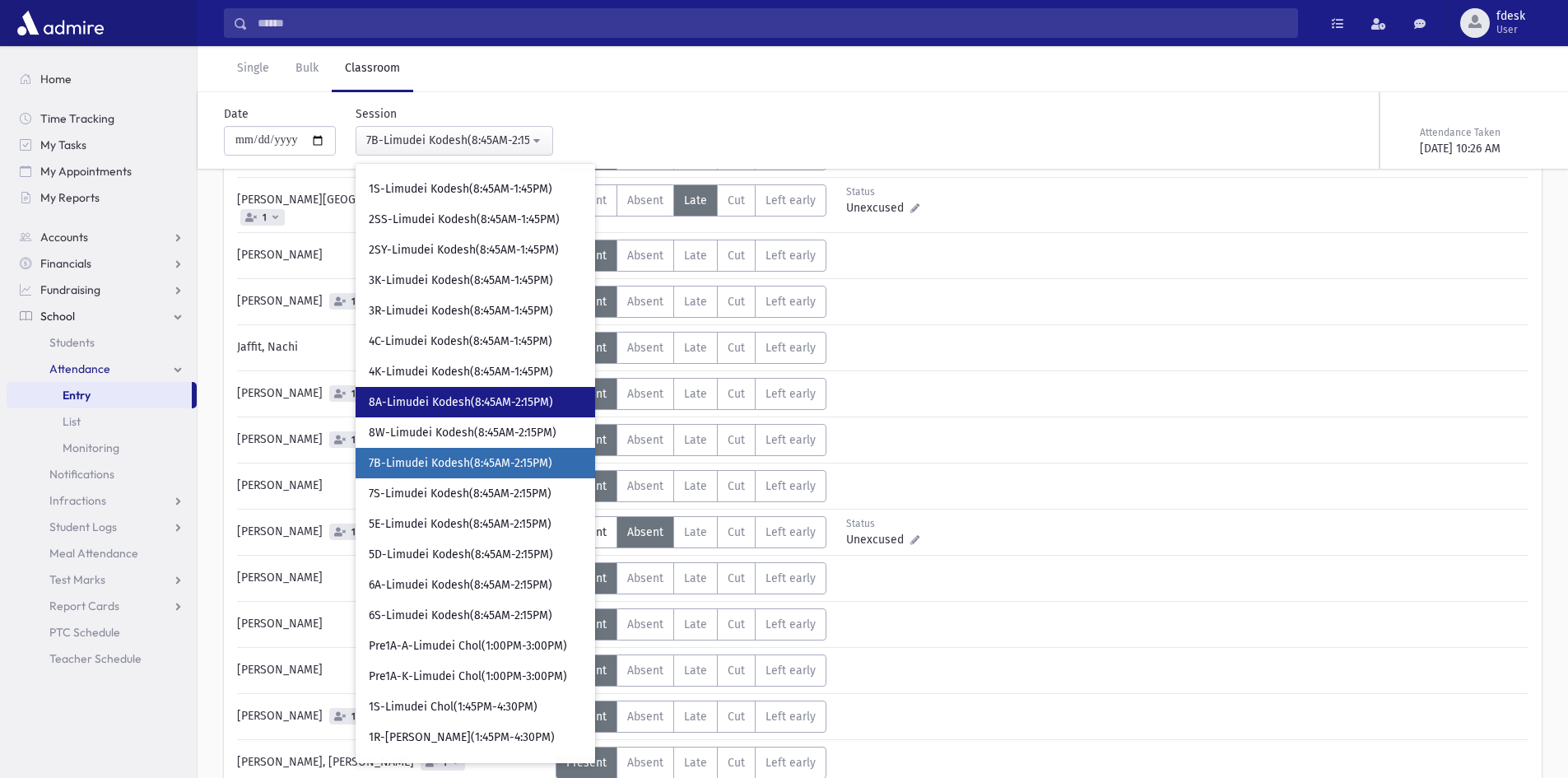
click at [430, 403] on span "8A-Limudei Kodesh(8:45AM-2:15PM)" at bounding box center [461, 403] width 185 height 17
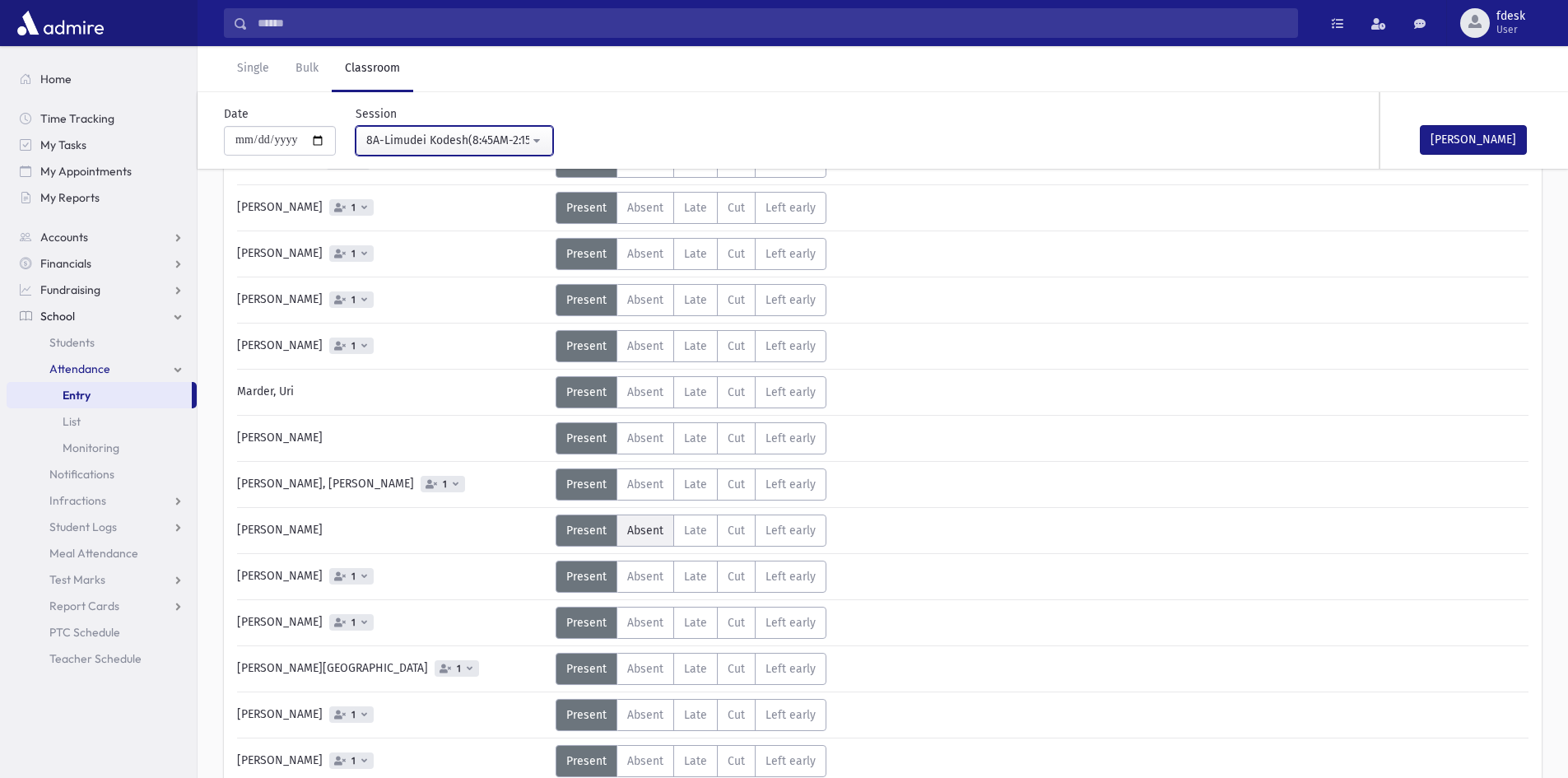
scroll to position [179, 0]
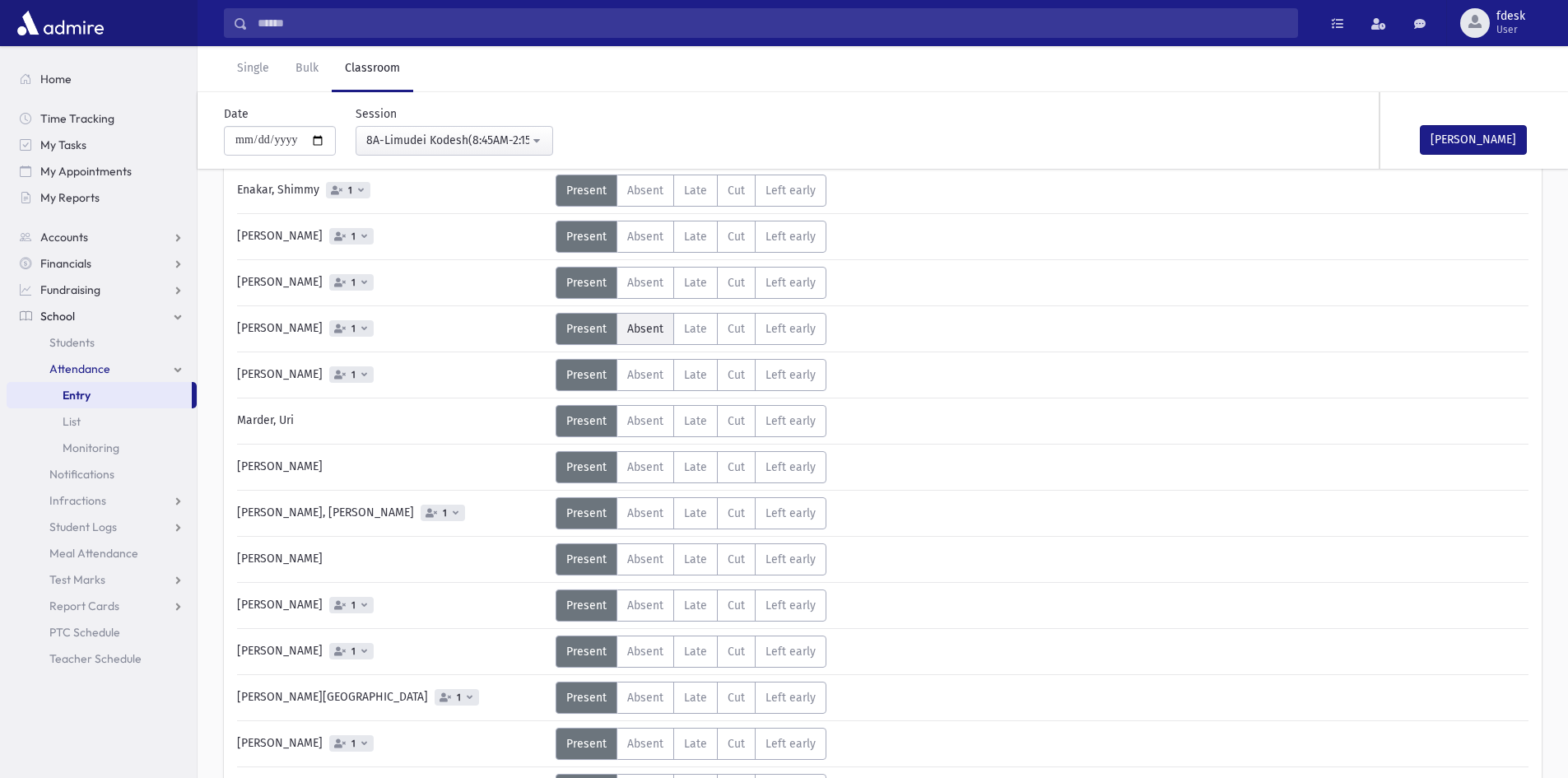
click at [651, 321] on label "Absent A" at bounding box center [645, 329] width 58 height 32
click at [1453, 124] on div "Mark Done" at bounding box center [1462, 130] width 164 height 76
click at [1446, 135] on button "Mark Done" at bounding box center [1473, 139] width 107 height 29
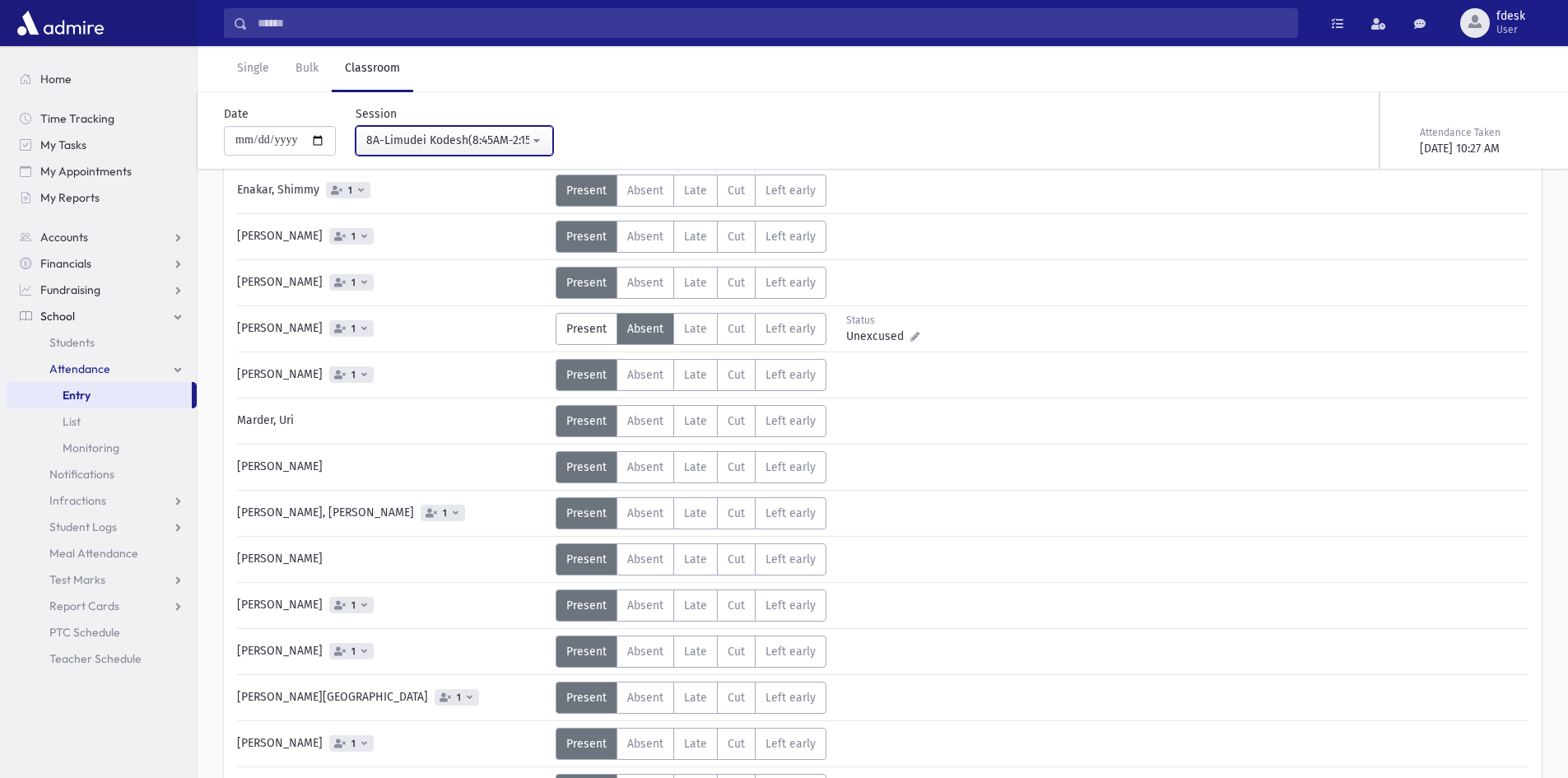
click at [446, 136] on div "8A-Limudei Kodesh(8:45AM-2:15PM)" at bounding box center [448, 140] width 163 height 18
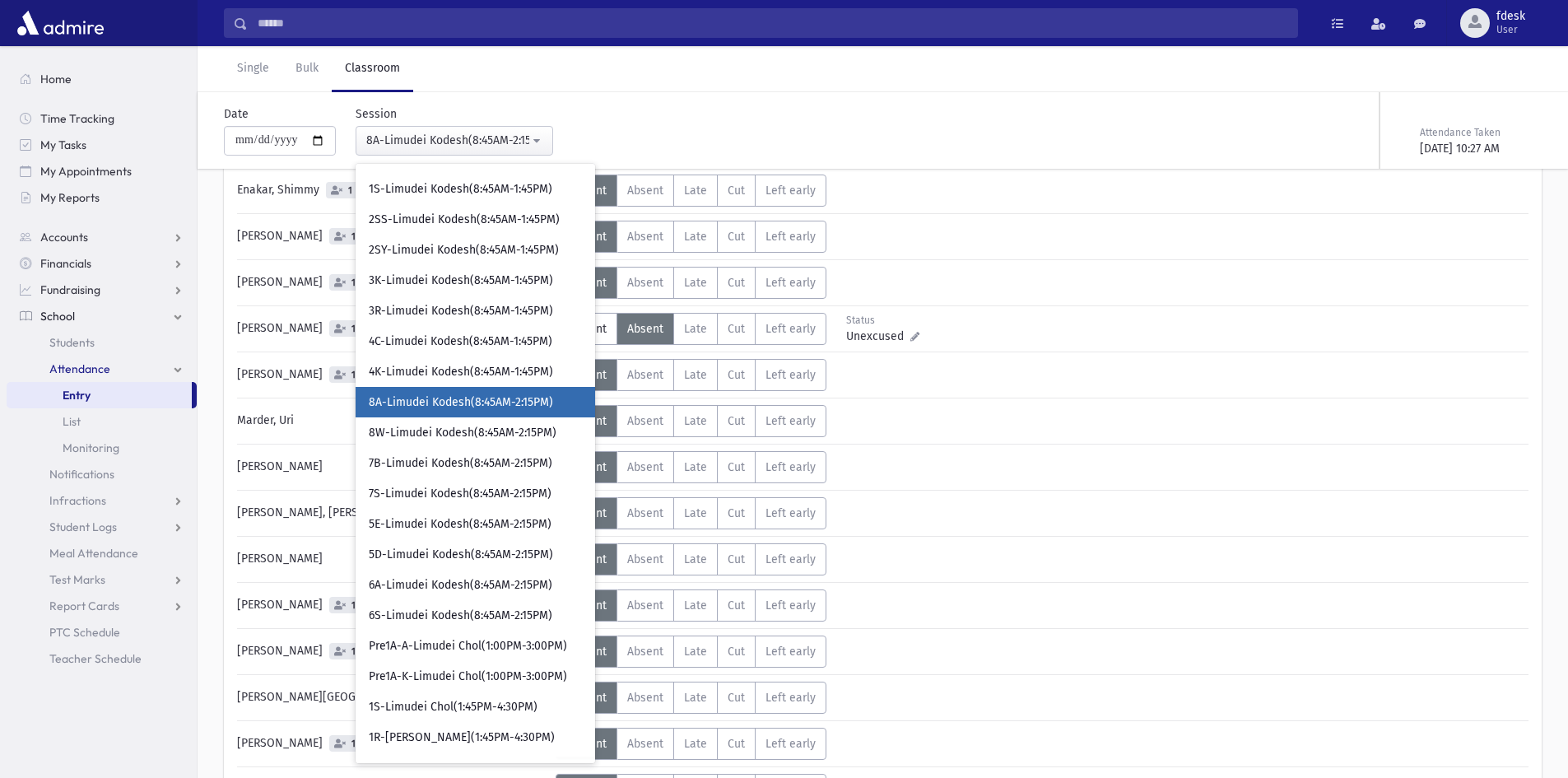
scroll to position [149, 0]
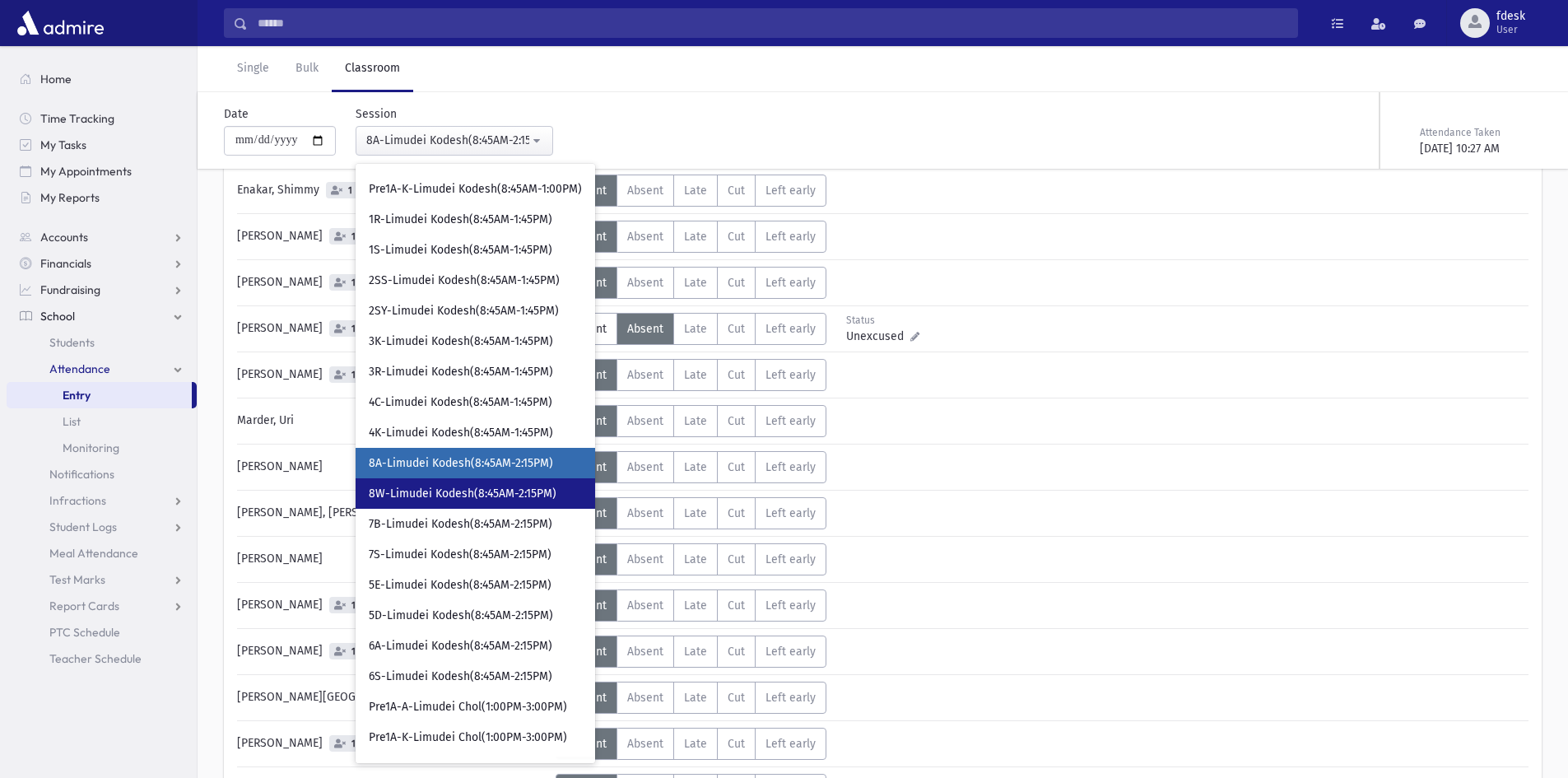
click at [402, 488] on span "8W-Limudei Kodesh(8:45AM-2:15PM)" at bounding box center [463, 494] width 188 height 17
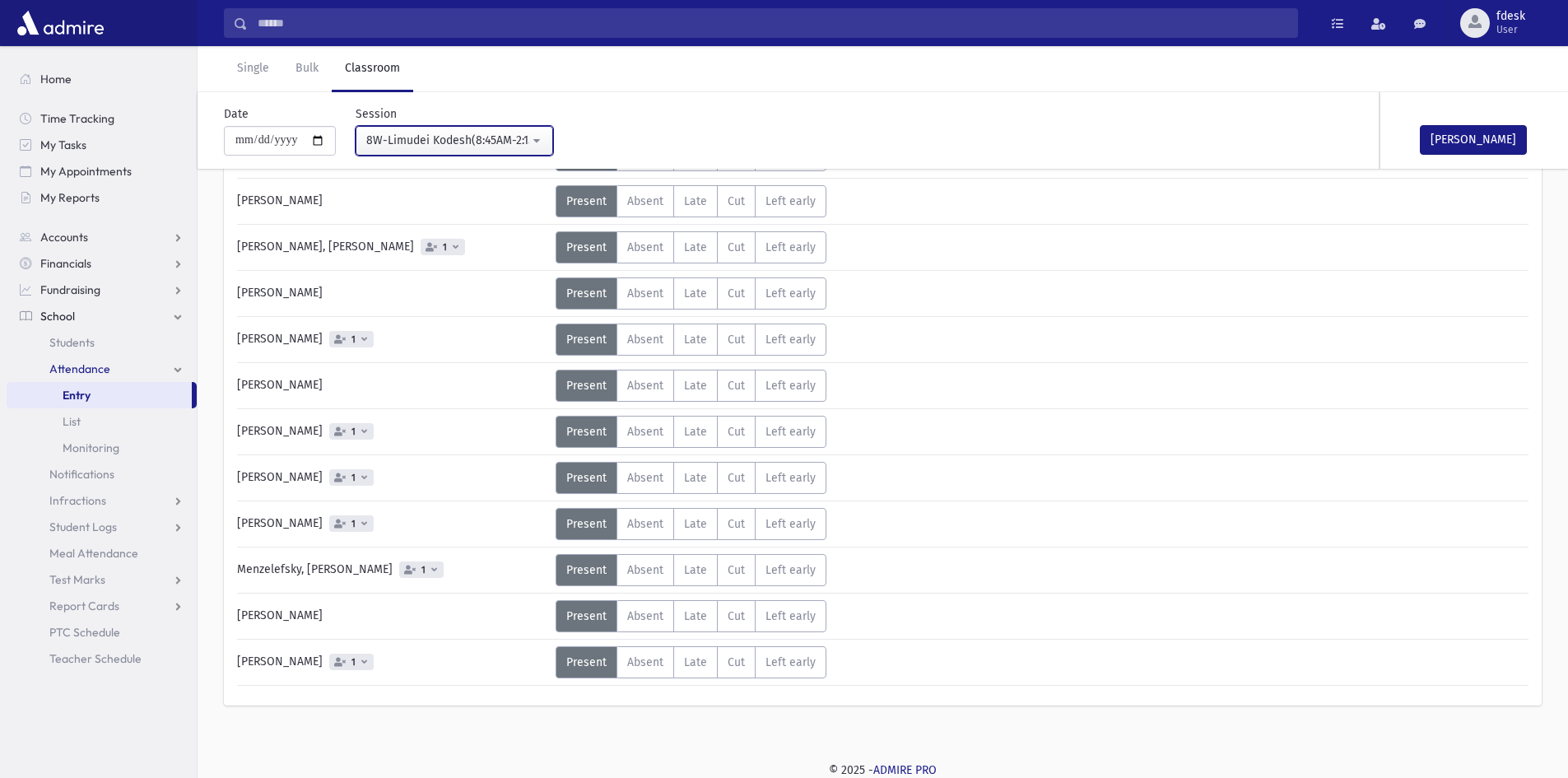
scroll to position [353, 0]
click at [664, 661] on label "Absent A" at bounding box center [645, 661] width 58 height 32
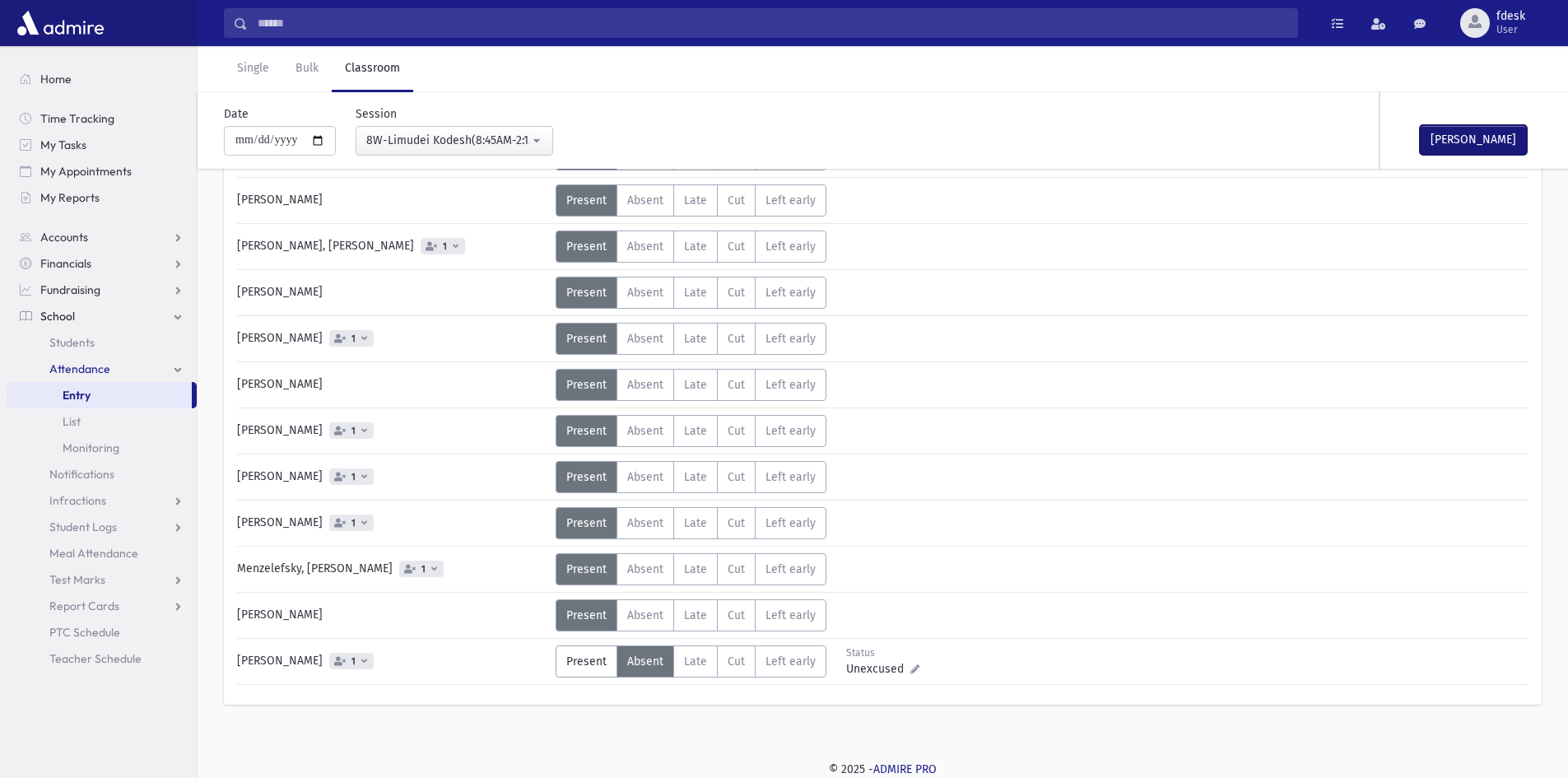
click at [1459, 139] on button "Mark Done" at bounding box center [1473, 139] width 107 height 29
drag, startPoint x: 477, startPoint y: 129, endPoint x: 469, endPoint y: 144, distance: 17.0
click at [476, 129] on button "8W-Limudei Kodesh(8:45AM-2:15PM)" at bounding box center [454, 140] width 197 height 29
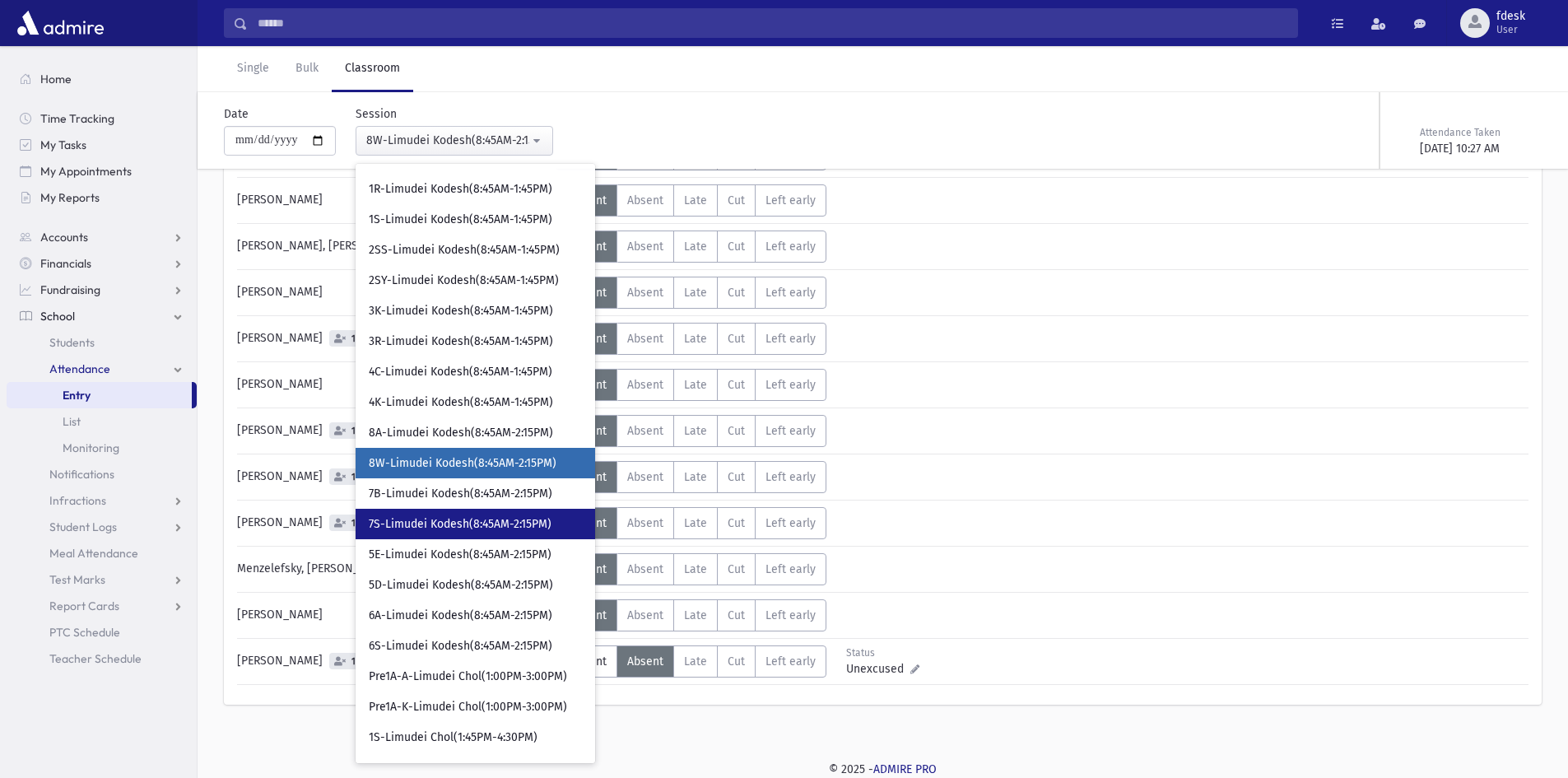
click at [449, 521] on span "7S-Limudei Kodesh(8:45AM-2:15PM)" at bounding box center [461, 525] width 183 height 17
select select "****"
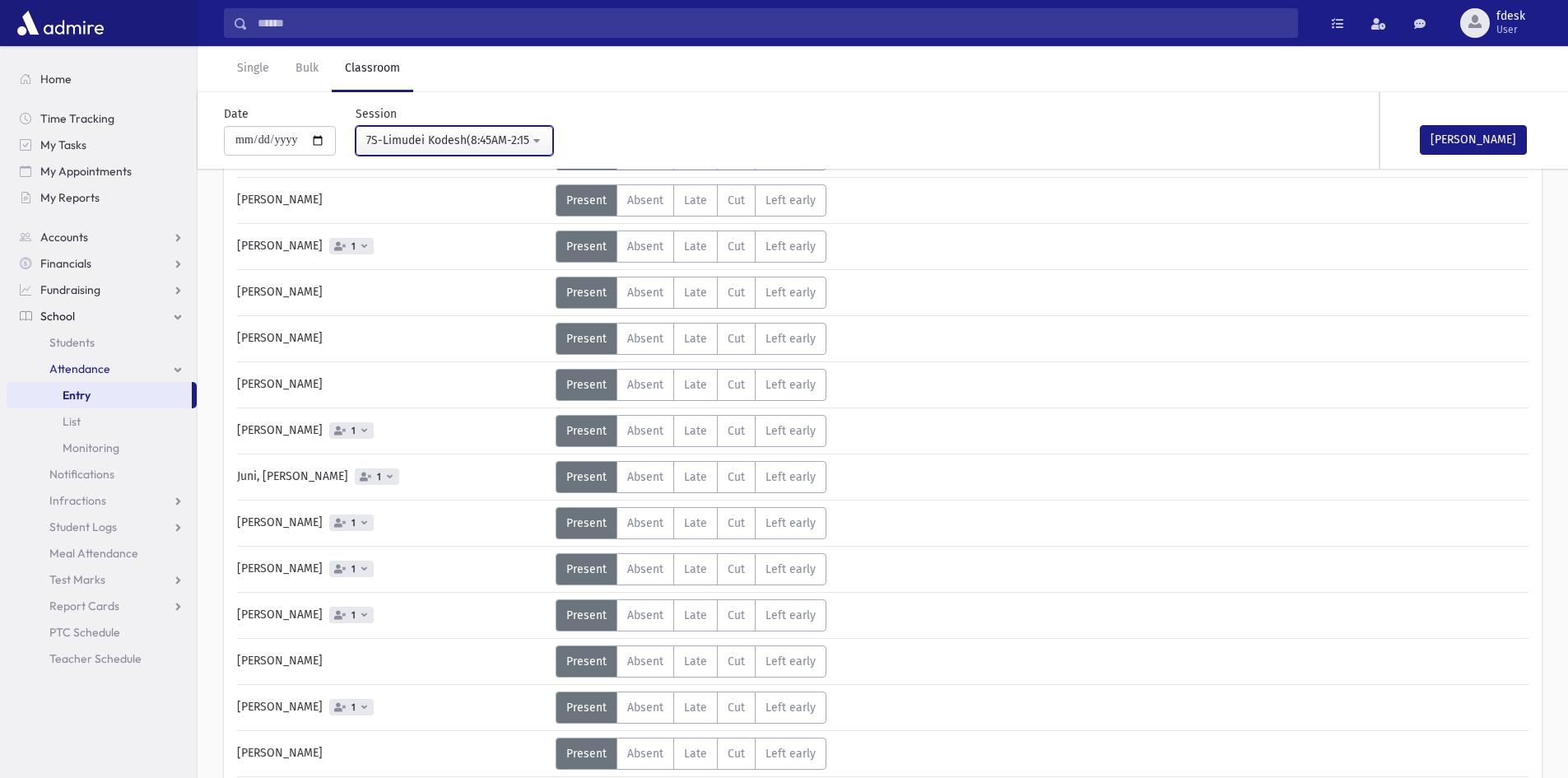
scroll to position [23, 0]
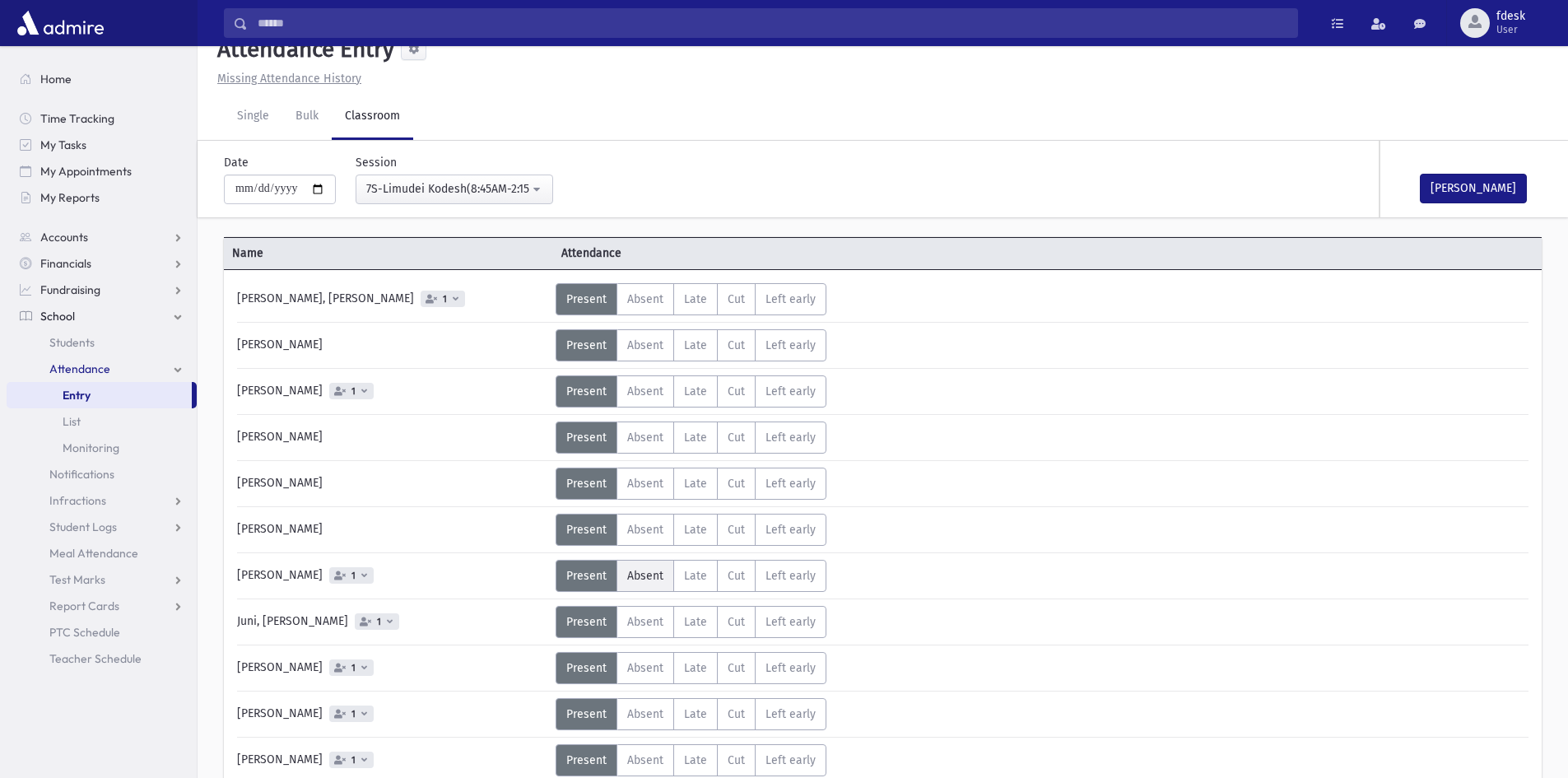
click at [641, 582] on span "Absent" at bounding box center [645, 576] width 36 height 14
click at [1456, 187] on button "Mark Done" at bounding box center [1473, 188] width 107 height 29
drag, startPoint x: 255, startPoint y: 121, endPoint x: 254, endPoint y: 136, distance: 15.0
click at [253, 121] on link "Single" at bounding box center [253, 117] width 59 height 46
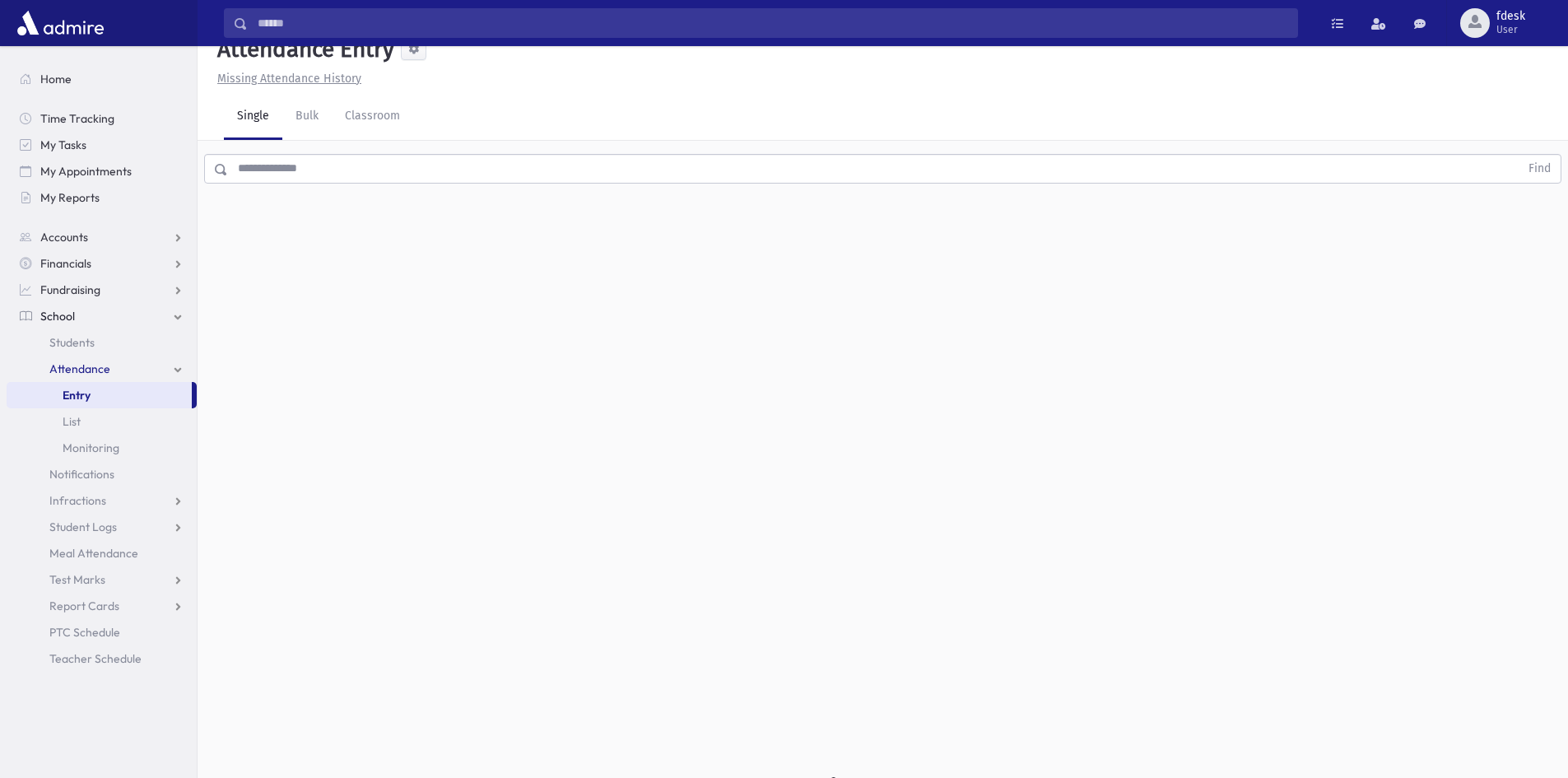
click at [291, 175] on input "text" at bounding box center [873, 168] width 1291 height 29
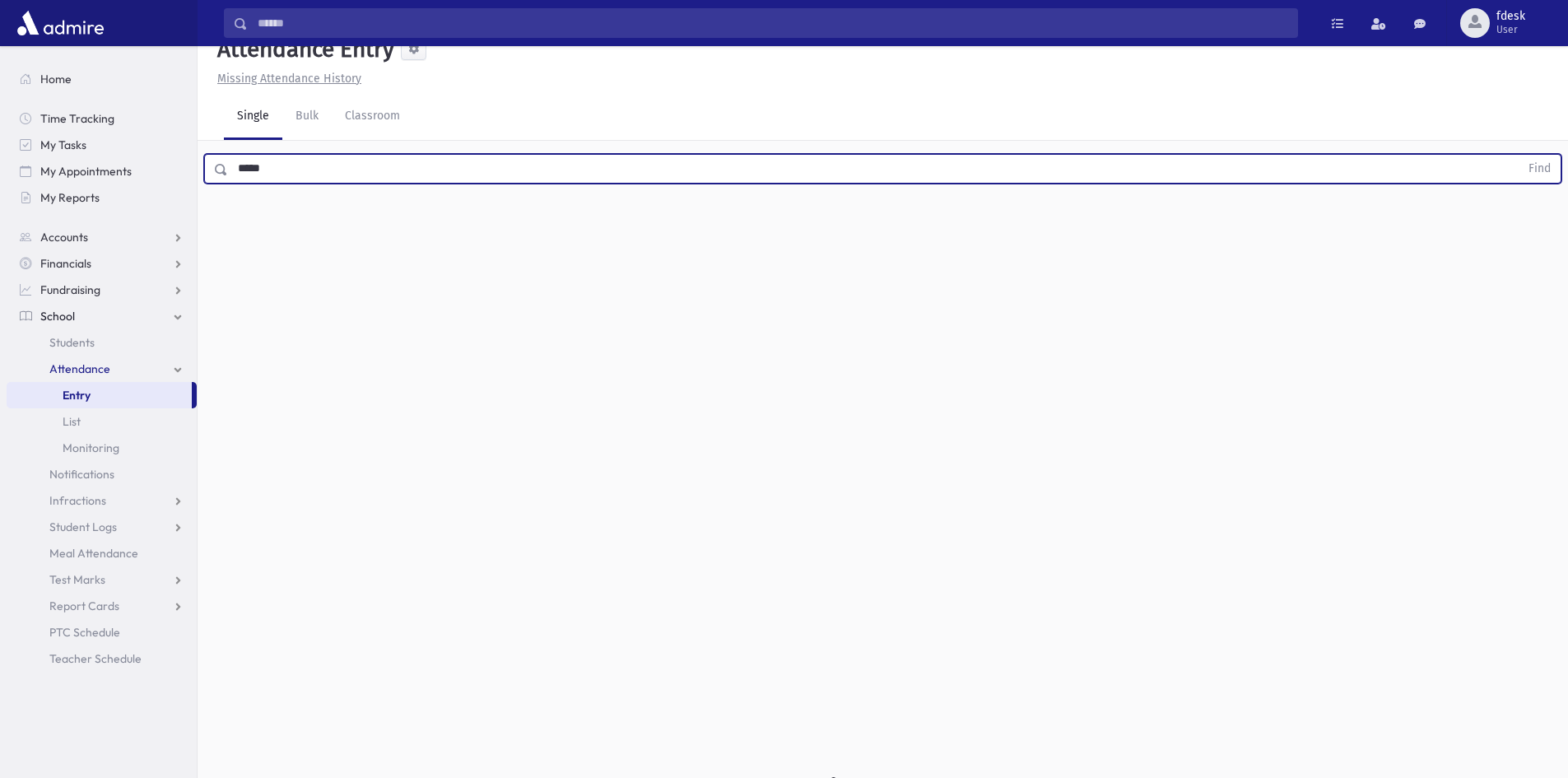
type input "*****"
click at [1519, 154] on button "Find" at bounding box center [1539, 168] width 42 height 28
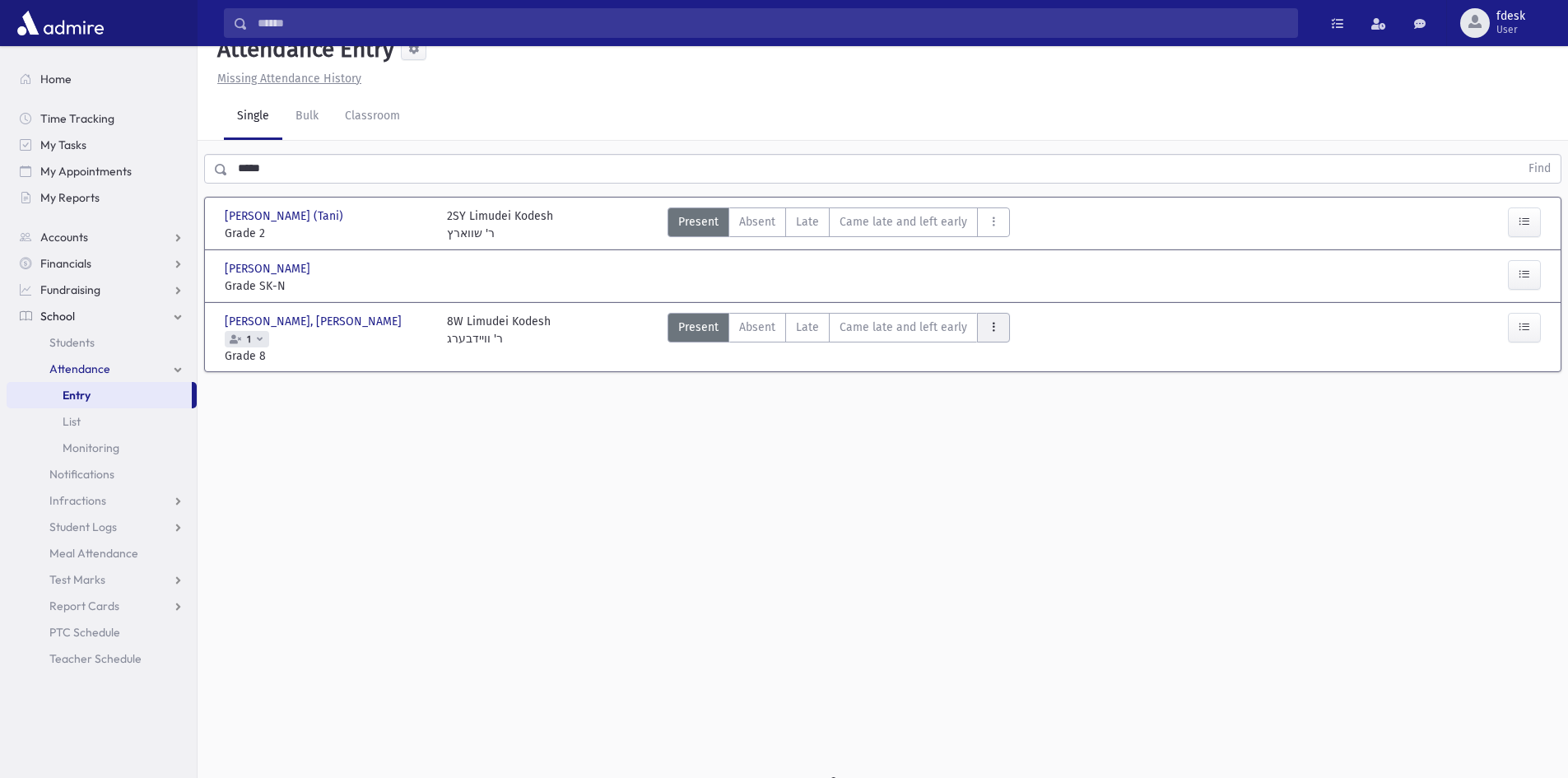
click at [989, 326] on icon "AttTypes" at bounding box center [993, 327] width 12 height 14
click at [1056, 431] on span "Left early" at bounding box center [1043, 431] width 106 height 18
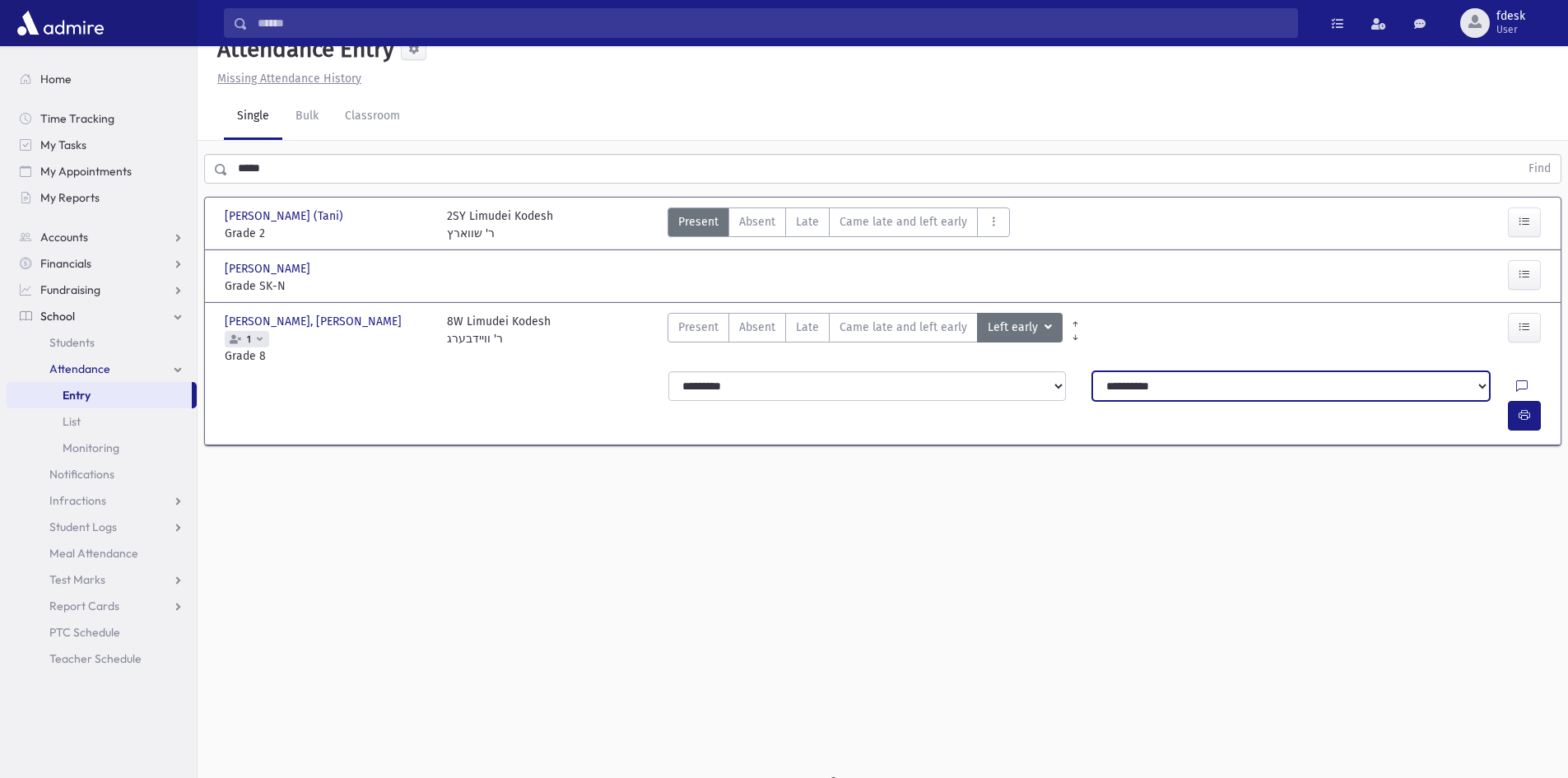
drag, startPoint x: 1098, startPoint y: 366, endPoint x: 1095, endPoint y: 381, distance: 15.3
click at [1098, 371] on select "**********" at bounding box center [1291, 385] width 398 height 29
select select "**********"
click at [1092, 371] on select "**********" at bounding box center [1291, 385] width 398 height 29
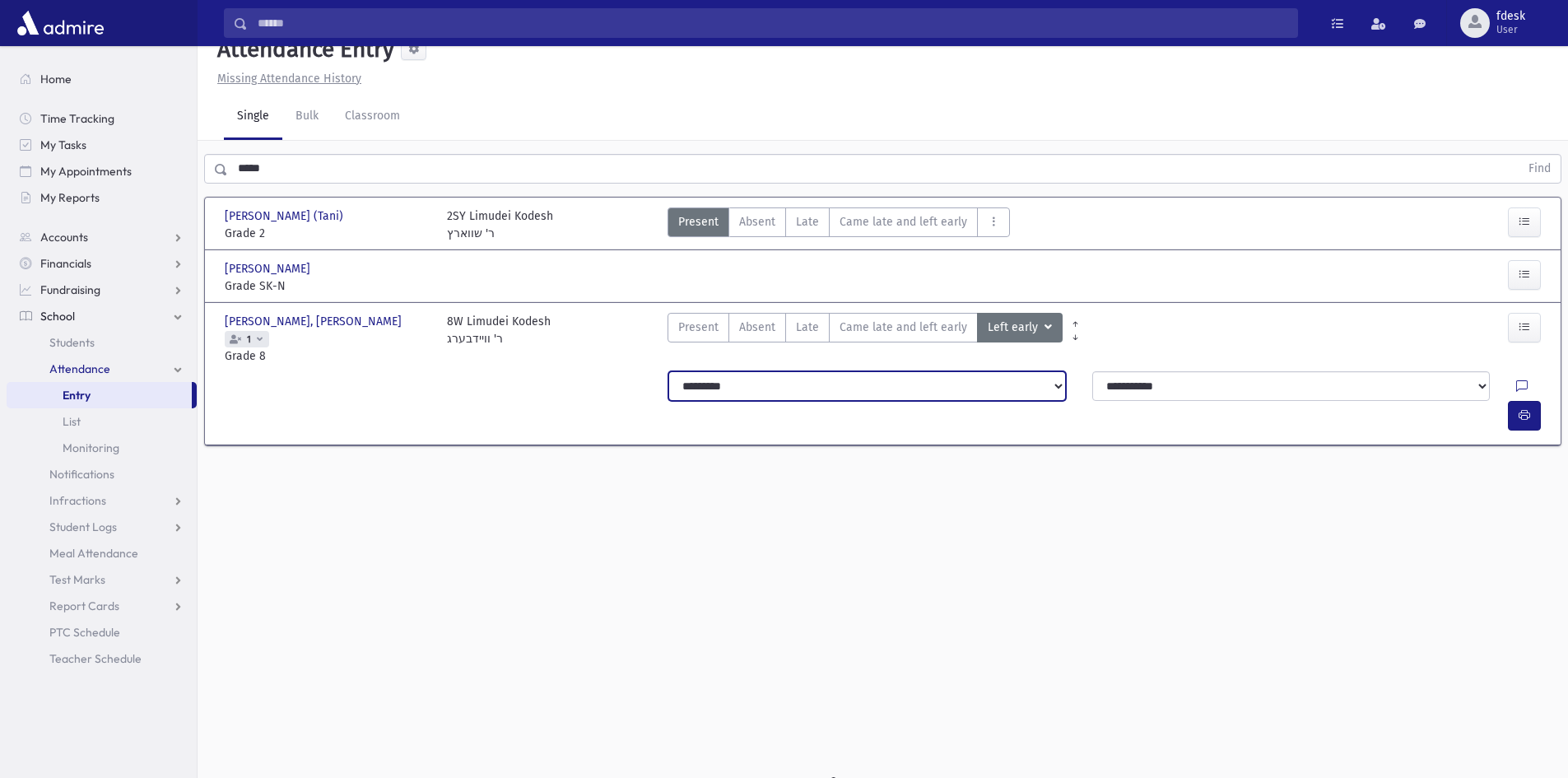
click at [818, 371] on select "**********" at bounding box center [867, 385] width 398 height 29
select select "*******"
click at [669, 371] on select "**********" at bounding box center [867, 385] width 398 height 29
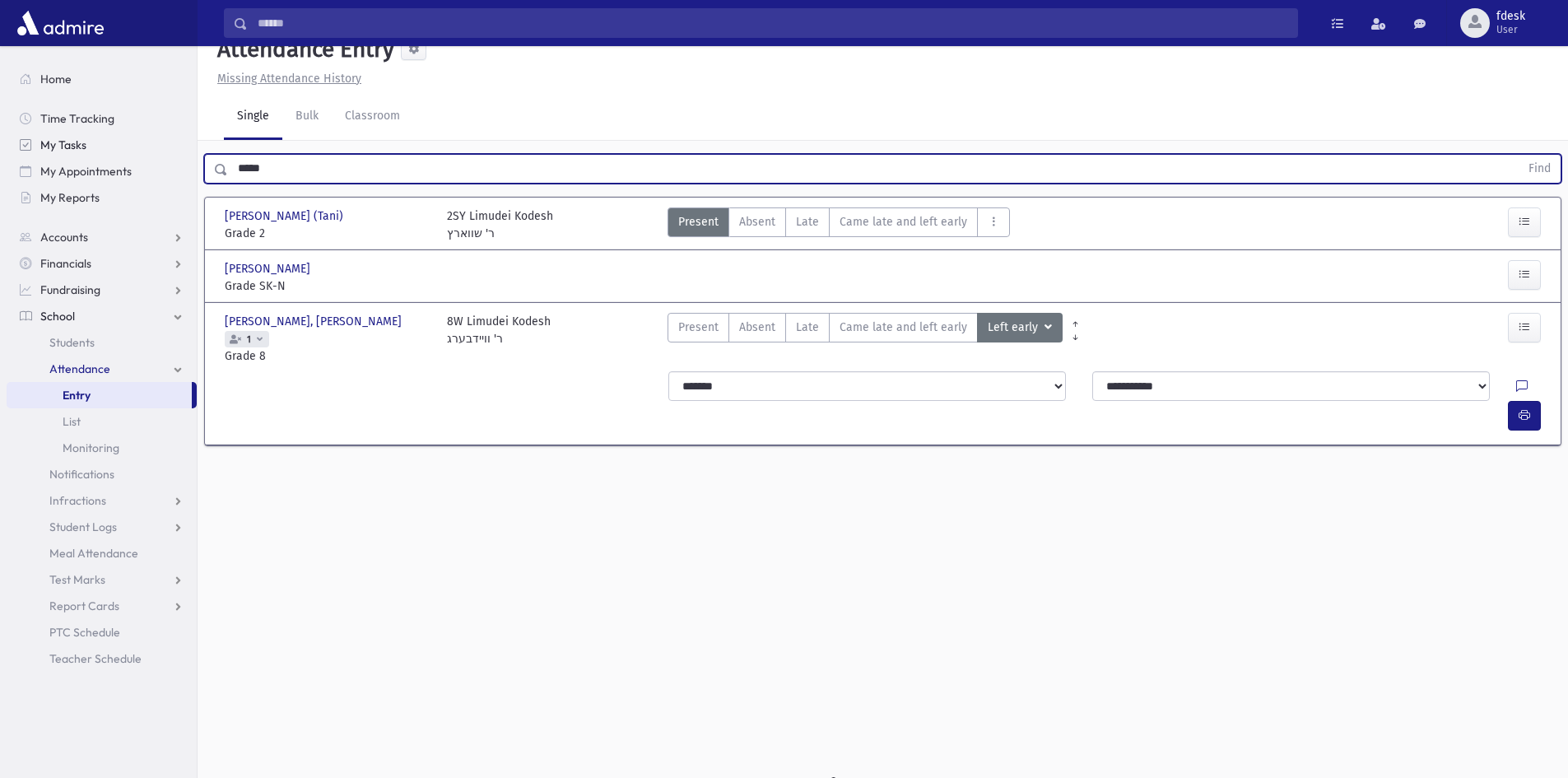
drag, startPoint x: 235, startPoint y: 153, endPoint x: 180, endPoint y: 139, distance: 56.8
click at [180, 139] on div "Search Results All Accounts" at bounding box center [784, 384] width 1568 height 815
type input "*****"
click at [1519, 154] on button "Find" at bounding box center [1539, 168] width 42 height 28
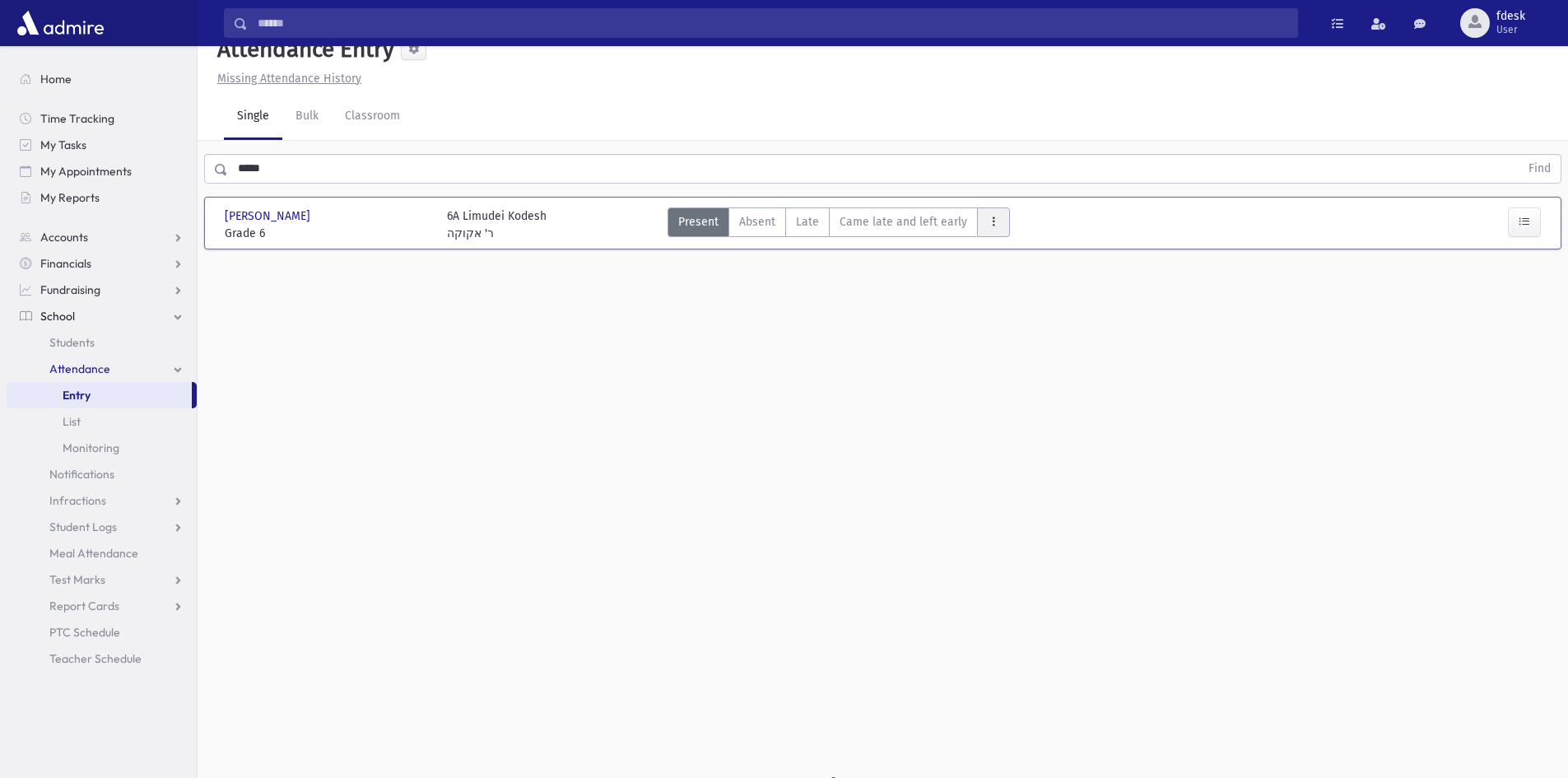
click at [992, 219] on icon "AttTypes" at bounding box center [993, 222] width 12 height 14
click at [1013, 326] on span "Left early" at bounding box center [1043, 326] width 106 height 18
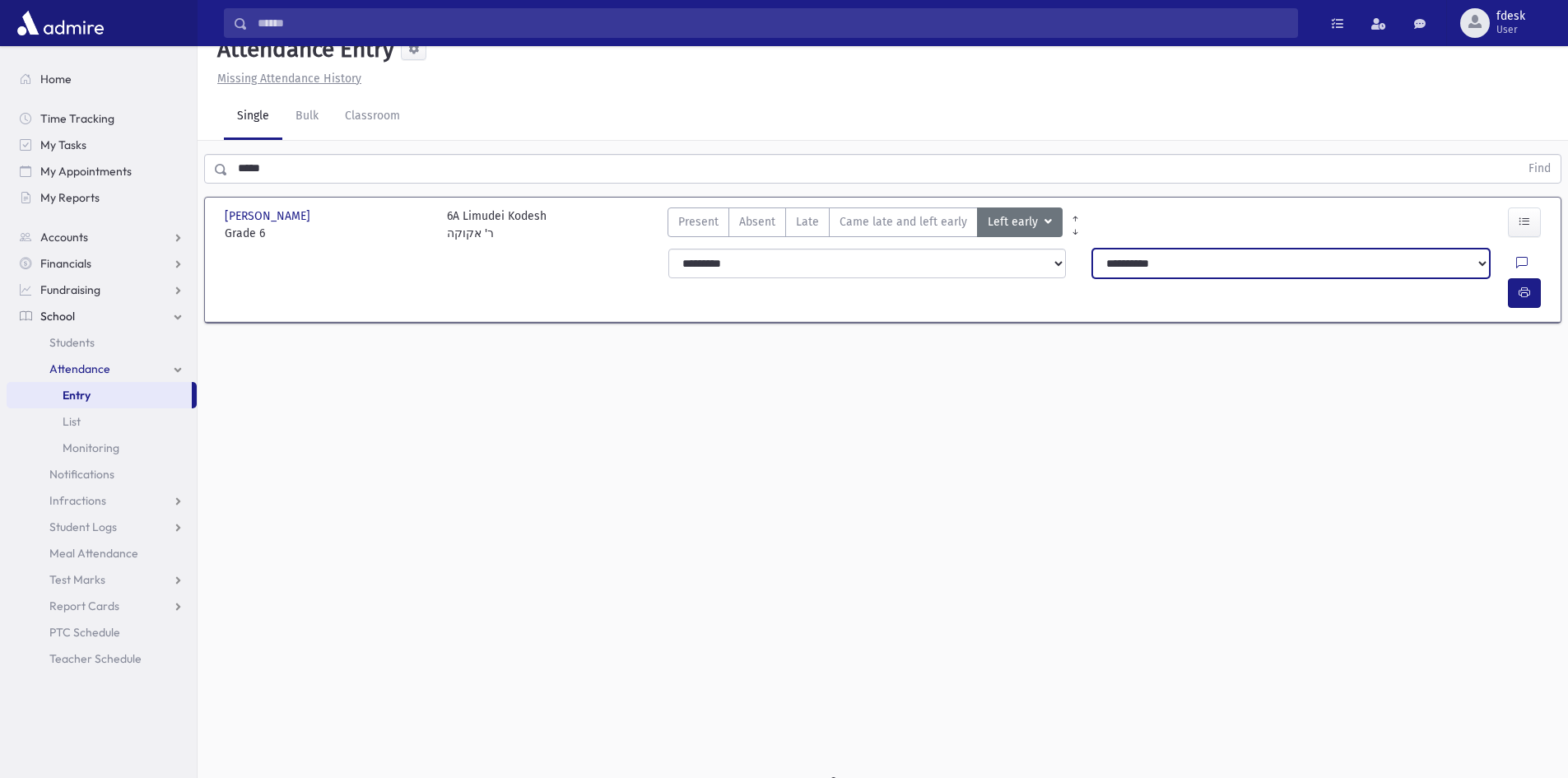
click at [1102, 269] on select "**********" at bounding box center [1291, 263] width 398 height 29
select select "****"
click at [1092, 248] on select "**********" at bounding box center [1291, 263] width 398 height 29
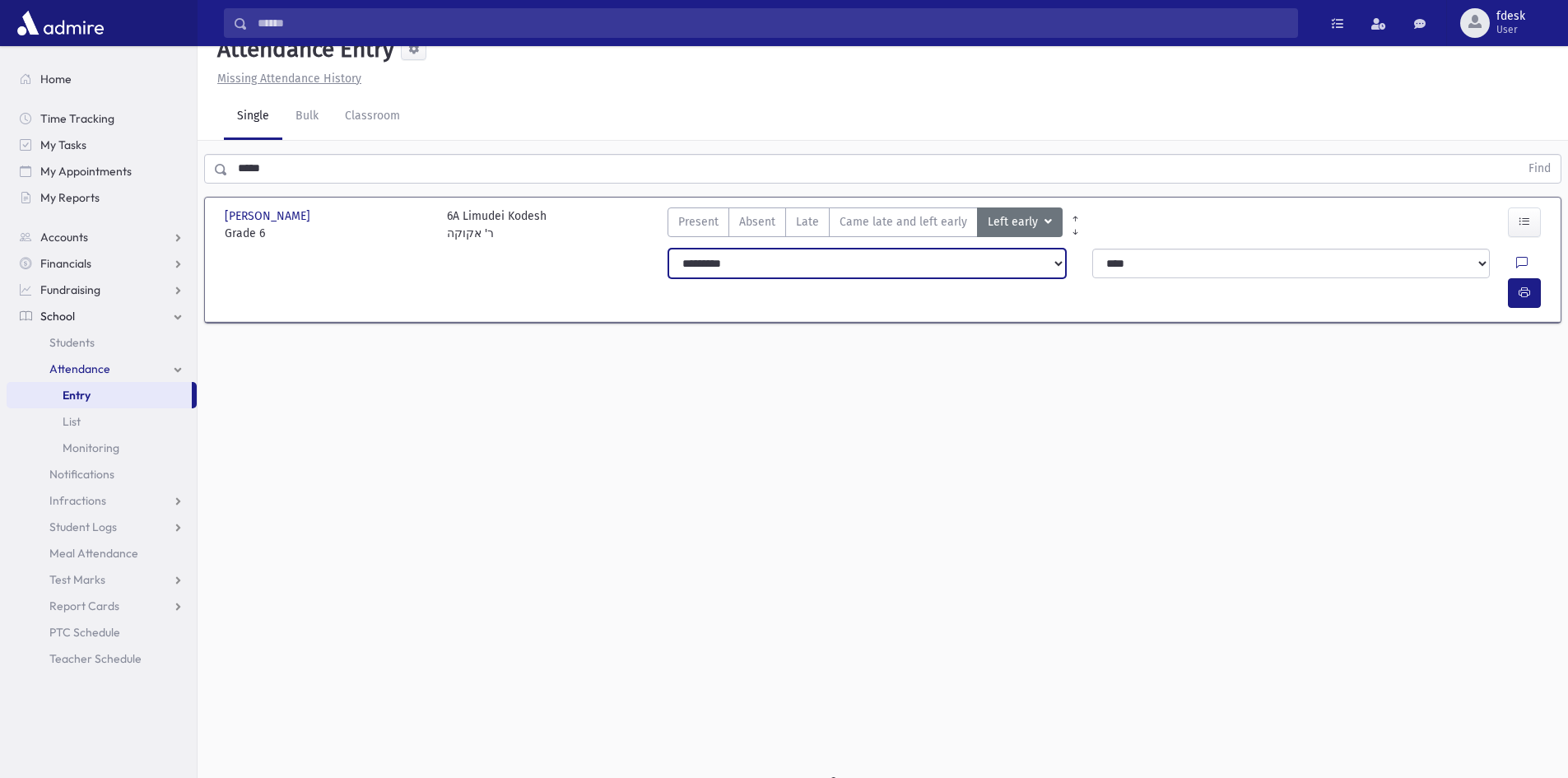
click at [872, 262] on select "**********" at bounding box center [867, 263] width 398 height 29
select select "*******"
click at [669, 248] on select "**********" at bounding box center [867, 263] width 398 height 29
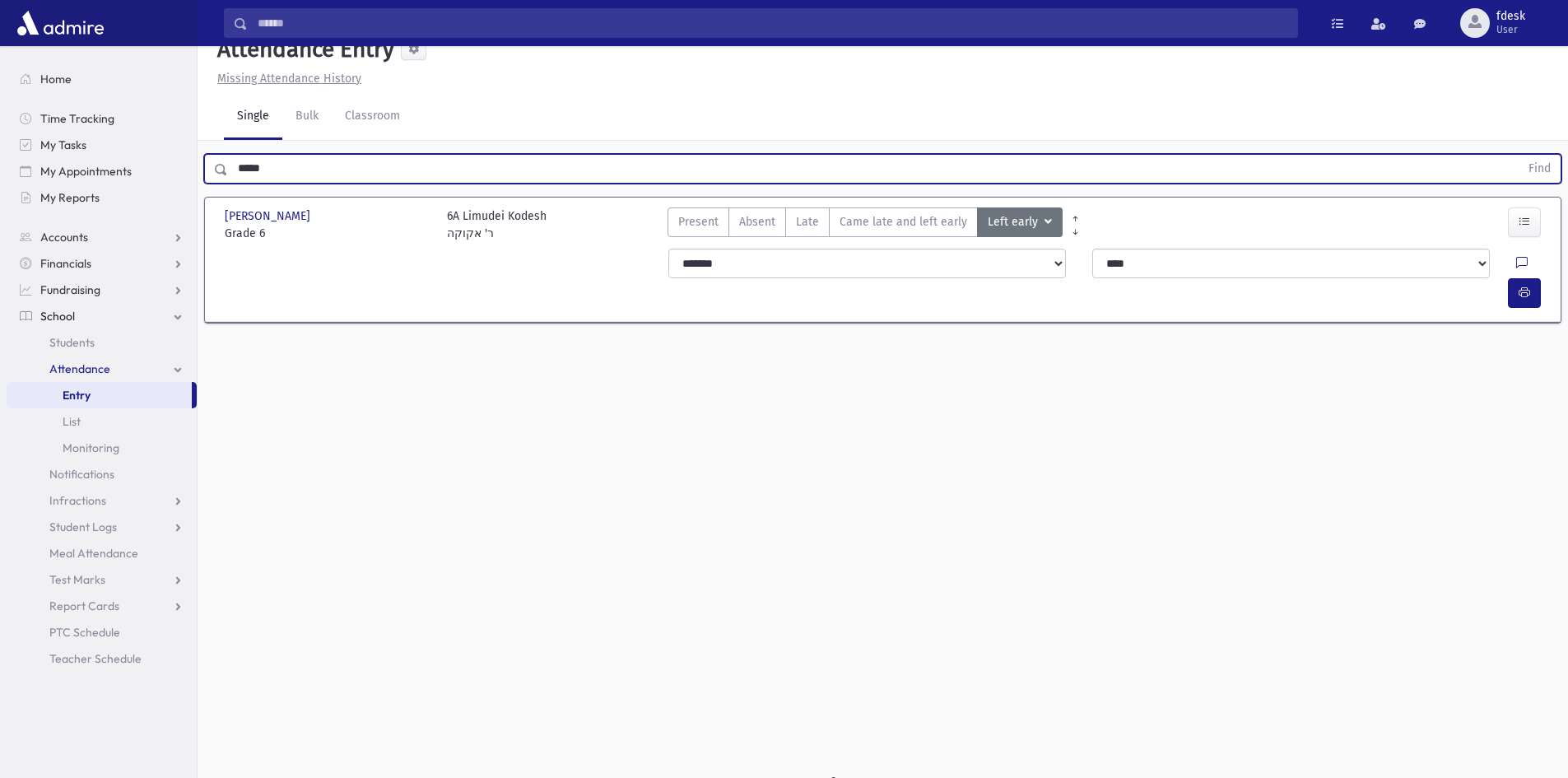
drag, startPoint x: 331, startPoint y: 174, endPoint x: 196, endPoint y: 178, distance: 135.1
click at [196, 178] on div "Search Results All Accounts" at bounding box center [784, 384] width 1568 height 815
type input "*****"
click at [1519, 154] on button "Find" at bounding box center [1539, 168] width 42 height 28
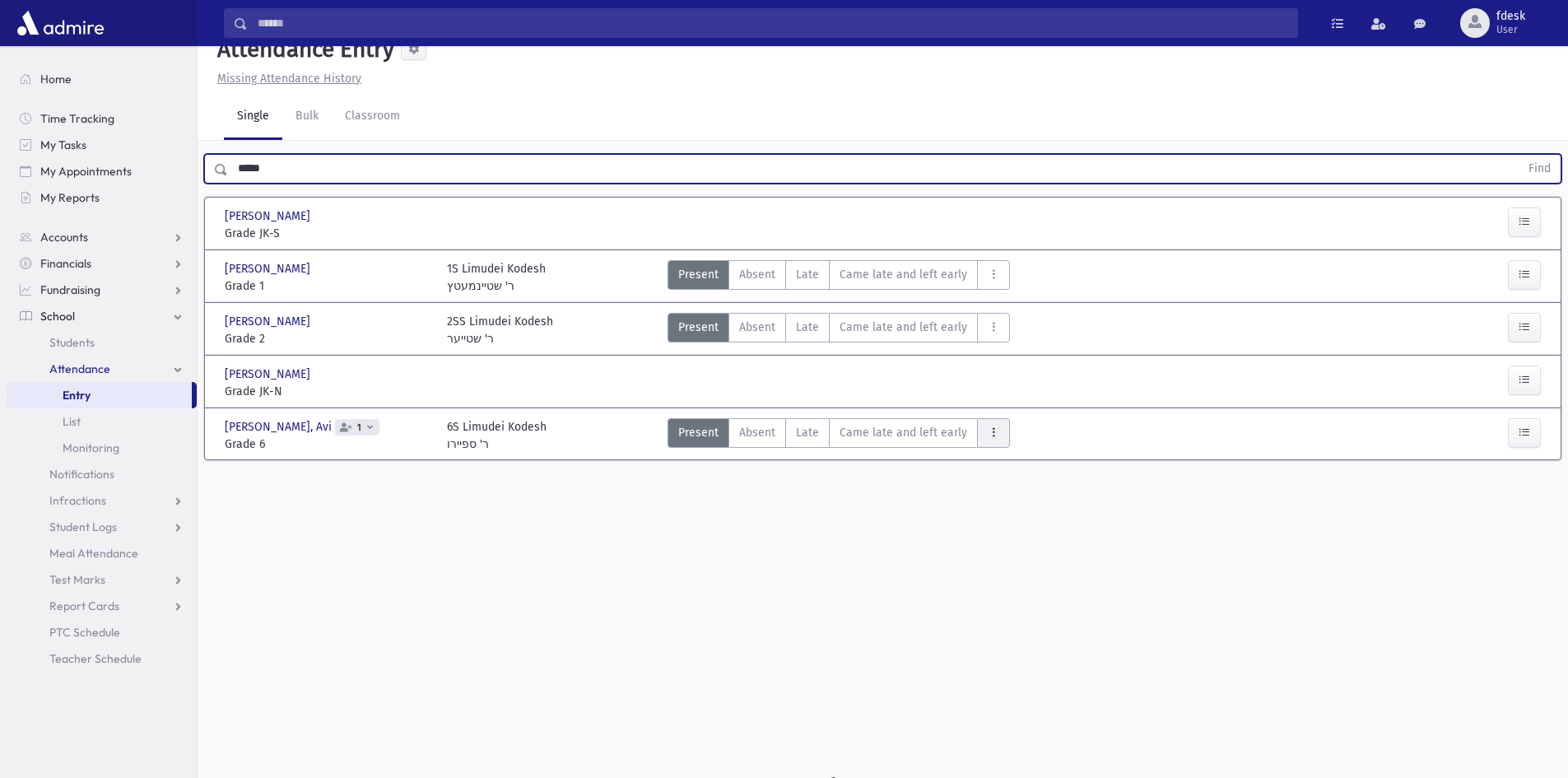
click at [998, 432] on button "AttTypes" at bounding box center [993, 432] width 33 height 29
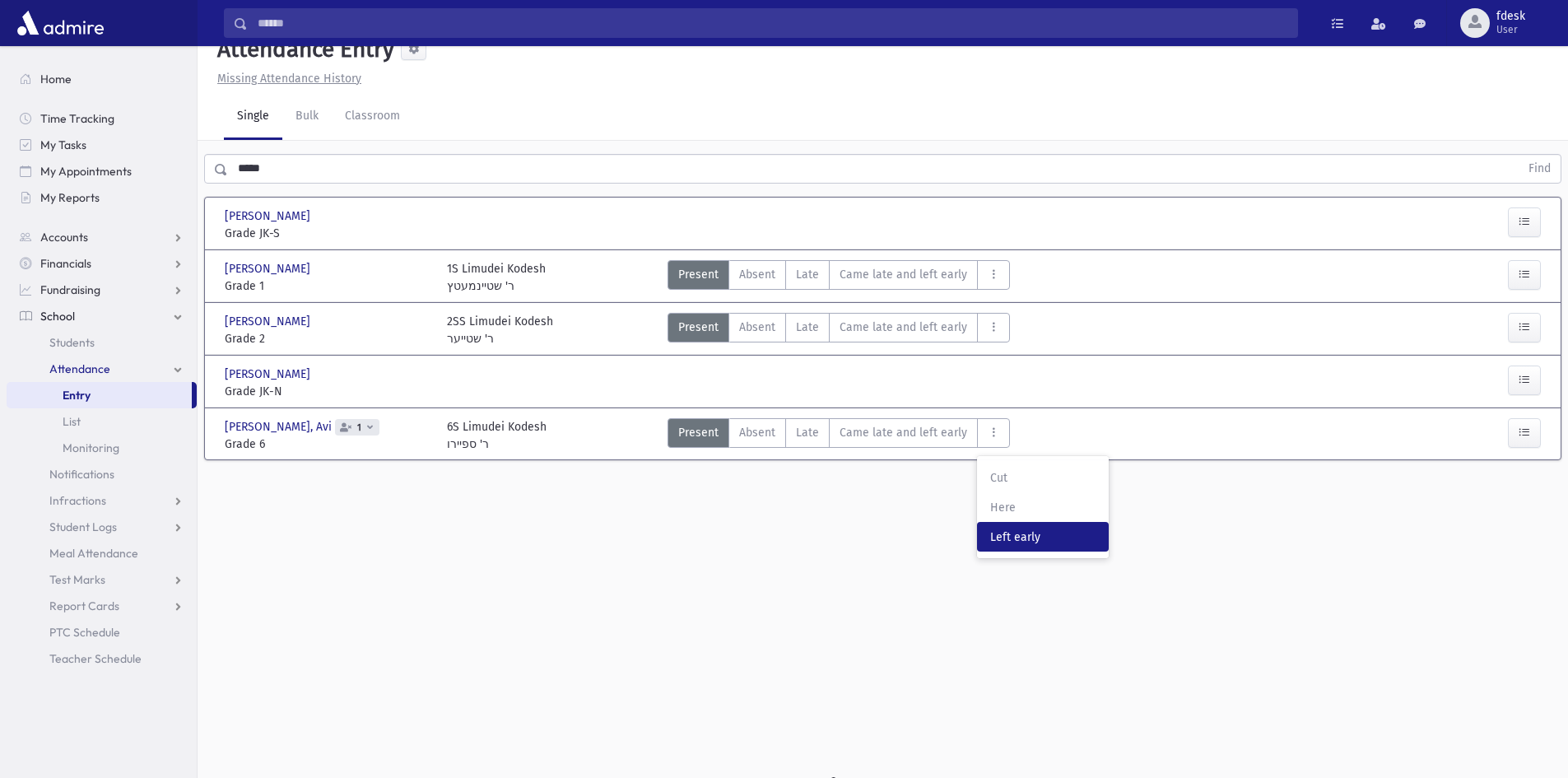
click at [1018, 540] on span "Left early" at bounding box center [1043, 537] width 106 height 18
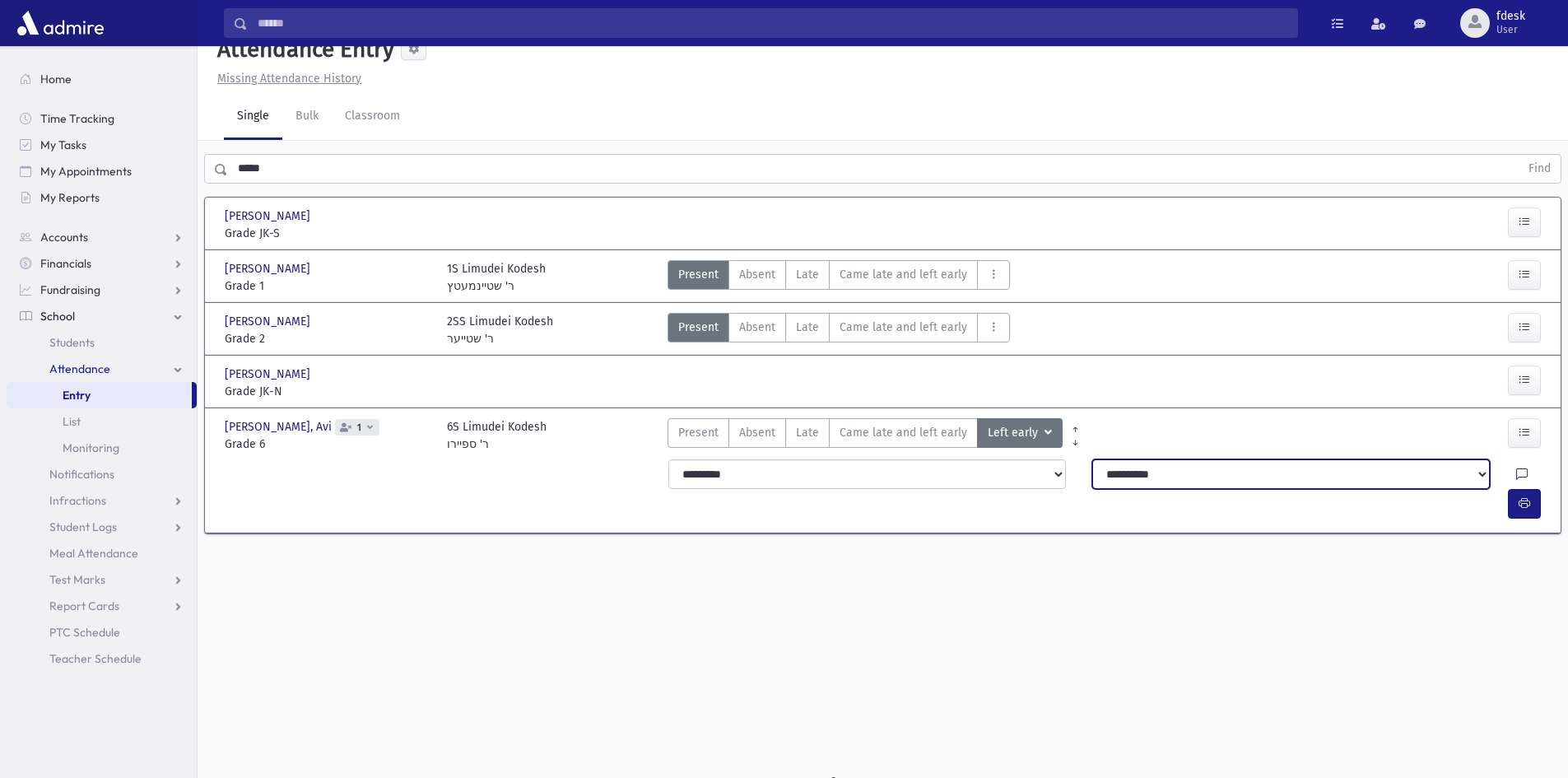
drag, startPoint x: 1106, startPoint y: 468, endPoint x: 1098, endPoint y: 487, distance: 20.6
click at [1100, 474] on select "**********" at bounding box center [1291, 473] width 398 height 29
select select "**********"
click at [1092, 459] on select "**********" at bounding box center [1291, 473] width 398 height 29
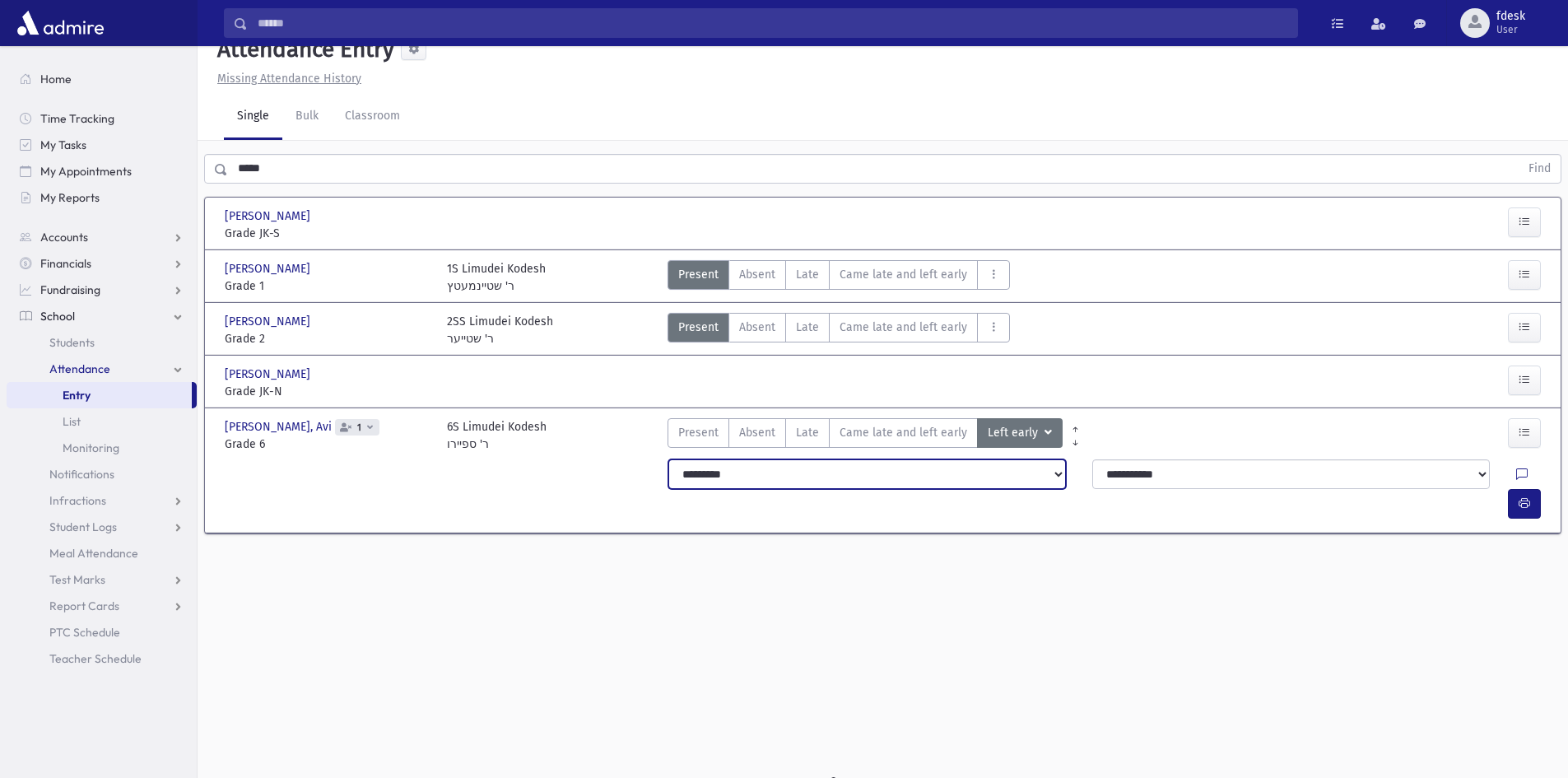
click at [968, 471] on select "**********" at bounding box center [867, 473] width 398 height 29
select select "*******"
click at [669, 459] on select "**********" at bounding box center [867, 473] width 398 height 29
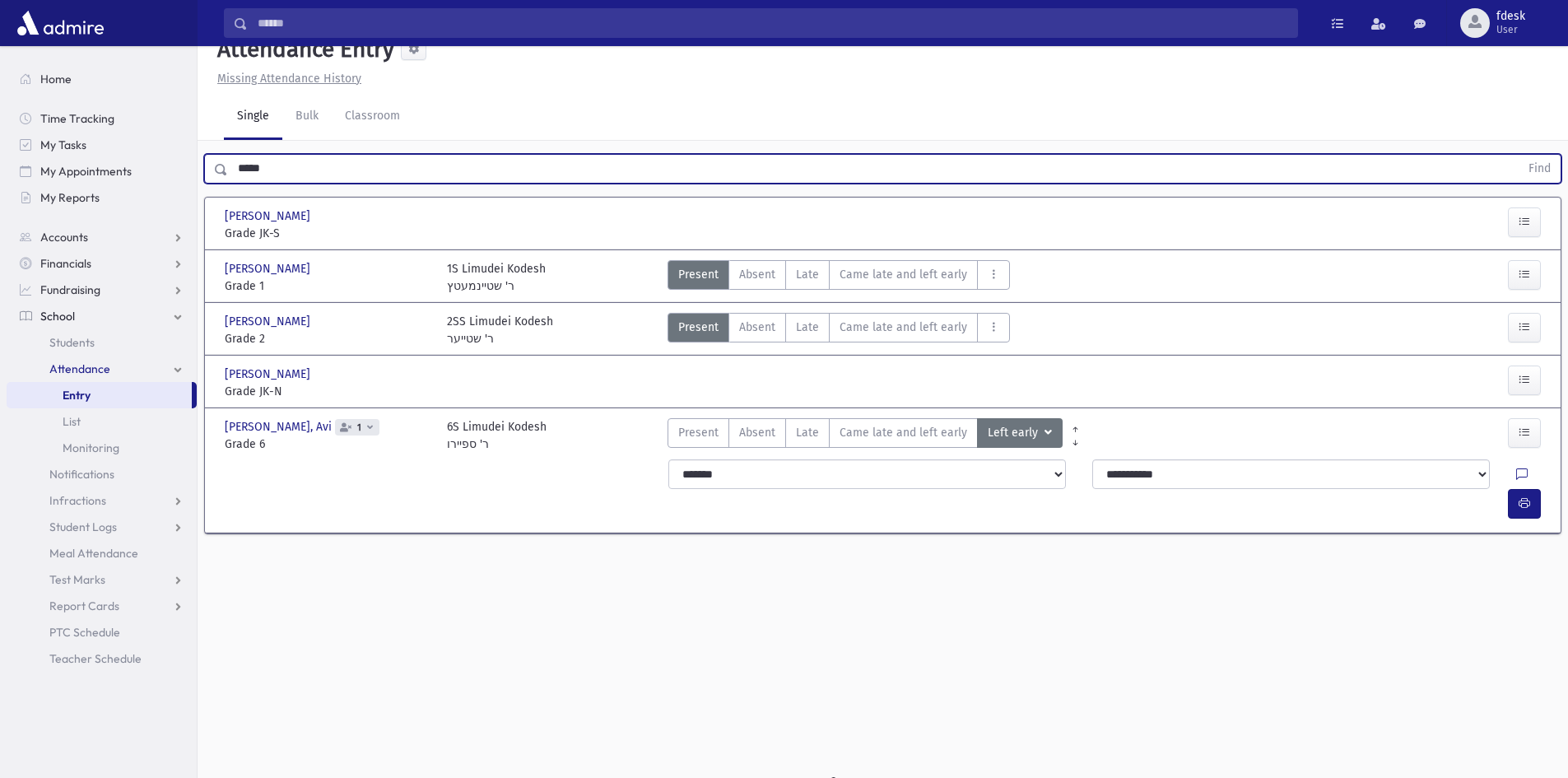
drag, startPoint x: 275, startPoint y: 174, endPoint x: 210, endPoint y: 166, distance: 65.5
click at [211, 166] on div "***** Find" at bounding box center [883, 168] width 1357 height 29
type input "******"
click at [1519, 154] on button "Find" at bounding box center [1539, 168] width 42 height 28
